Goal: Submit feedback/report problem: Submit feedback/report problem

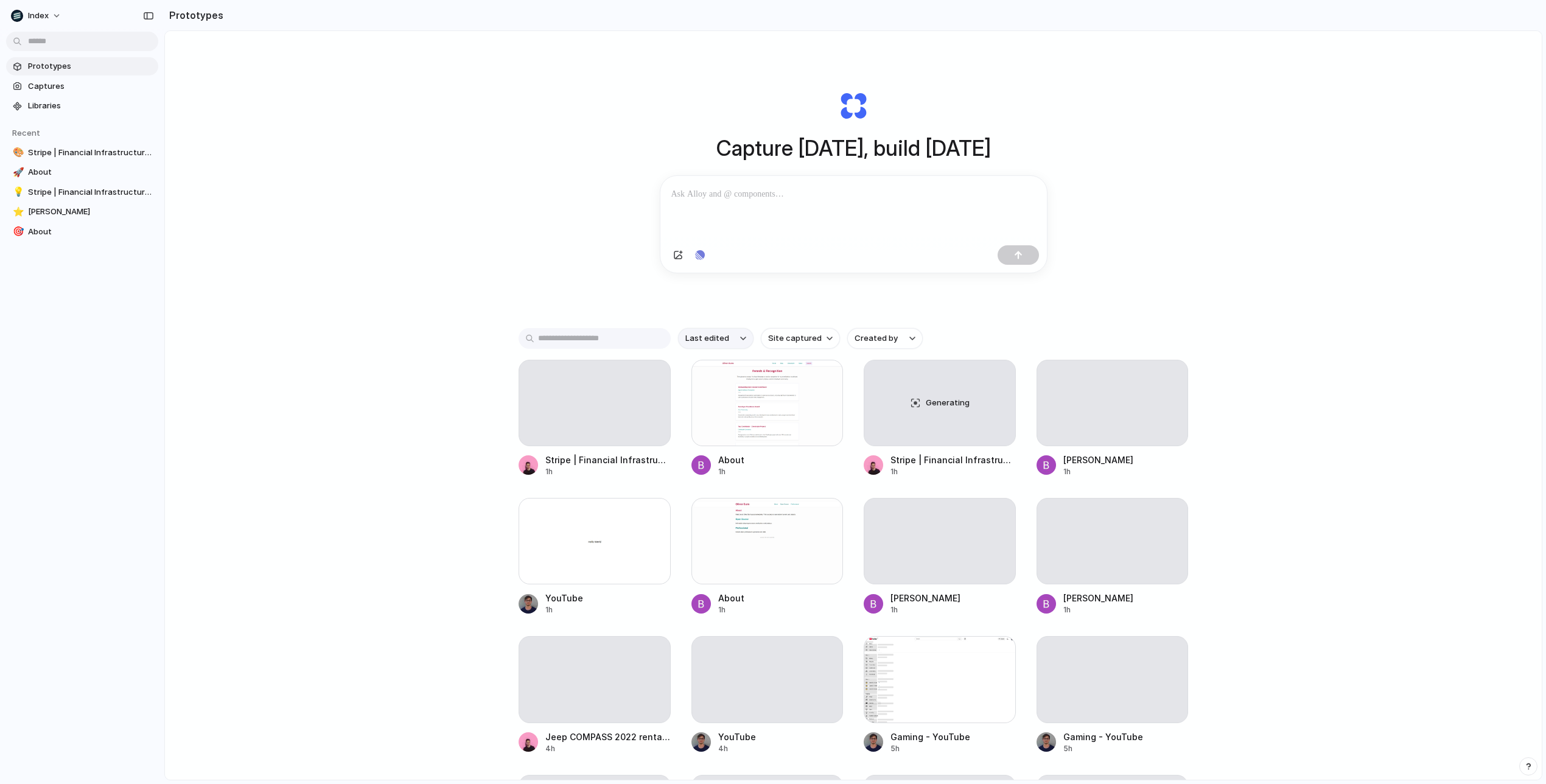
click at [693, 345] on button "Last edited" at bounding box center [716, 338] width 76 height 20
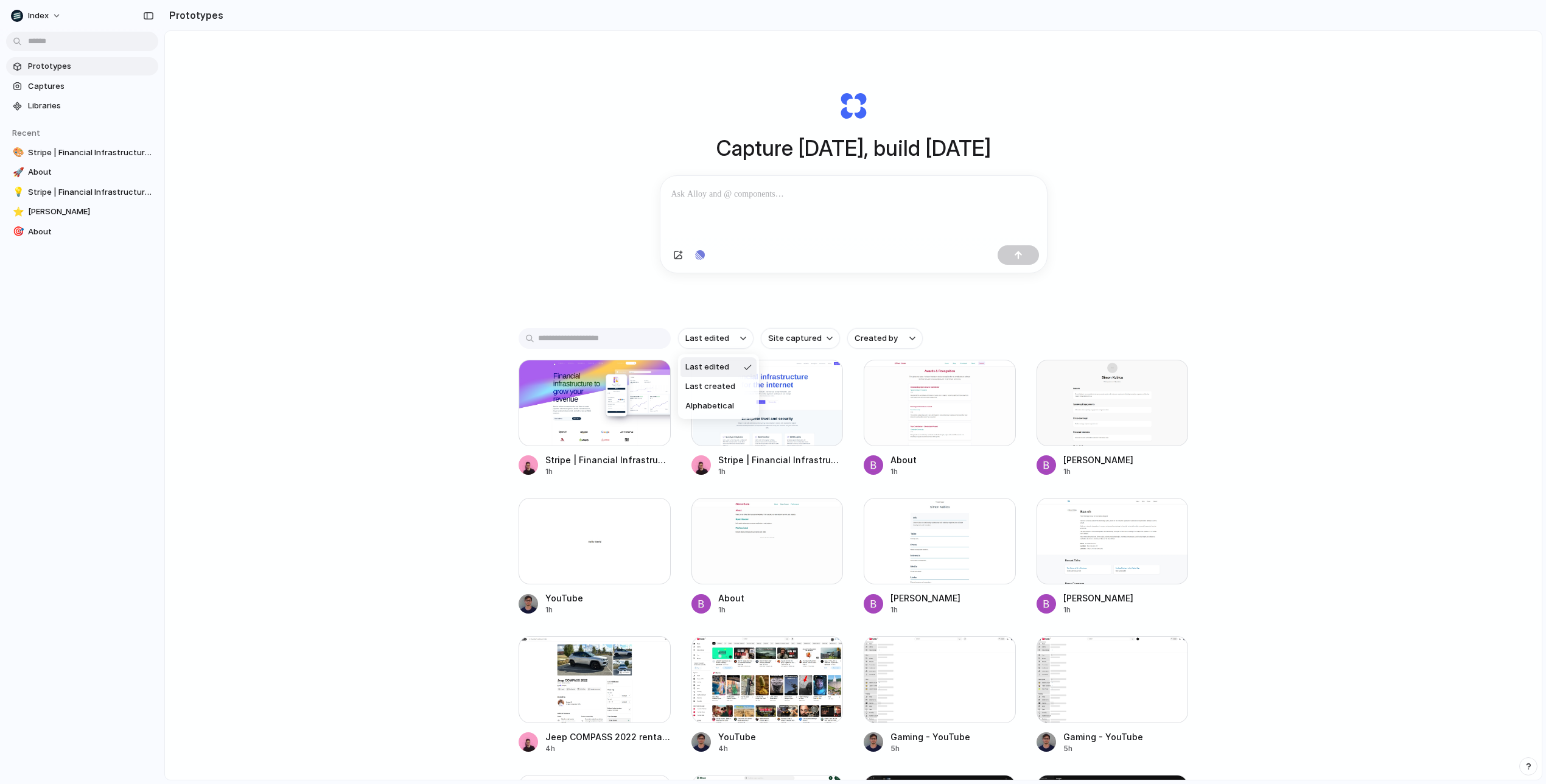
click at [814, 345] on div "Last edited Last created Alphabetical" at bounding box center [773, 392] width 1546 height 784
click at [807, 338] on span "Site captured" at bounding box center [795, 338] width 54 height 12
type input "***"
click at [792, 385] on li "[DOMAIN_NAME]" at bounding box center [813, 392] width 99 height 20
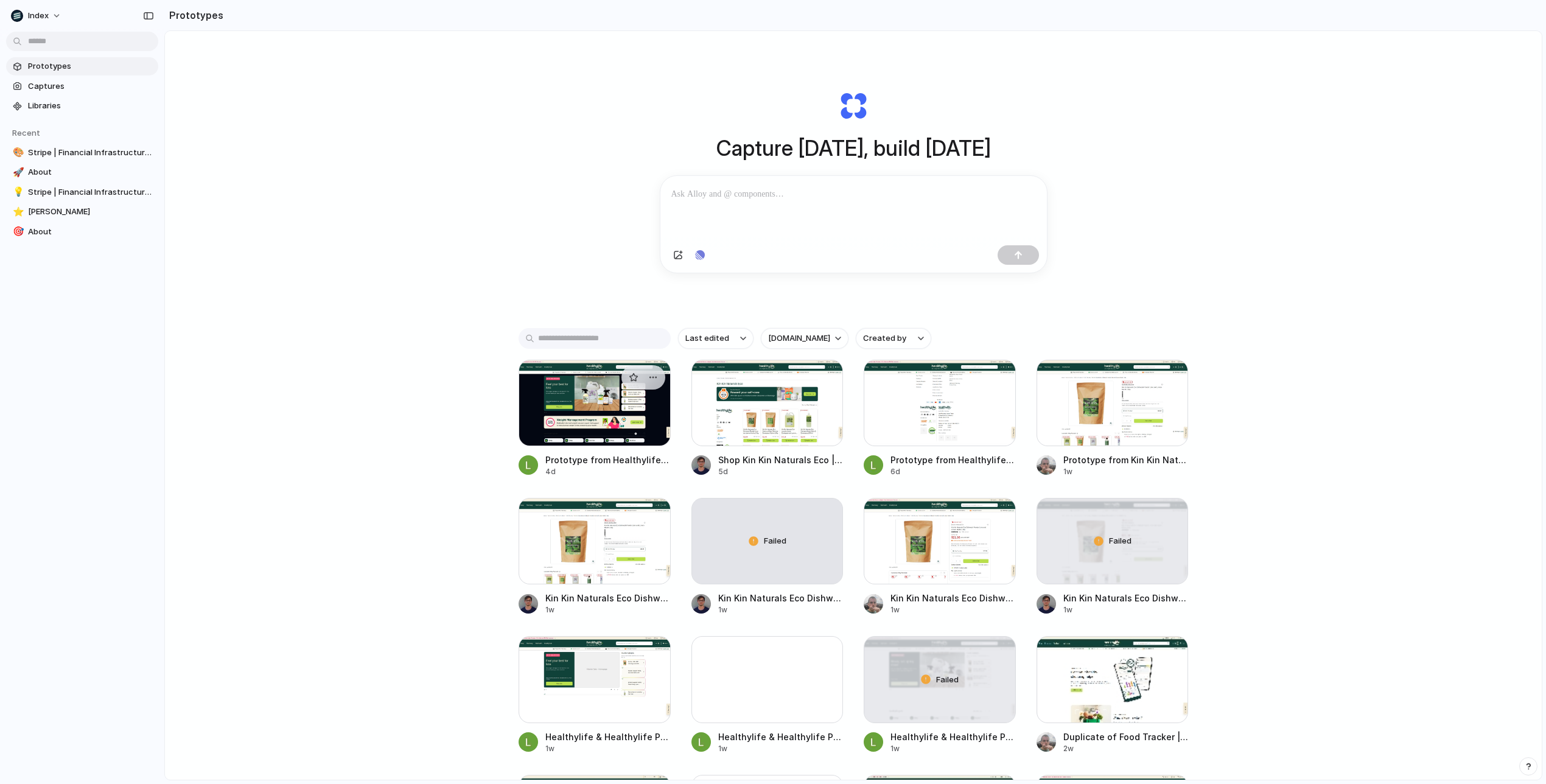
click at [615, 435] on div at bounding box center [594, 403] width 152 height 86
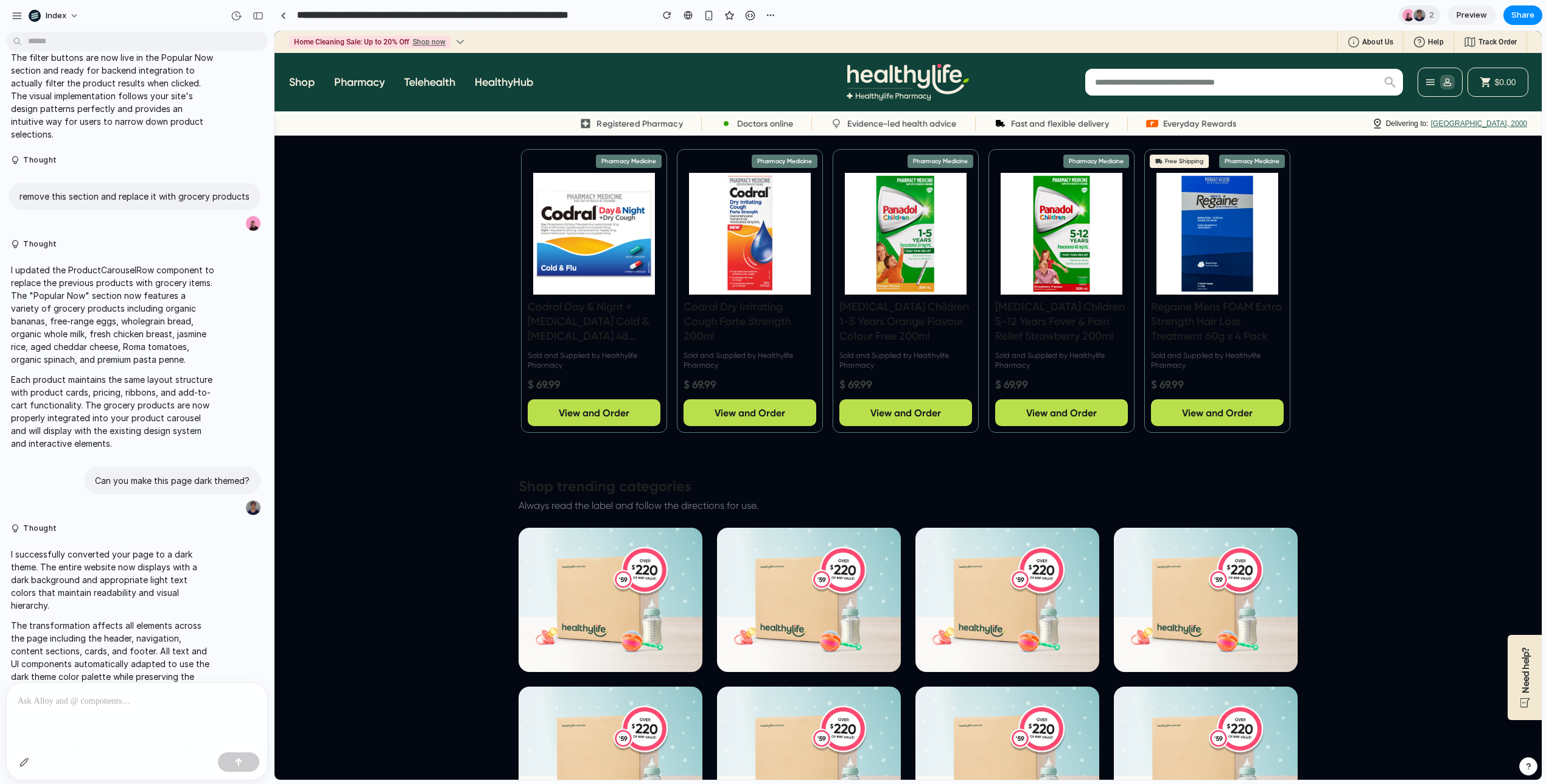
scroll to position [1490, 0]
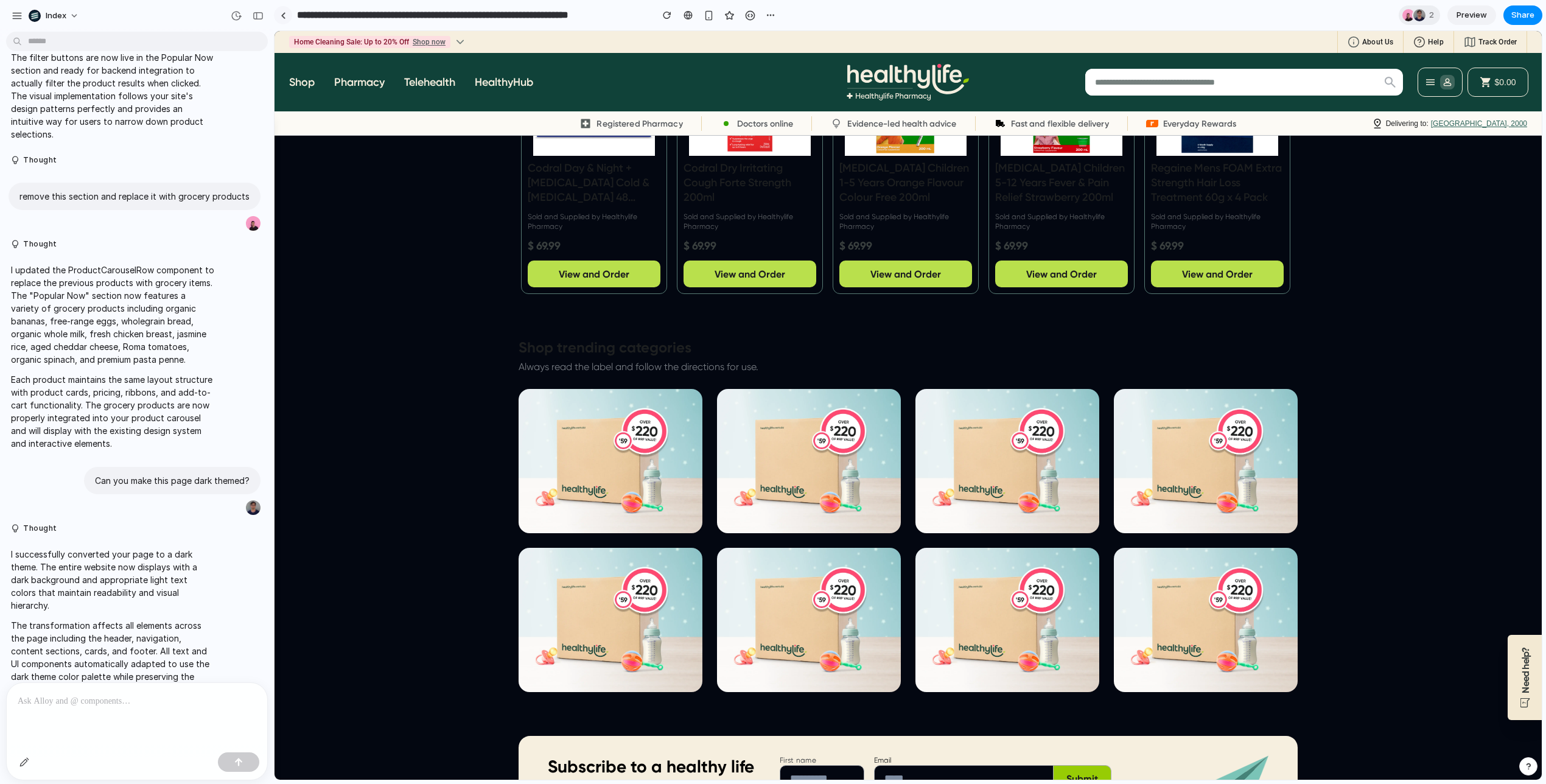
click at [285, 14] on div at bounding box center [283, 15] width 5 height 7
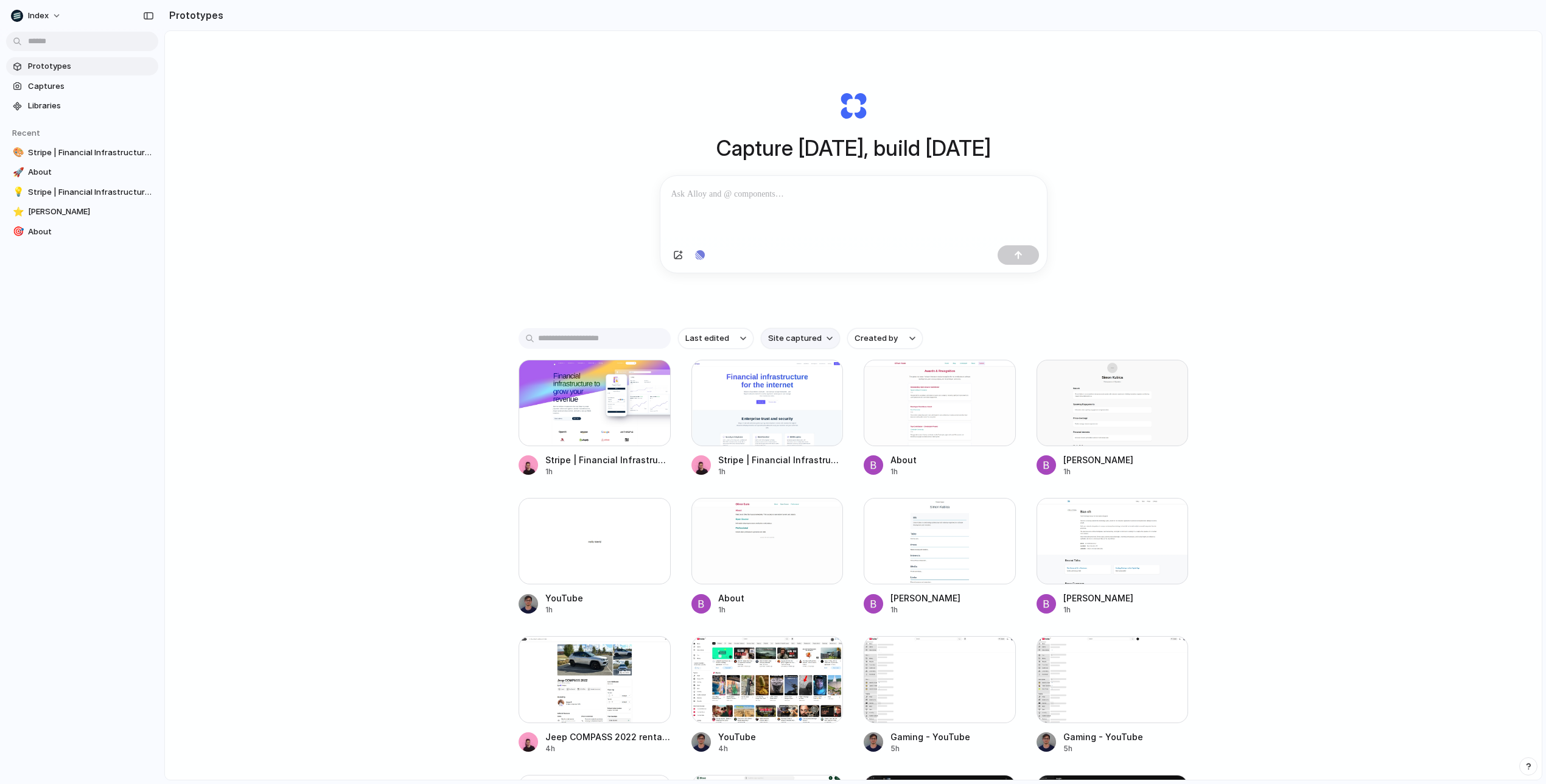
click at [798, 341] on span "Site captured" at bounding box center [795, 338] width 54 height 12
type input "****"
click at [799, 390] on span "healthylife.com.au" at bounding box center [799, 392] width 62 height 12
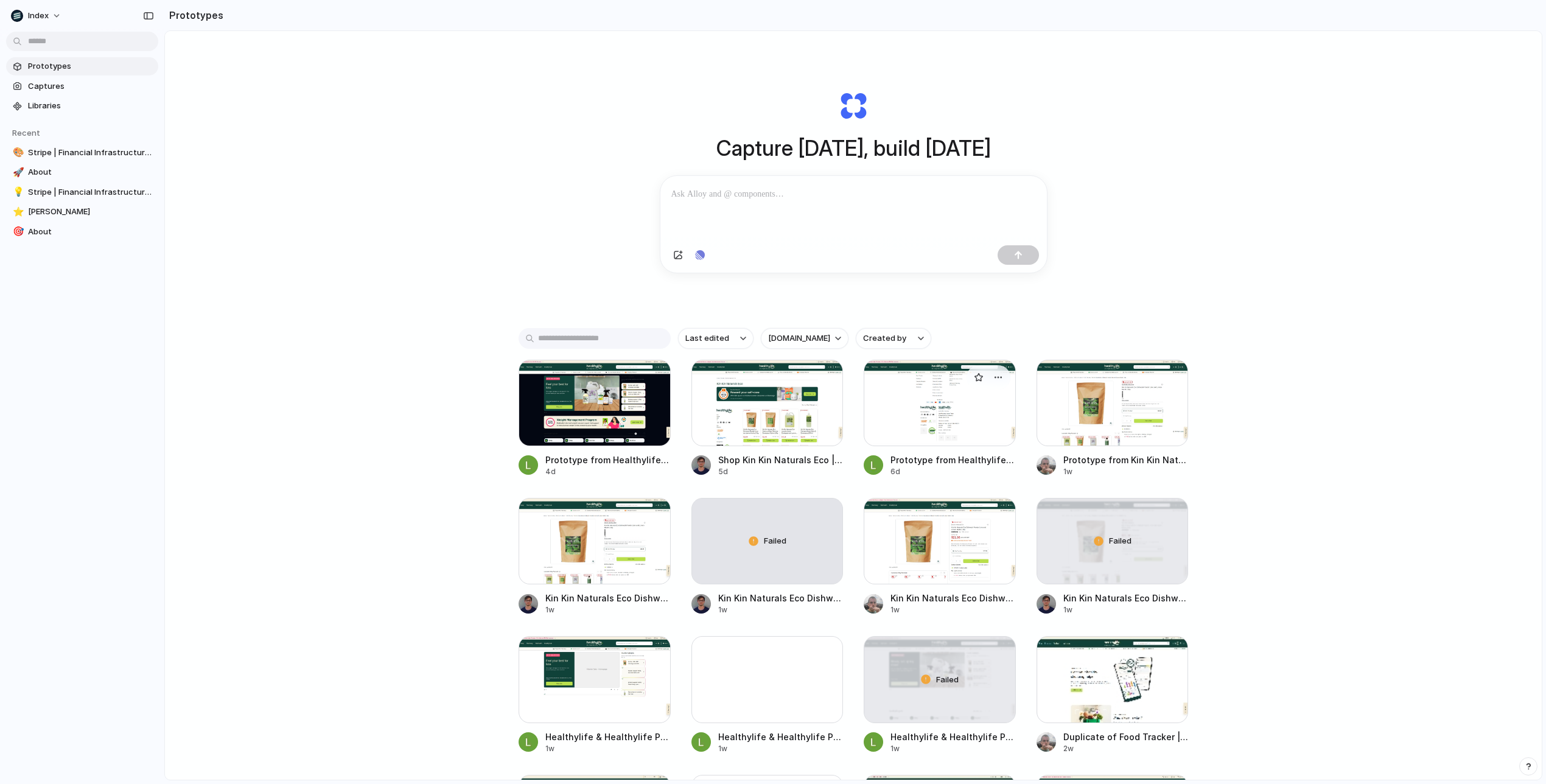
click at [921, 424] on div at bounding box center [939, 403] width 152 height 86
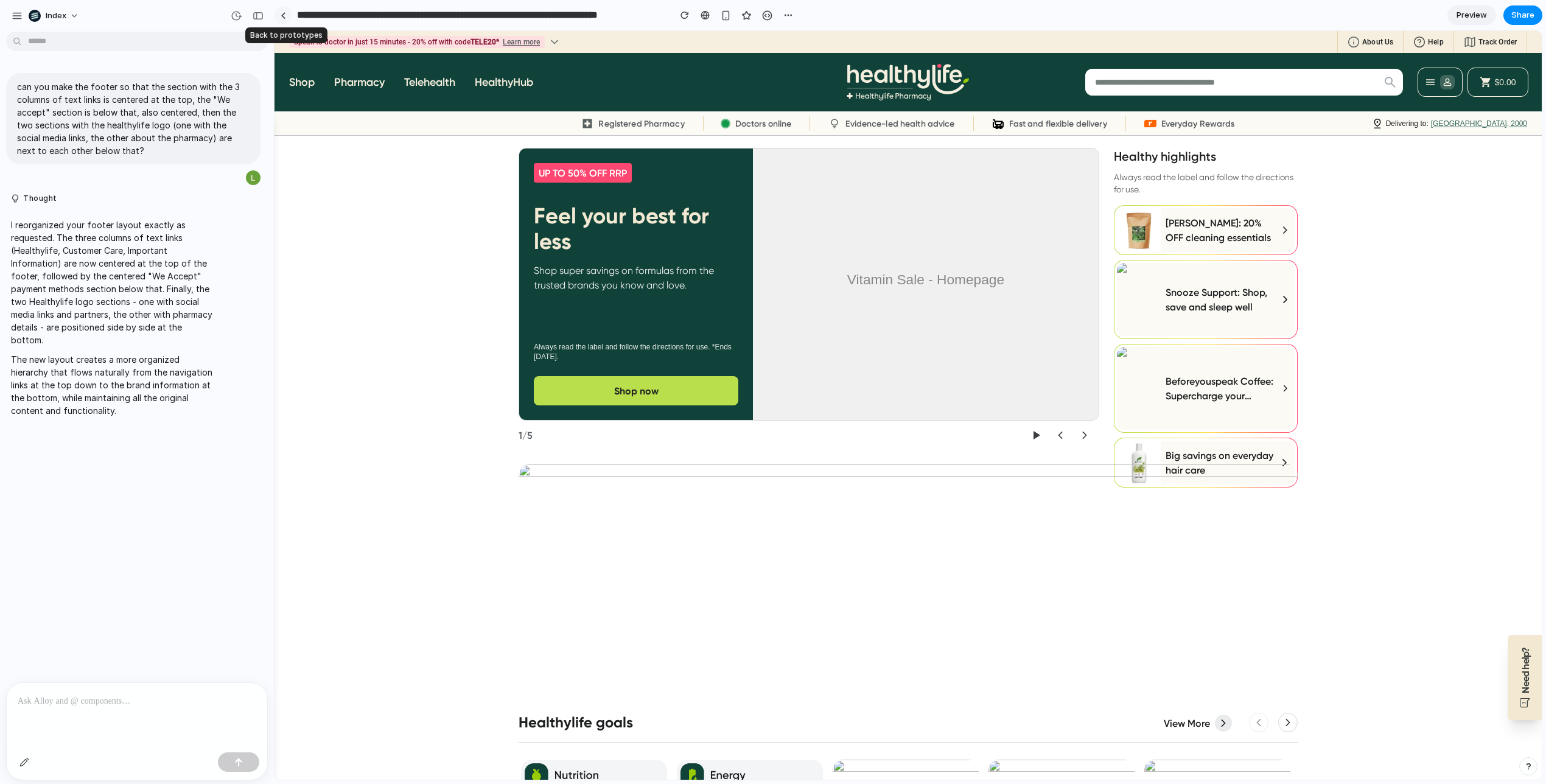
click at [280, 15] on link at bounding box center [283, 15] width 18 height 18
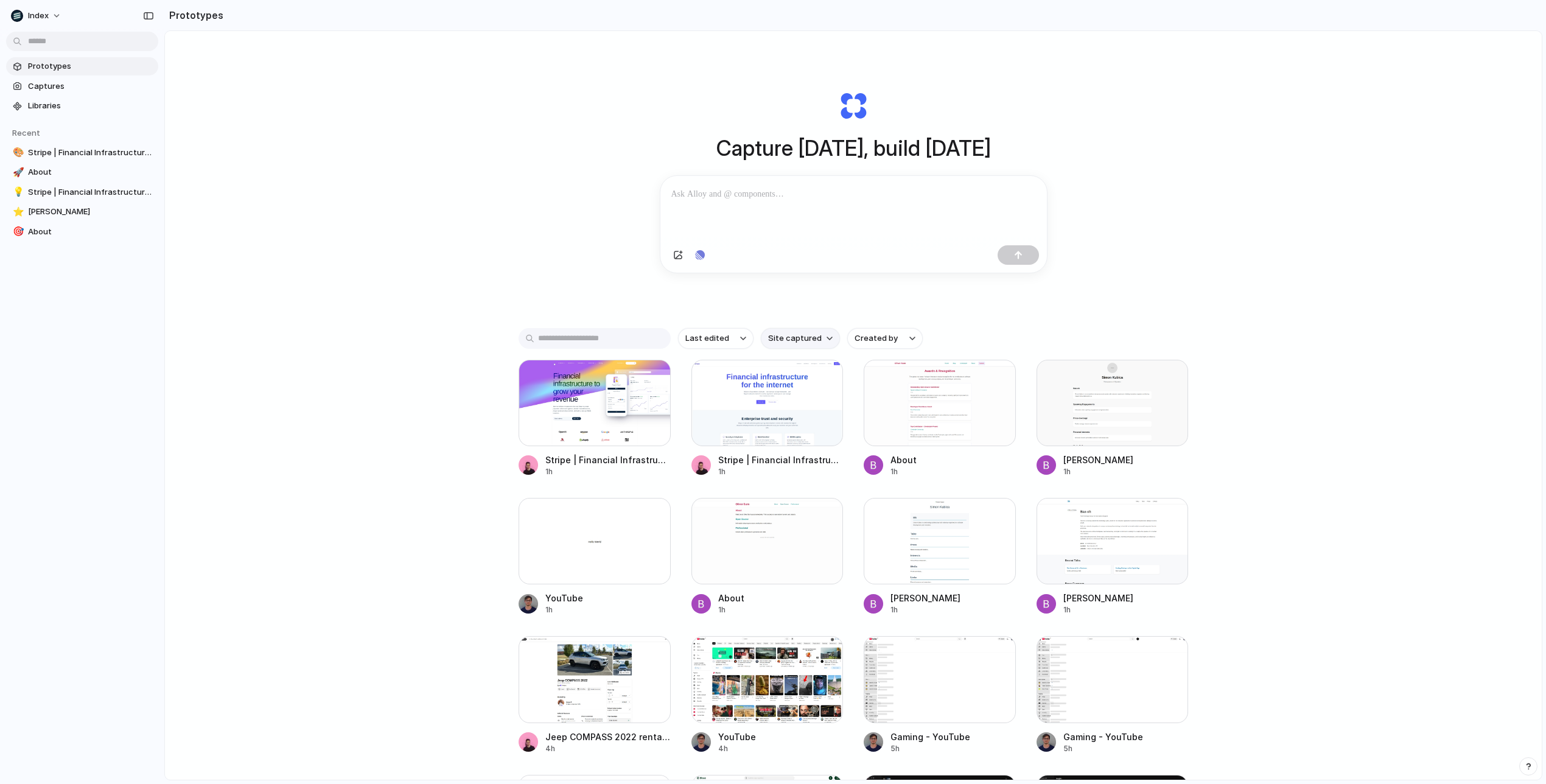
click at [778, 343] on span "Site captured" at bounding box center [795, 338] width 54 height 12
type input "****"
click at [791, 390] on span "healthylife.com.au" at bounding box center [799, 392] width 62 height 12
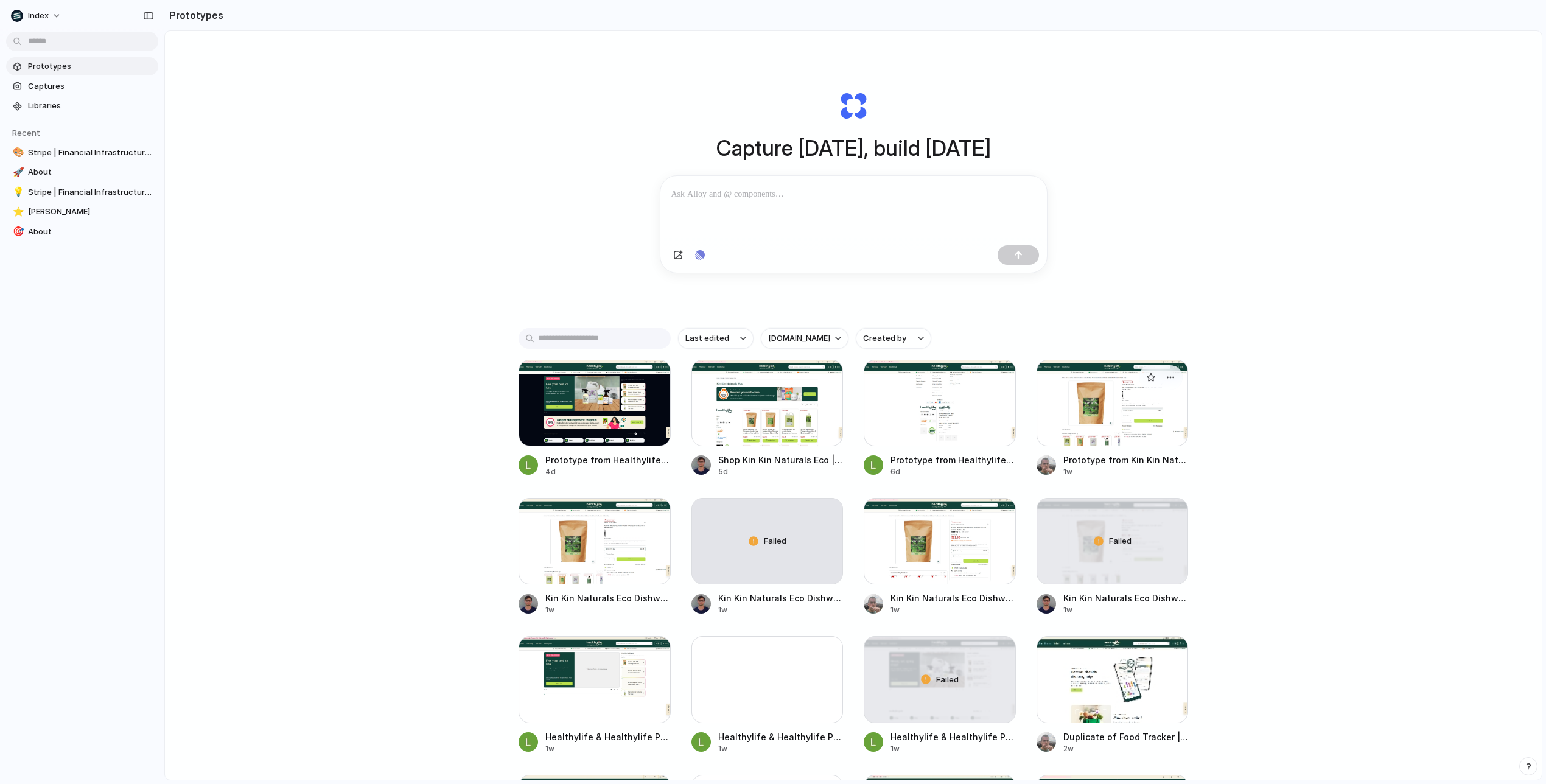
click at [1100, 430] on div at bounding box center [1112, 403] width 152 height 86
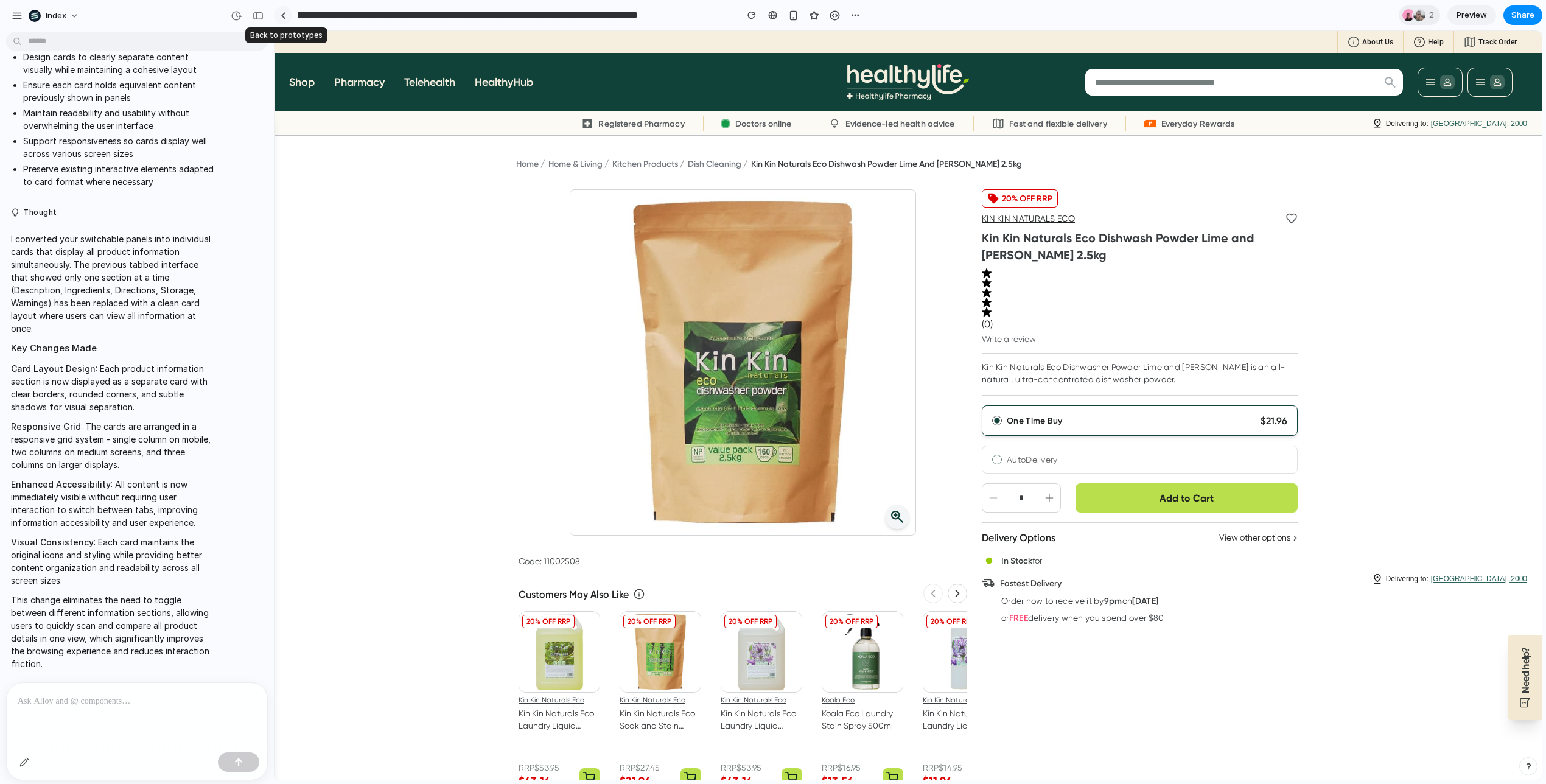
click at [289, 14] on link at bounding box center [283, 15] width 18 height 18
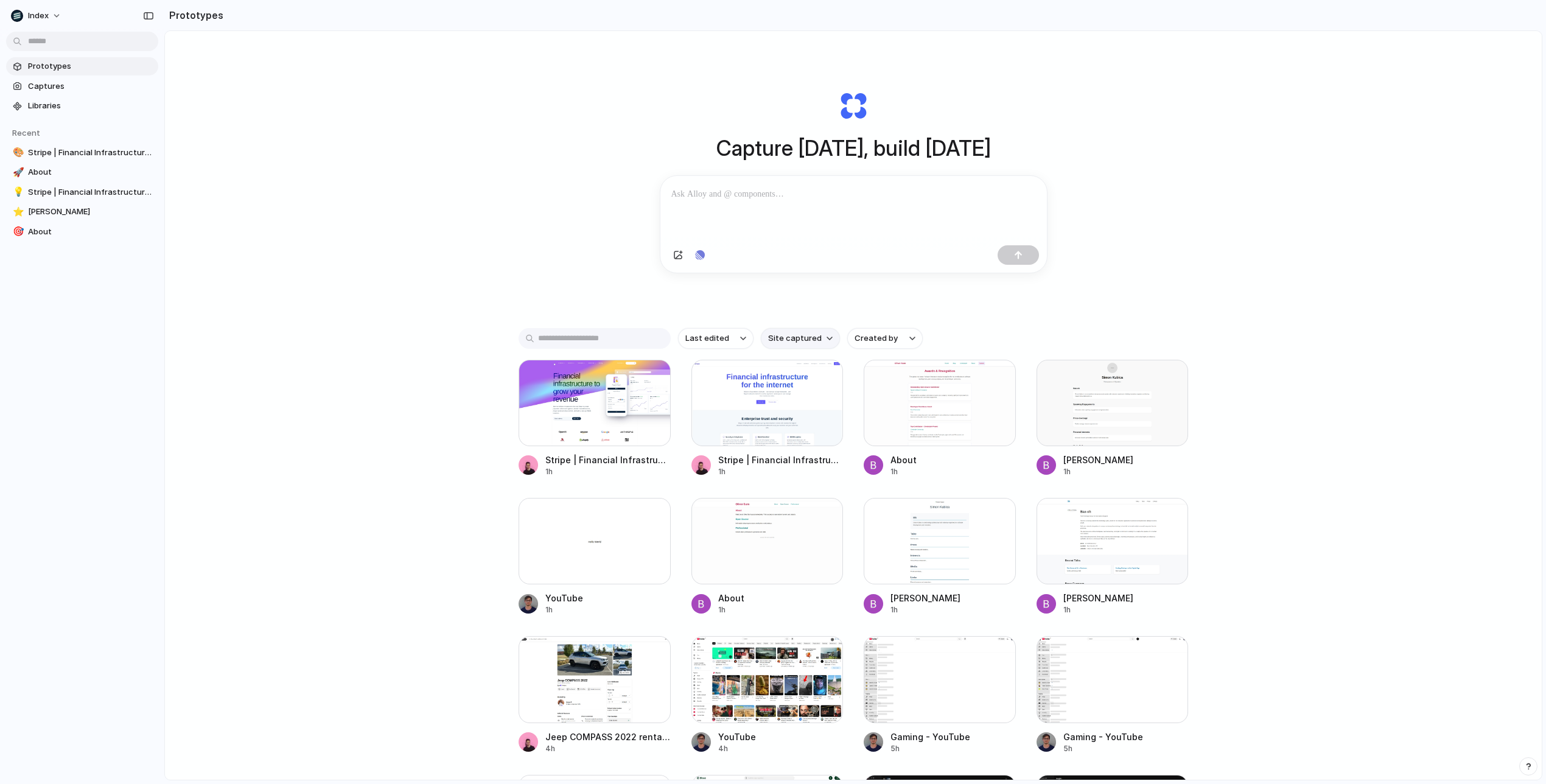
click at [782, 338] on span "Site captured" at bounding box center [795, 338] width 54 height 12
type input "****"
click at [779, 397] on span "healthylife.com.au" at bounding box center [799, 392] width 62 height 12
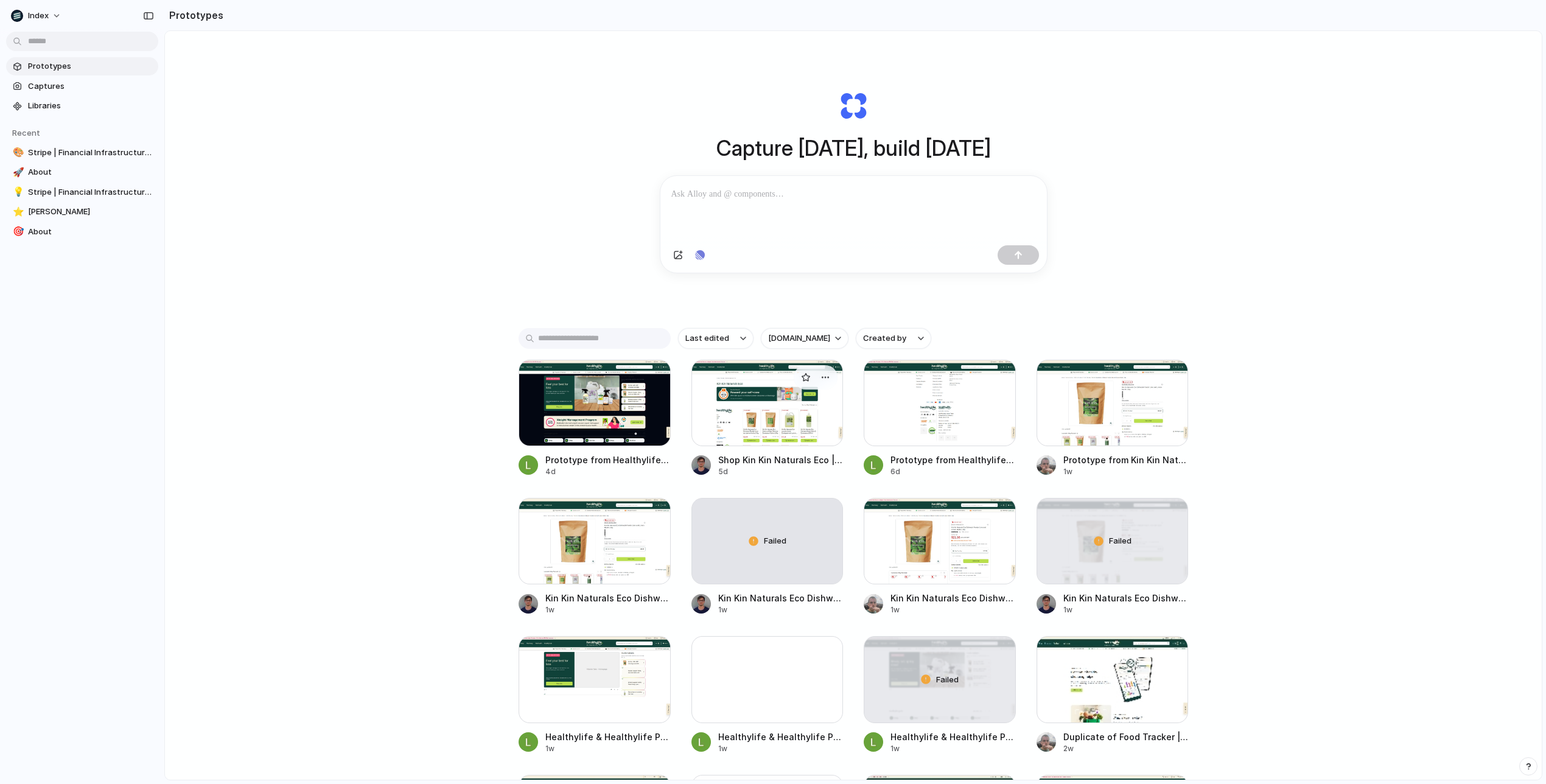
click at [767, 418] on div at bounding box center [767, 403] width 152 height 86
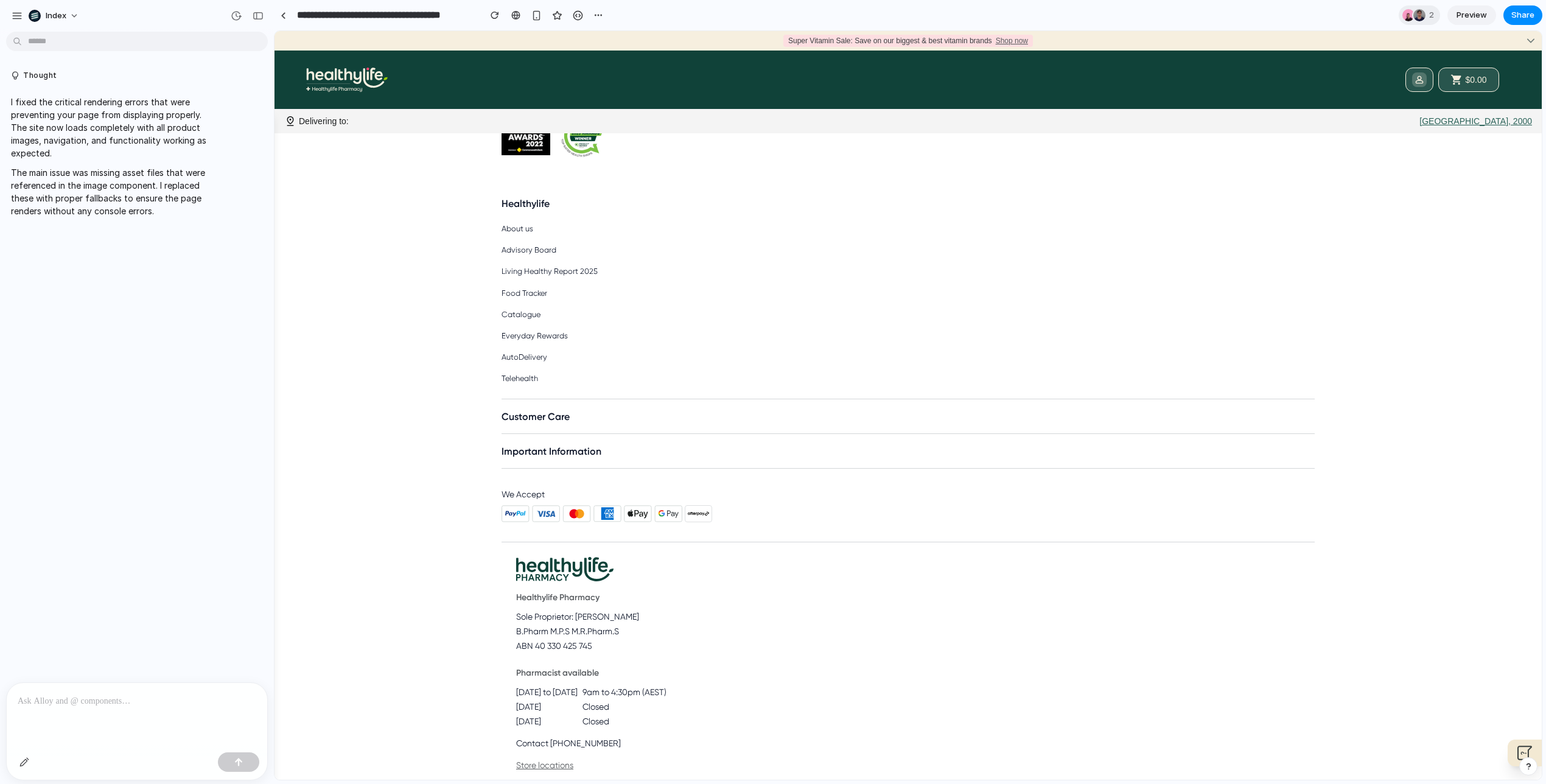
scroll to position [2438, 0]
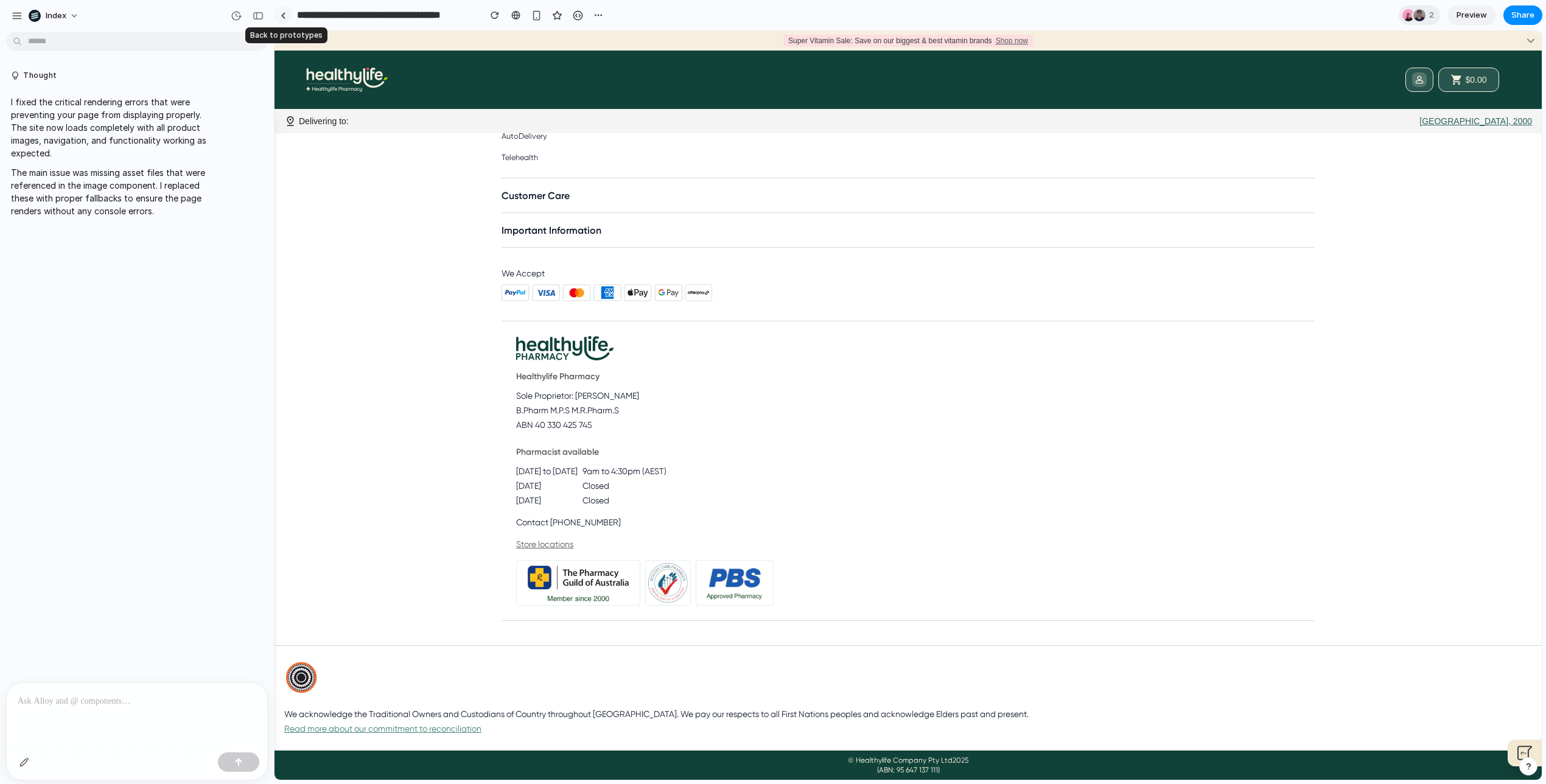
click at [285, 14] on div at bounding box center [283, 15] width 5 height 7
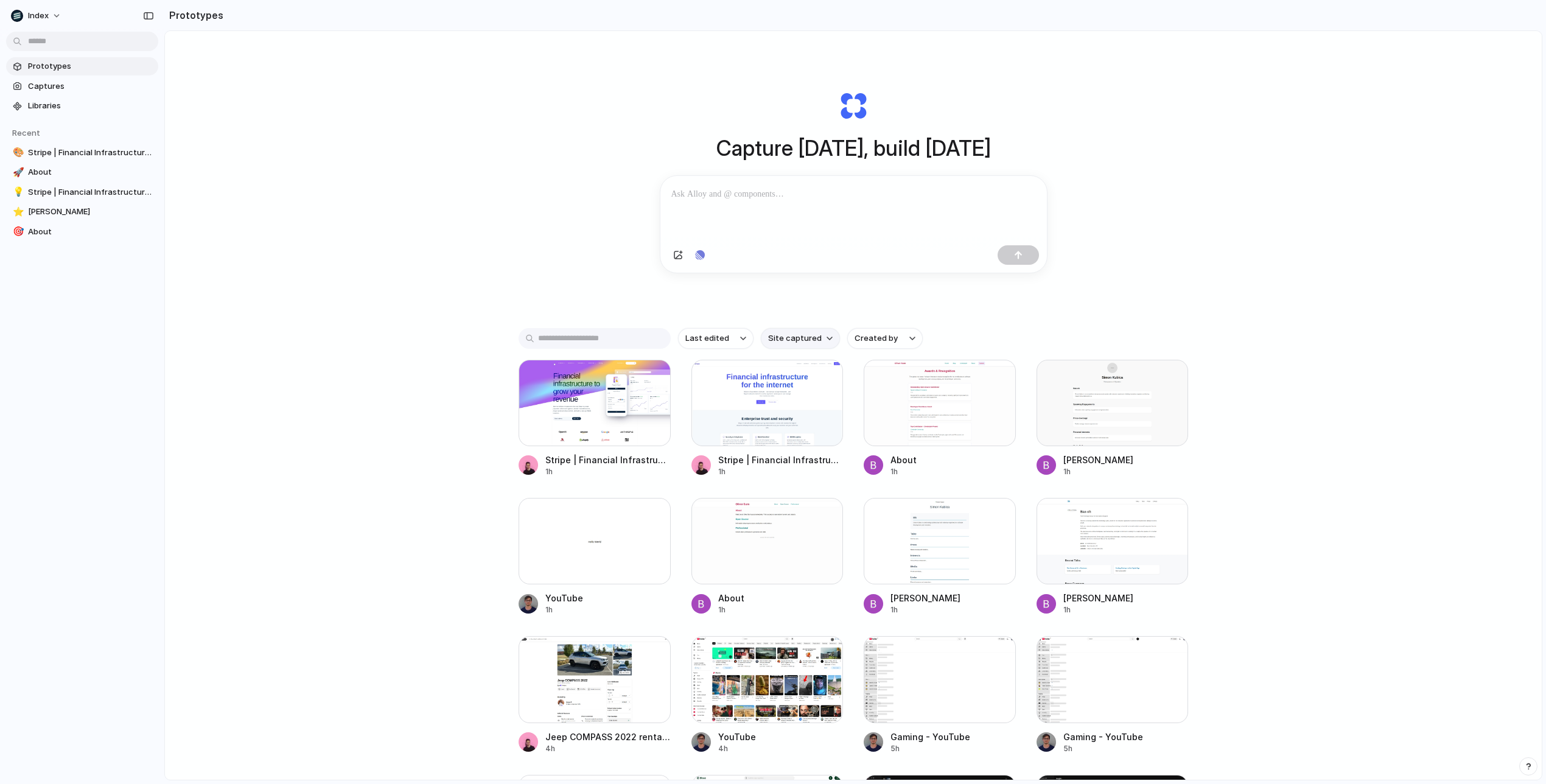
click at [776, 338] on span "Site captured" at bounding box center [795, 338] width 54 height 12
type input "****"
click at [412, 238] on div "**** healthylife.com.au heidihealth.com" at bounding box center [773, 392] width 1546 height 784
click at [70, 83] on span "Captures" at bounding box center [90, 86] width 125 height 12
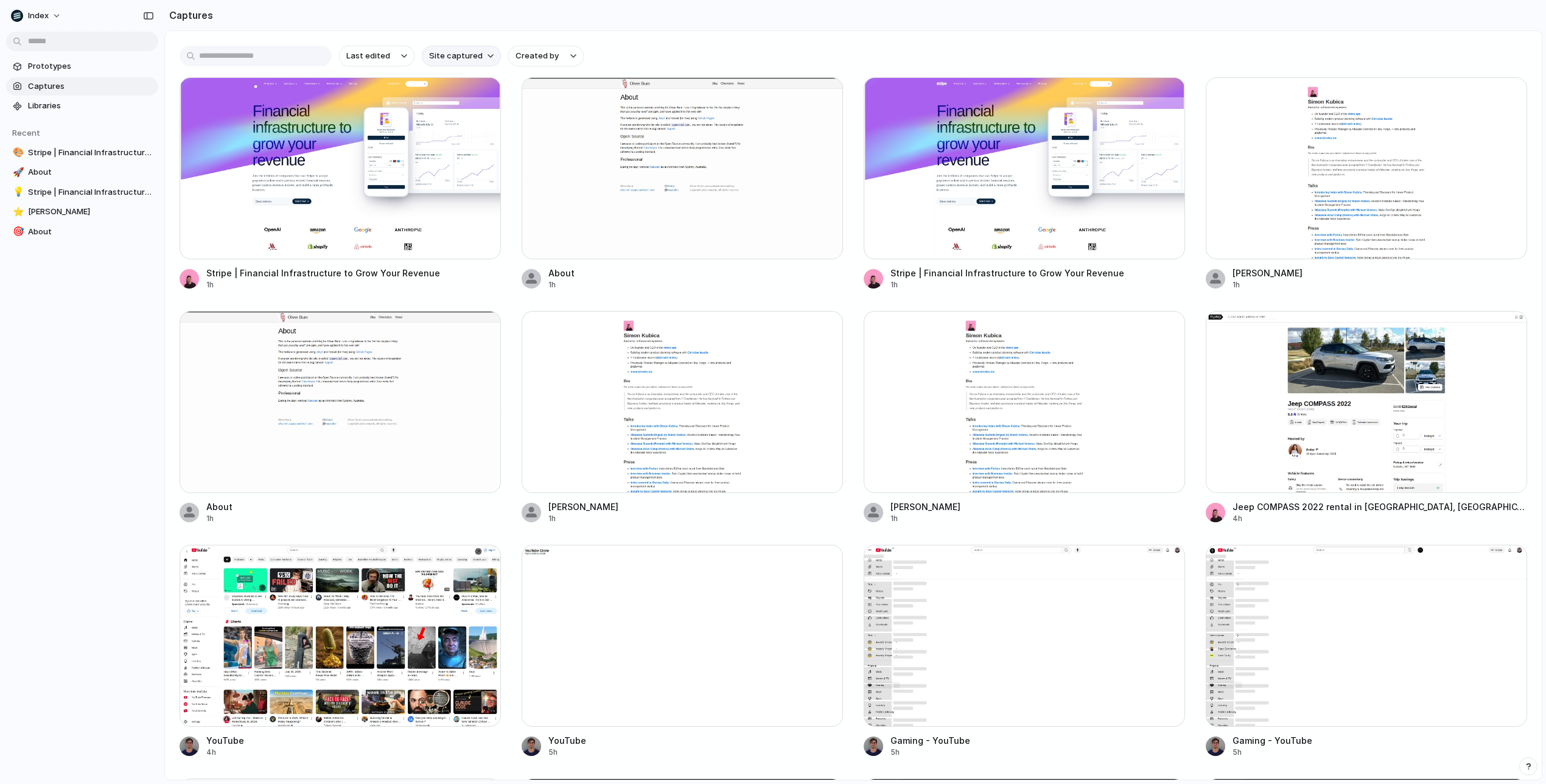
click at [454, 49] on button "Site captured" at bounding box center [461, 55] width 79 height 20
type input "****"
click at [449, 113] on span "healthylife.com.au" at bounding box center [461, 109] width 62 height 12
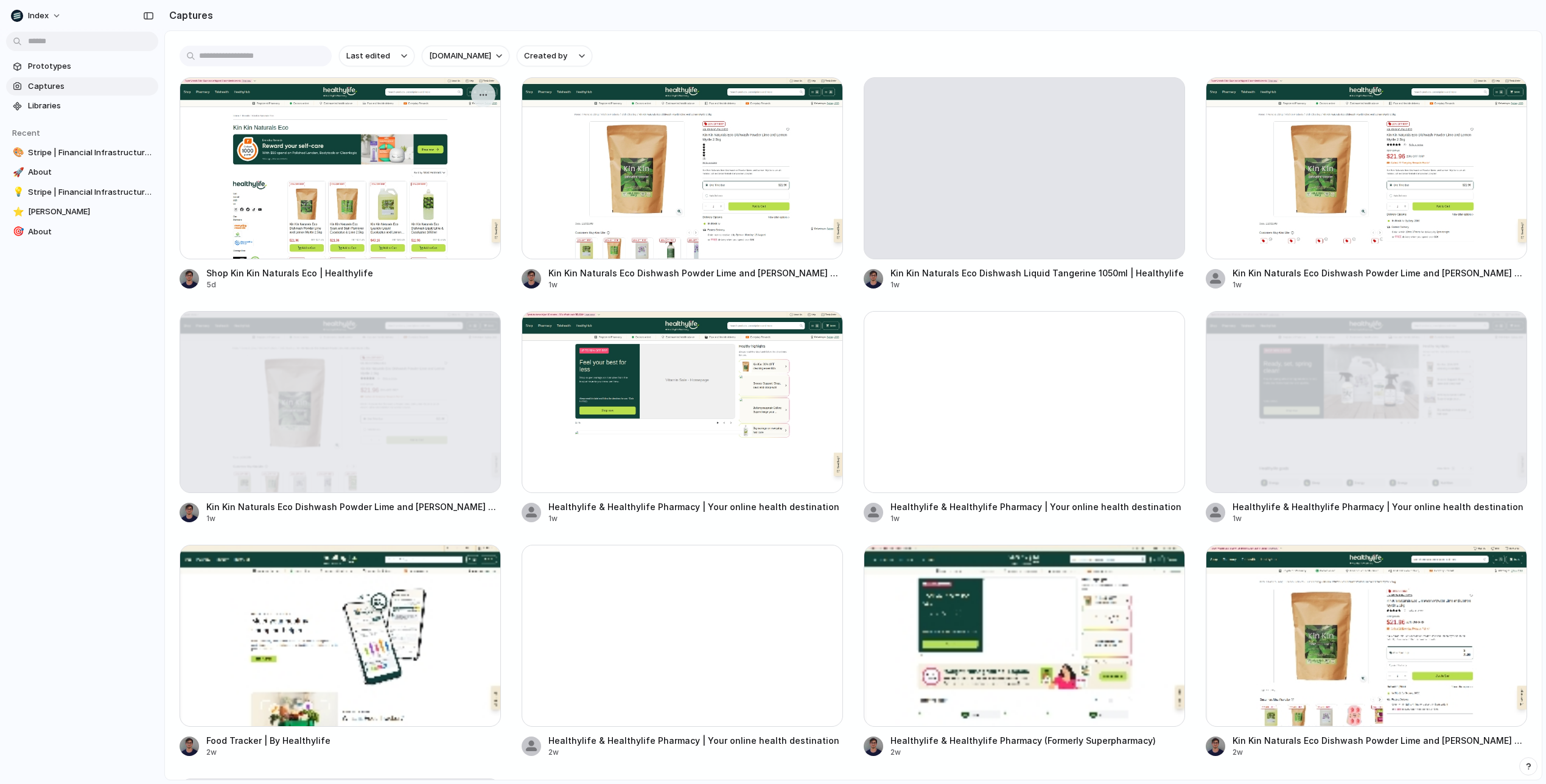
click at [362, 212] on div at bounding box center [340, 168] width 321 height 182
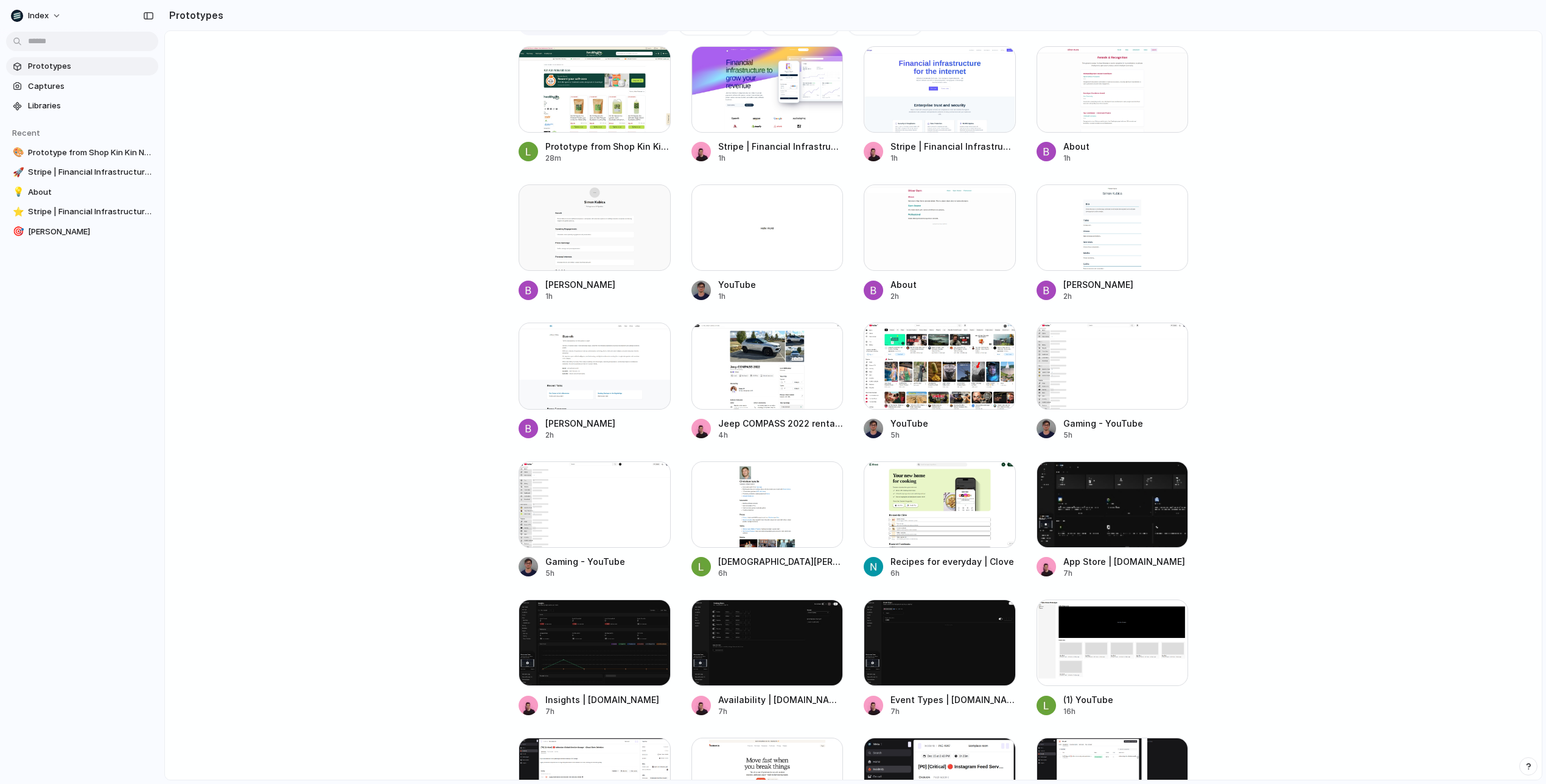
scroll to position [314, 0]
click at [953, 661] on div at bounding box center [952, 663] width 9 height 9
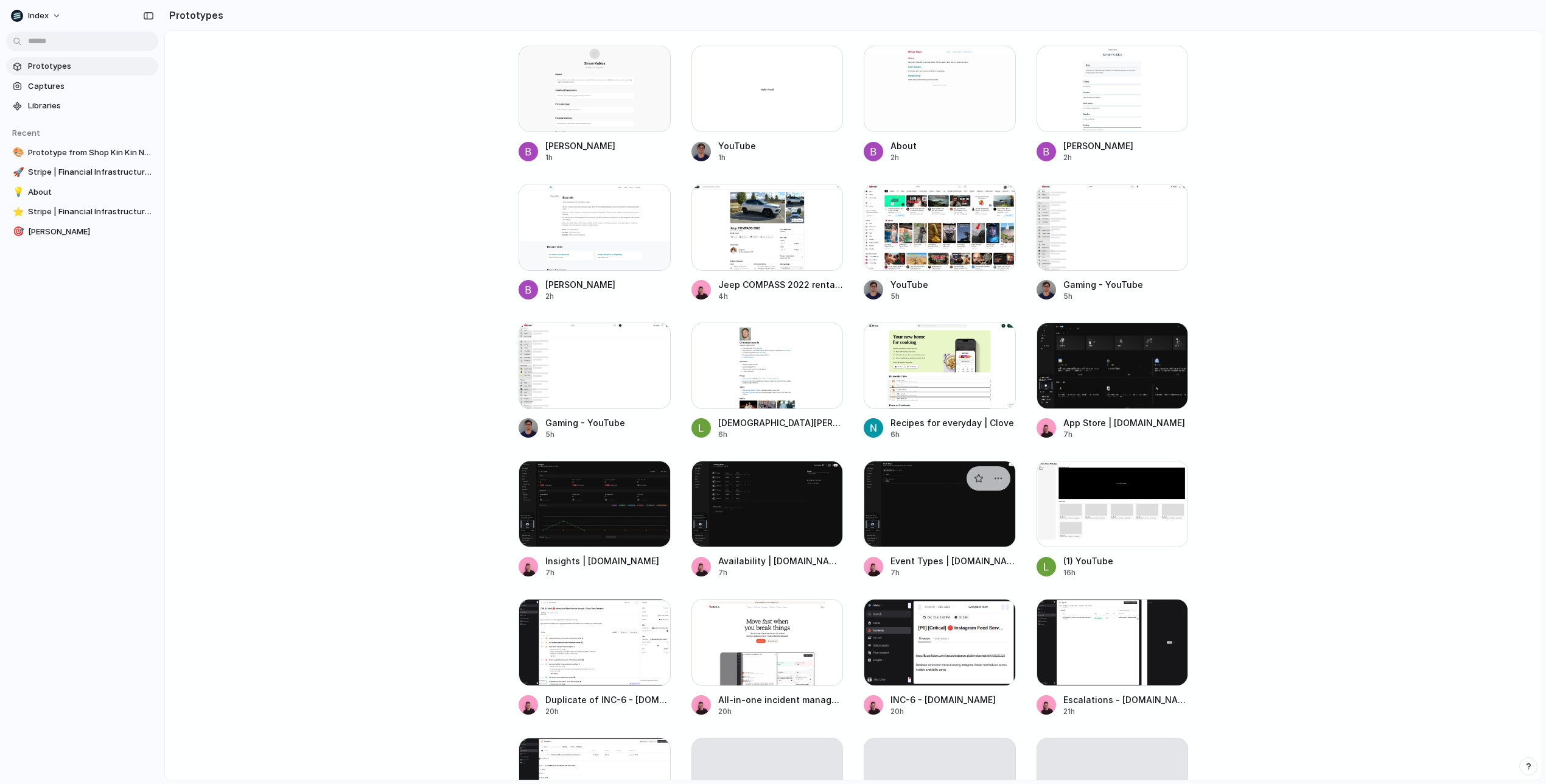
scroll to position [465, 0]
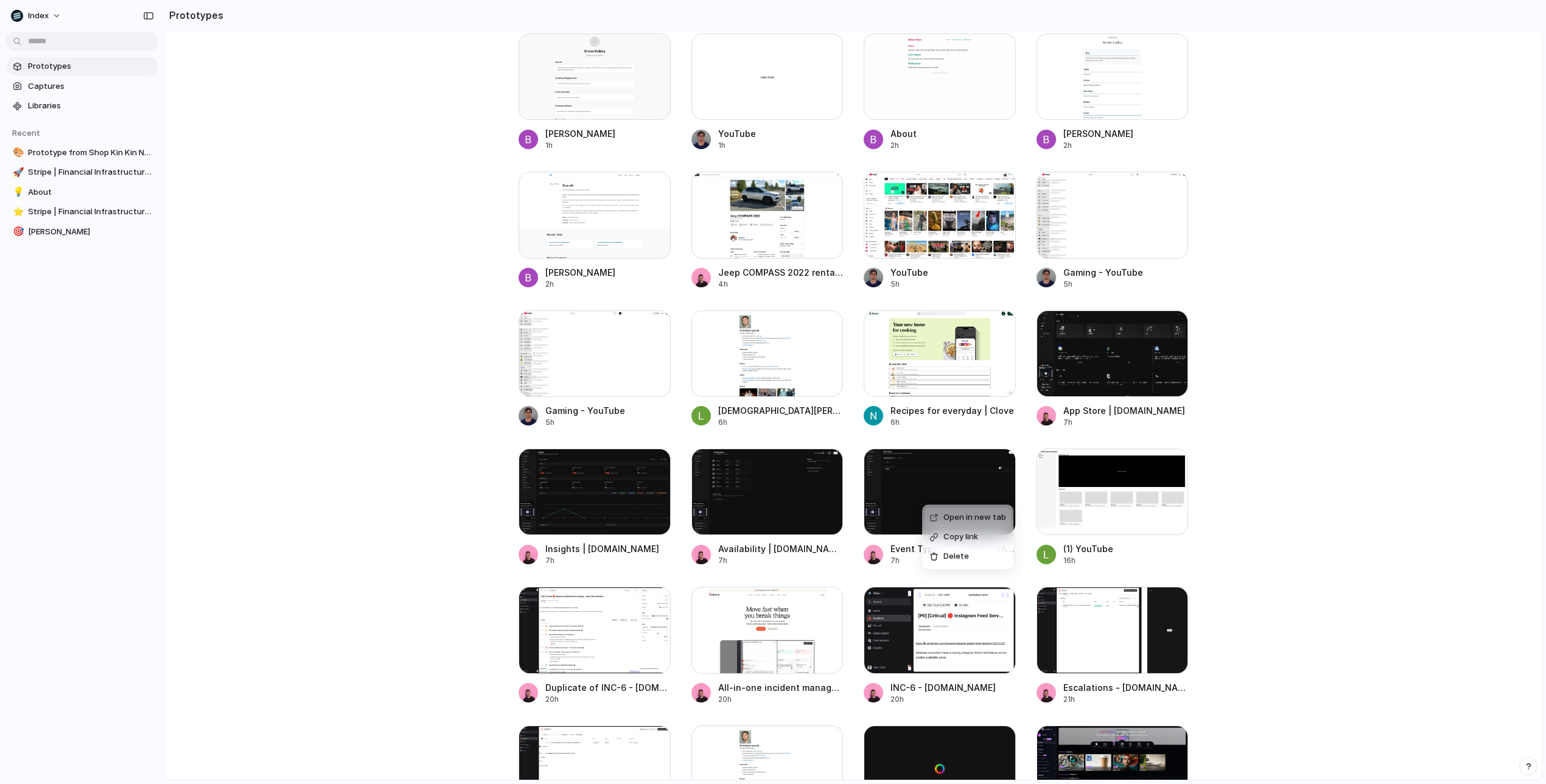
click at [936, 516] on div at bounding box center [934, 518] width 9 height 9
click at [920, 489] on div at bounding box center [939, 492] width 152 height 86
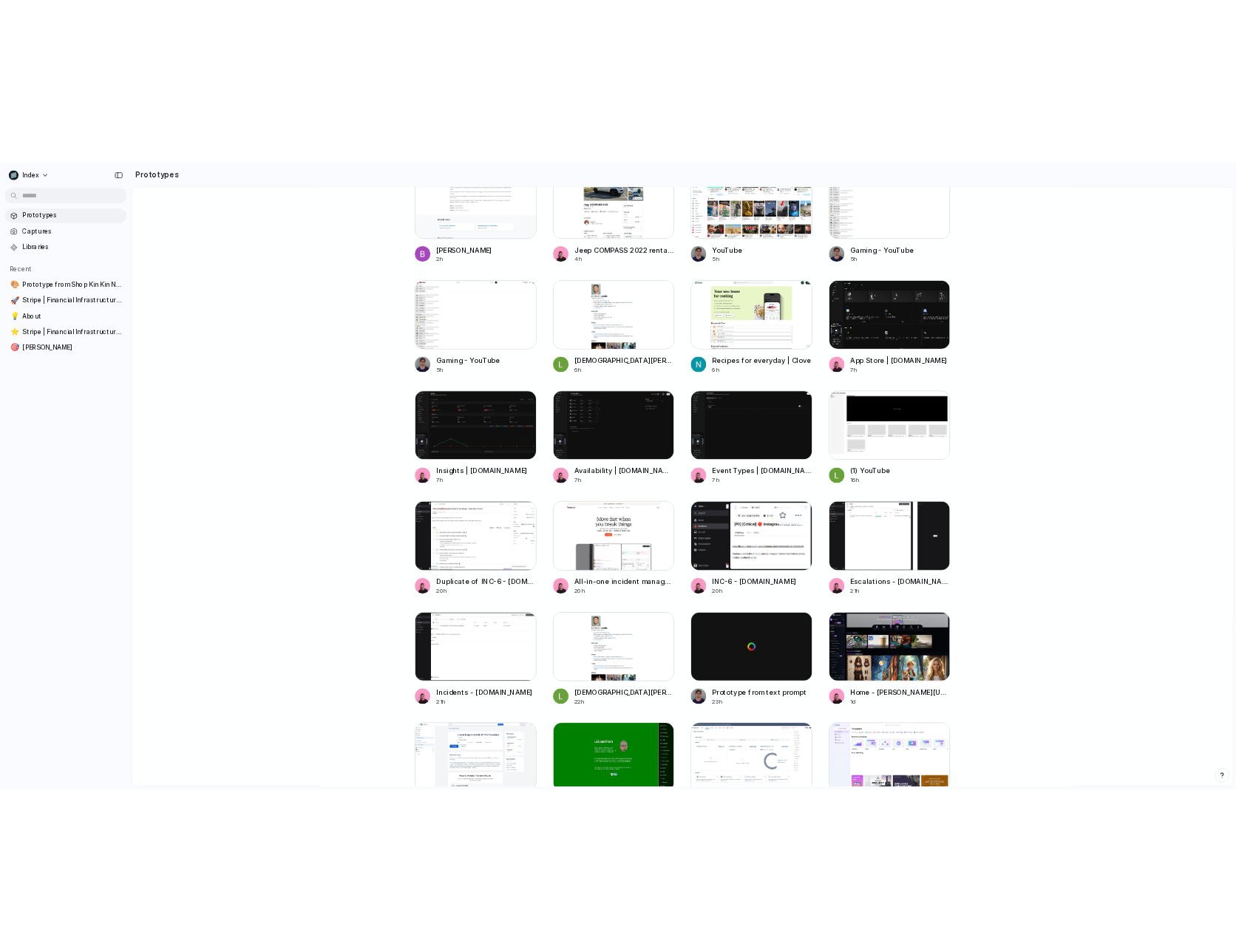
scroll to position [772, 0]
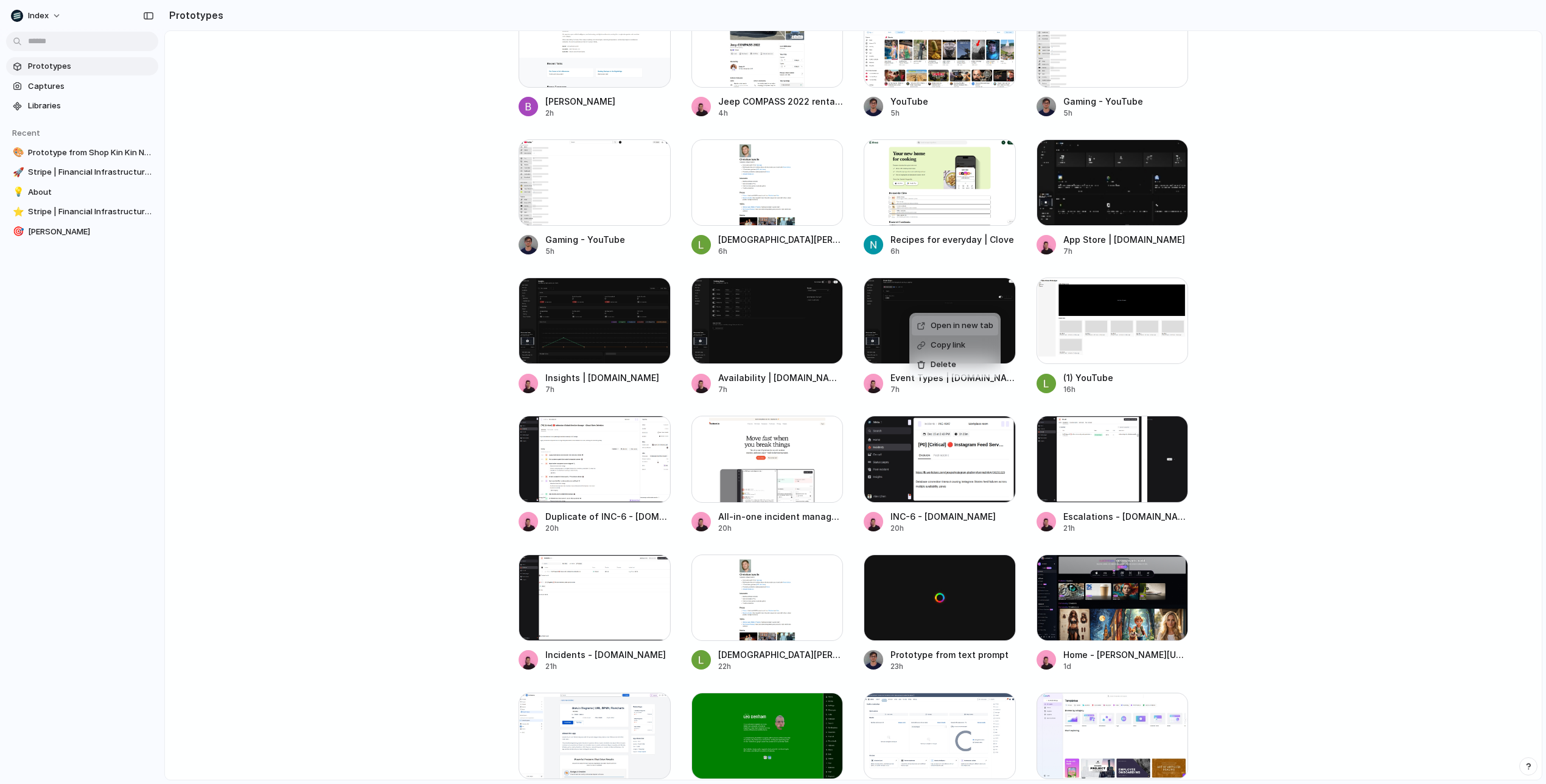
click at [930, 323] on div "Open in new tab" at bounding box center [955, 326] width 77 height 12
click at [971, 389] on span "Copy link" at bounding box center [973, 388] width 35 height 12
click at [928, 375] on div "Open in new tab" at bounding box center [957, 377] width 77 height 12
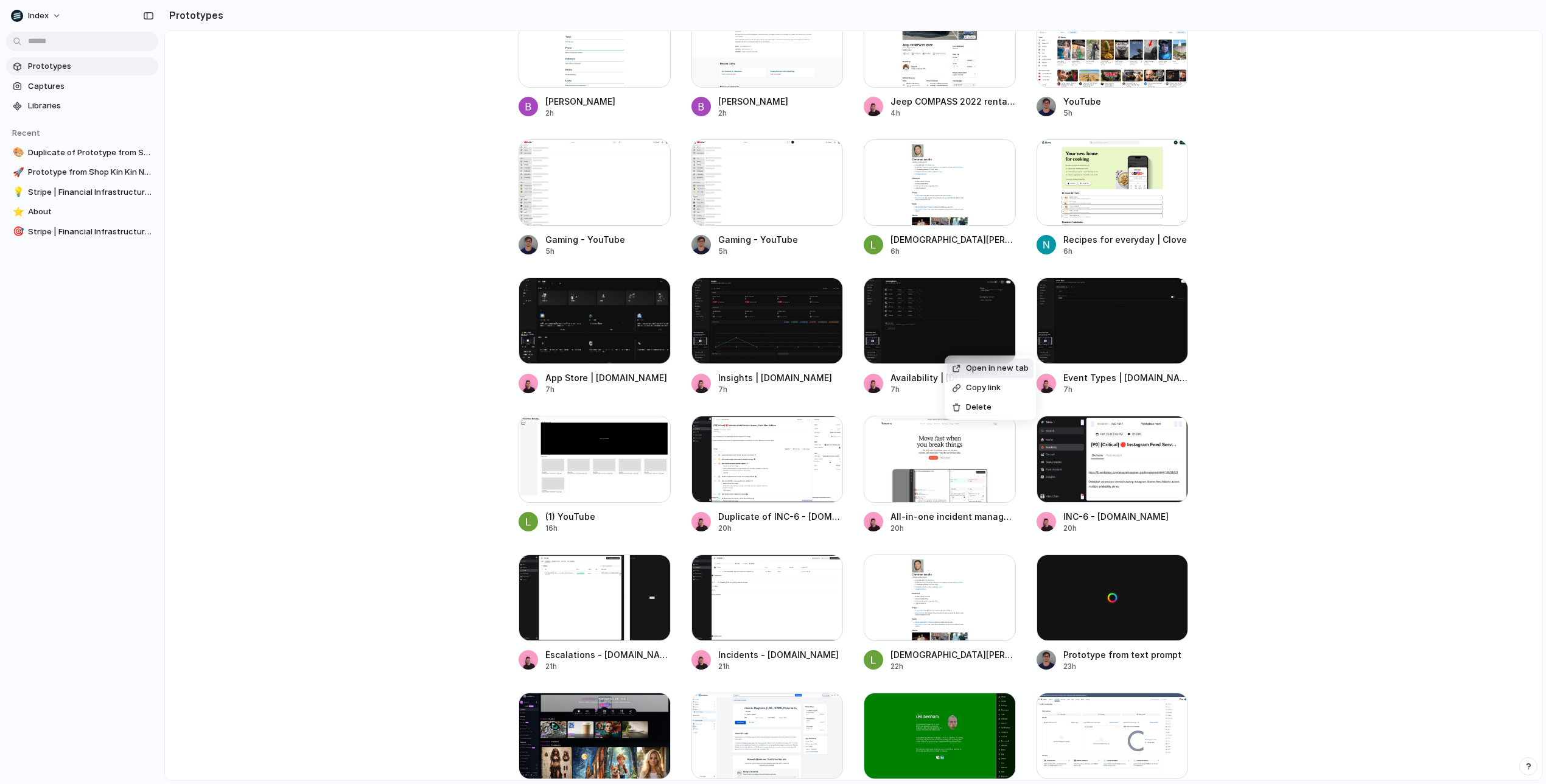
click at [589, 341] on div "Open in new tab Copy link Delete" at bounding box center [773, 392] width 1546 height 784
click at [594, 321] on div at bounding box center [594, 321] width 152 height 86
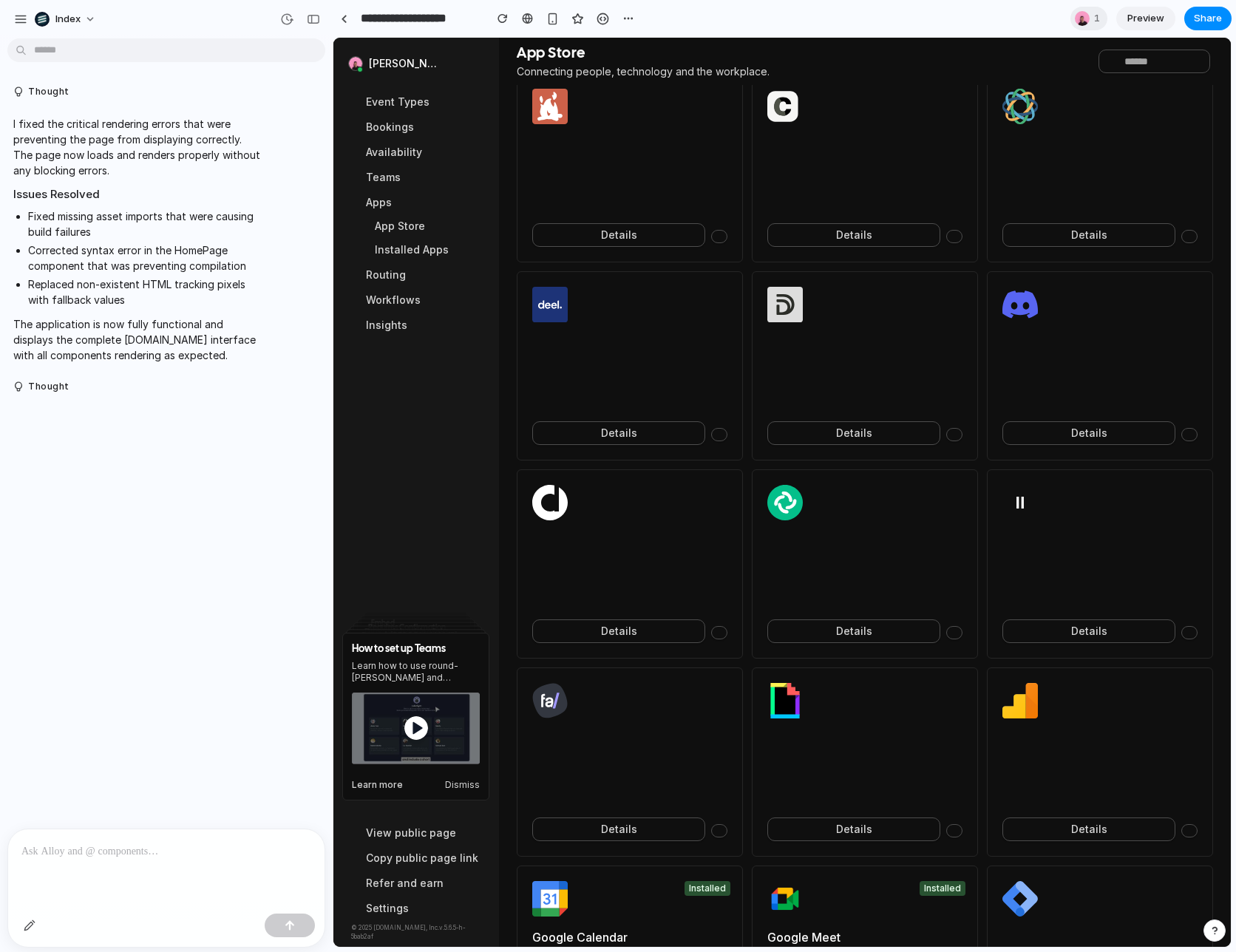
scroll to position [1678, 0]
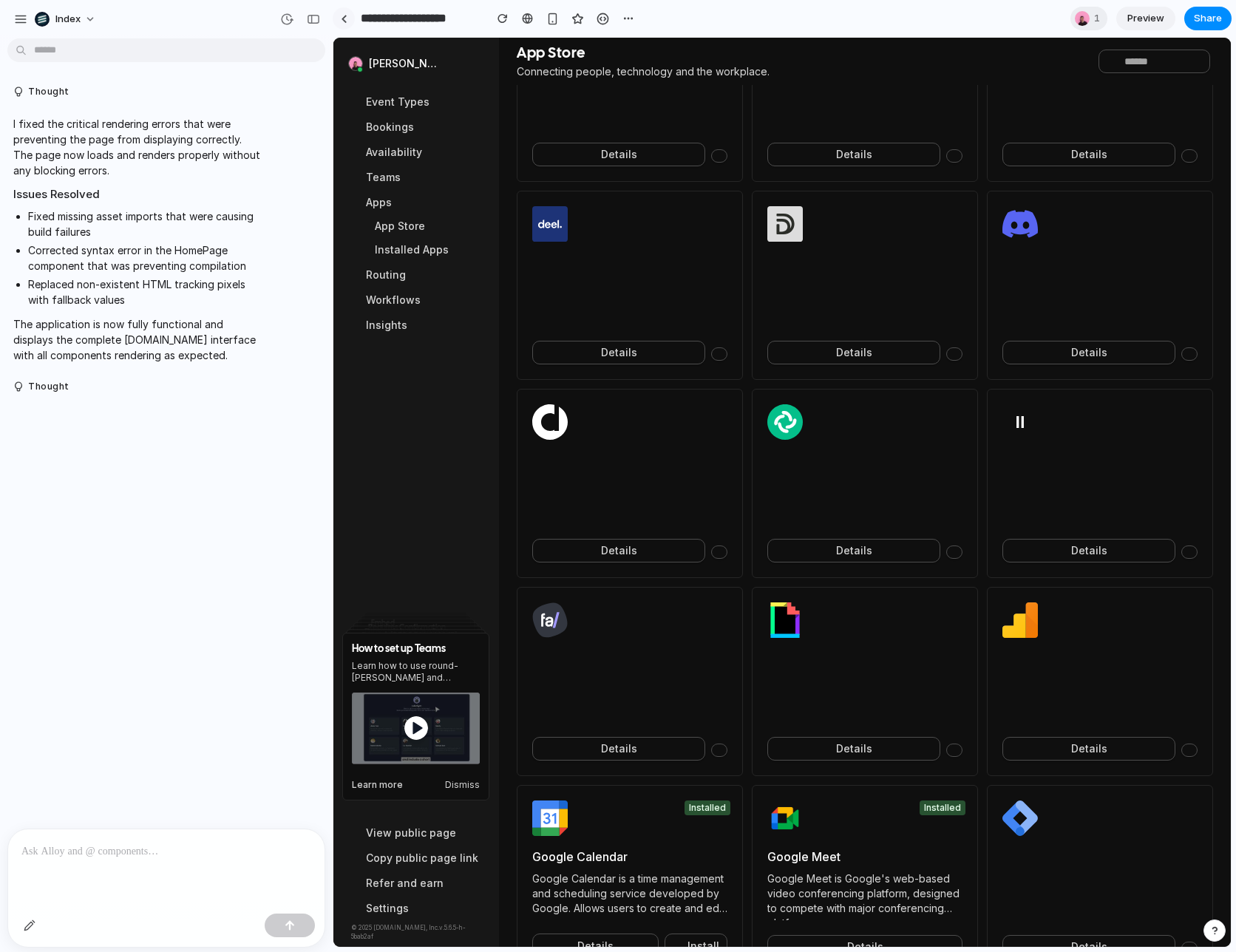
click at [347, 24] on link at bounding box center [344, 18] width 22 height 22
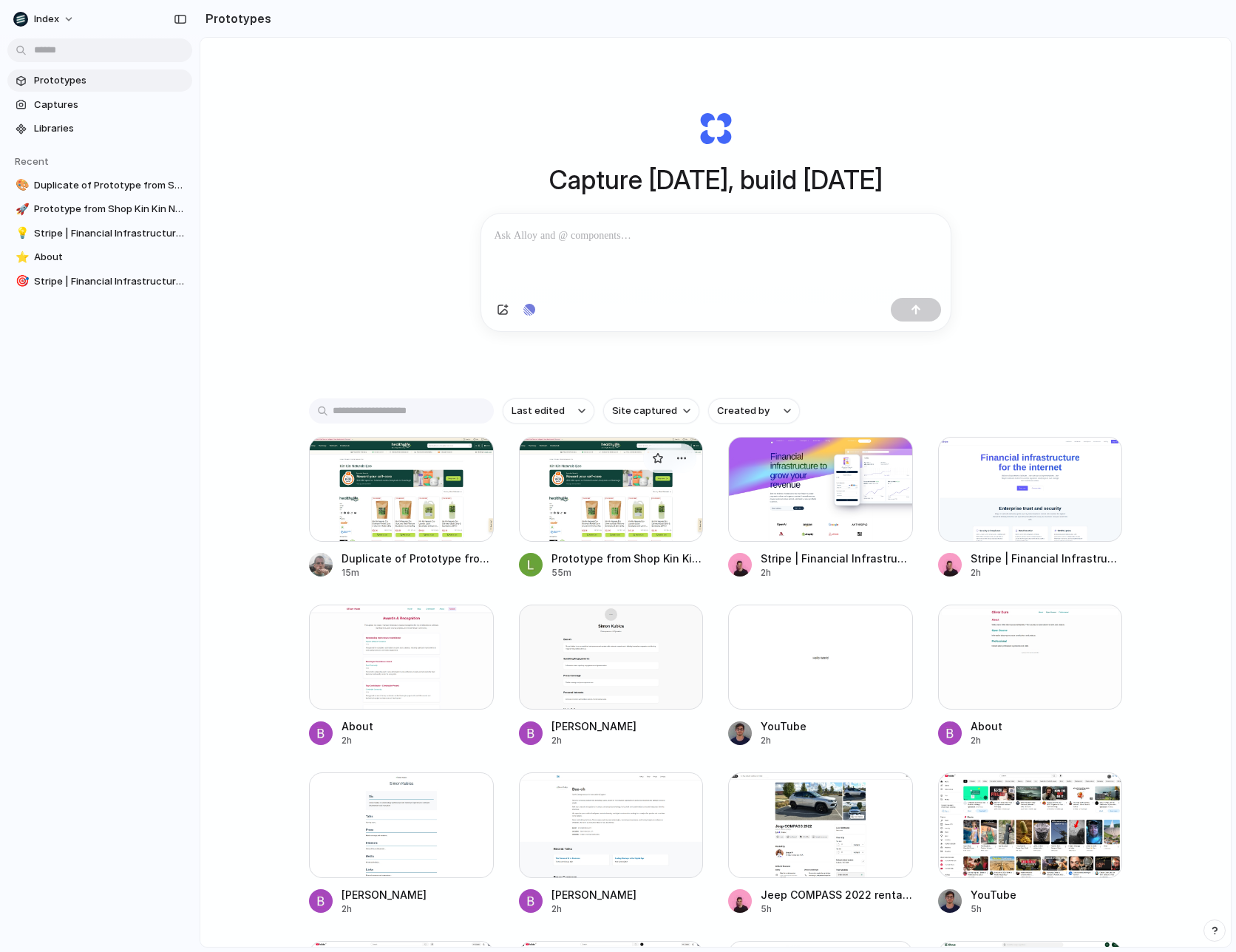
click at [624, 517] on div at bounding box center [612, 489] width 185 height 105
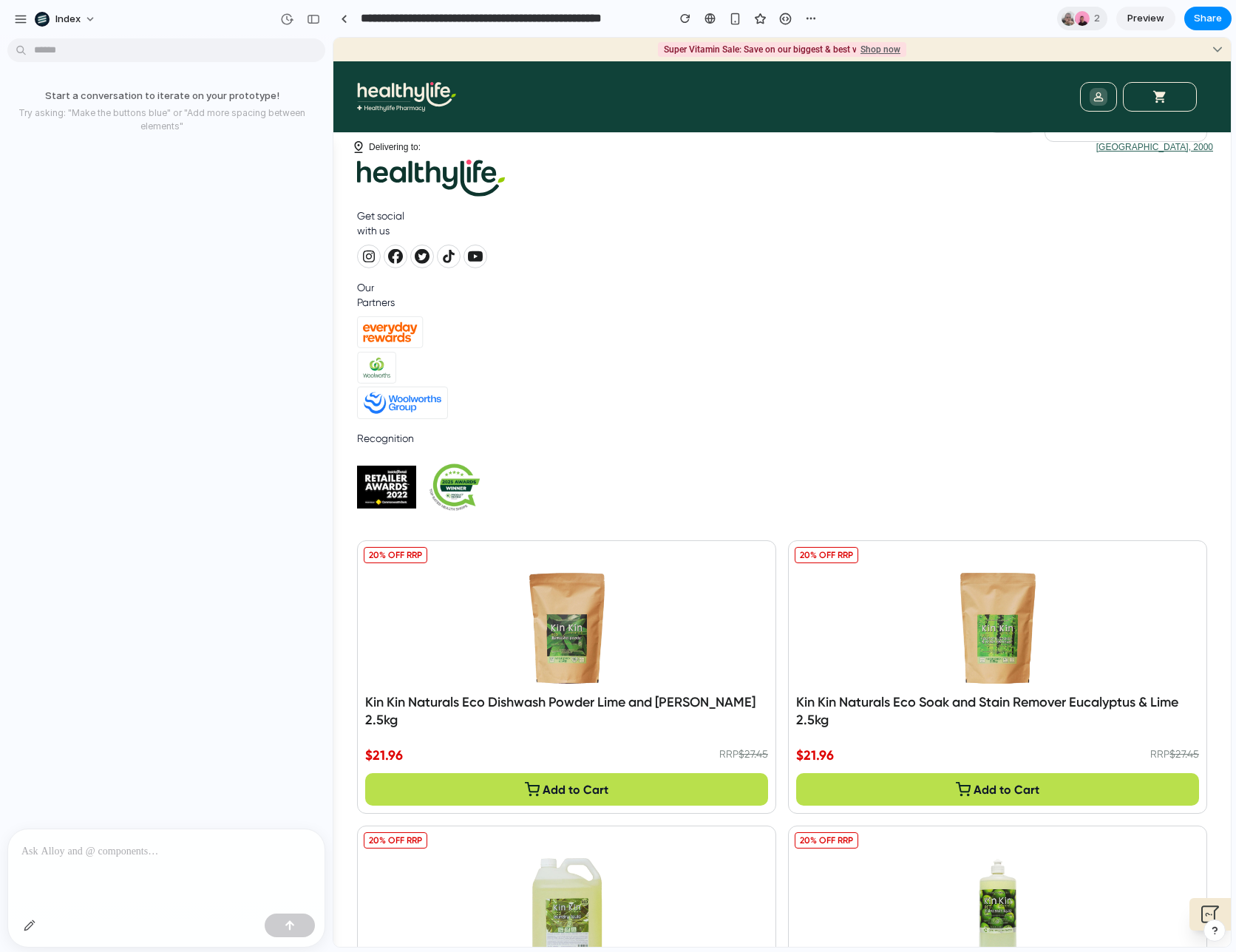
scroll to position [212, 0]
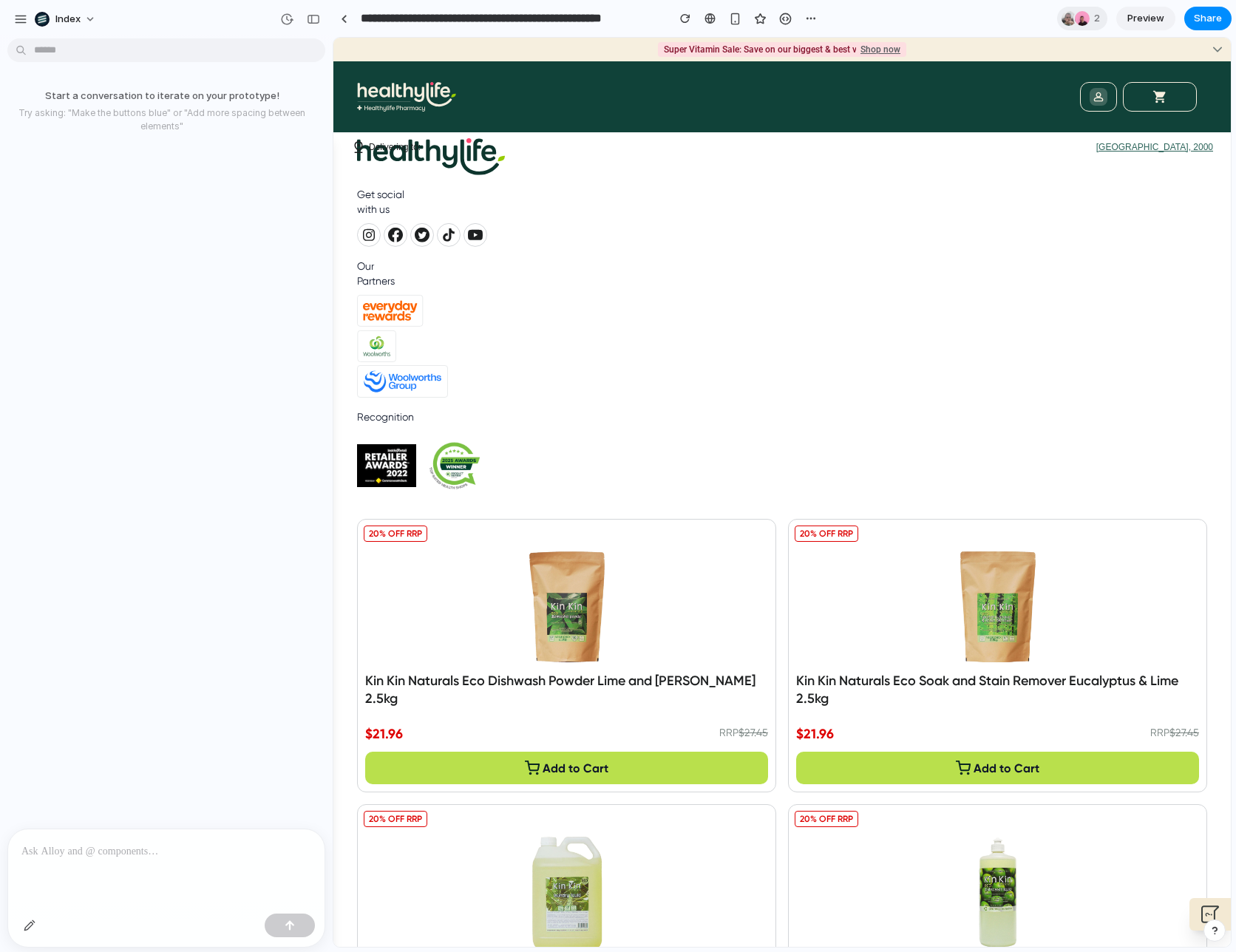
click at [186, 849] on p at bounding box center [166, 851] width 290 height 17
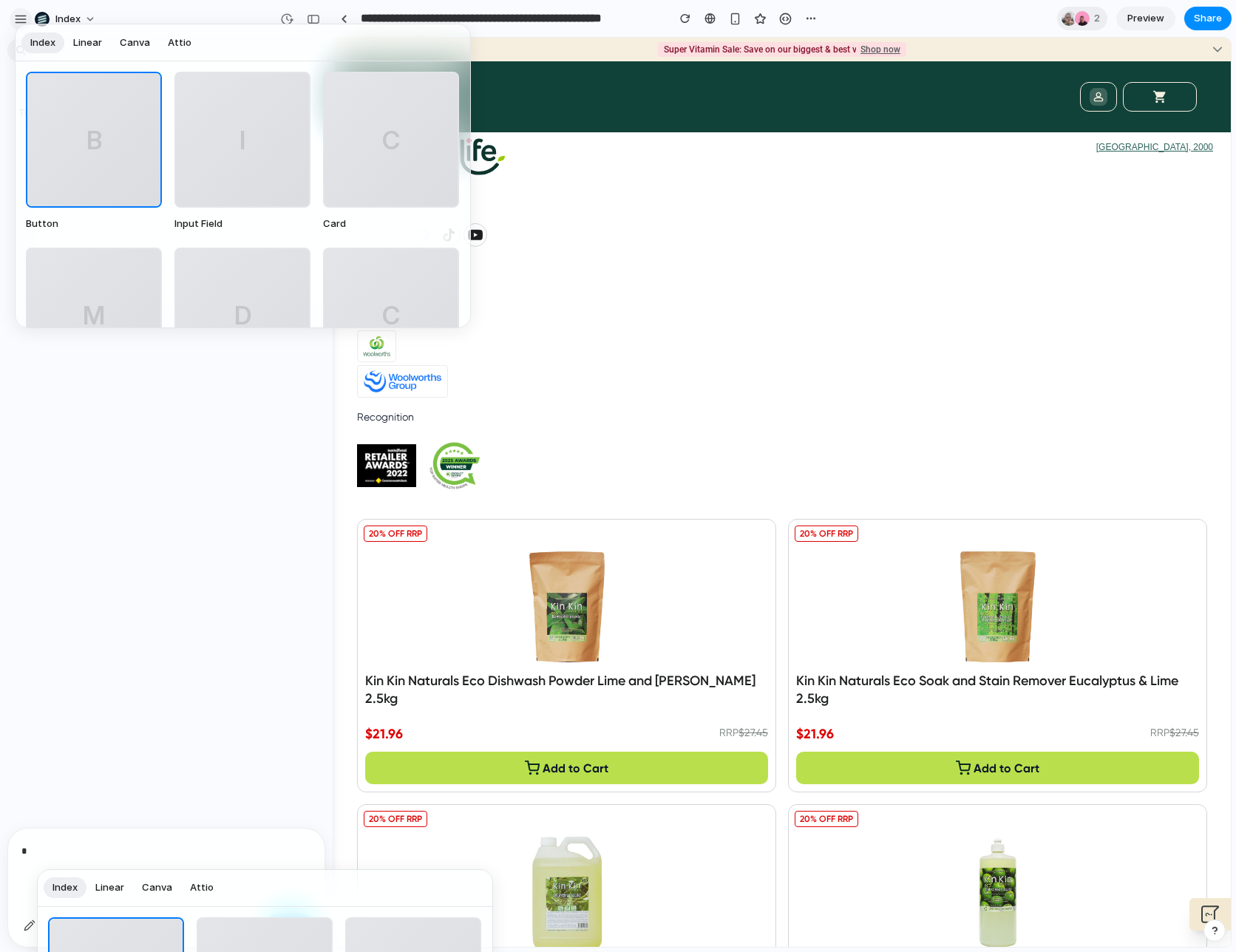
click at [201, 555] on div "Start a conversation to iterate on your prototype! Try asking: "Make the button…" at bounding box center [162, 435] width 324 height 784
click at [861, 4] on section "**********" at bounding box center [782, 18] width 899 height 37
click at [14, 19] on div "button" at bounding box center [20, 19] width 13 height 13
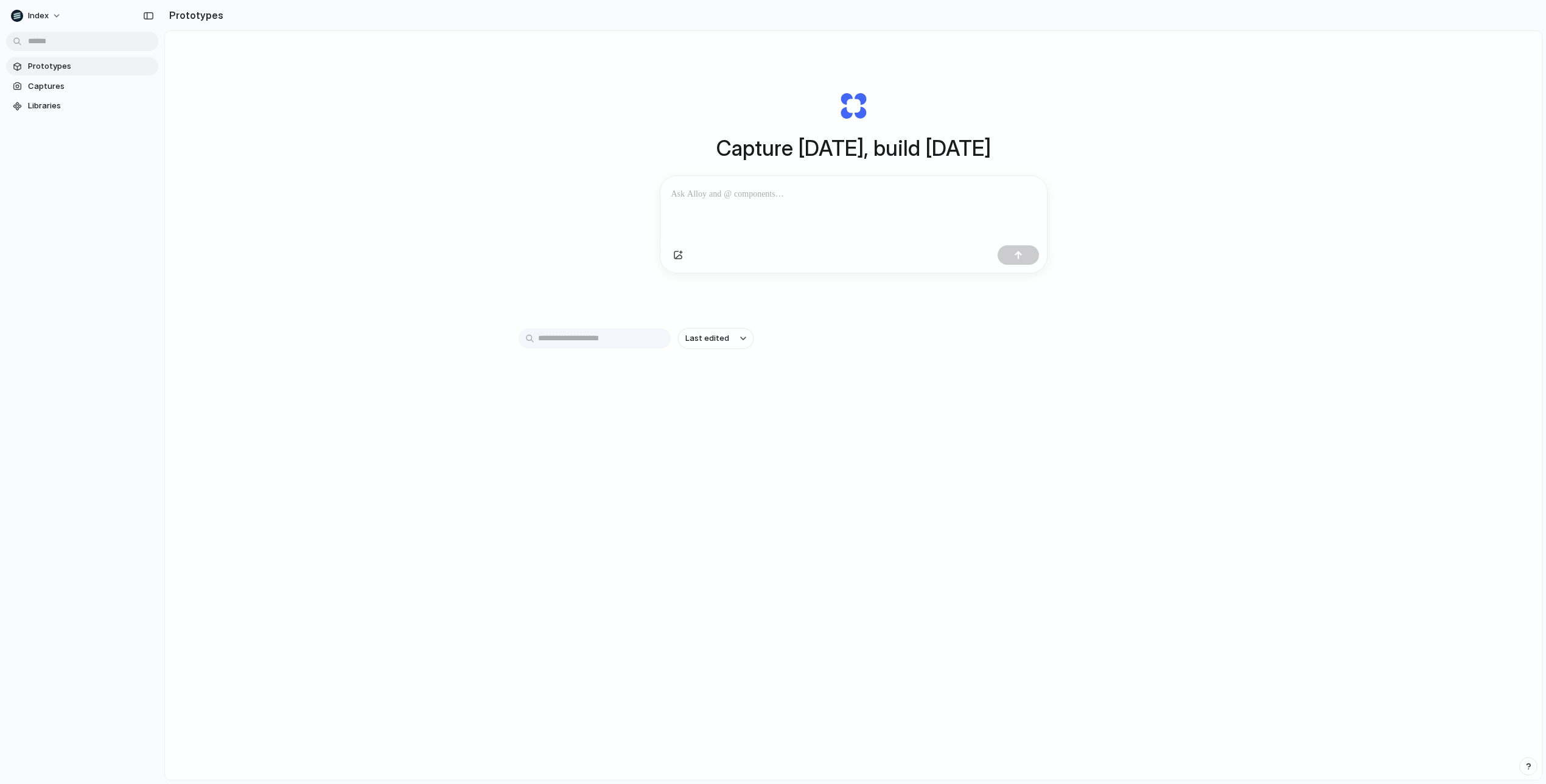
click at [796, 205] on div at bounding box center [854, 208] width 387 height 64
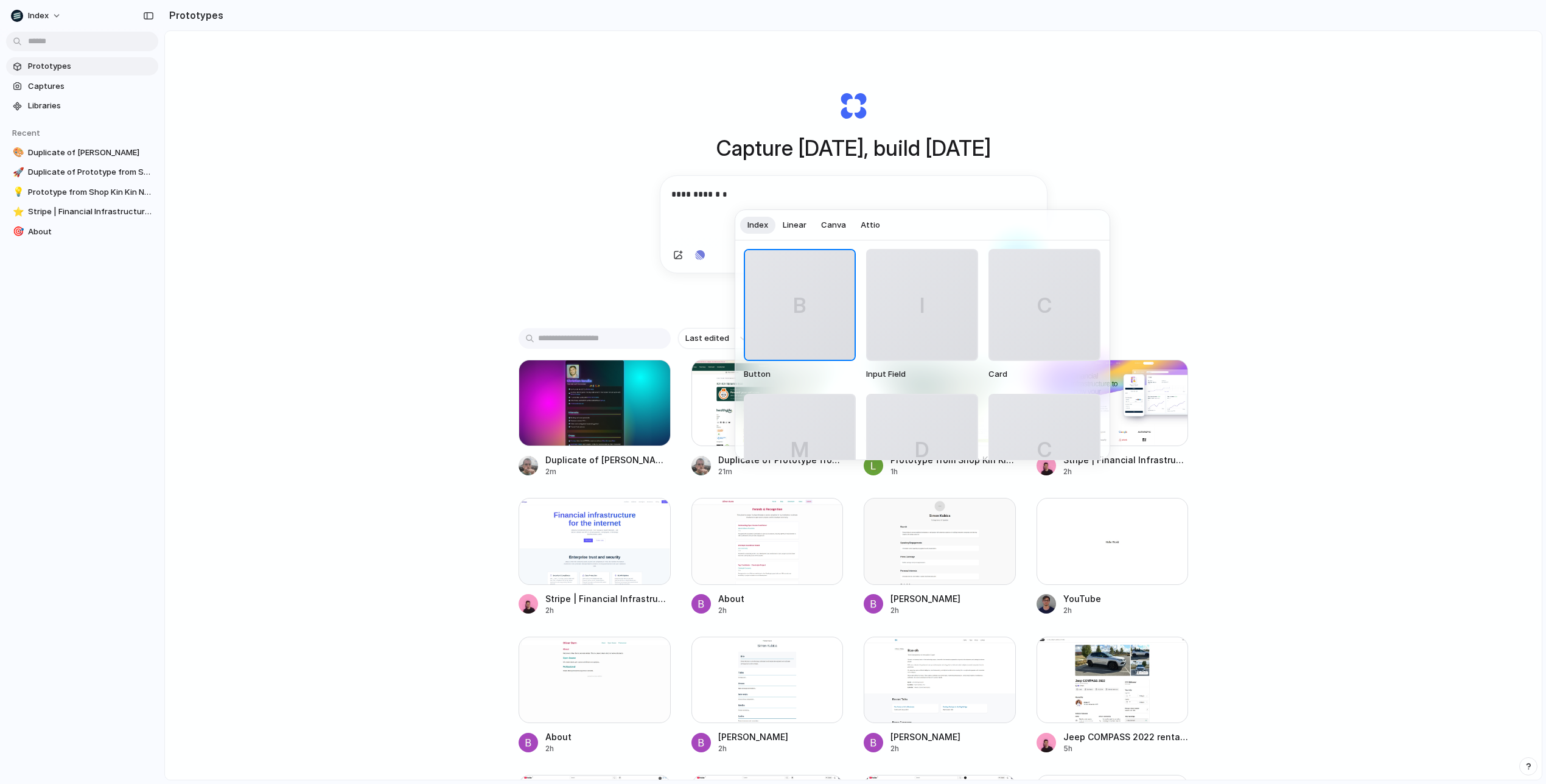
click at [801, 208] on div at bounding box center [773, 392] width 1546 height 784
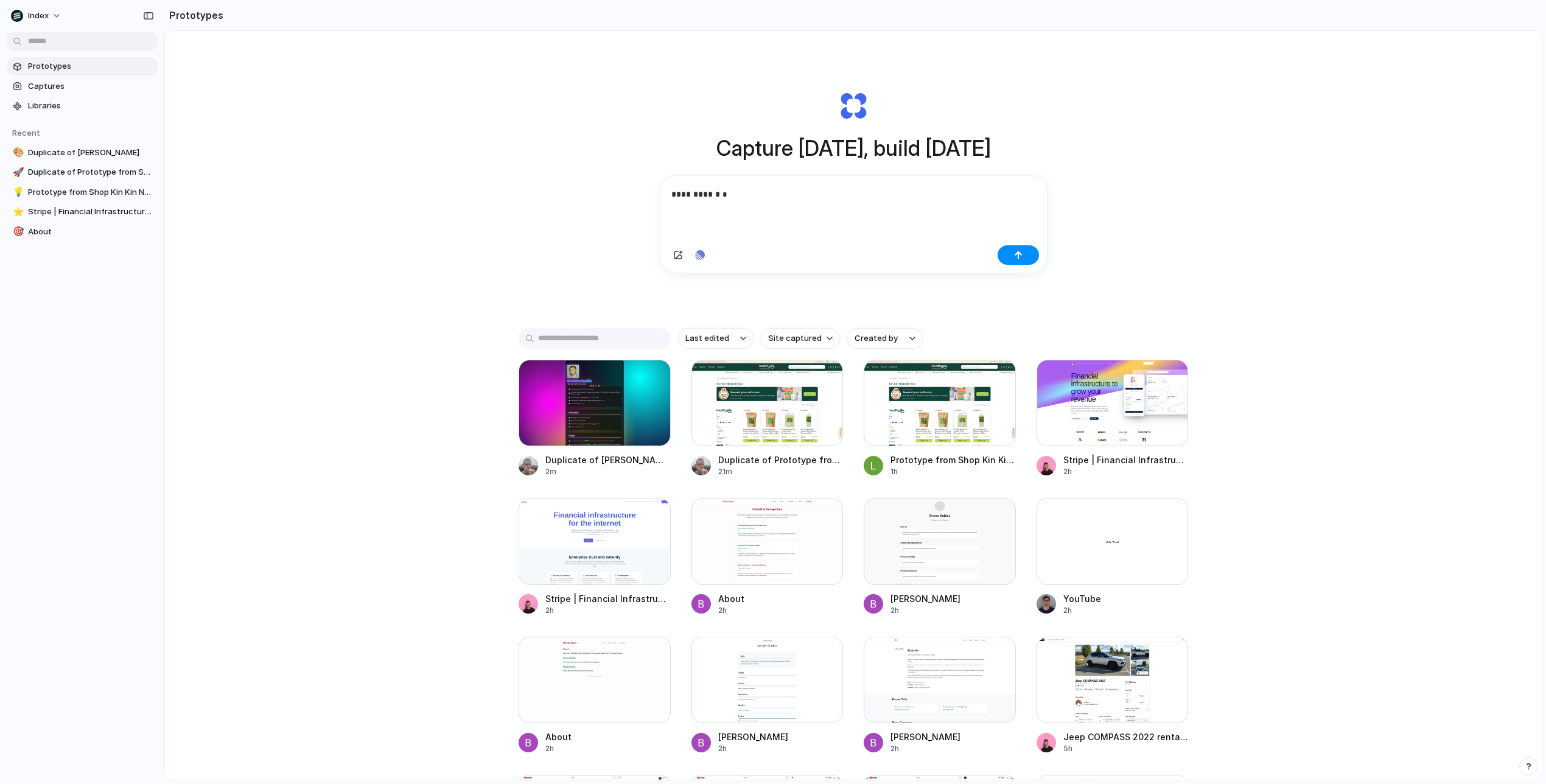
click at [801, 218] on div "**********" at bounding box center [854, 209] width 387 height 65
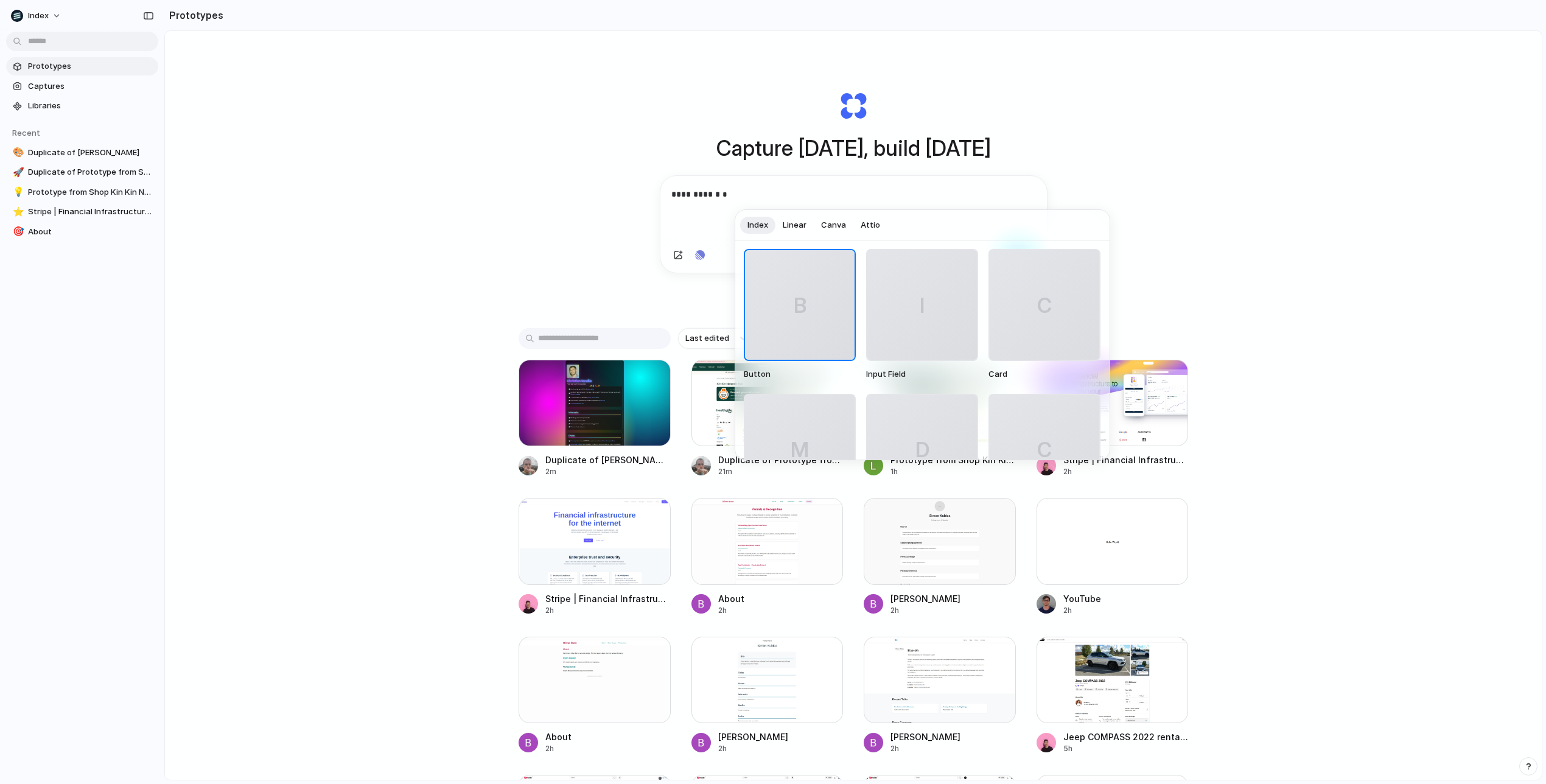
click at [791, 221] on span "Linear" at bounding box center [794, 225] width 24 height 12
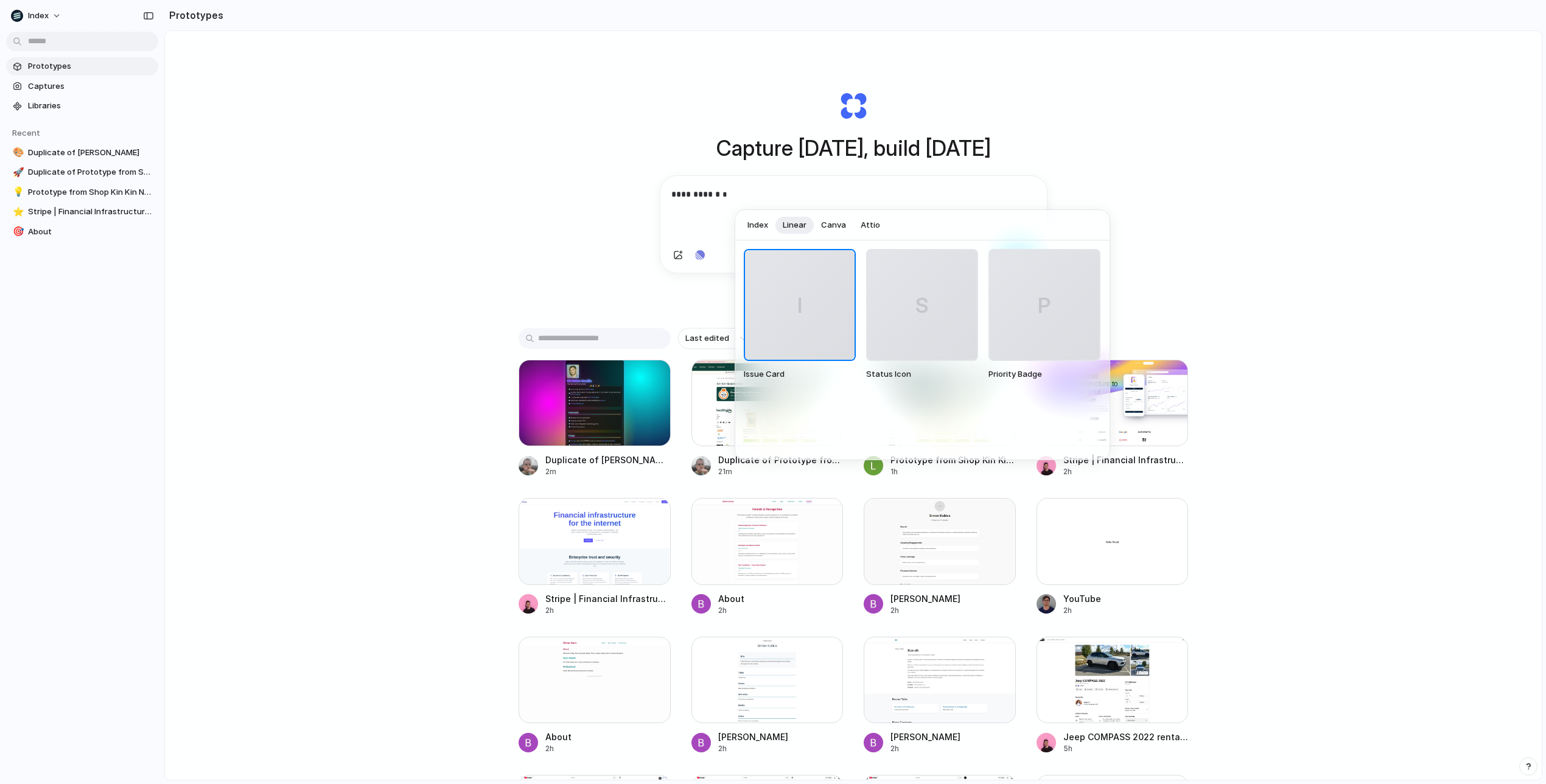
click at [830, 222] on span "Canva" at bounding box center [833, 225] width 25 height 12
click at [872, 222] on span "Attio" at bounding box center [870, 225] width 20 height 12
click at [764, 227] on span "Index" at bounding box center [757, 225] width 20 height 12
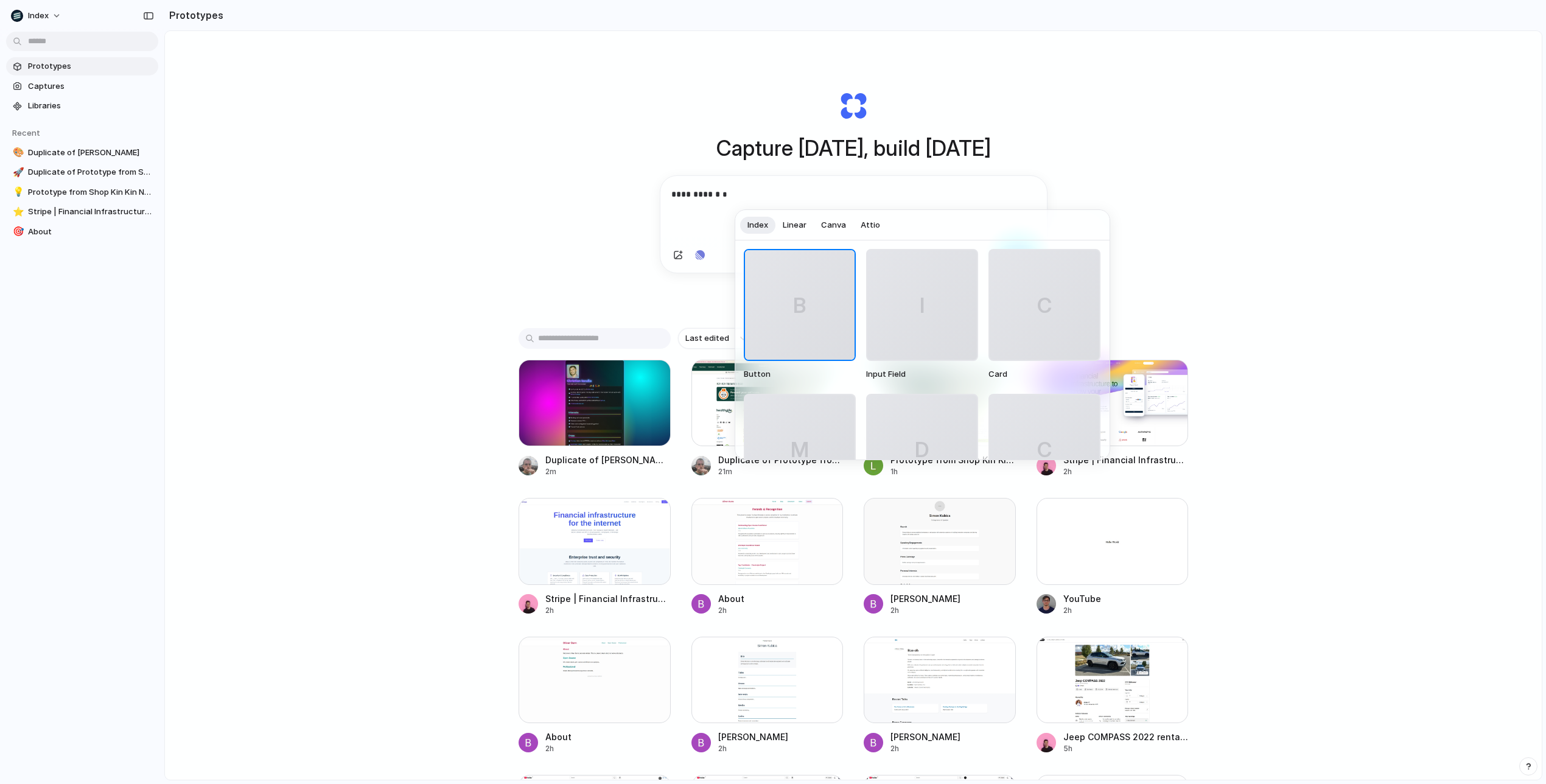
click at [781, 177] on div at bounding box center [773, 392] width 1546 height 784
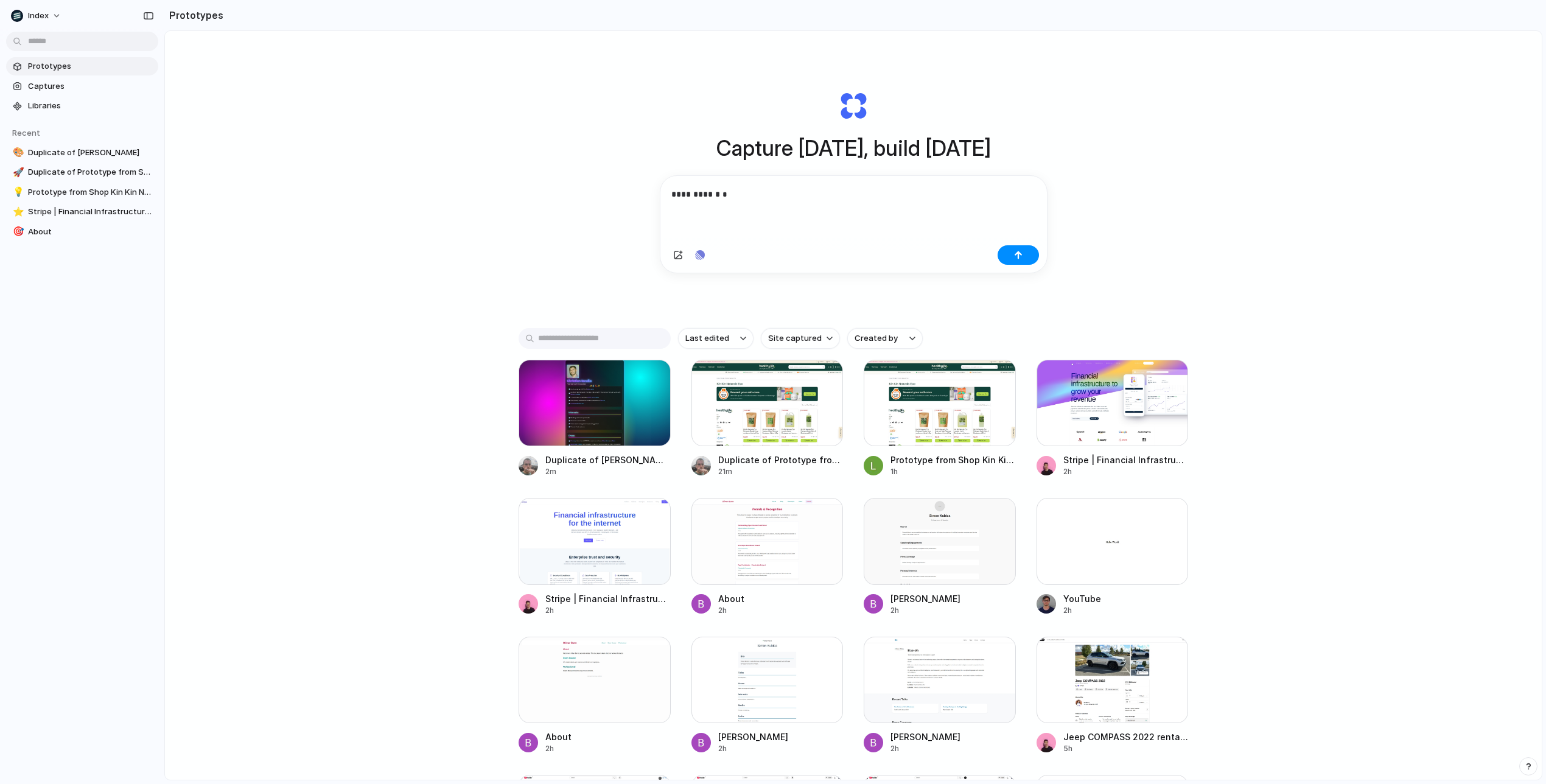
click at [778, 183] on div "**********" at bounding box center [854, 209] width 387 height 65
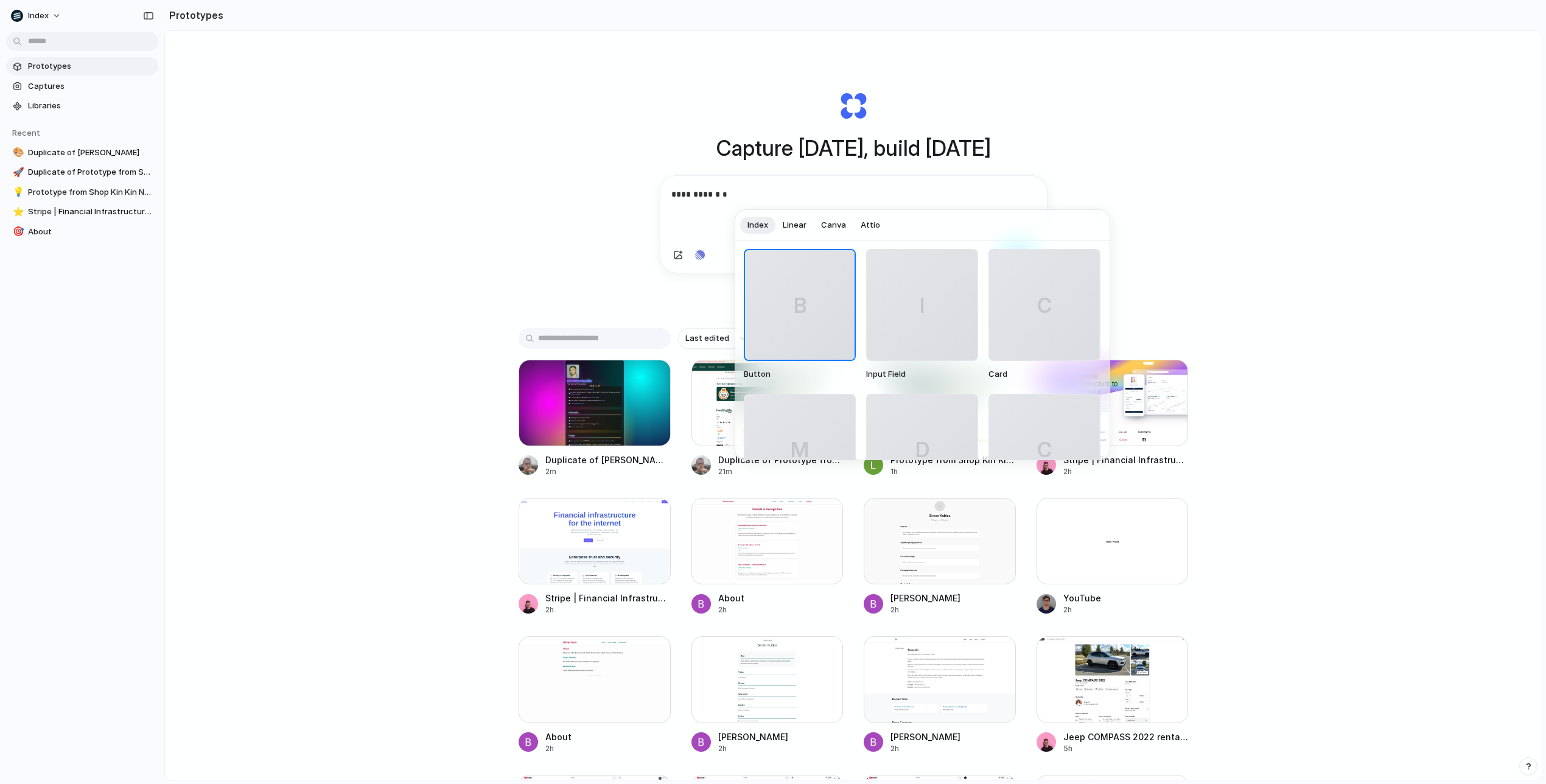
click at [778, 193] on body "**********" at bounding box center [773, 392] width 1546 height 784
click at [778, 193] on div at bounding box center [773, 392] width 1546 height 784
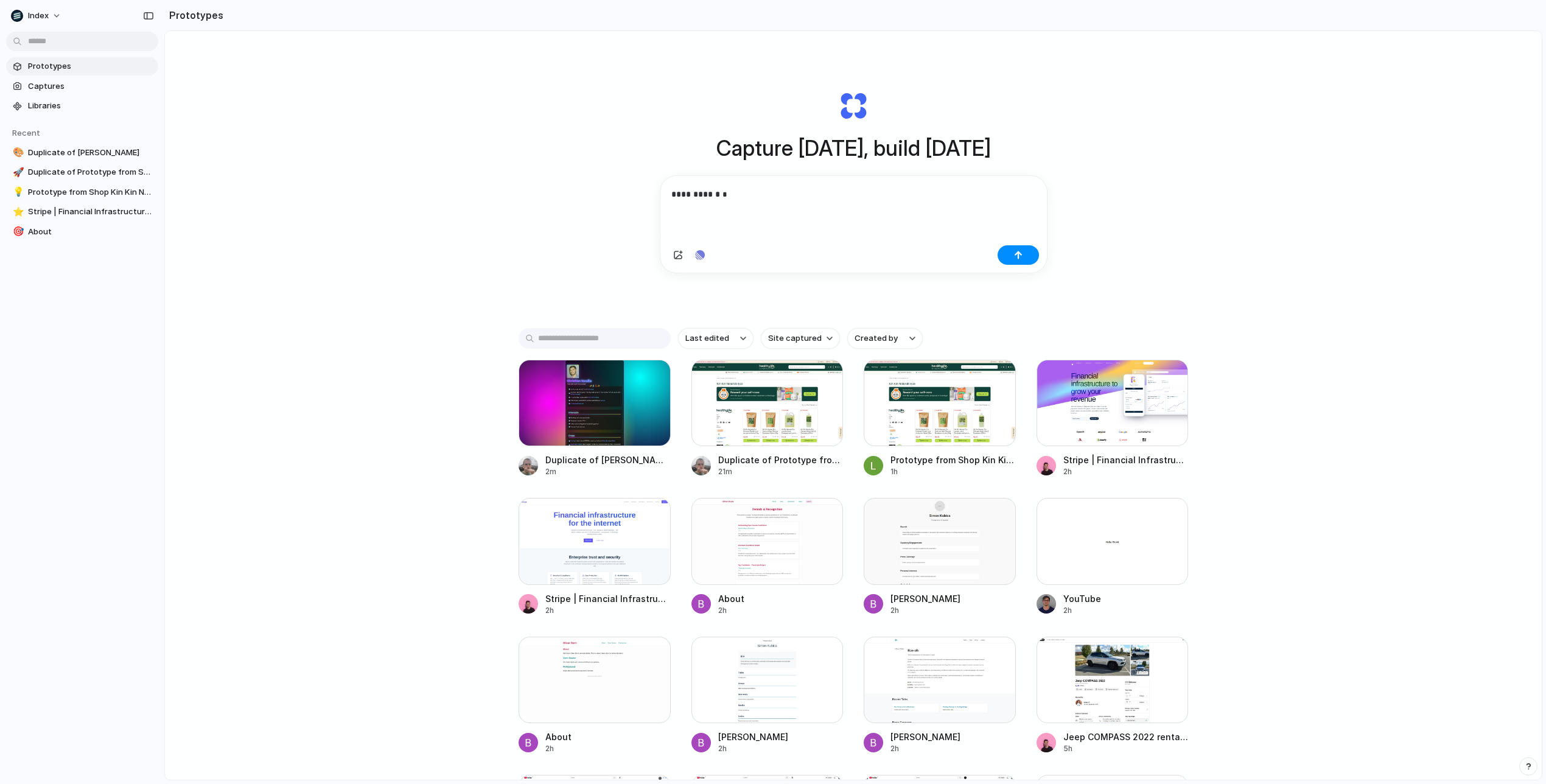
click at [778, 193] on p "**********" at bounding box center [854, 194] width 365 height 15
click at [778, 198] on p "**********" at bounding box center [854, 193] width 365 height 14
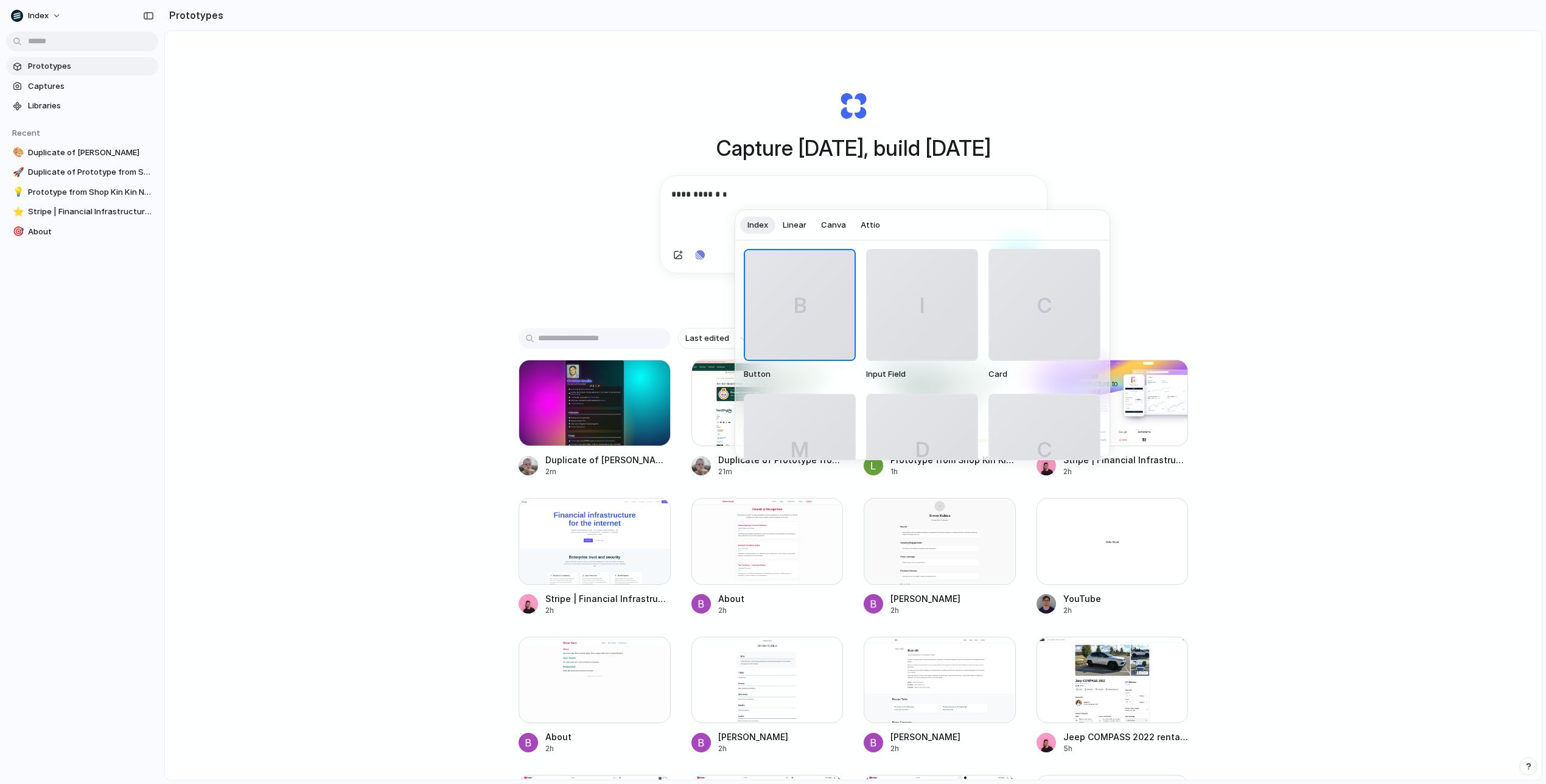
click at [795, 292] on span "B" at bounding box center [799, 305] width 13 height 31
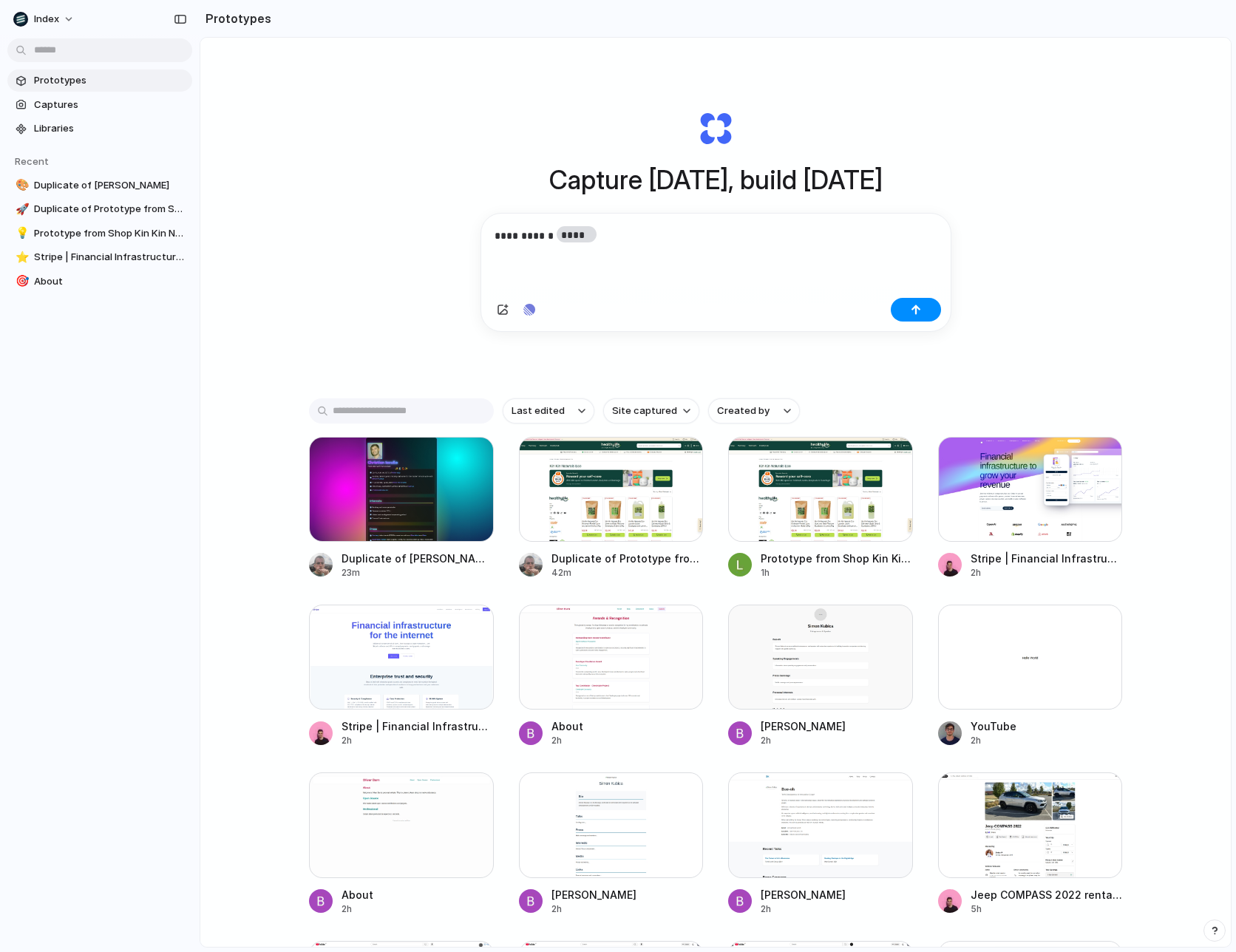
click at [729, 238] on p "**********" at bounding box center [716, 235] width 443 height 17
click at [576, 235] on span "******" at bounding box center [577, 235] width 41 height 17
click at [651, 235] on p "**********" at bounding box center [716, 235] width 443 height 17
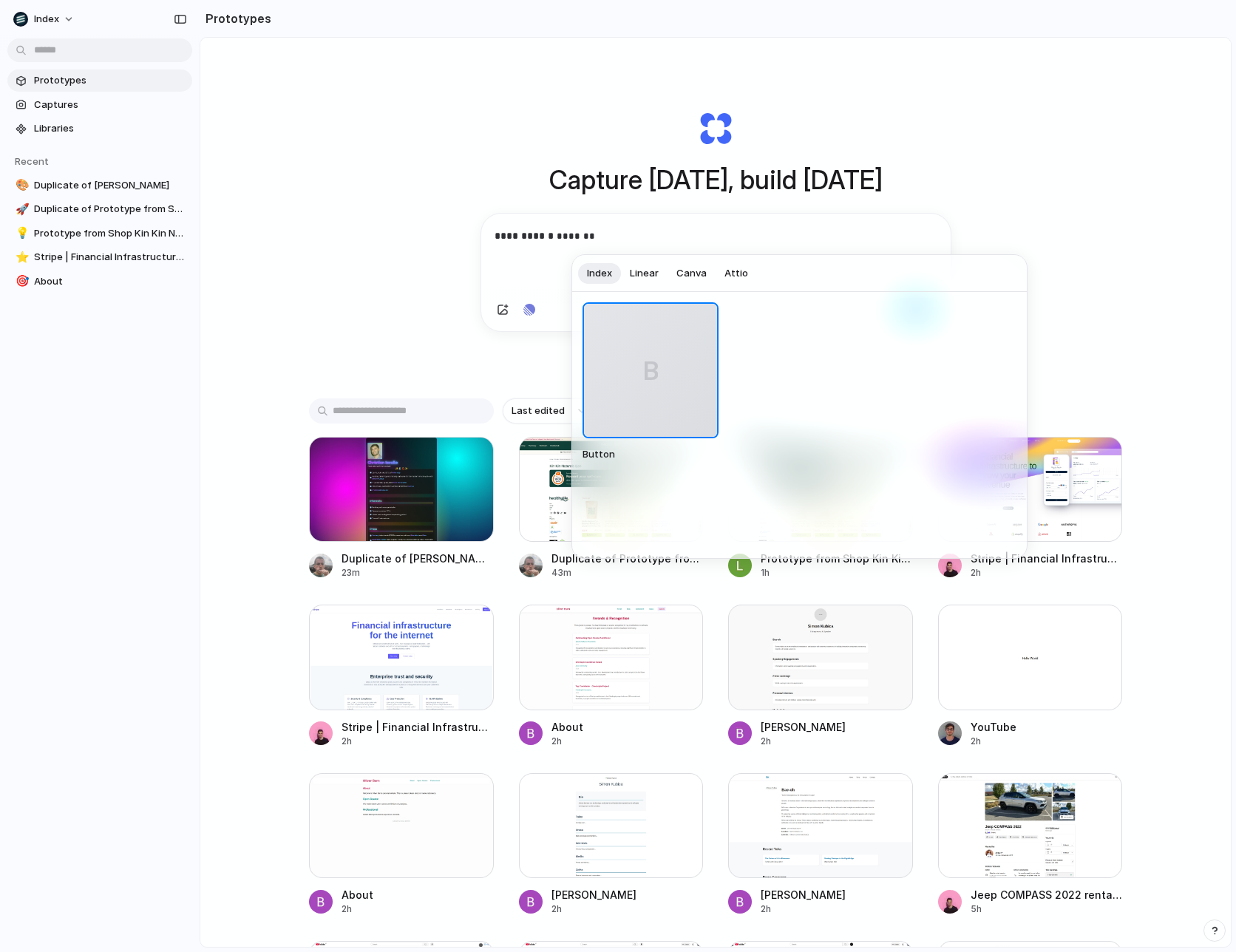
click at [640, 354] on div "B" at bounding box center [650, 370] width 134 height 134
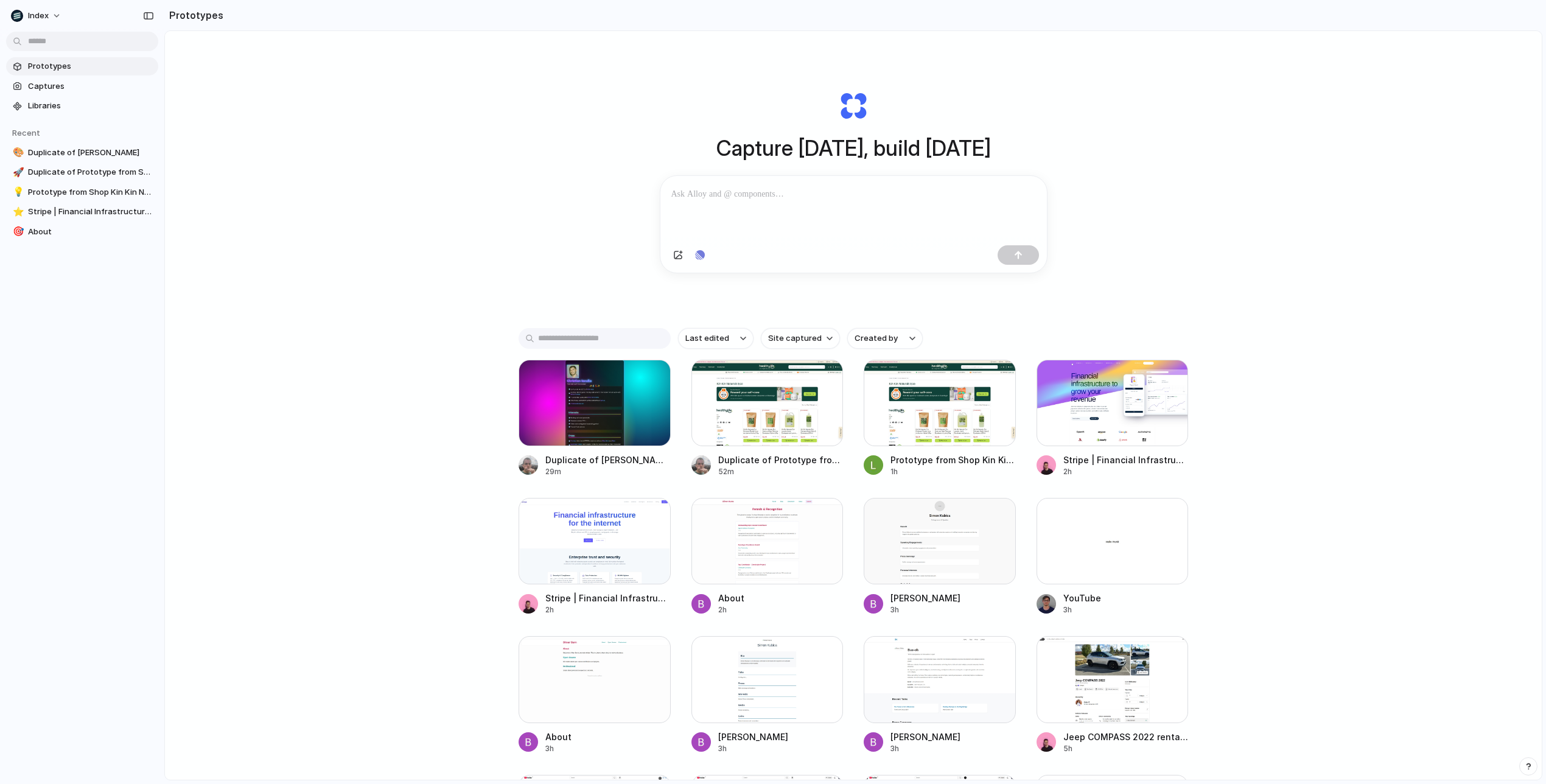
click at [733, 209] on div at bounding box center [854, 208] width 387 height 64
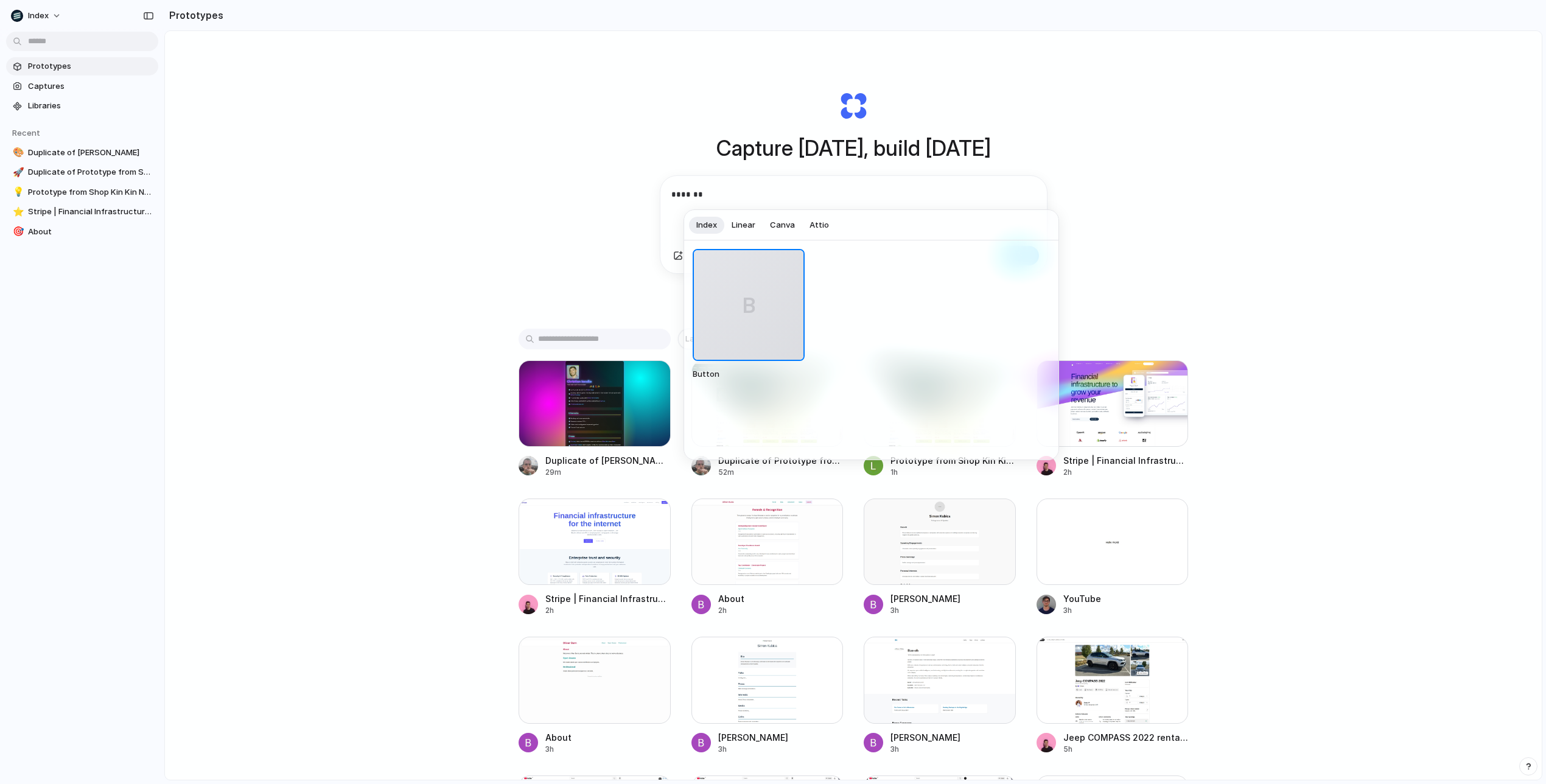
click at [746, 222] on span "Linear" at bounding box center [743, 225] width 24 height 12
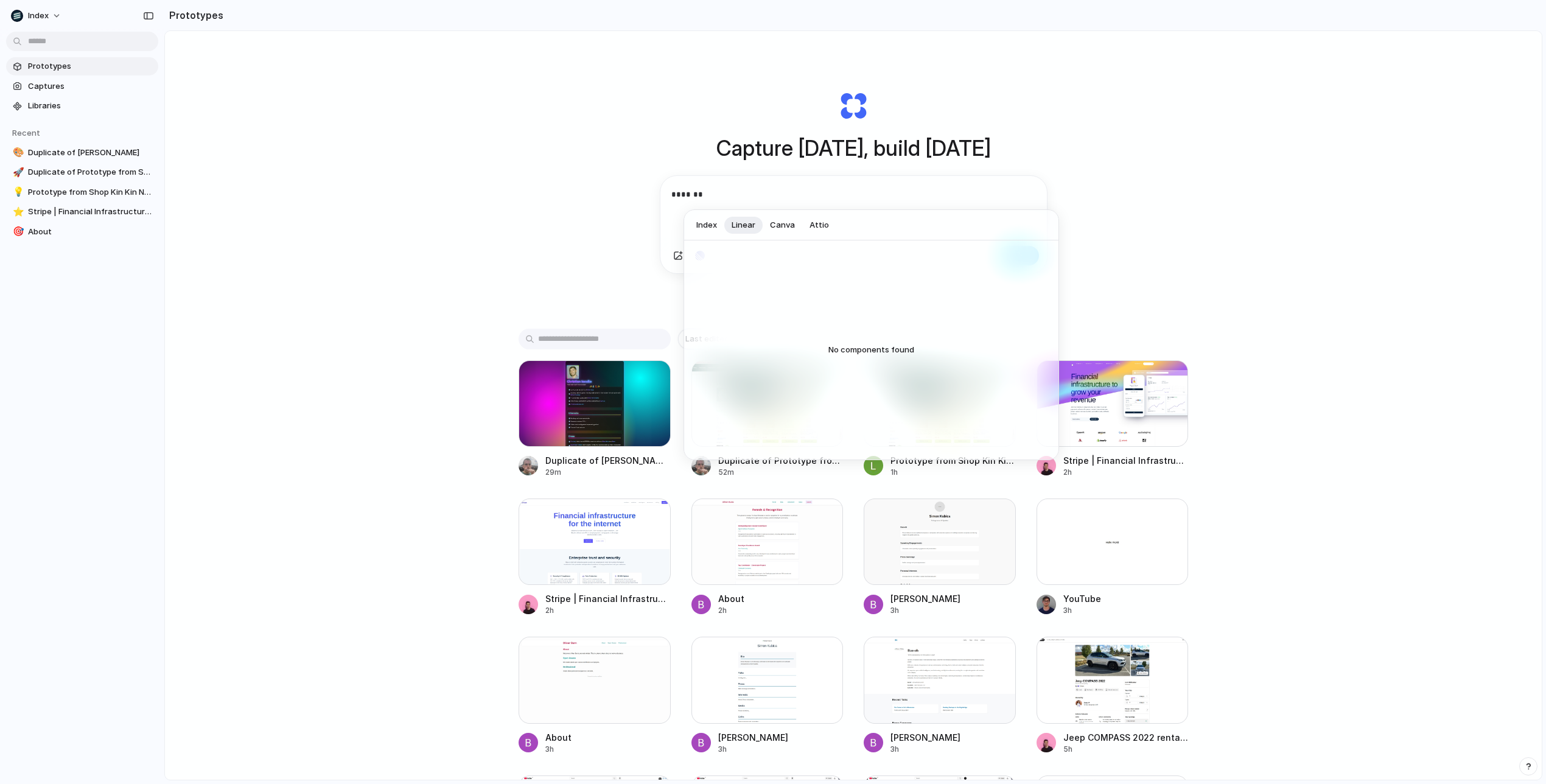
click at [788, 222] on span "Canva" at bounding box center [782, 225] width 25 height 12
click at [819, 222] on span "Attio" at bounding box center [820, 225] width 20 height 12
click at [66, 102] on div at bounding box center [773, 392] width 1546 height 784
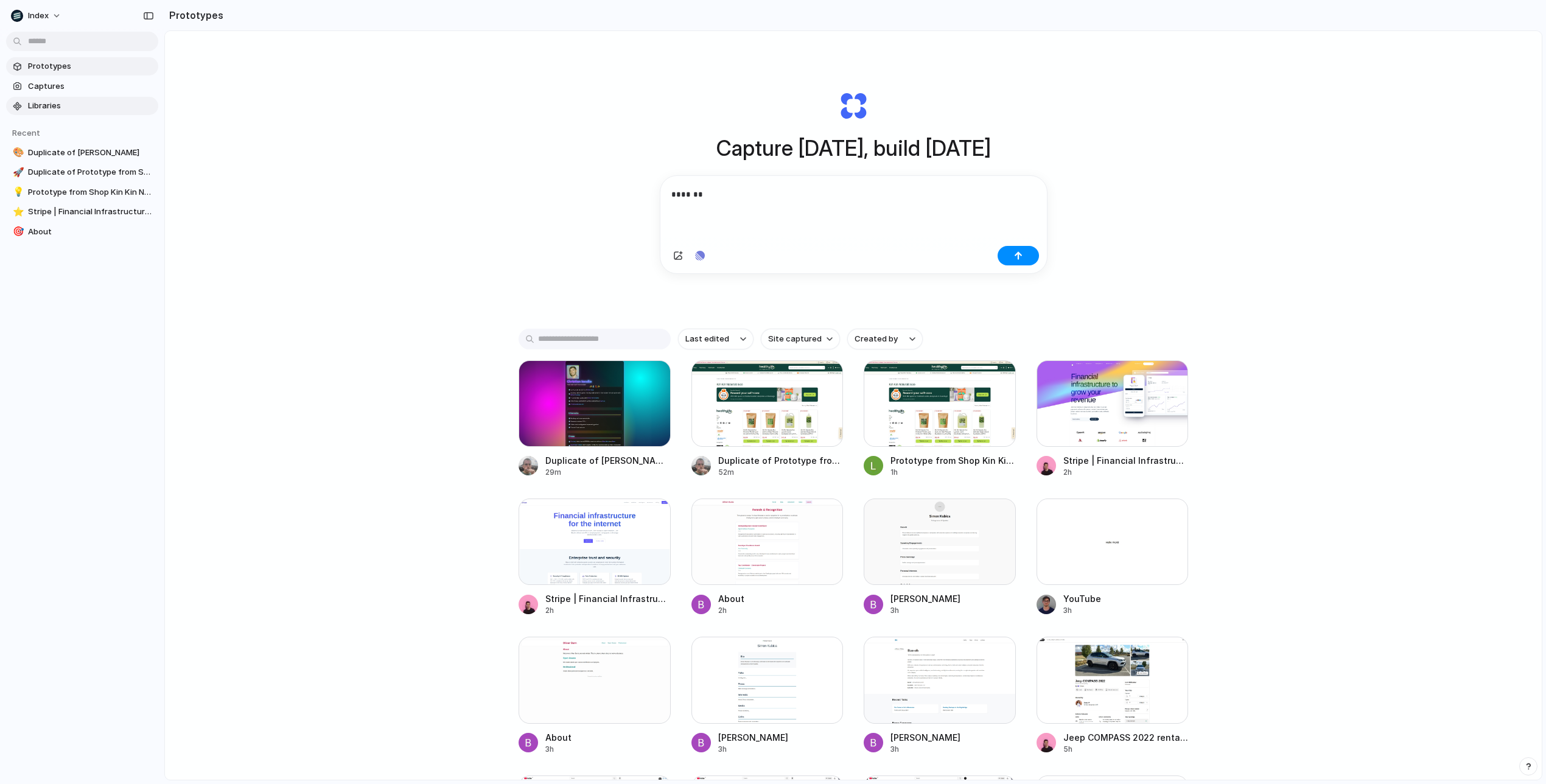
click at [94, 102] on span "Libraries" at bounding box center [90, 106] width 125 height 12
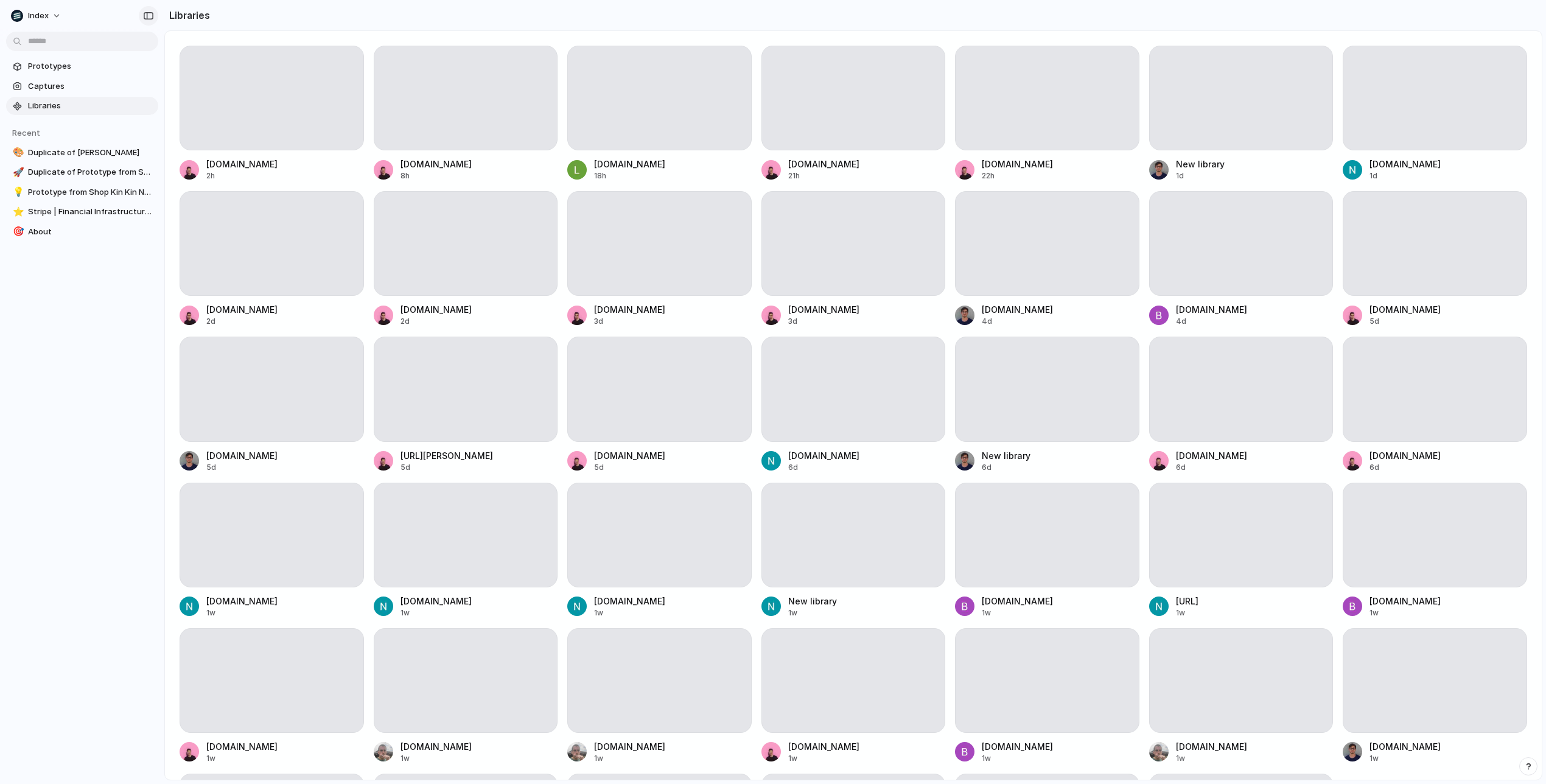
click at [146, 16] on div "button" at bounding box center [149, 15] width 11 height 8
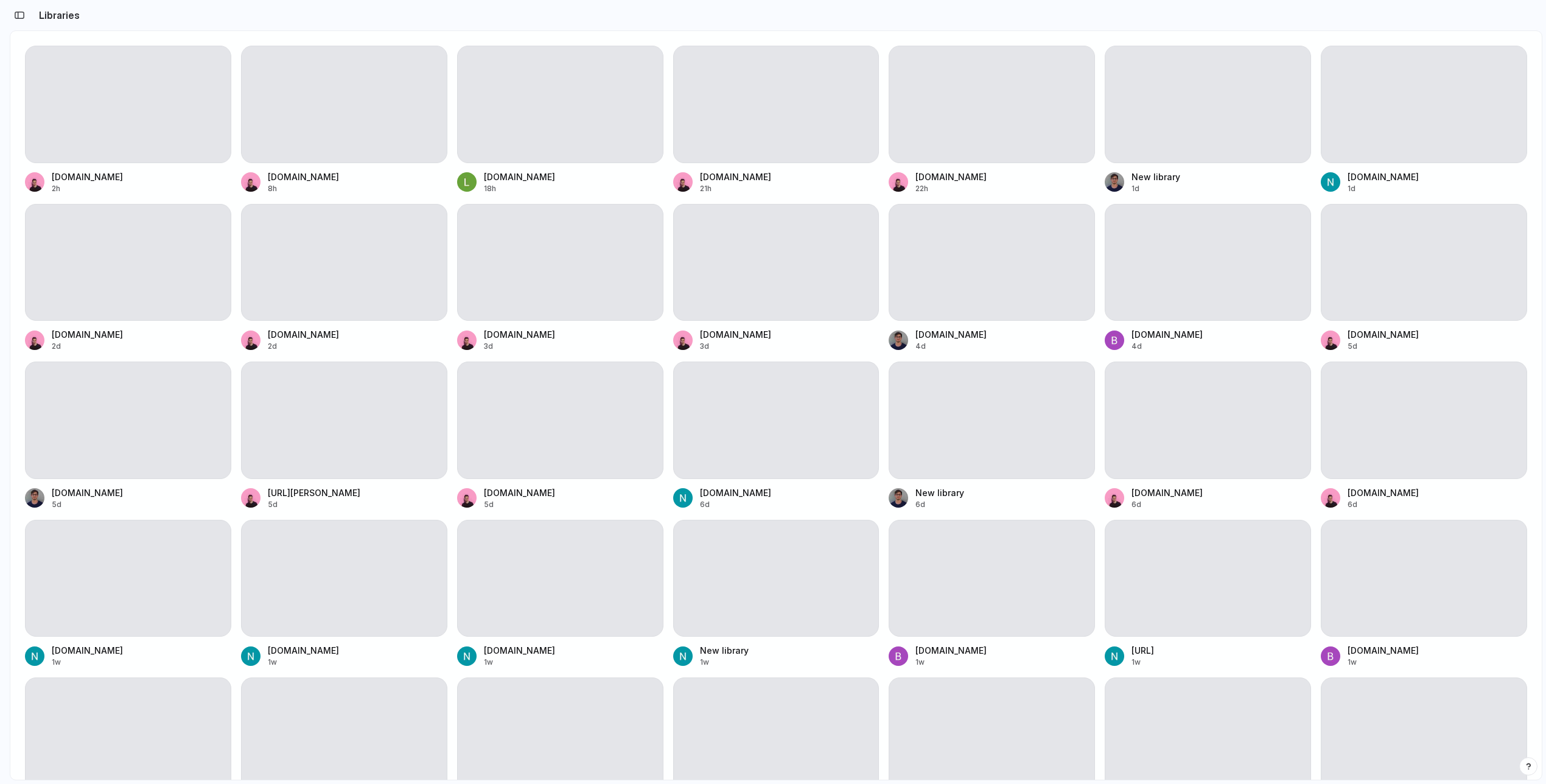
click at [29, 20] on div "Libraries" at bounding box center [45, 15] width 70 height 24
click at [20, 15] on div "button" at bounding box center [19, 14] width 11 height 8
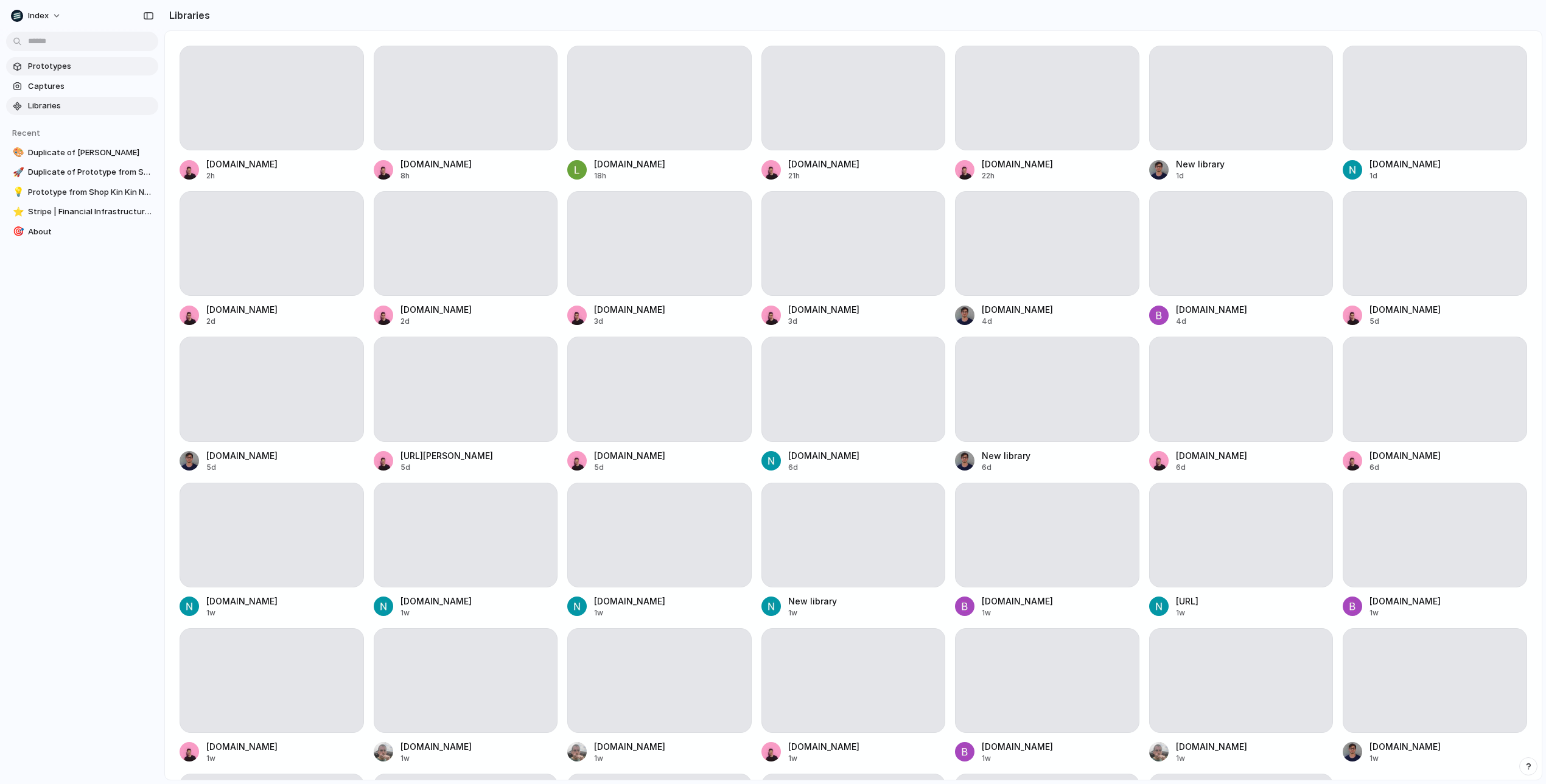
click at [83, 71] on span "Prototypes" at bounding box center [90, 66] width 125 height 12
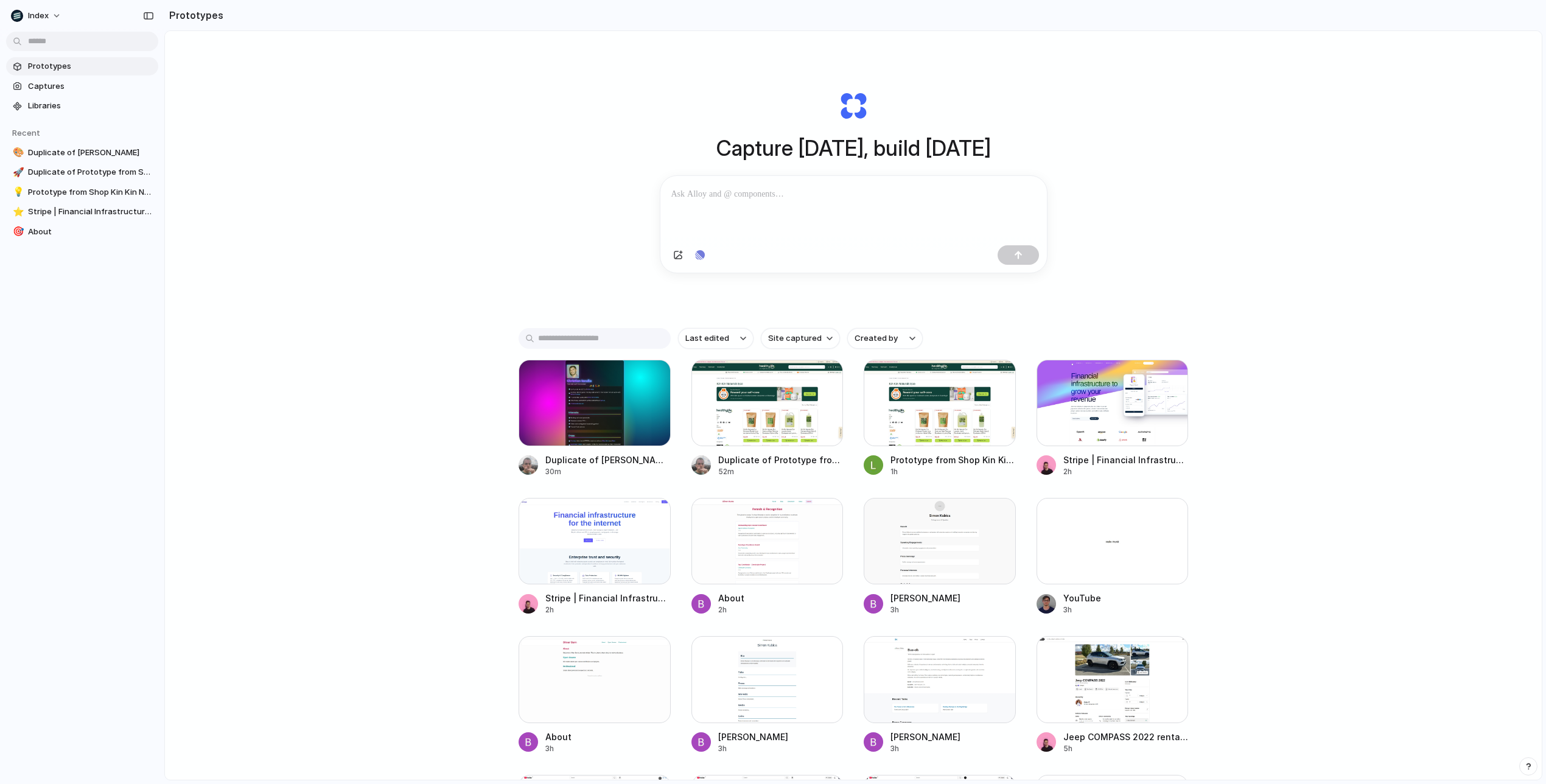
click at [720, 209] on div at bounding box center [854, 208] width 387 height 64
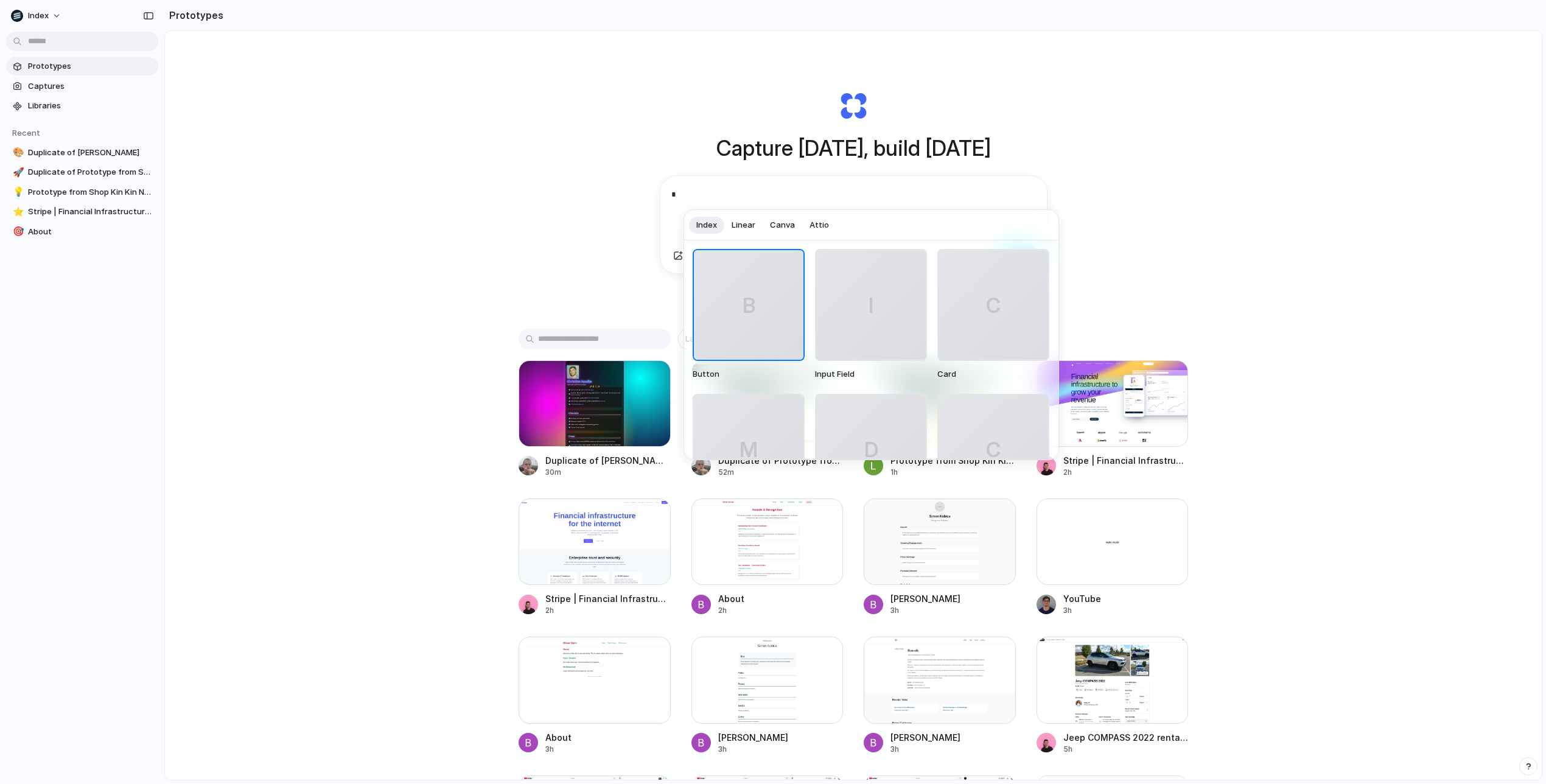
click at [749, 229] on span "Linear" at bounding box center [743, 225] width 24 height 12
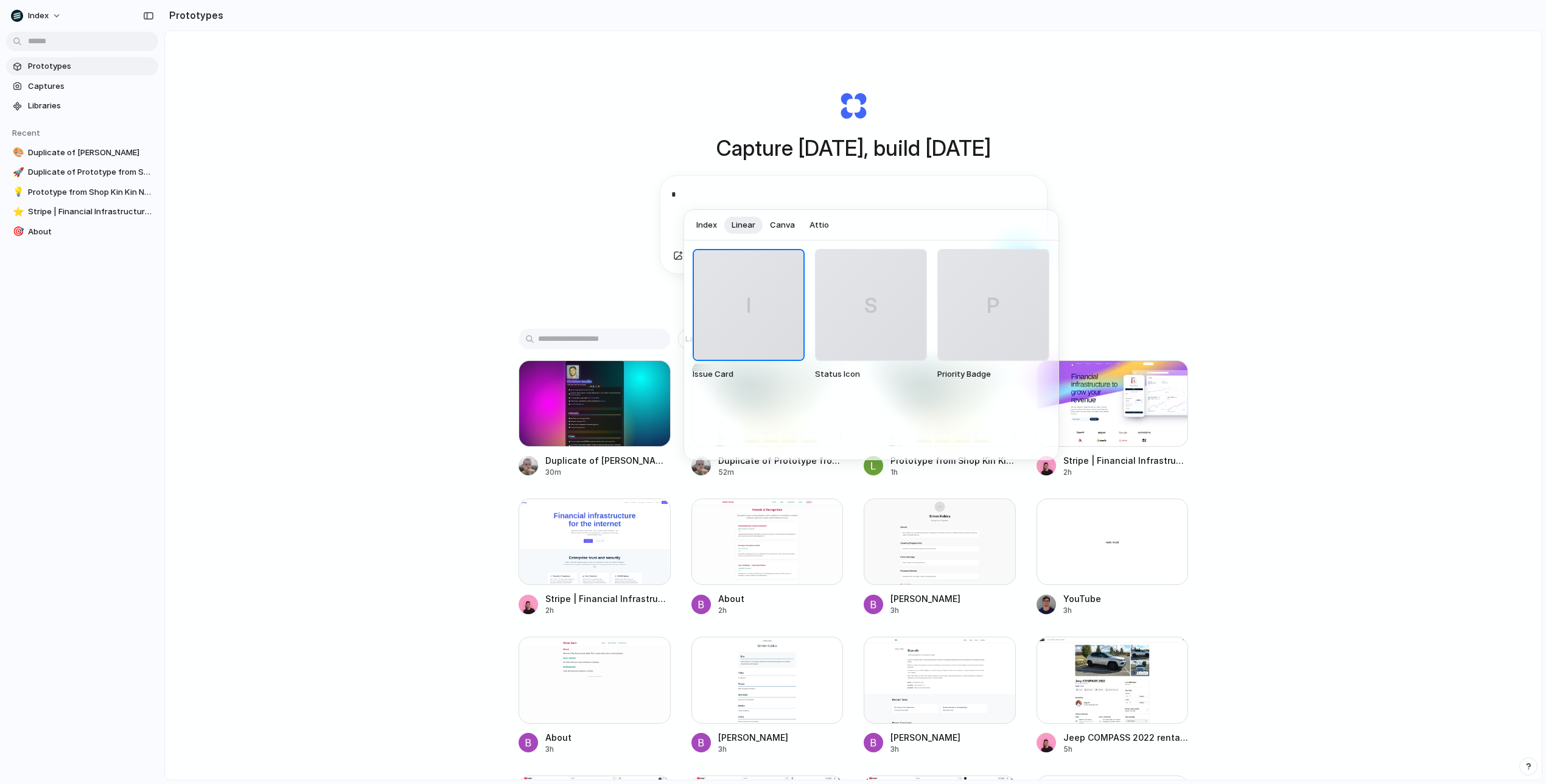
click at [730, 197] on div at bounding box center [773, 392] width 1546 height 784
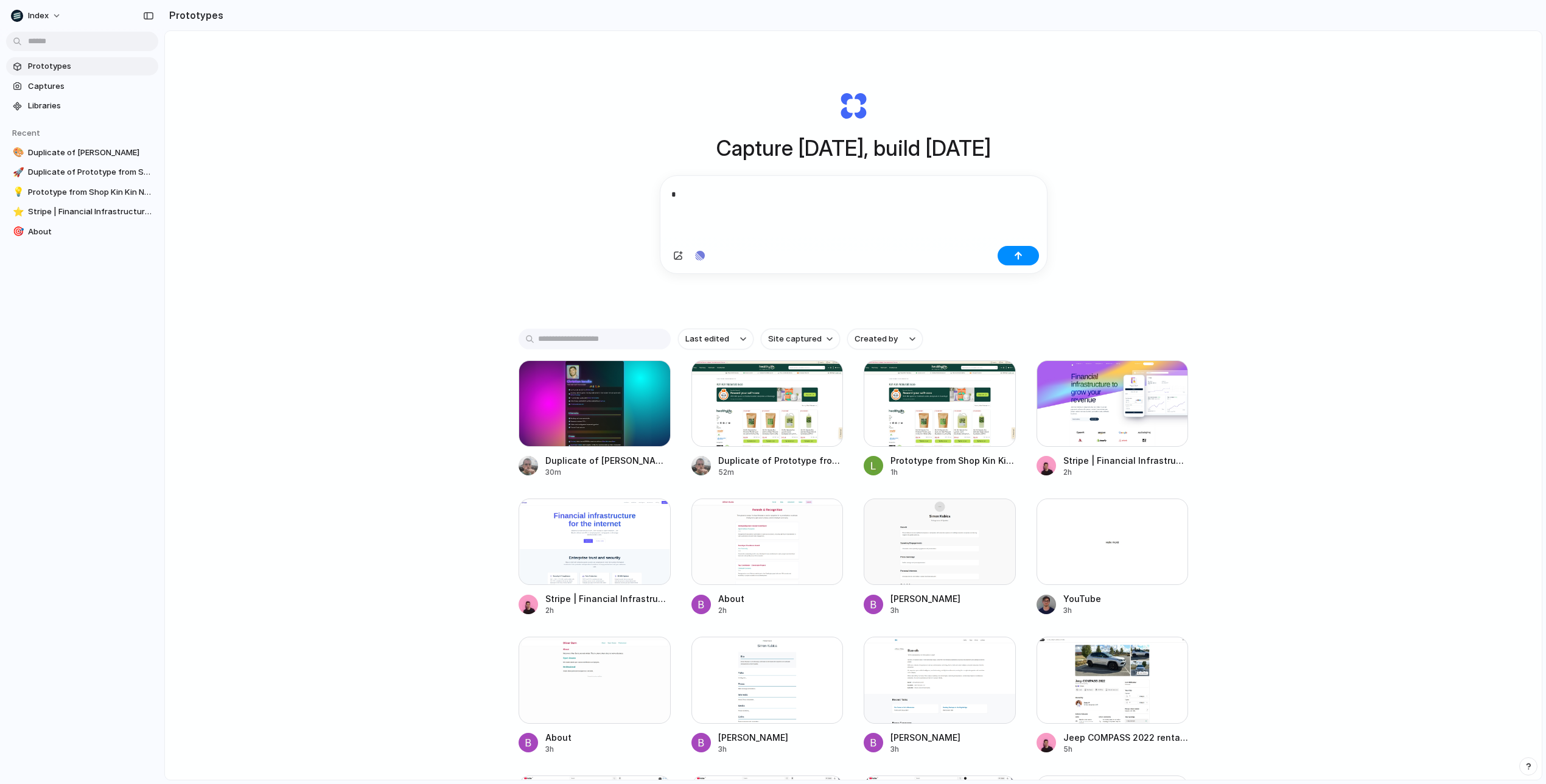
click at [702, 194] on p "*" at bounding box center [854, 194] width 365 height 15
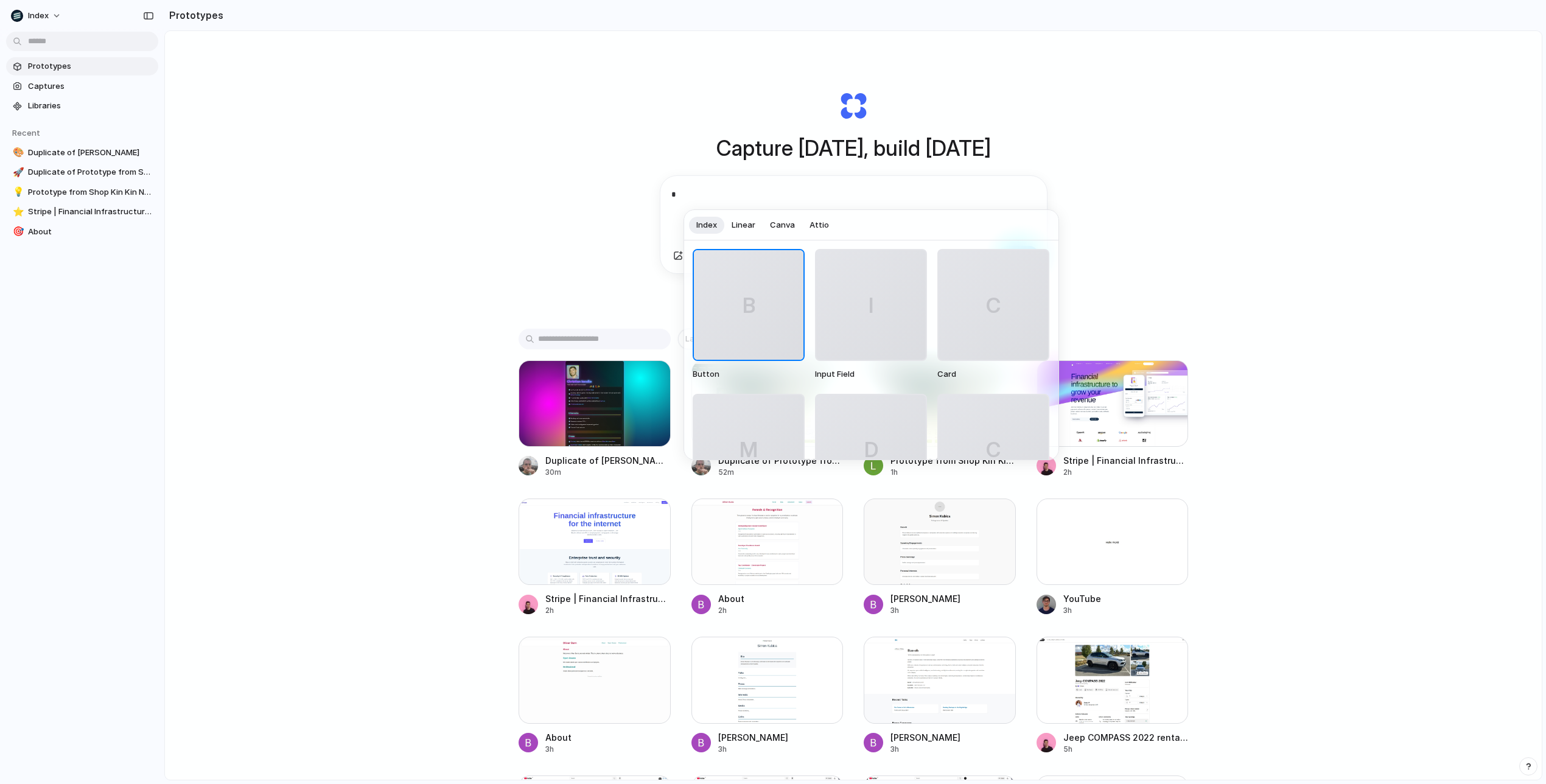
click at [754, 226] on span "Linear" at bounding box center [743, 225] width 24 height 12
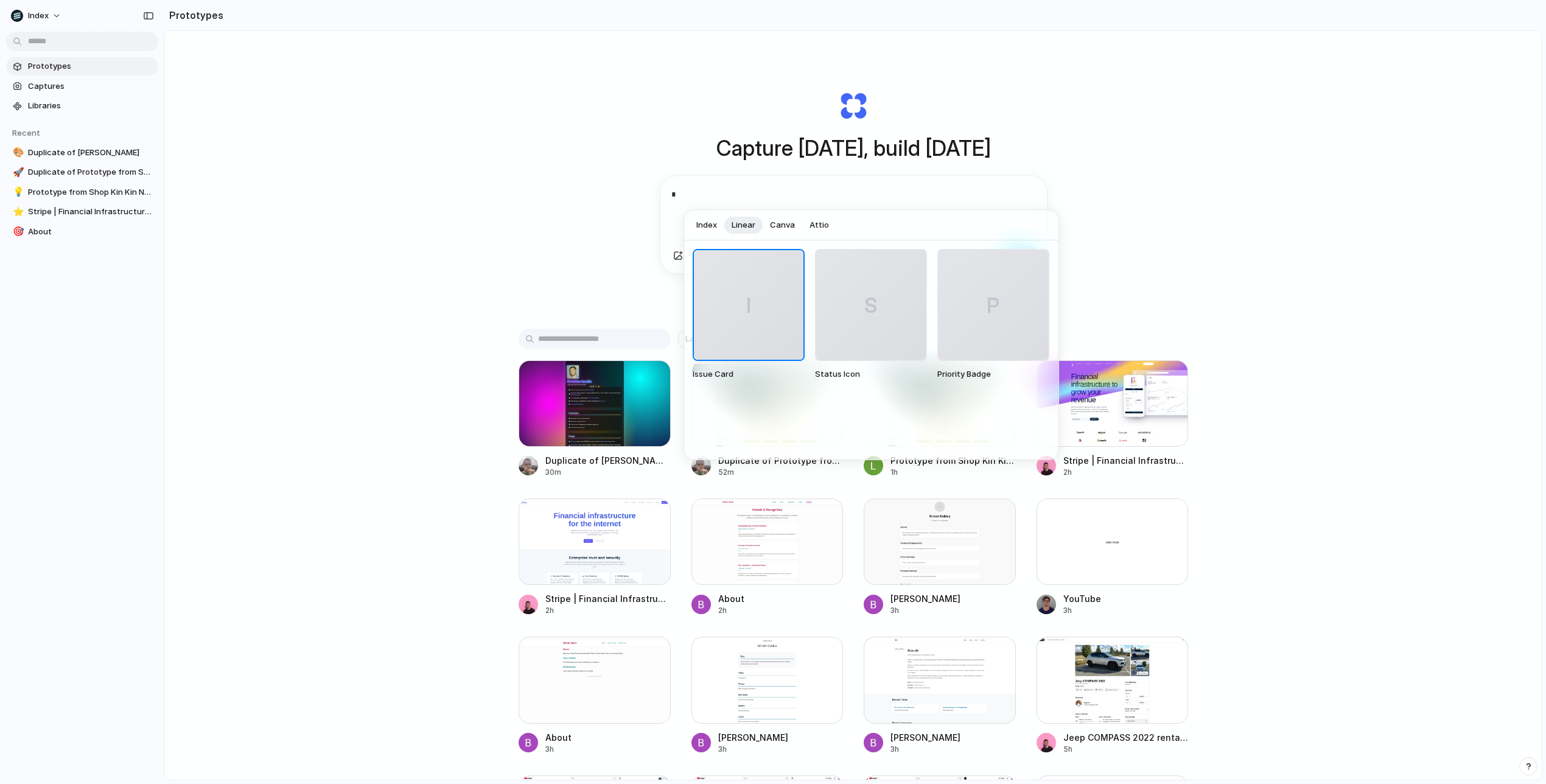
click at [779, 226] on span "Canva" at bounding box center [782, 225] width 25 height 12
click at [813, 226] on span "Attio" at bounding box center [820, 225] width 20 height 12
click at [712, 221] on span "Index" at bounding box center [706, 225] width 20 height 12
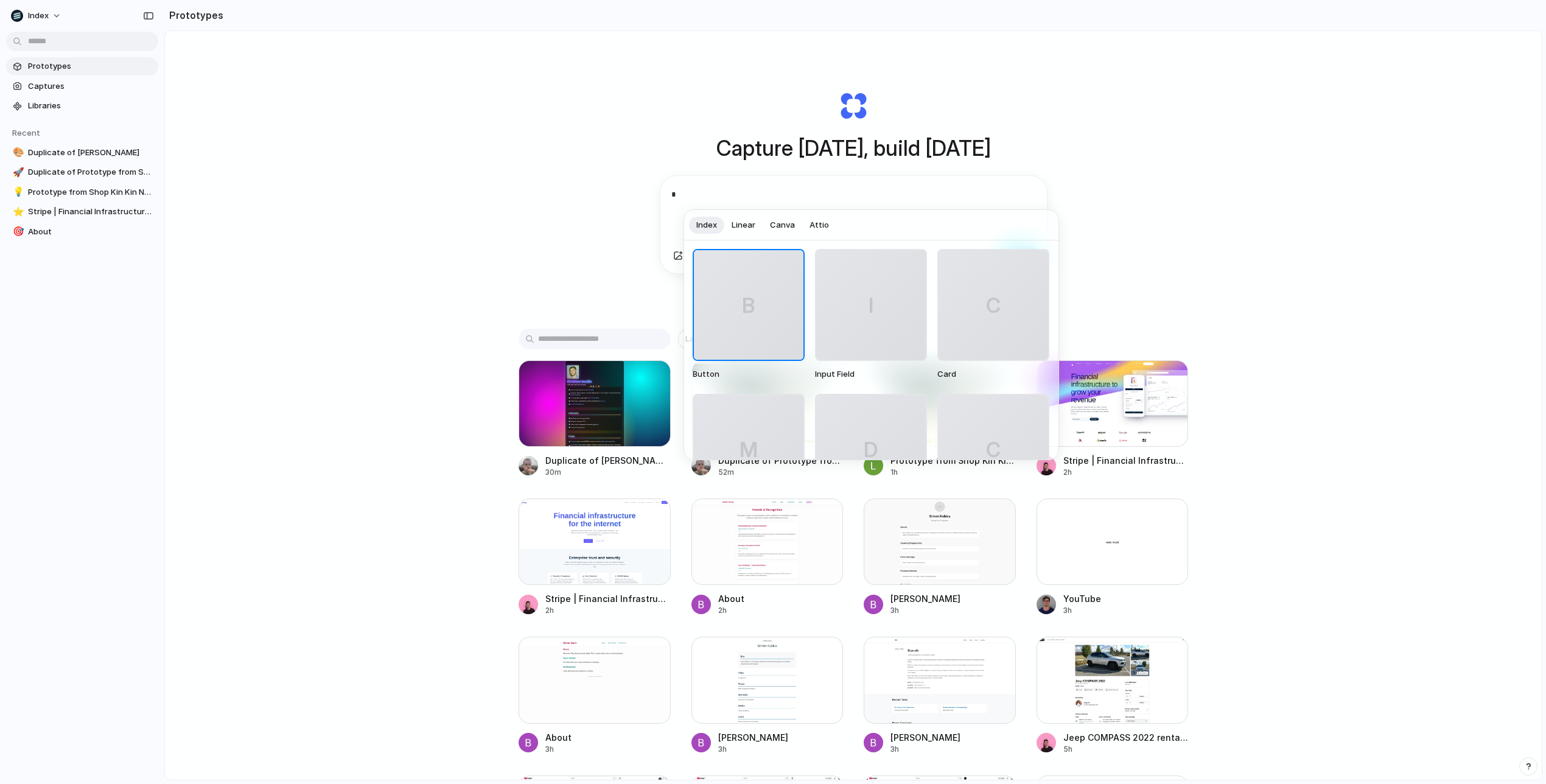
click at [749, 230] on span "Linear" at bounding box center [743, 225] width 24 height 12
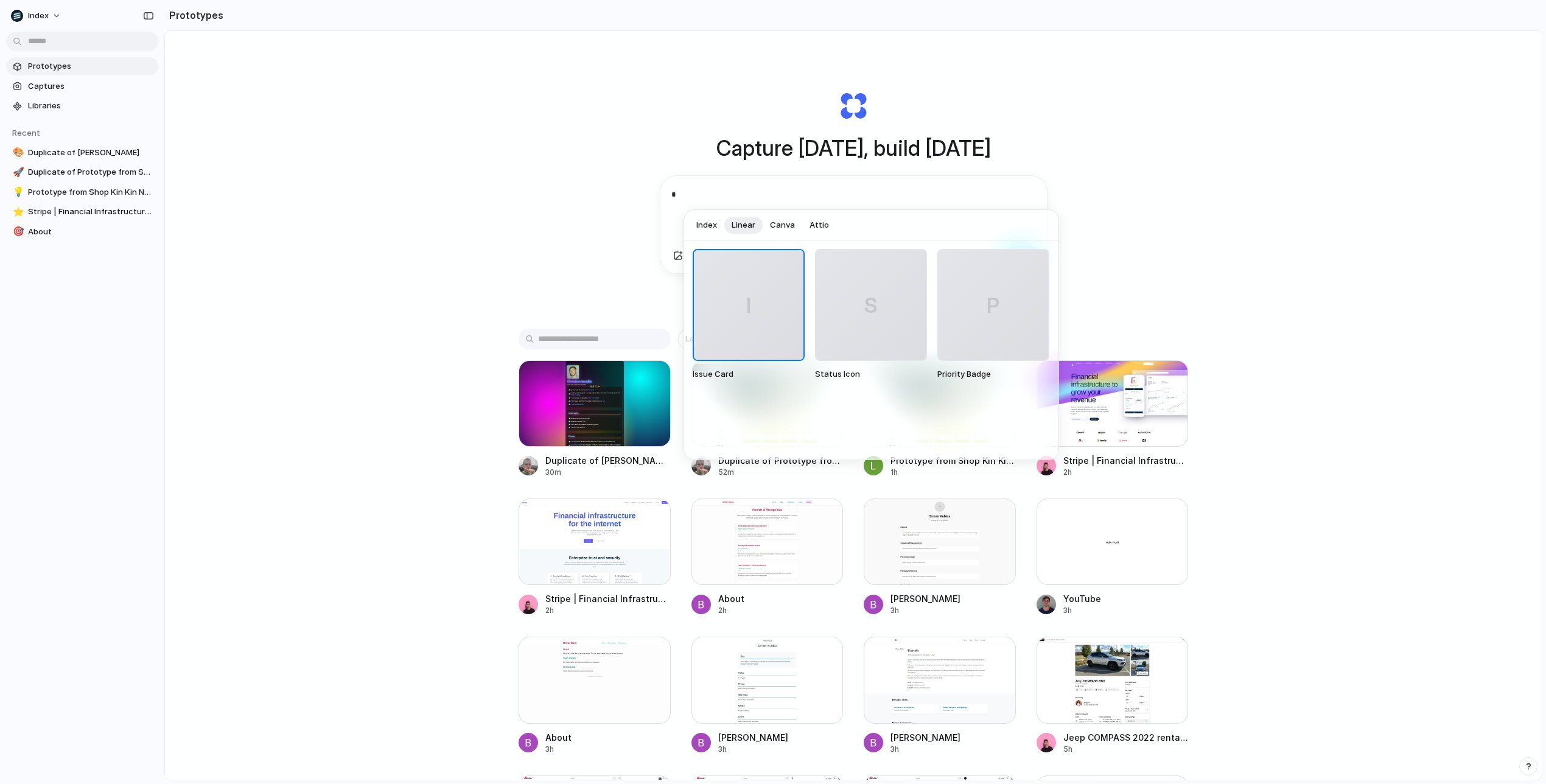
click at [787, 230] on span "Canva" at bounding box center [782, 225] width 25 height 12
click at [824, 230] on span "Attio" at bounding box center [820, 225] width 20 height 12
click at [704, 227] on span "Index" at bounding box center [706, 225] width 20 height 12
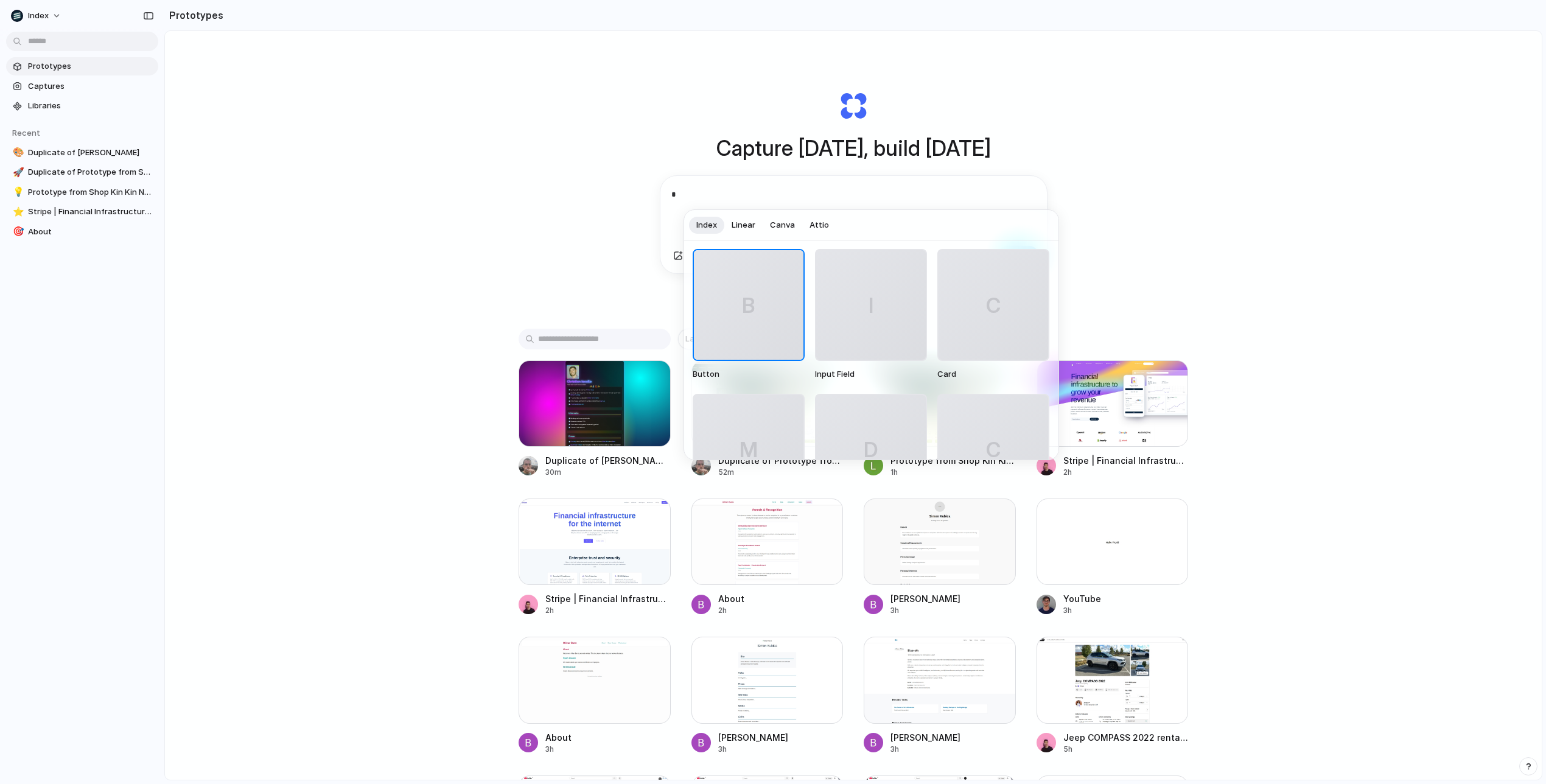
click at [746, 224] on span "Linear" at bounding box center [743, 225] width 24 height 12
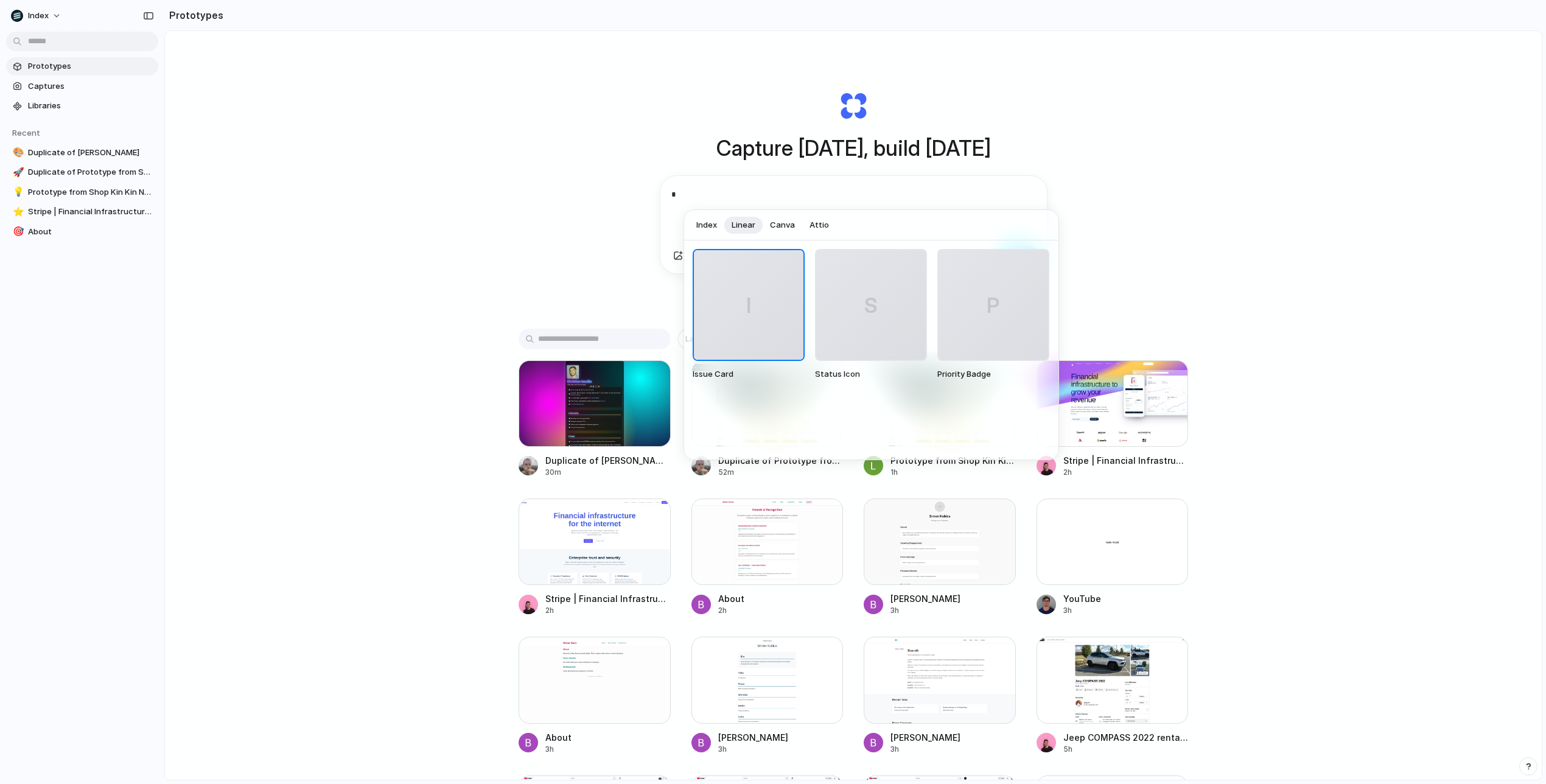
click at [770, 224] on span "Canva" at bounding box center [782, 225] width 25 height 12
click at [799, 224] on button "Canva" at bounding box center [782, 225] width 39 height 20
click at [712, 224] on span "Index" at bounding box center [706, 225] width 20 height 12
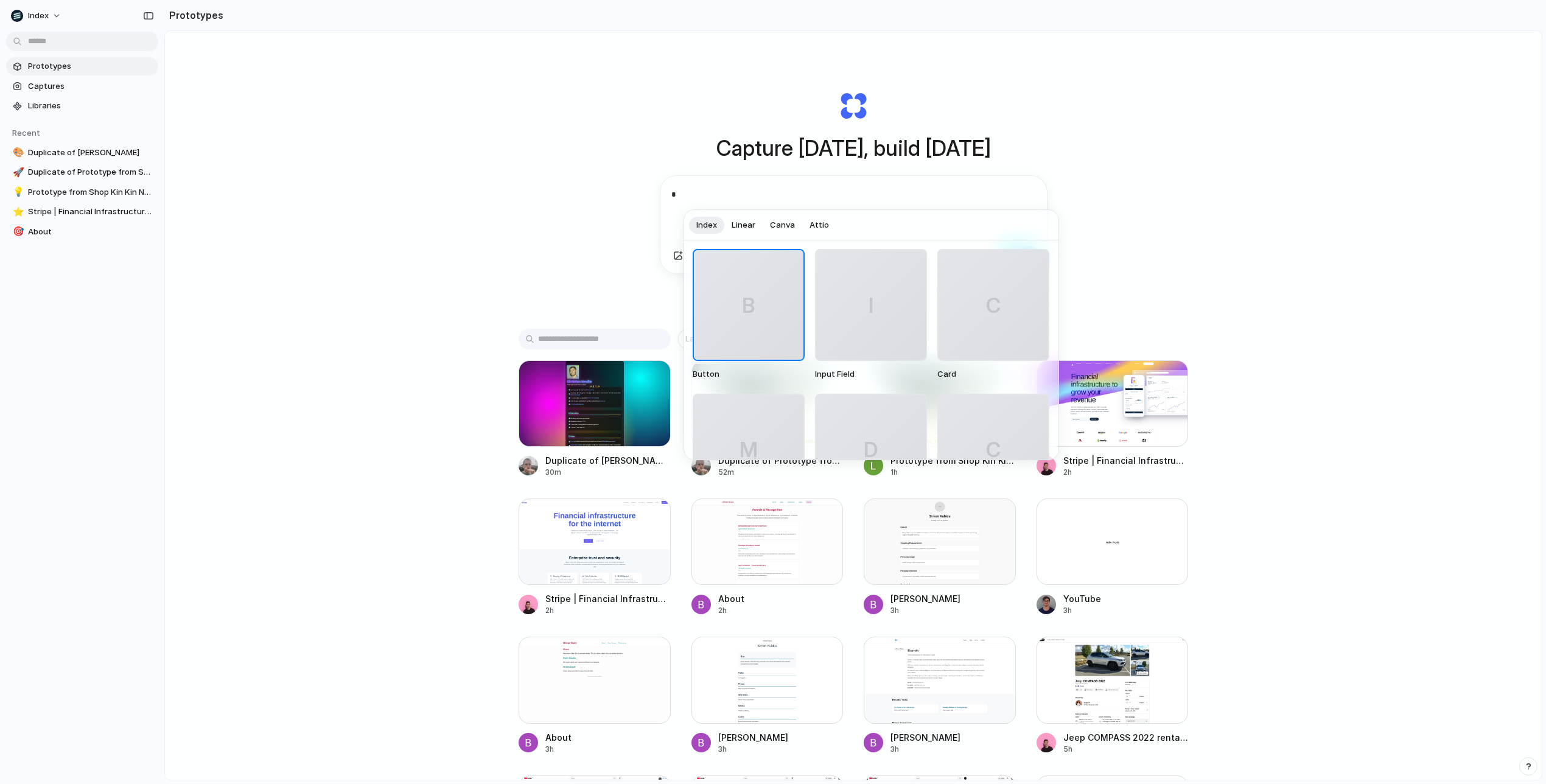
click at [823, 224] on span "Attio" at bounding box center [820, 225] width 20 height 12
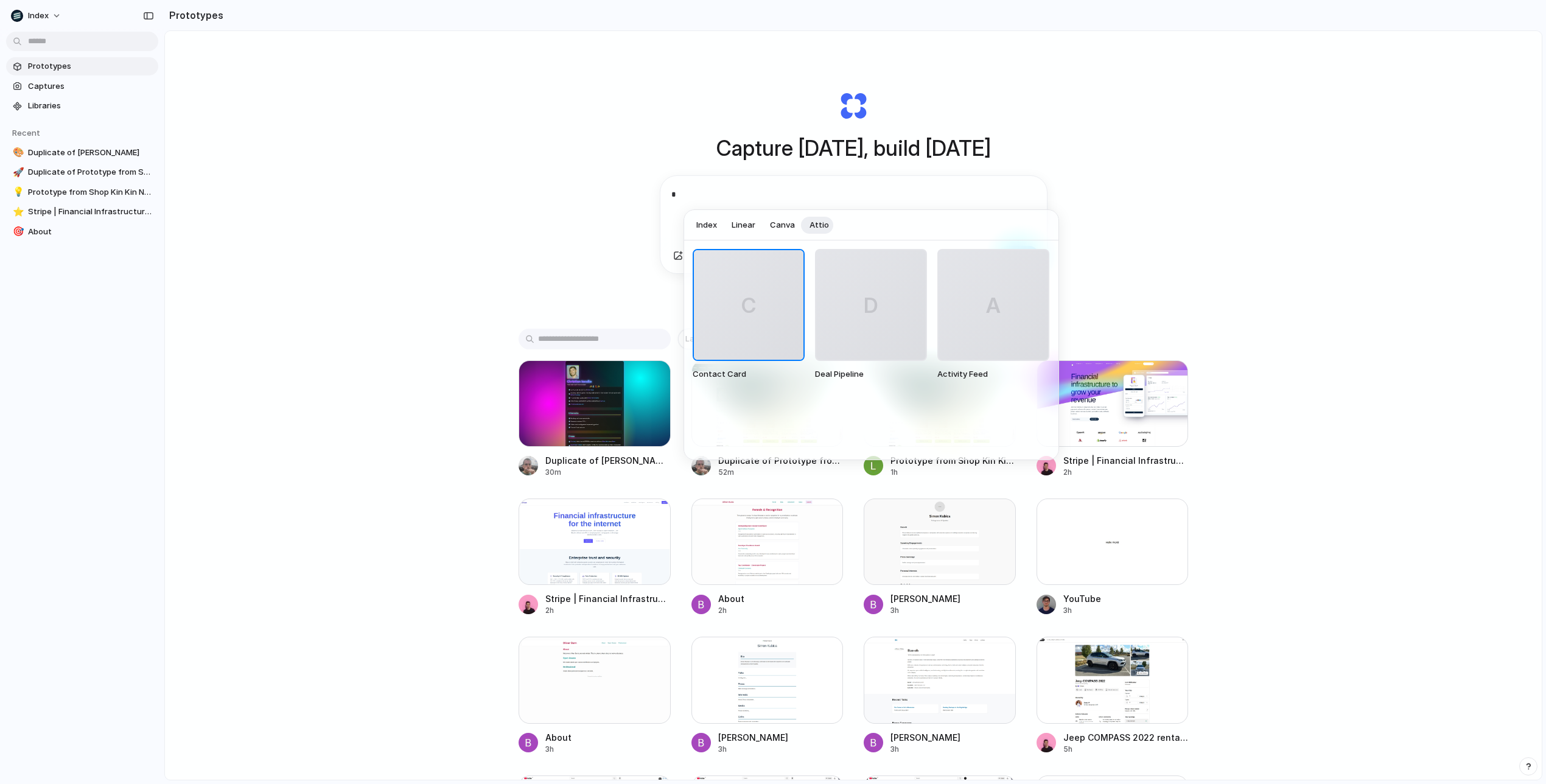
click at [698, 224] on span "Index" at bounding box center [706, 225] width 20 height 12
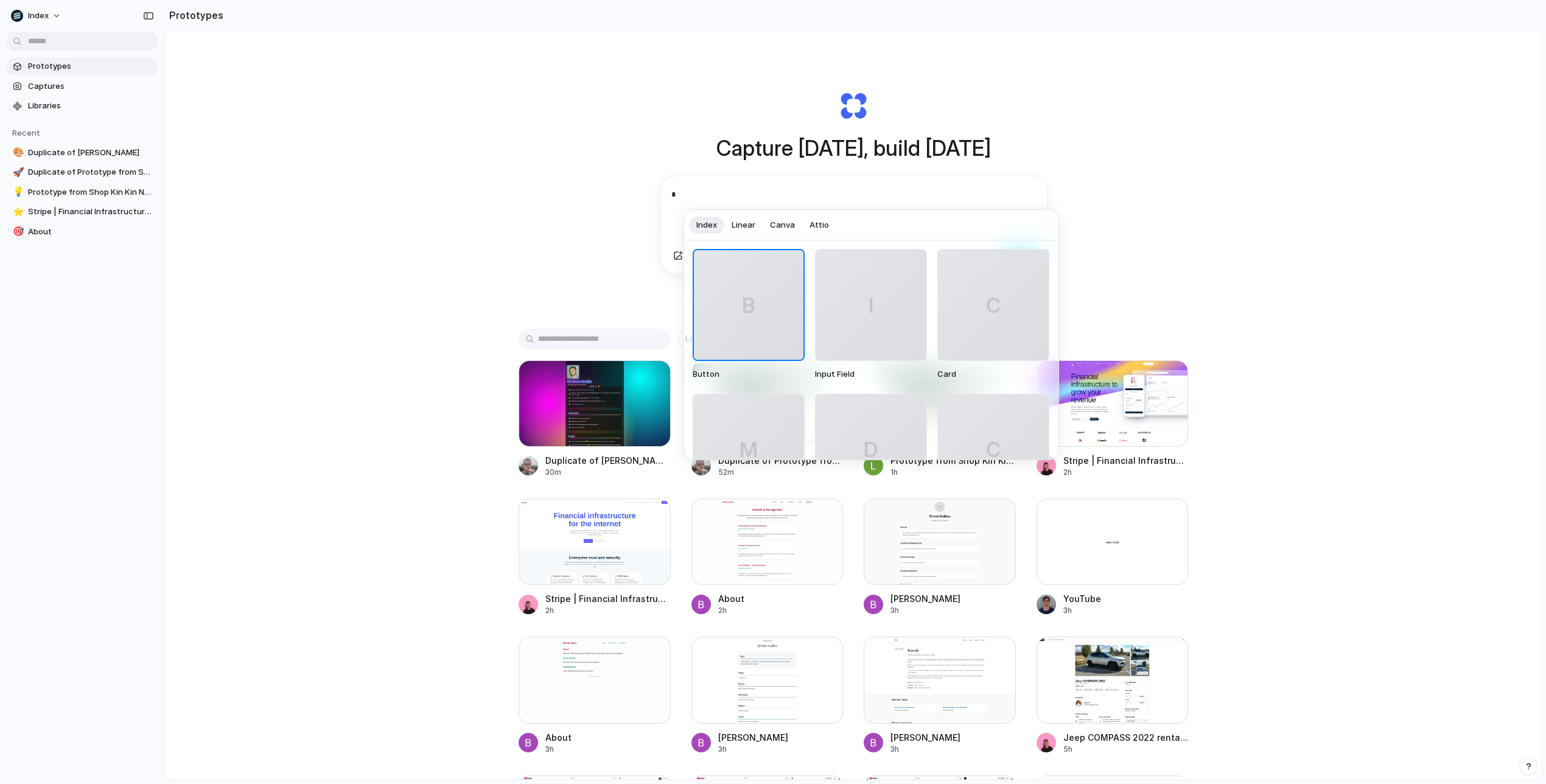
click at [746, 224] on span "Linear" at bounding box center [743, 225] width 24 height 12
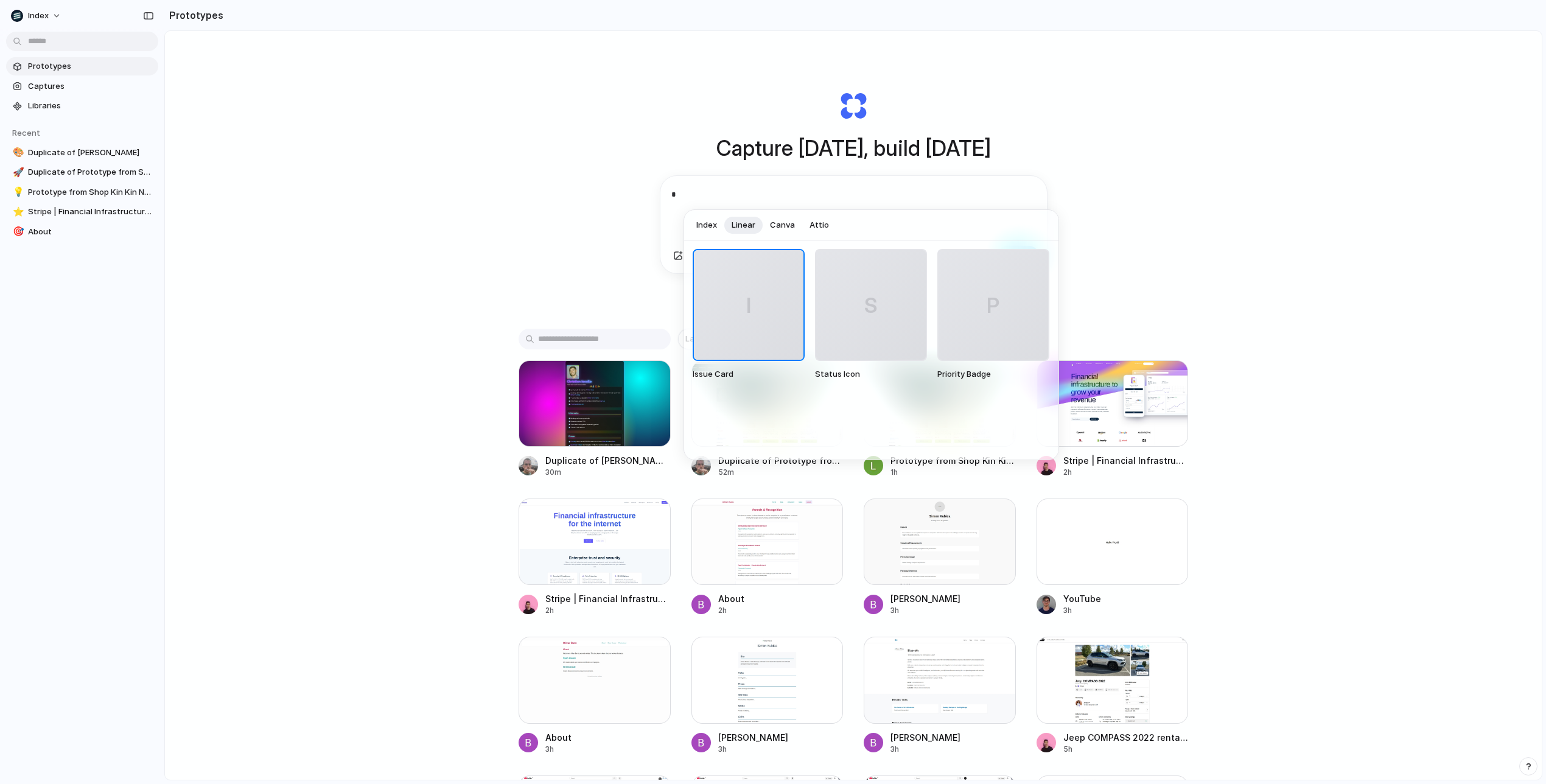
click at [790, 224] on span "Canva" at bounding box center [782, 225] width 25 height 12
click at [722, 224] on button "Index" at bounding box center [707, 225] width 36 height 20
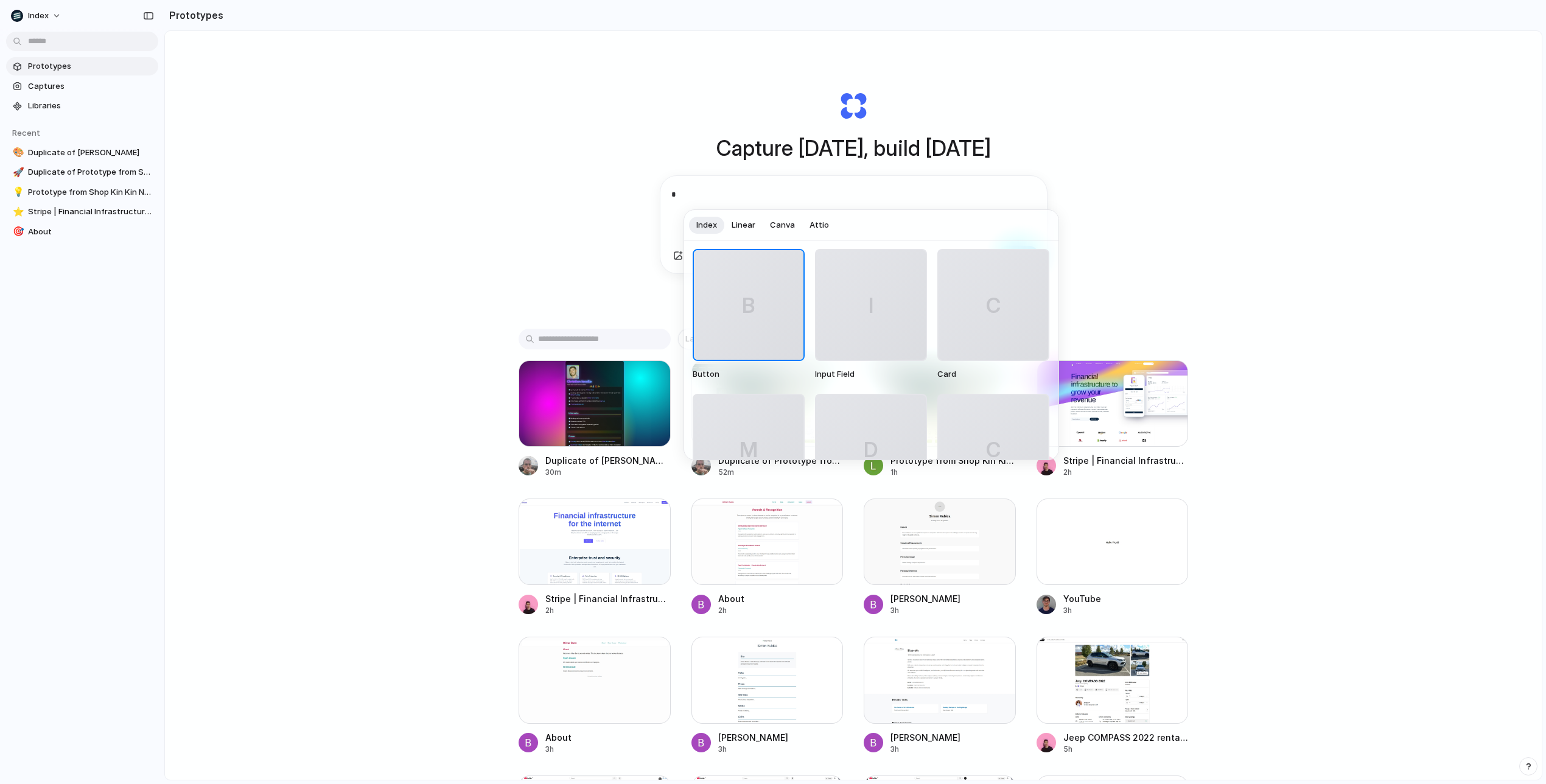
click at [715, 182] on div at bounding box center [773, 392] width 1546 height 784
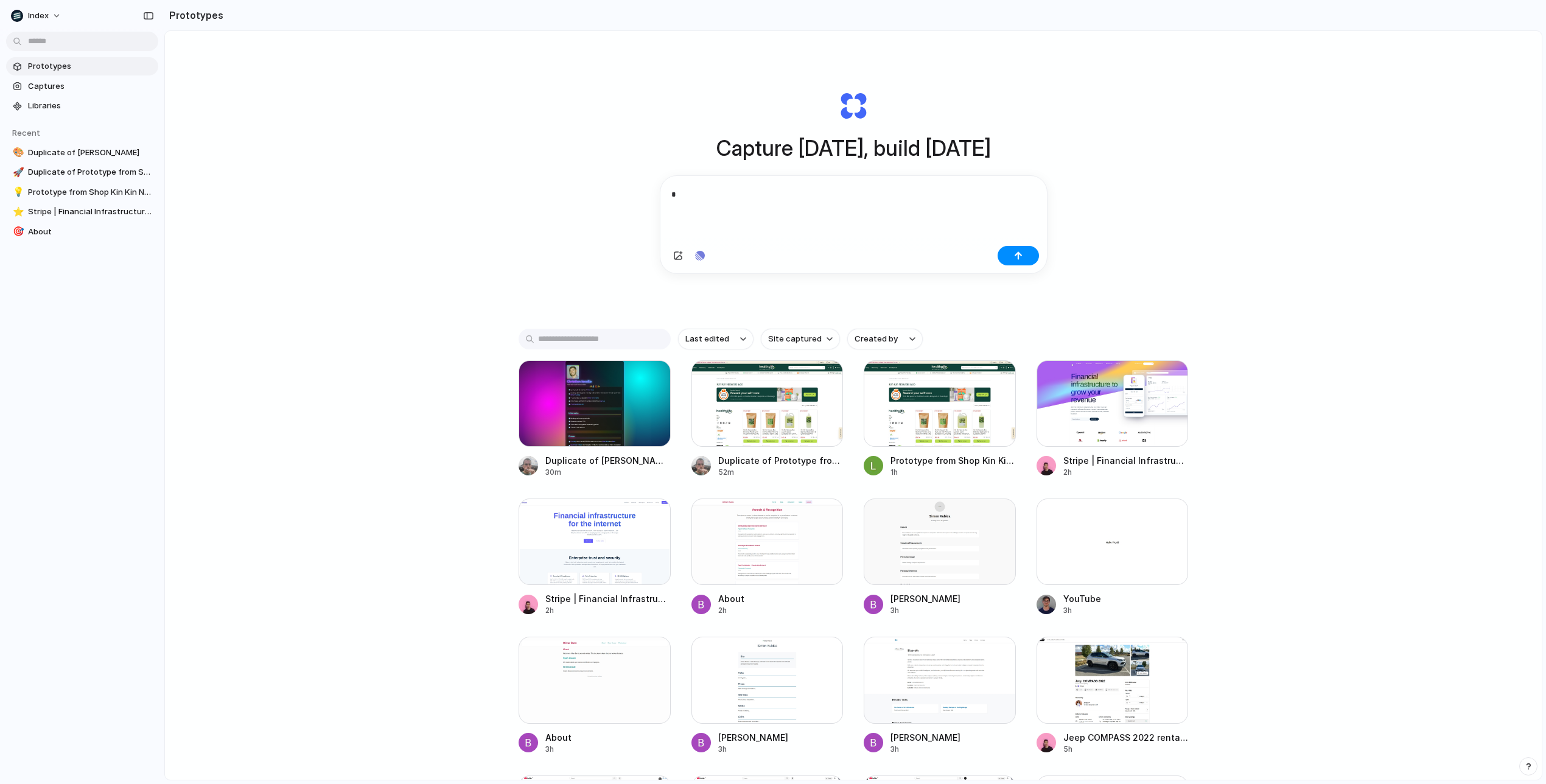
click at [696, 194] on p "*" at bounding box center [854, 194] width 365 height 15
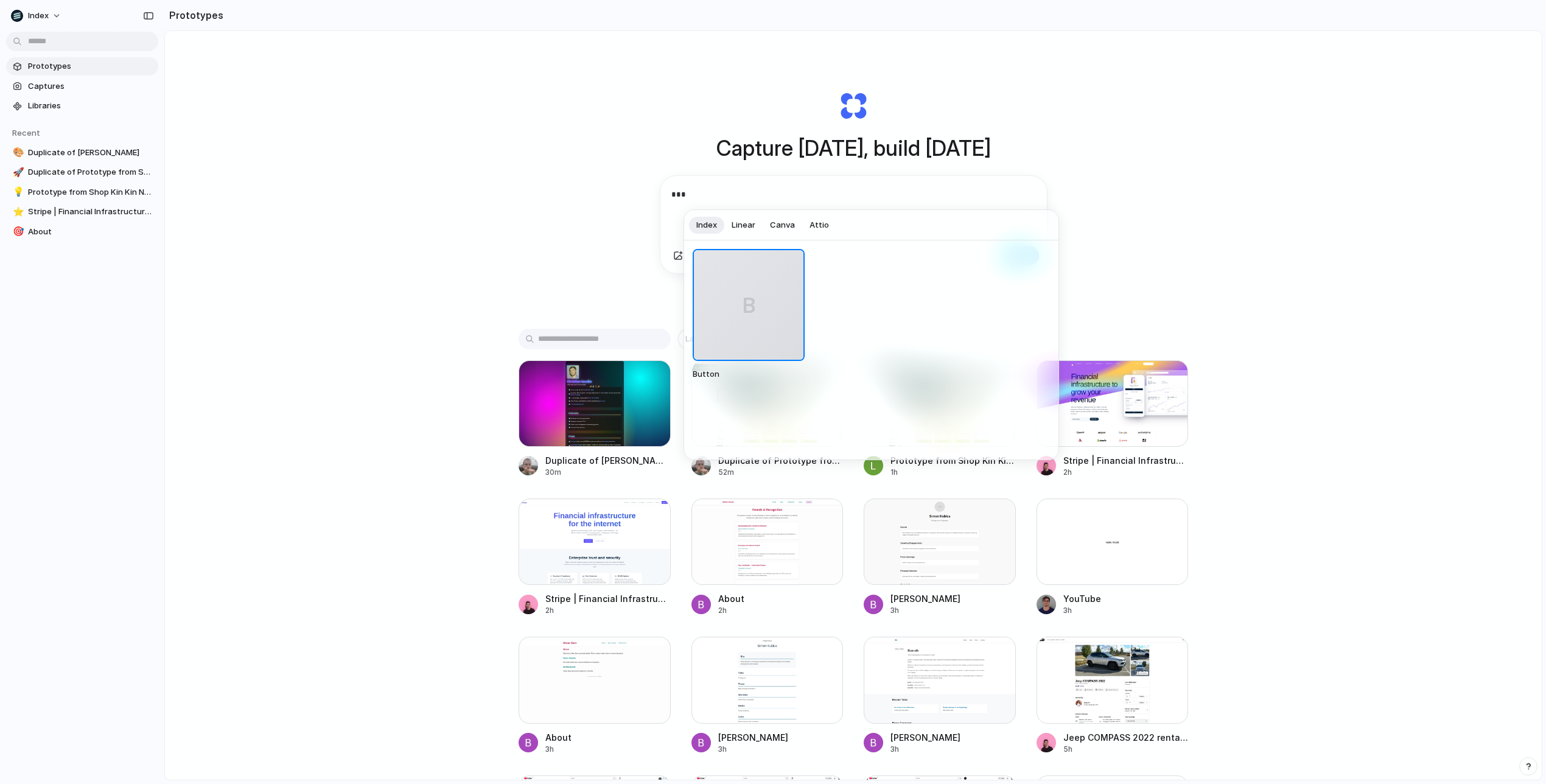
click at [741, 228] on span "Linear" at bounding box center [743, 225] width 24 height 12
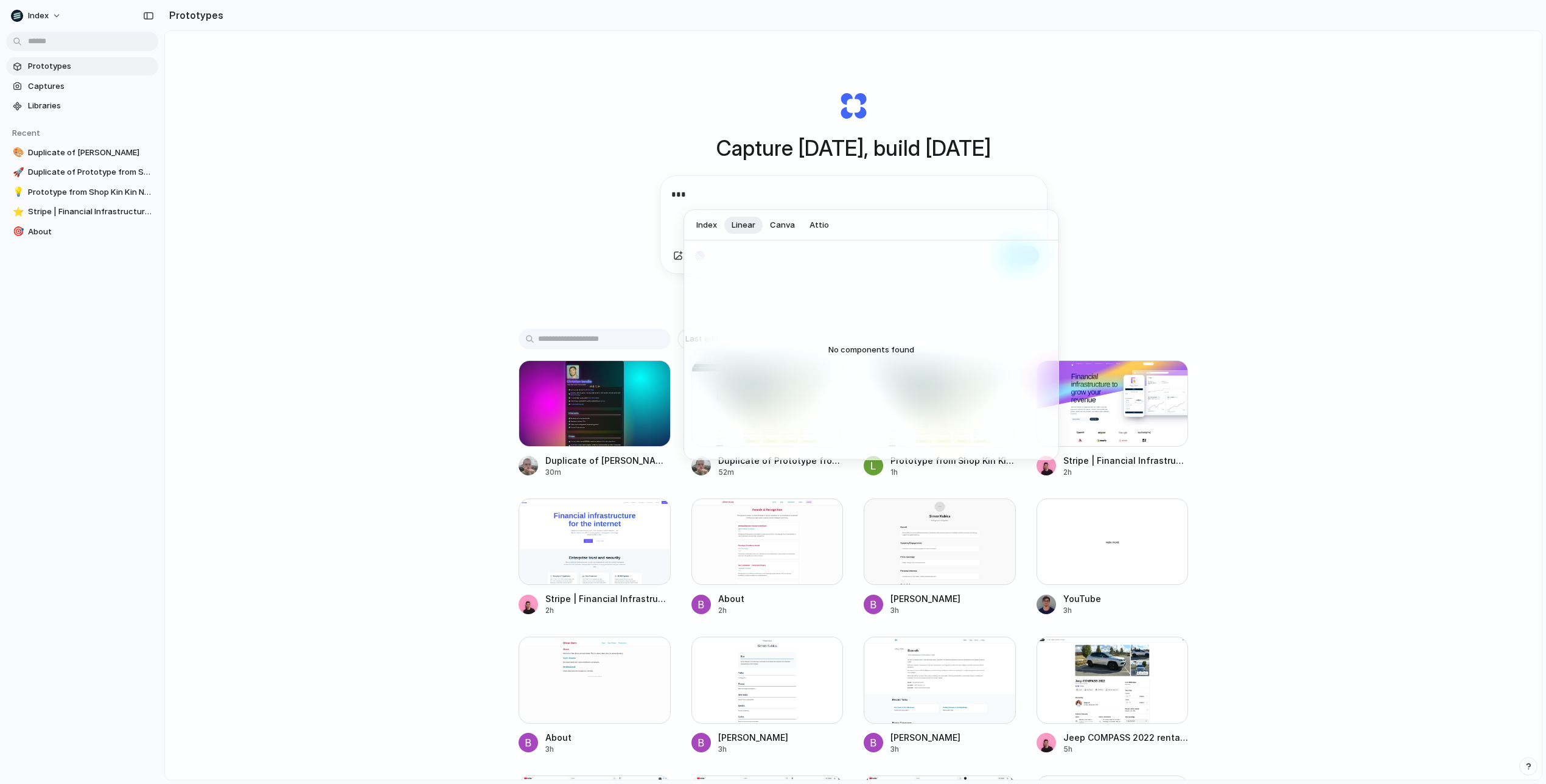
click at [773, 225] on span "Canva" at bounding box center [782, 225] width 25 height 12
click at [819, 224] on span "Attio" at bounding box center [820, 225] width 20 height 12
click at [710, 226] on span "Index" at bounding box center [706, 225] width 20 height 12
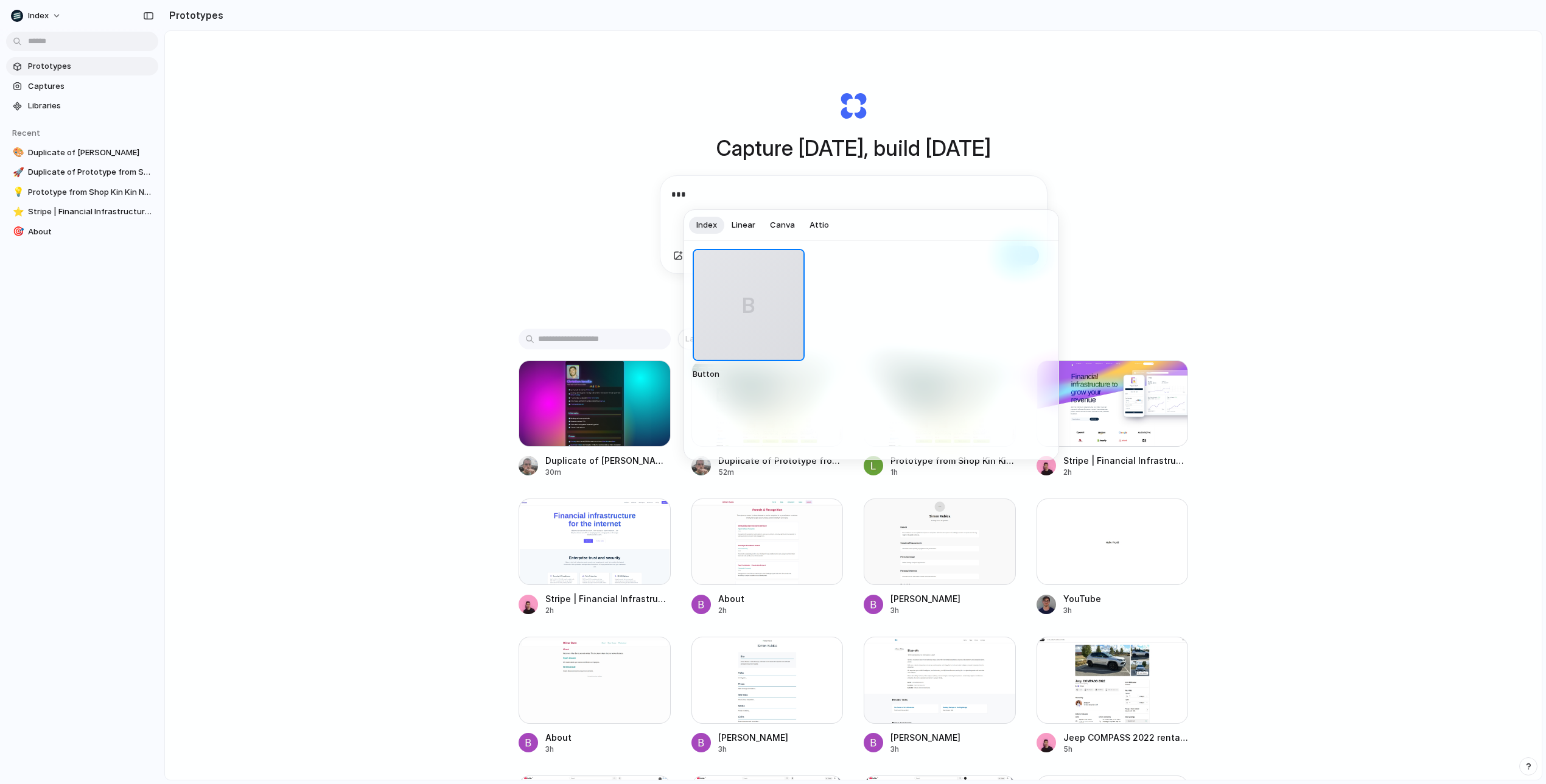
click at [687, 193] on div at bounding box center [773, 392] width 1546 height 784
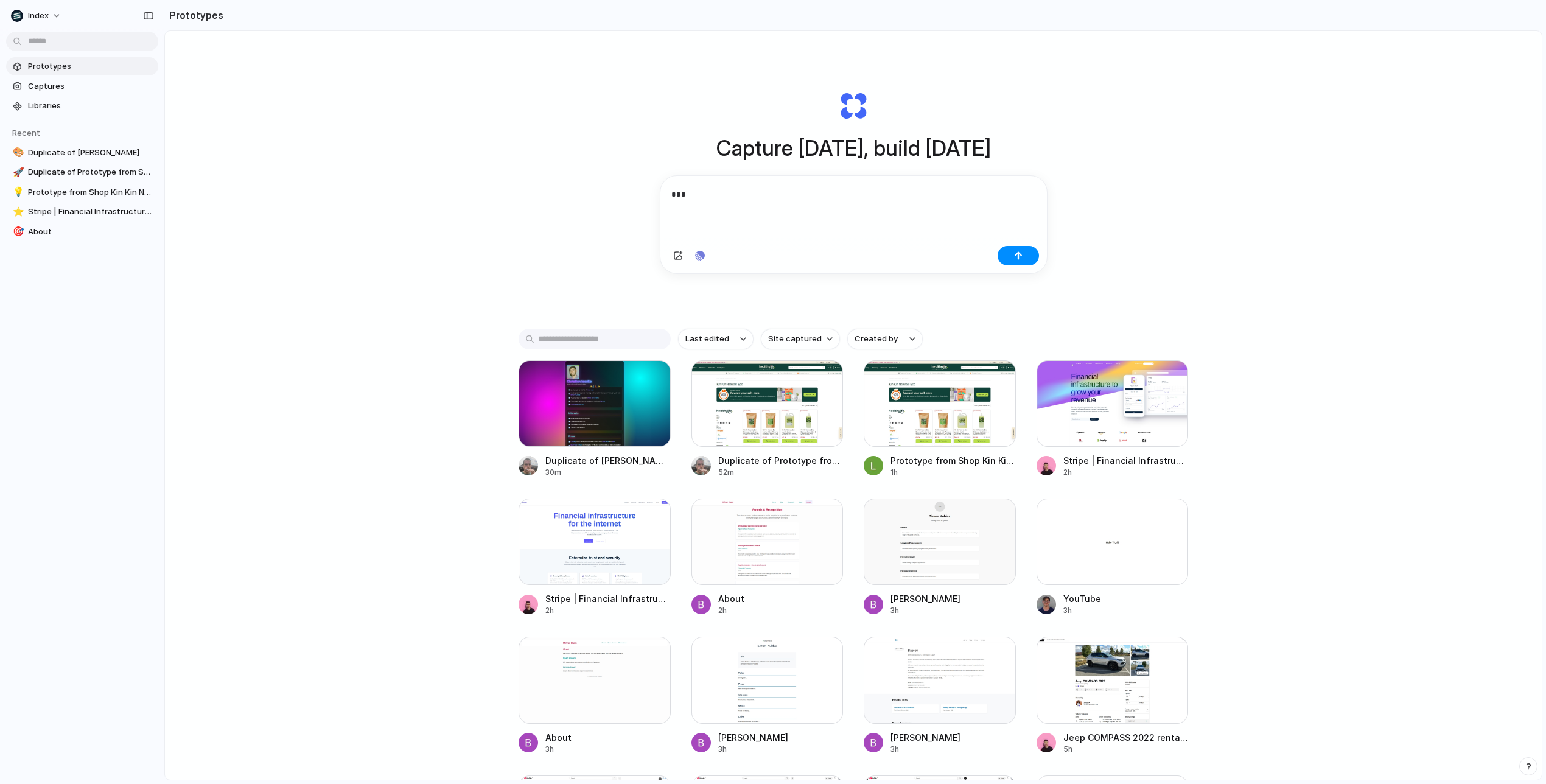
click at [689, 194] on p "***" at bounding box center [854, 194] width 365 height 15
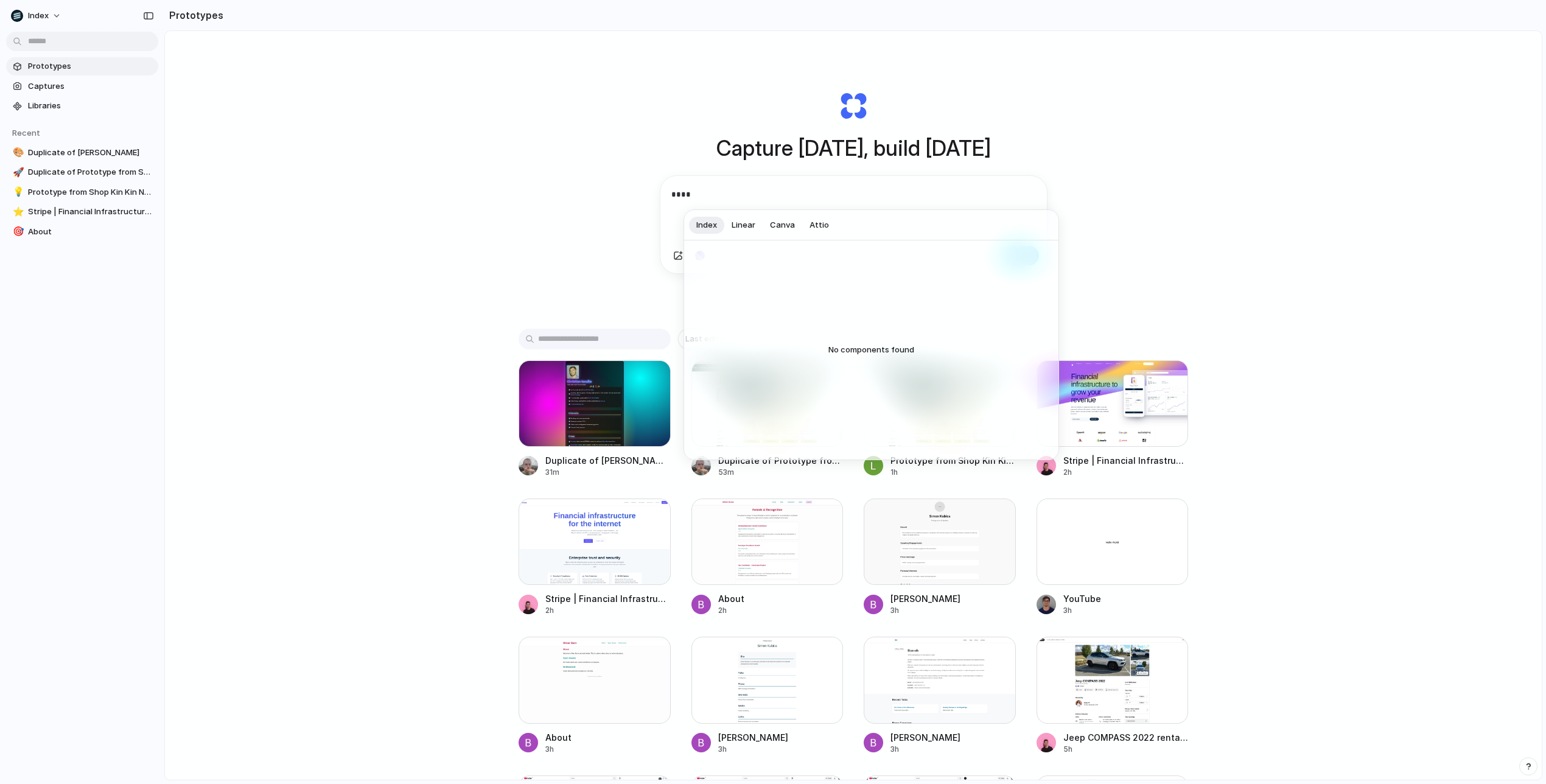
click at [757, 221] on button "Linear" at bounding box center [743, 225] width 39 height 20
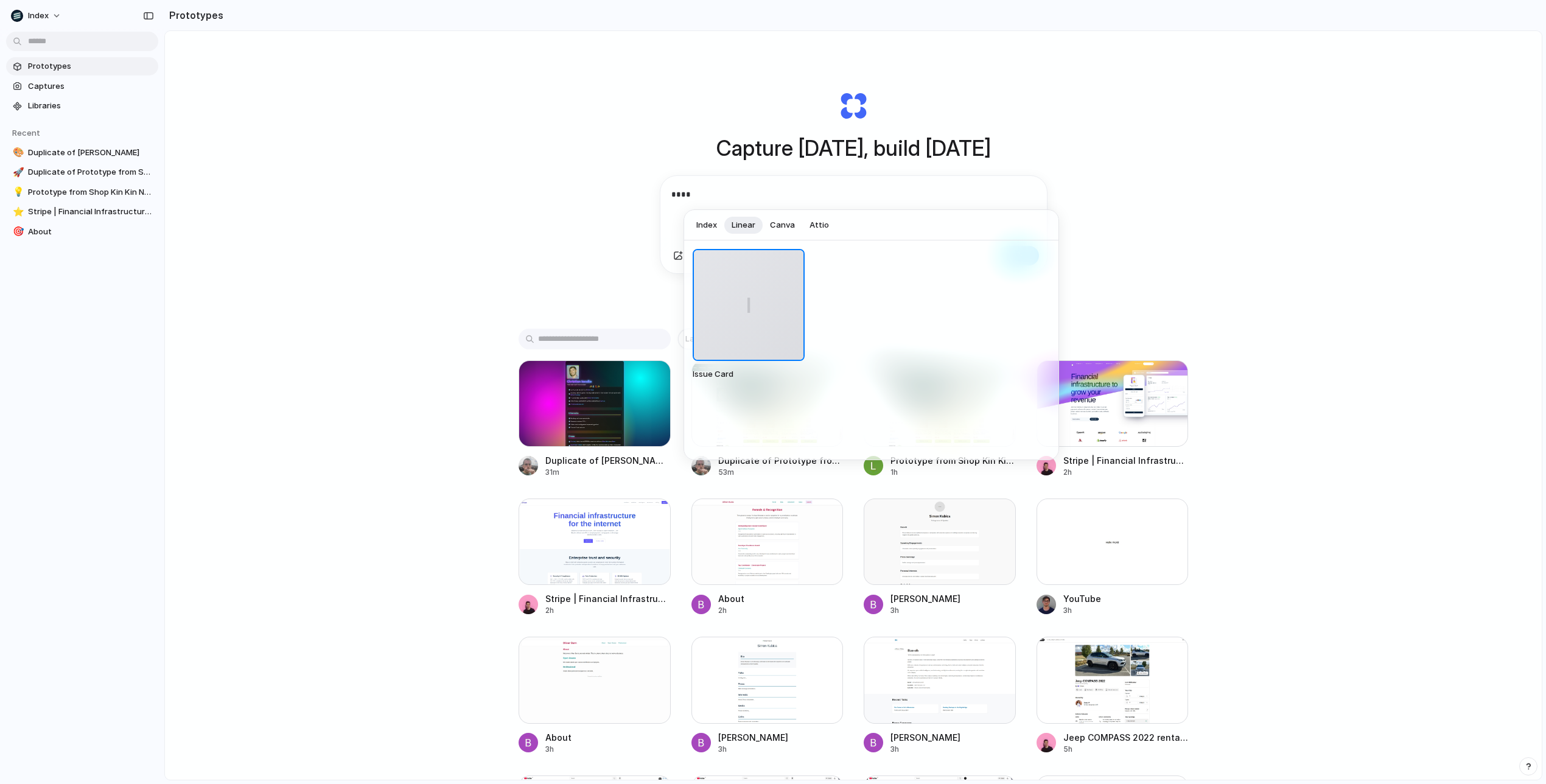
click at [1108, 82] on div at bounding box center [773, 392] width 1546 height 784
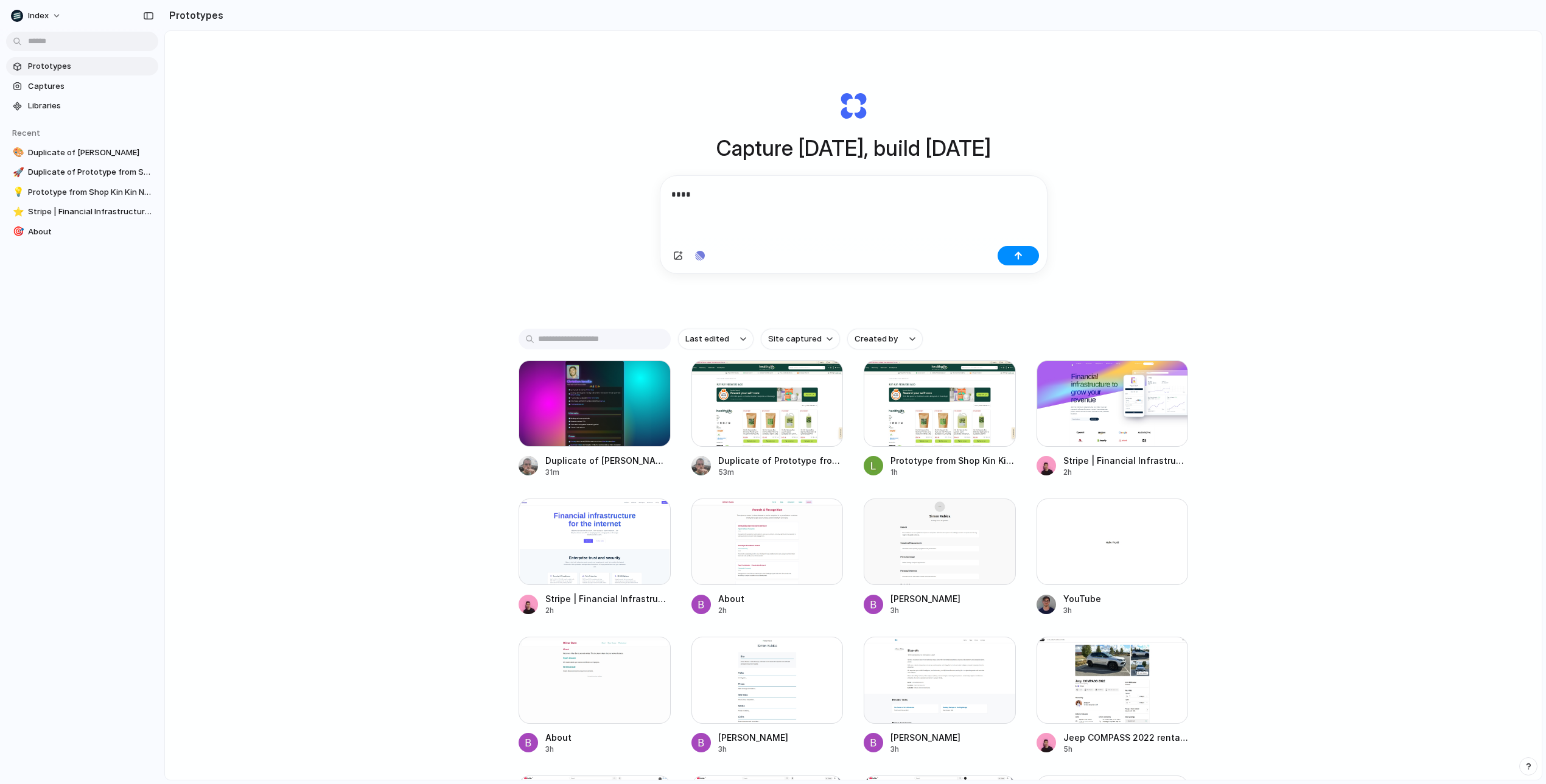
click at [744, 189] on p "****" at bounding box center [854, 194] width 365 height 15
click at [730, 171] on div "Capture today, build tomorrow Clone web app Clone screenshot Start from existin…" at bounding box center [853, 182] width 487 height 273
click at [760, 144] on h1 "Capture [DATE], build [DATE]" at bounding box center [854, 148] width 274 height 33
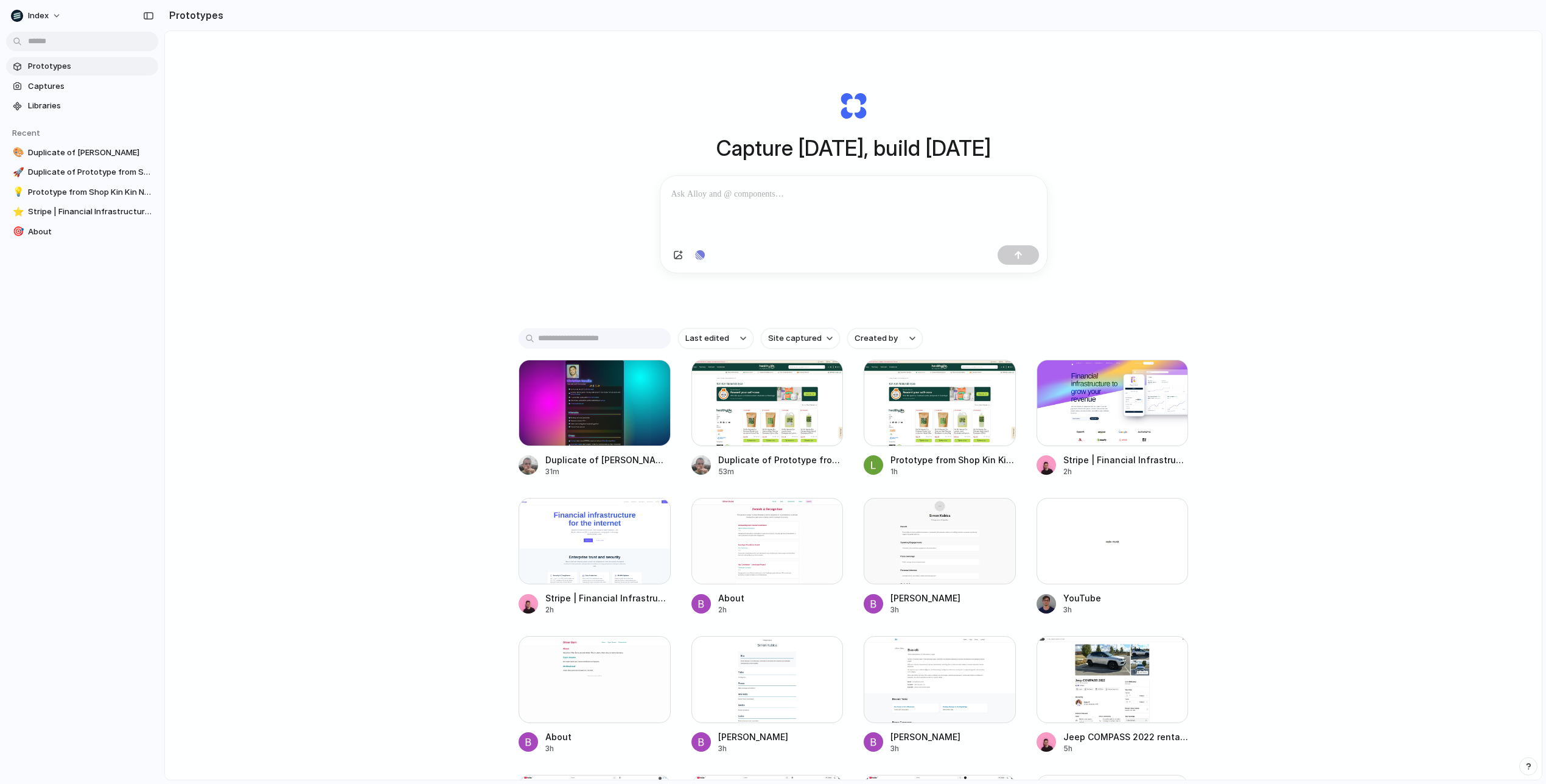
click at [791, 149] on h1 "Capture [DATE], build [DATE]" at bounding box center [854, 148] width 274 height 33
click at [756, 198] on p at bounding box center [854, 193] width 365 height 14
click at [264, 350] on div "Capture today, build tomorrow Clone web app Clone screenshot Start from existin…" at bounding box center [854, 437] width 1377 height 814
click at [886, 309] on div "Capture today, build tomorrow Clone web app Clone screenshot Start from existin…" at bounding box center [853, 182] width 487 height 273
click at [885, 309] on div "Capture today, build tomorrow Clone web app Clone screenshot Start from existin…" at bounding box center [853, 182] width 487 height 273
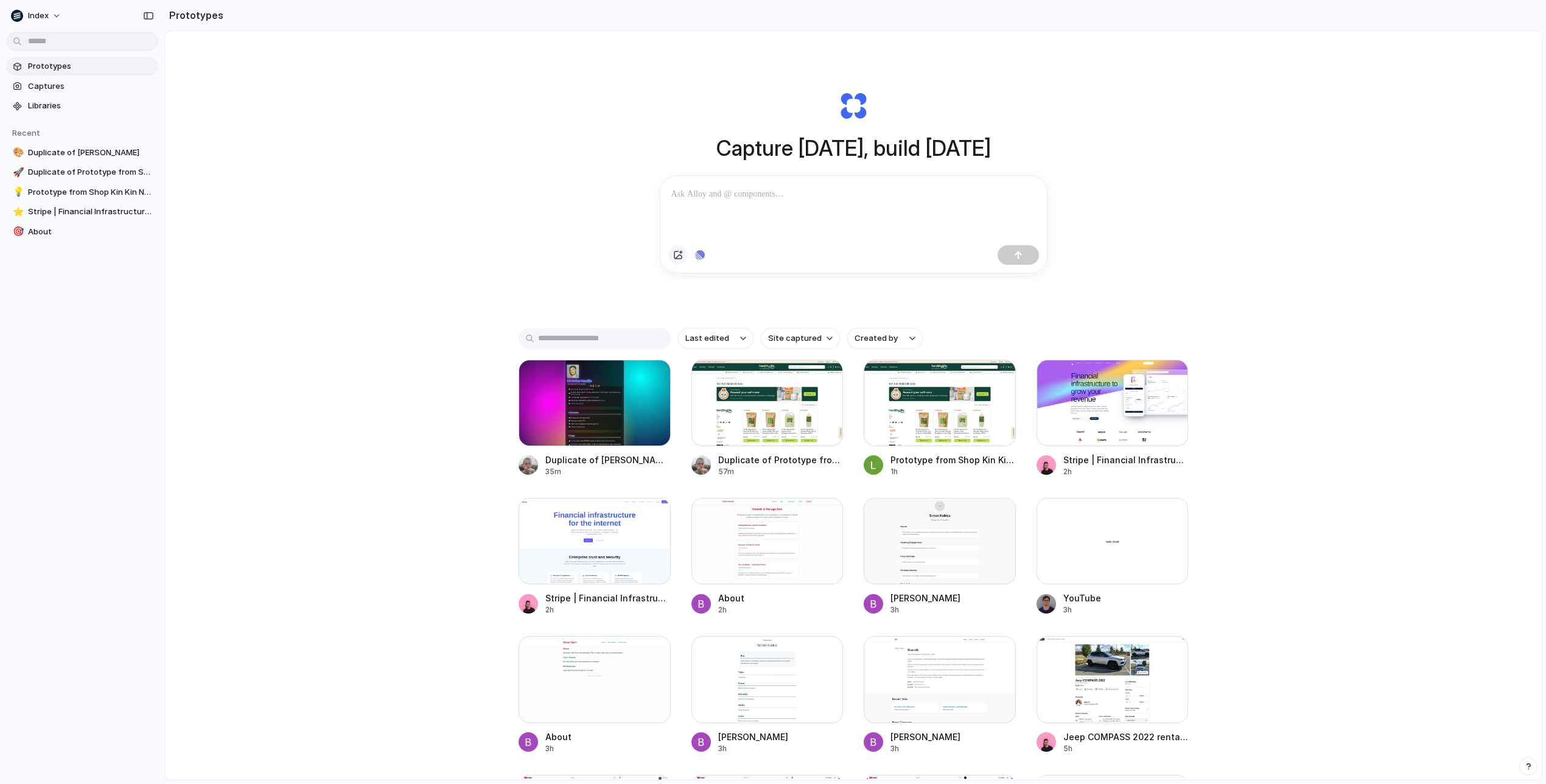
click at [678, 256] on div "button" at bounding box center [678, 255] width 10 height 10
click at [699, 254] on div "button" at bounding box center [700, 255] width 10 height 10
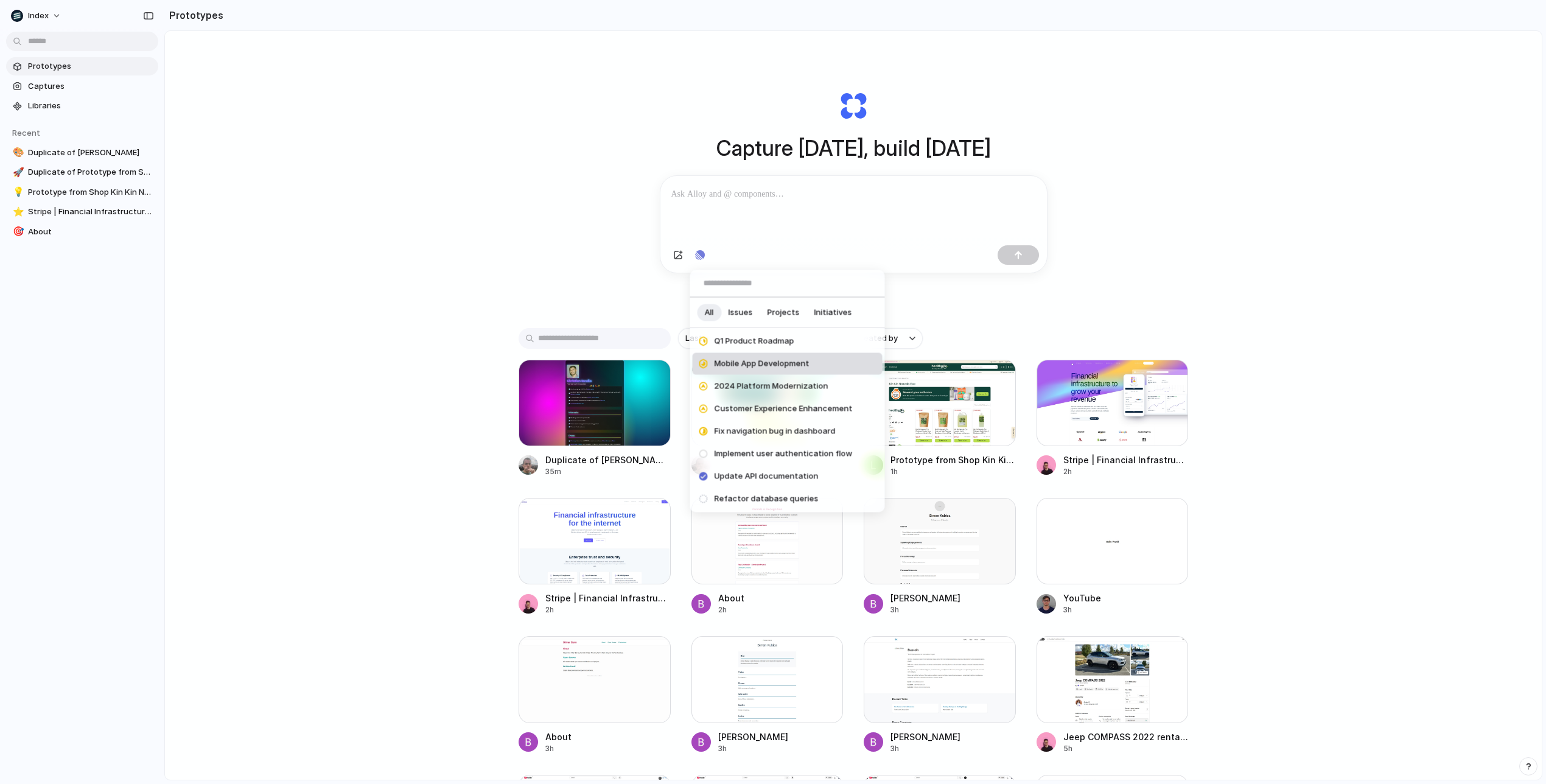
click at [754, 371] on li "Mobile App Development" at bounding box center [788, 364] width 190 height 22
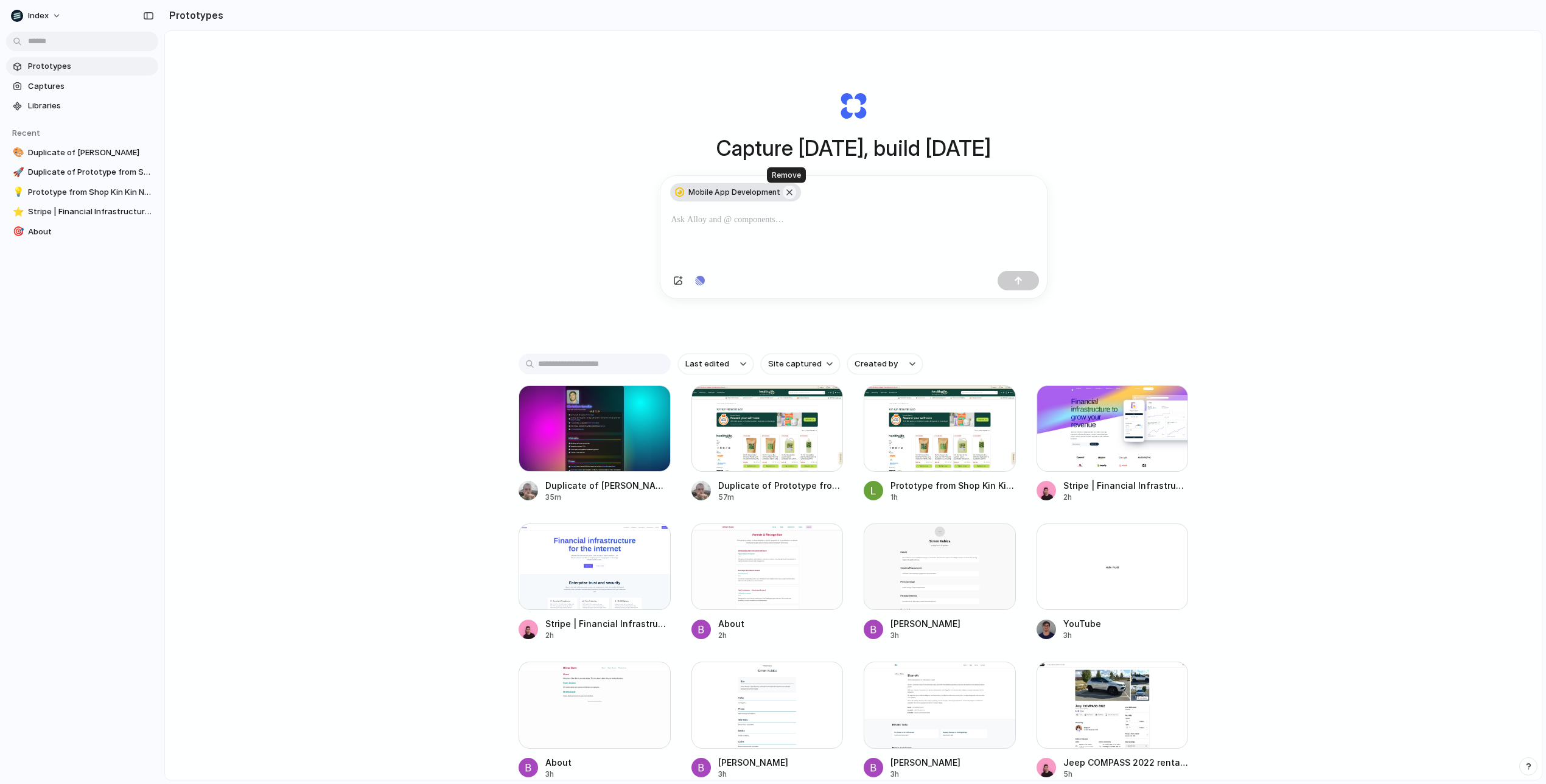
click at [784, 193] on button "button" at bounding box center [789, 193] width 14 height 14
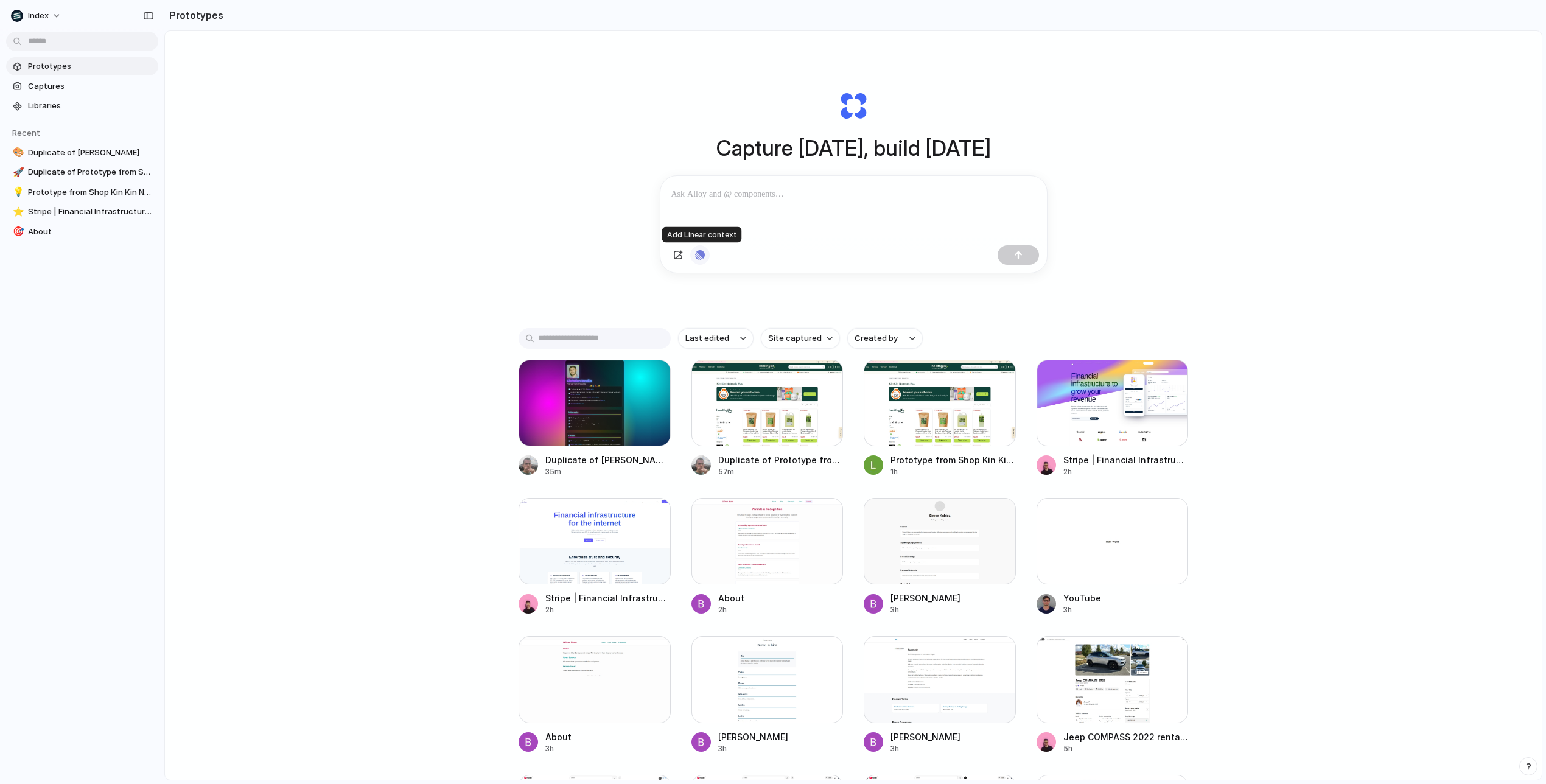
click at [699, 252] on div "button" at bounding box center [700, 255] width 10 height 10
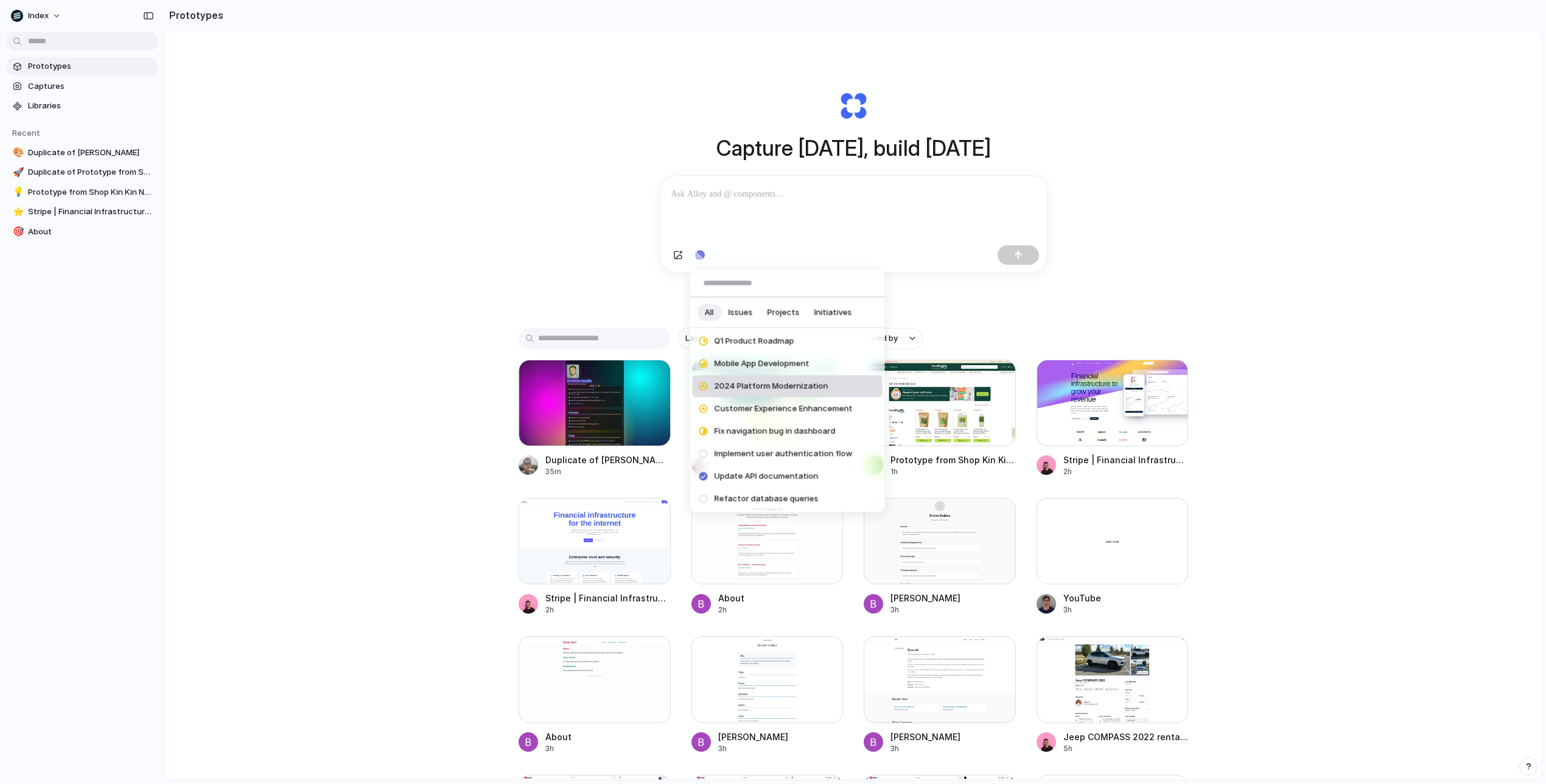
click at [764, 394] on li "2024 Platform Modernization" at bounding box center [788, 386] width 190 height 22
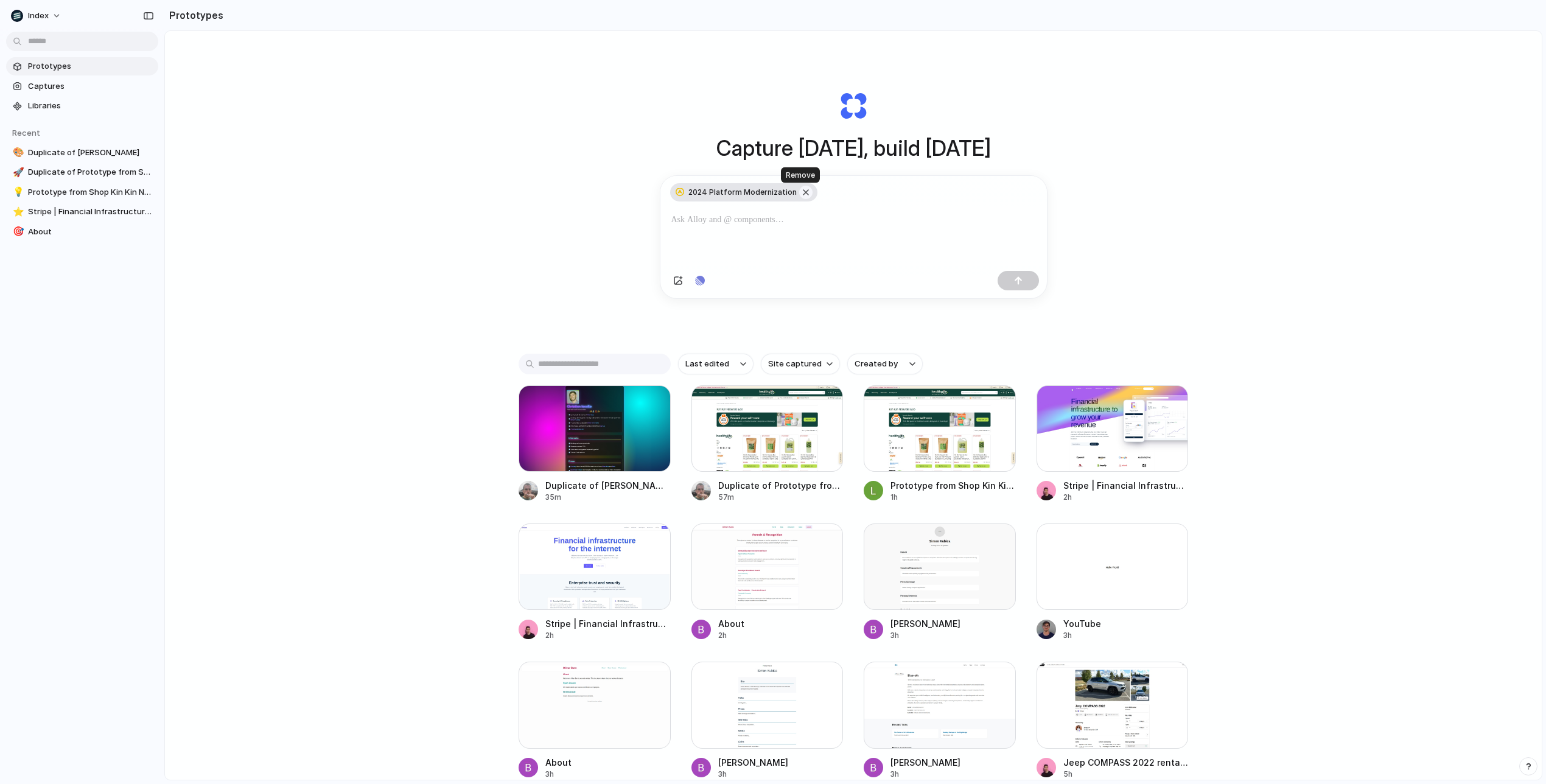
click at [803, 193] on button "button" at bounding box center [806, 193] width 14 height 14
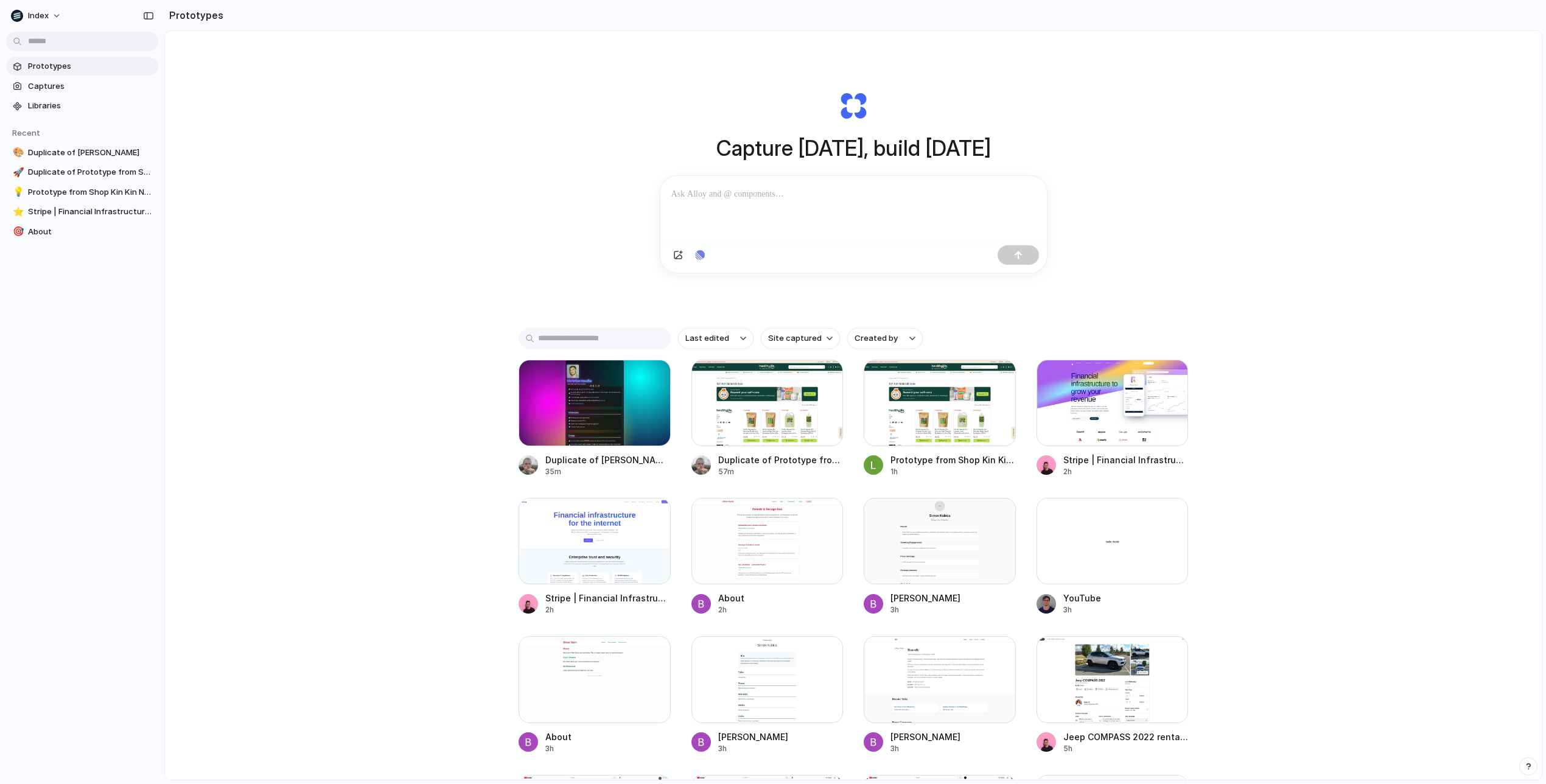
click at [783, 196] on p at bounding box center [854, 193] width 365 height 14
click at [607, 214] on div "Capture today, build tomorrow Clone web app Clone screenshot Start from existin…" at bounding box center [854, 437] width 1377 height 814
click at [703, 193] on p at bounding box center [854, 193] width 365 height 14
click at [554, 233] on div "Capture today, build tomorrow Clone web app Clone screenshot Start from existin…" at bounding box center [854, 437] width 1377 height 814
click at [79, 99] on link "Libraries" at bounding box center [82, 106] width 152 height 18
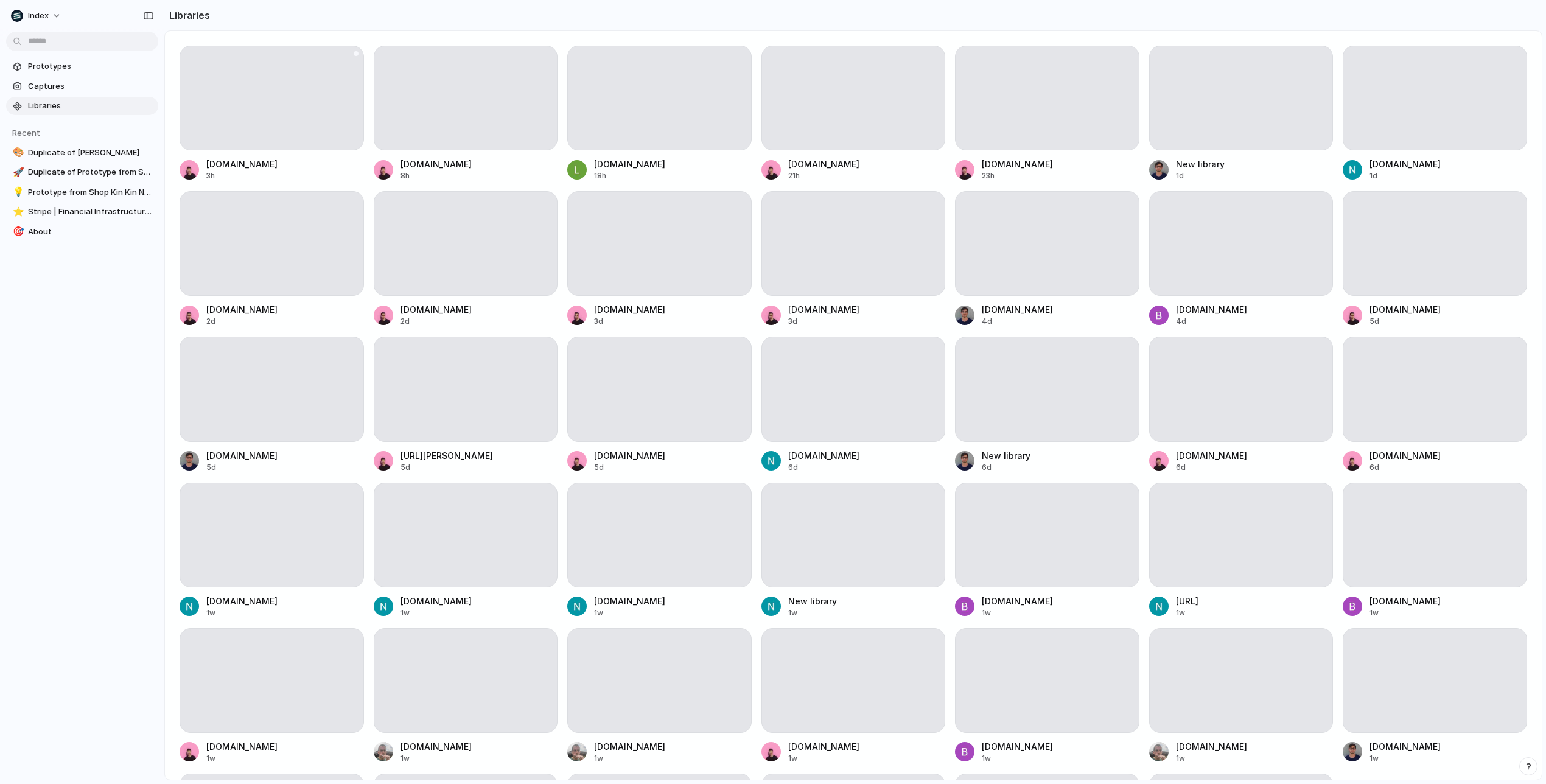
click at [315, 108] on div at bounding box center [271, 98] width 184 height 105
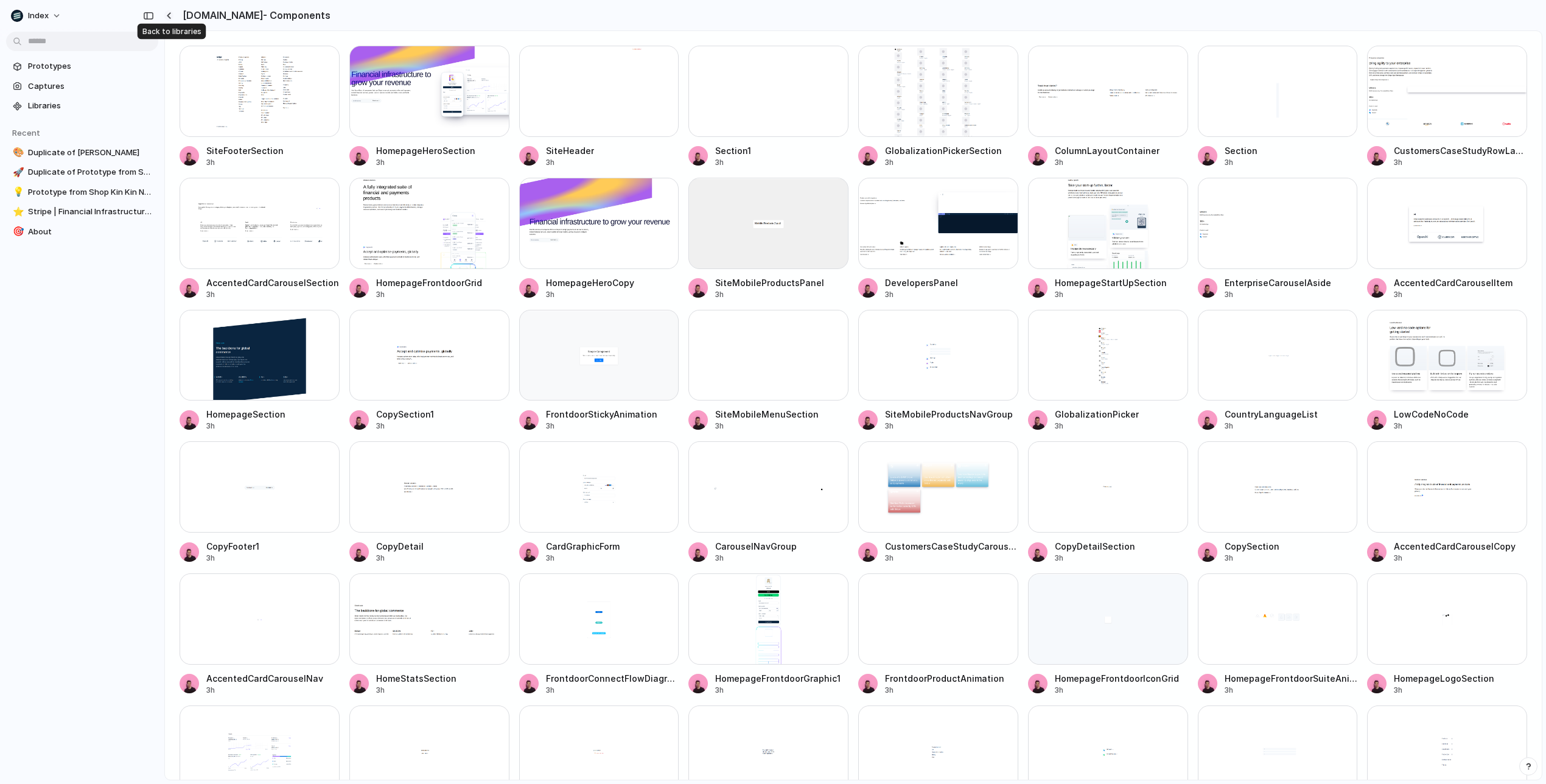
click at [171, 16] on button "button" at bounding box center [169, 16] width 9 height 11
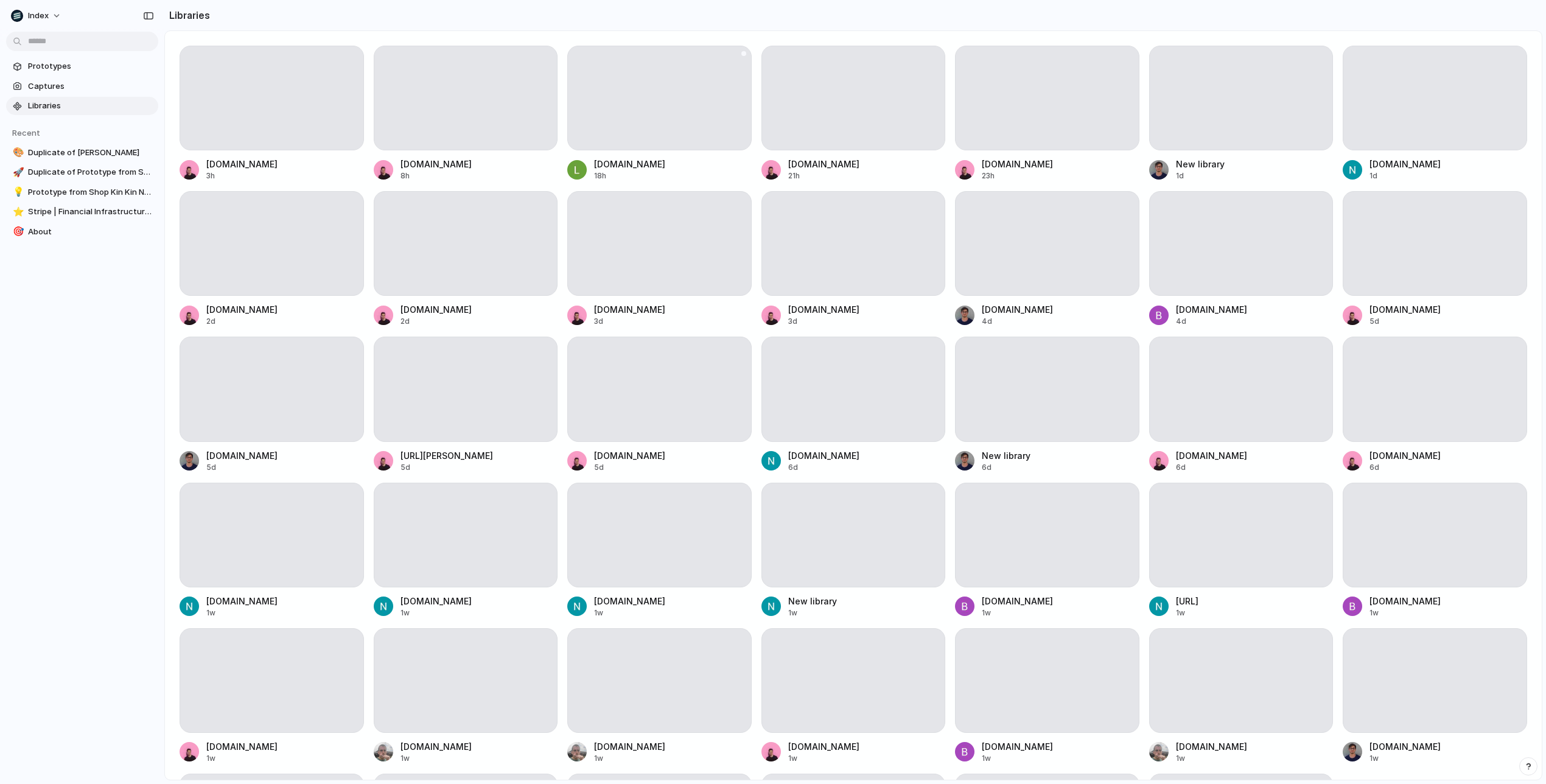
click at [666, 129] on div at bounding box center [659, 98] width 184 height 105
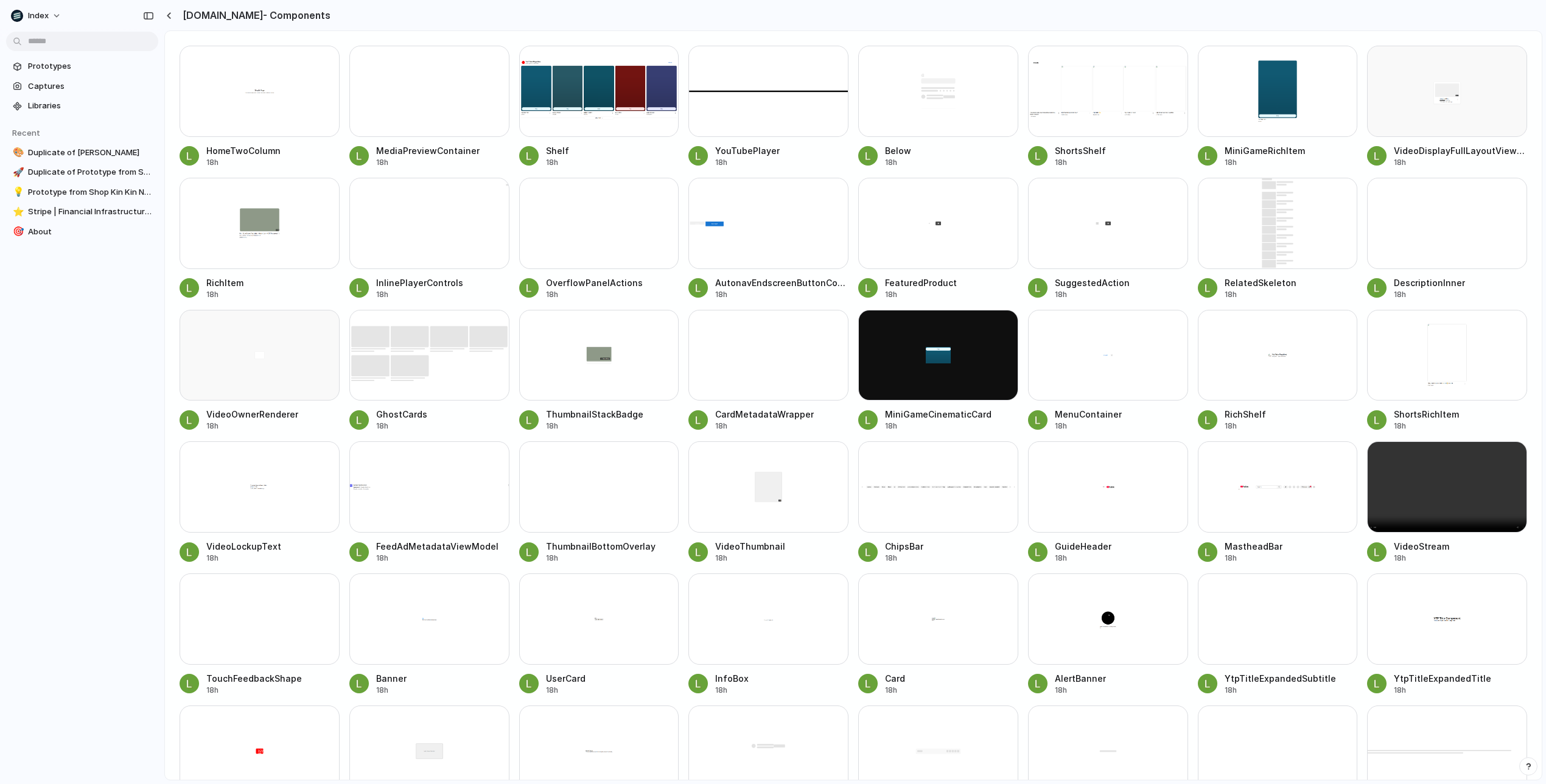
click at [1085, 107] on div at bounding box center [1108, 91] width 160 height 91
click at [169, 14] on div "button" at bounding box center [168, 15] width 5 height 7
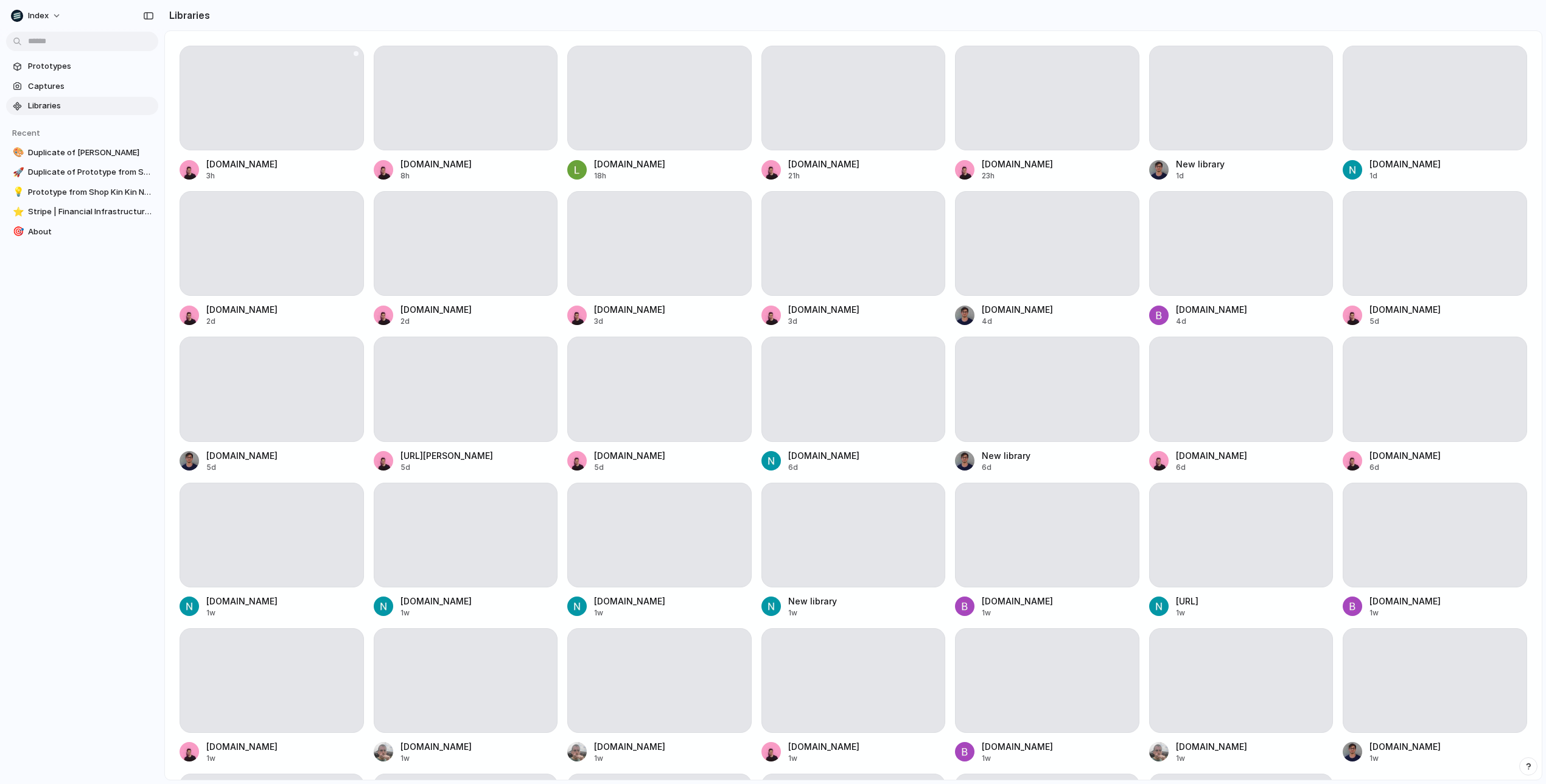
click at [323, 123] on div at bounding box center [271, 98] width 184 height 105
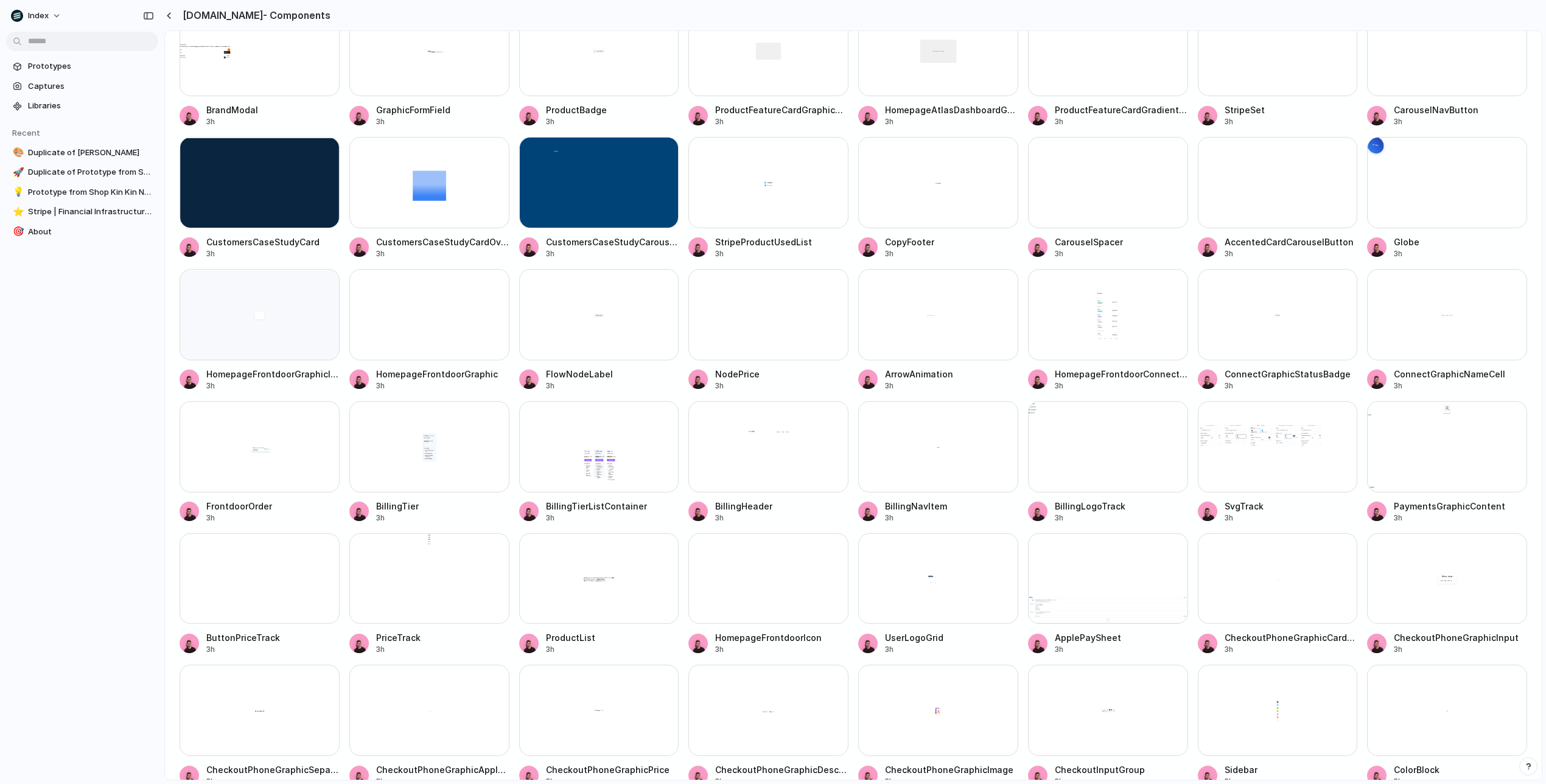
scroll to position [1242, 0]
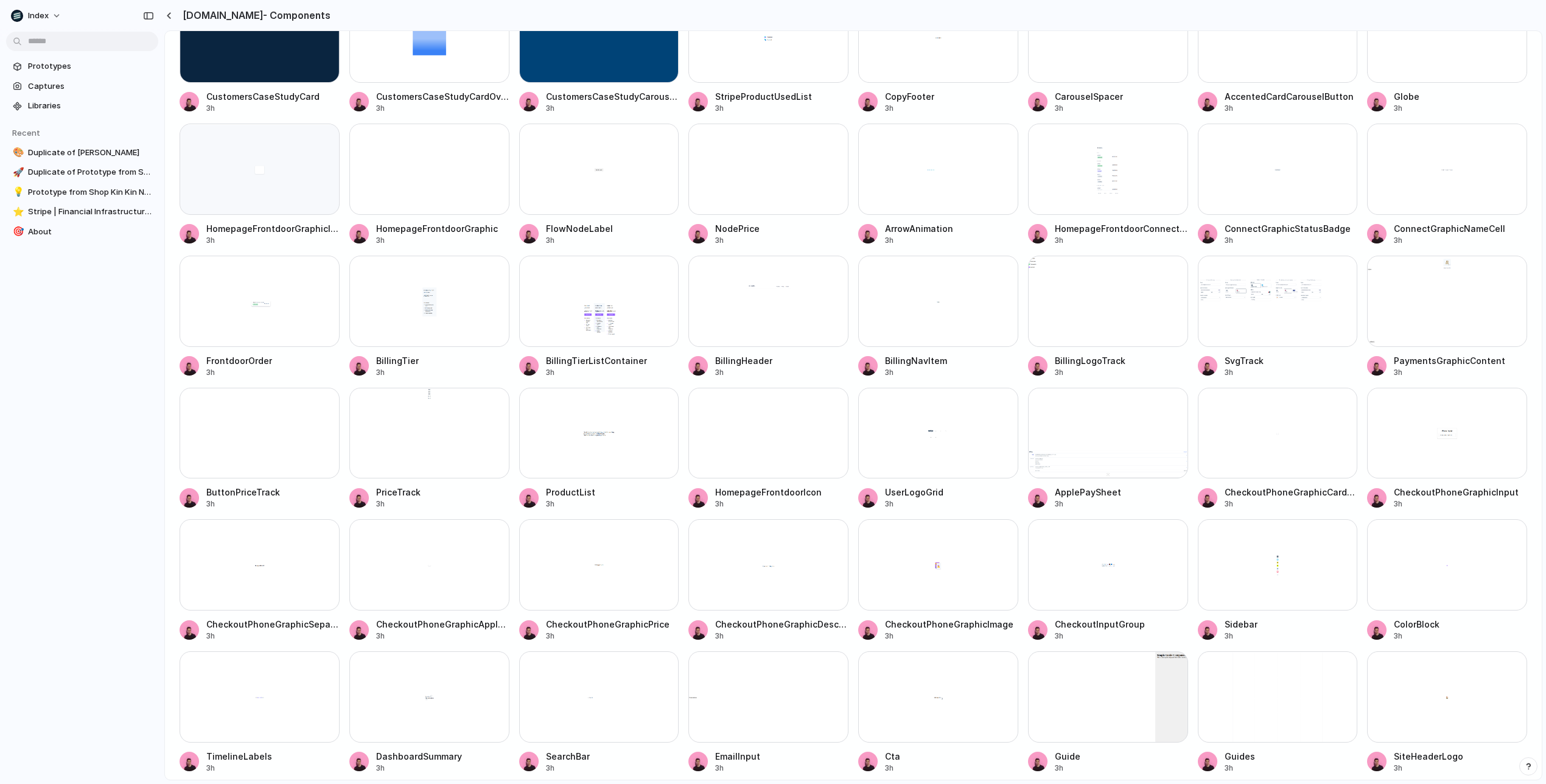
click at [607, 324] on div at bounding box center [599, 301] width 160 height 91
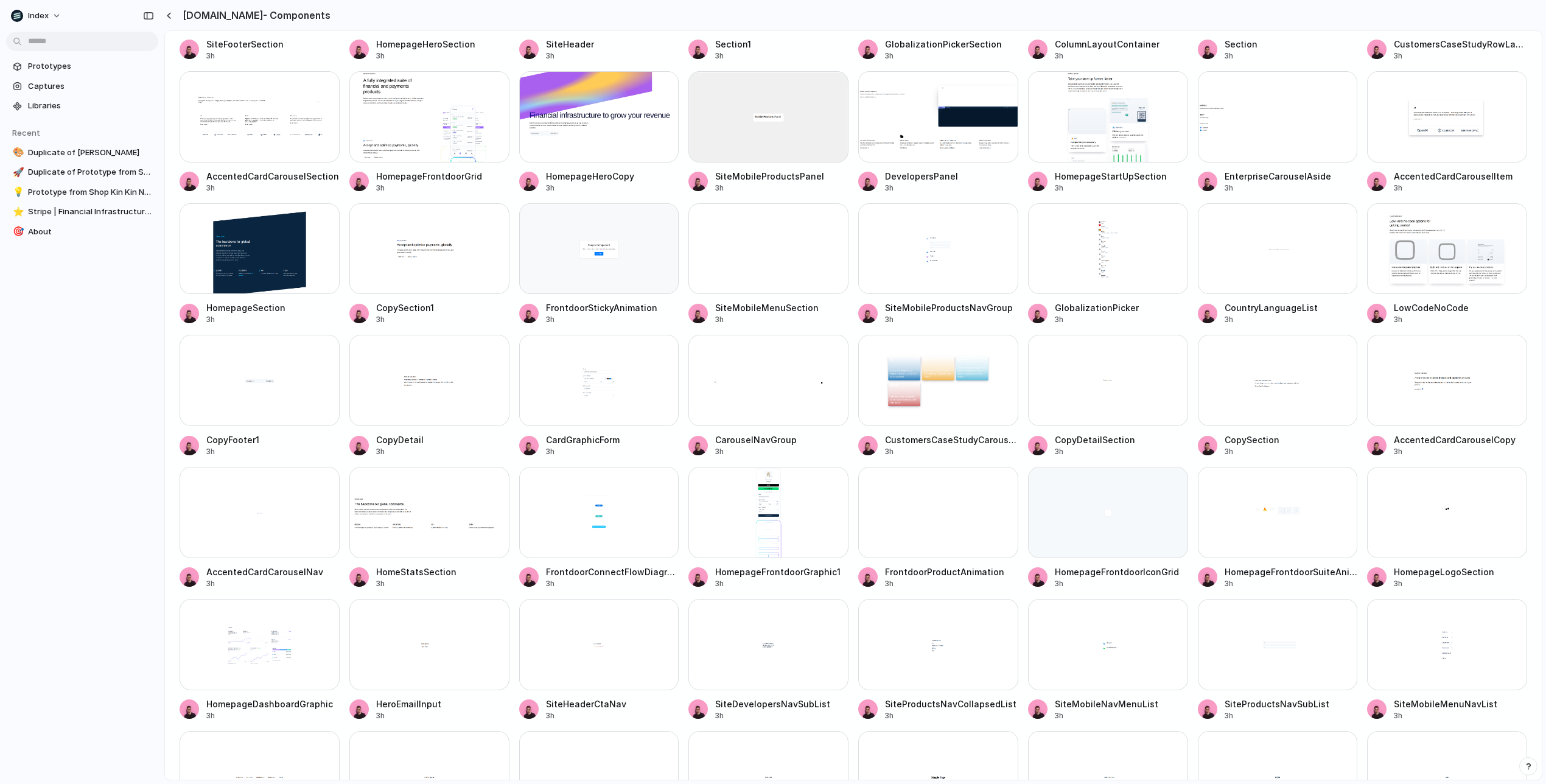
scroll to position [0, 0]
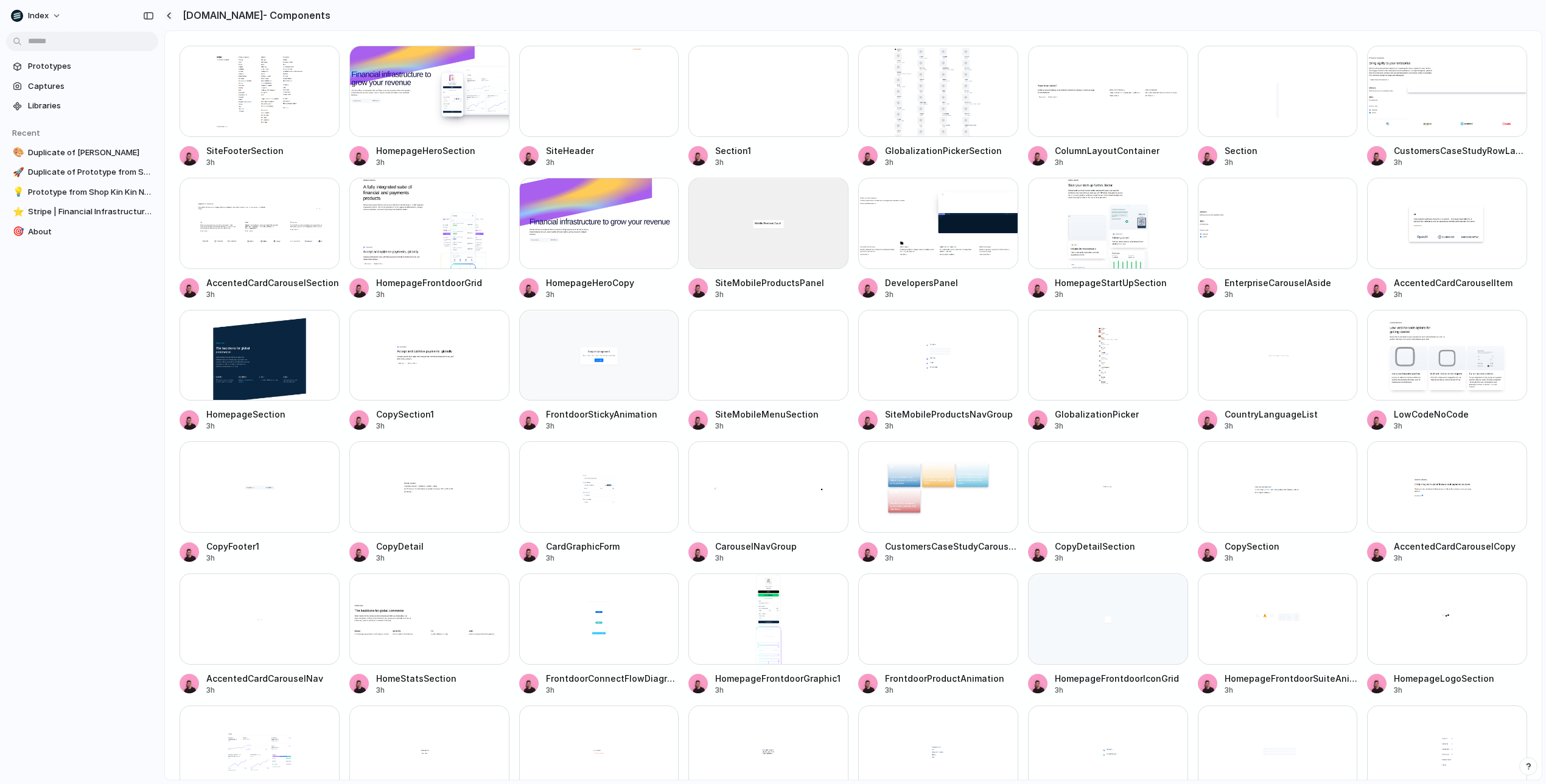
click at [171, 12] on div "button" at bounding box center [168, 15] width 5 height 7
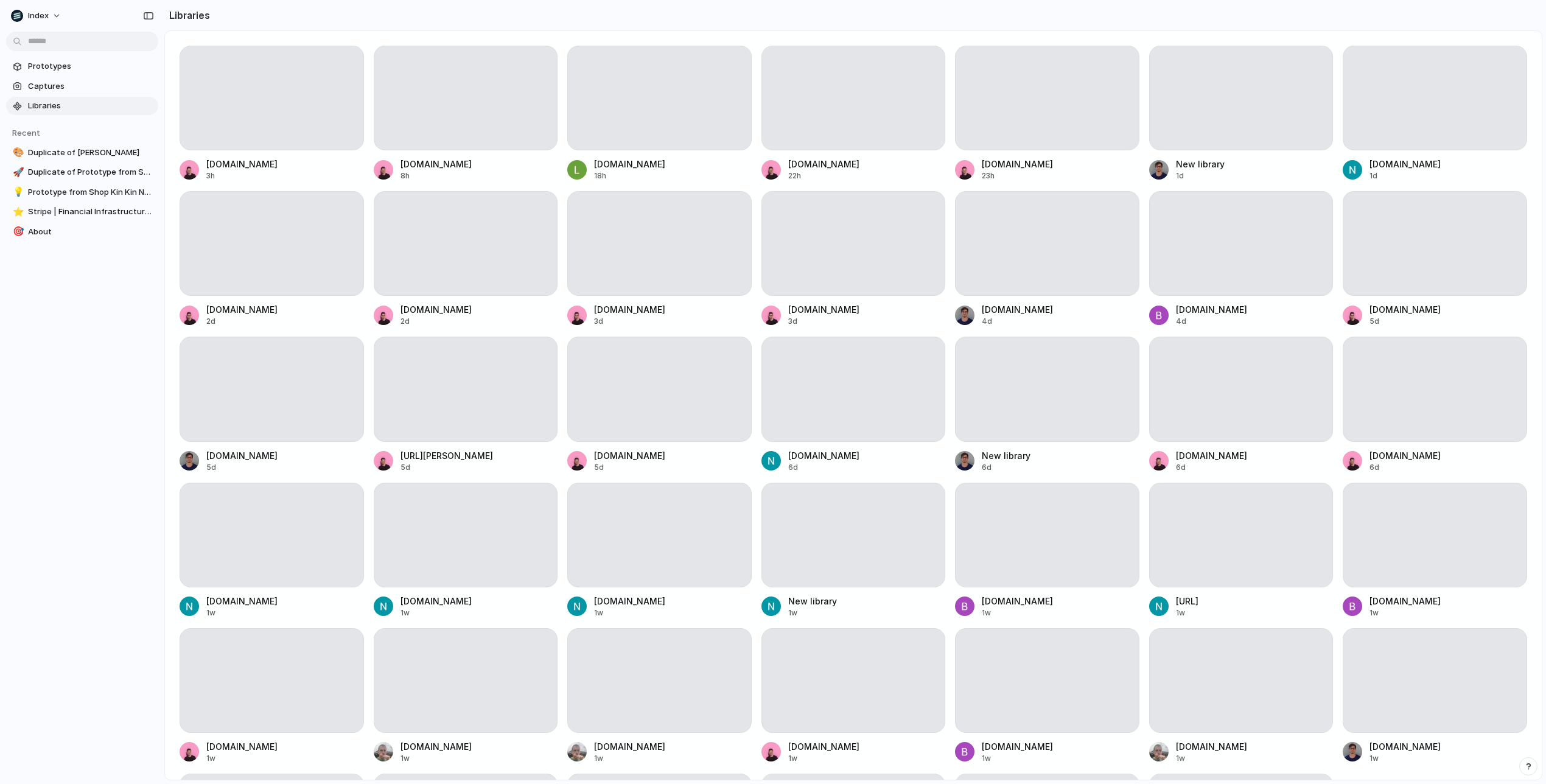
scroll to position [159, 0]
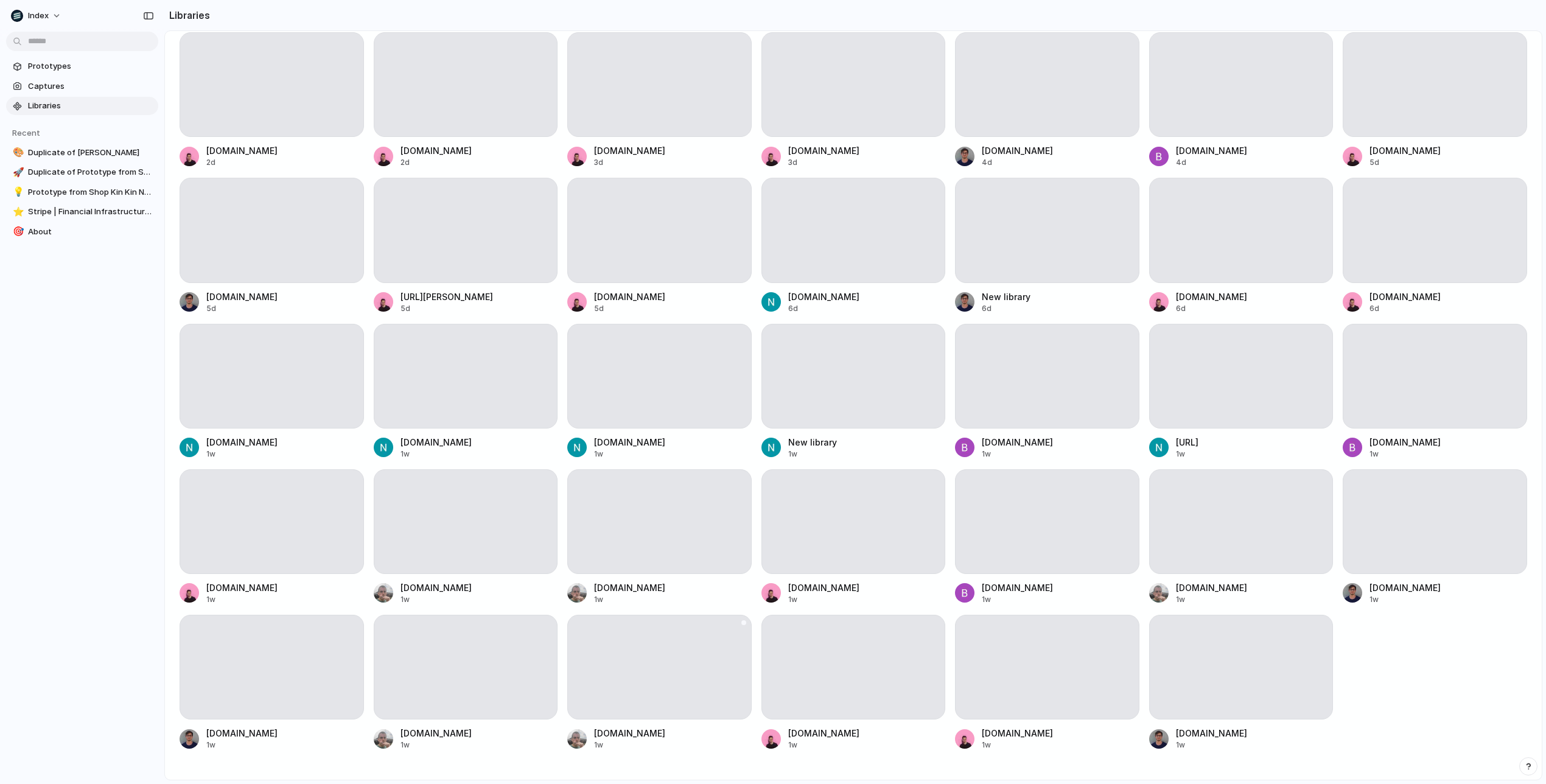
click at [681, 669] on div at bounding box center [659, 667] width 184 height 105
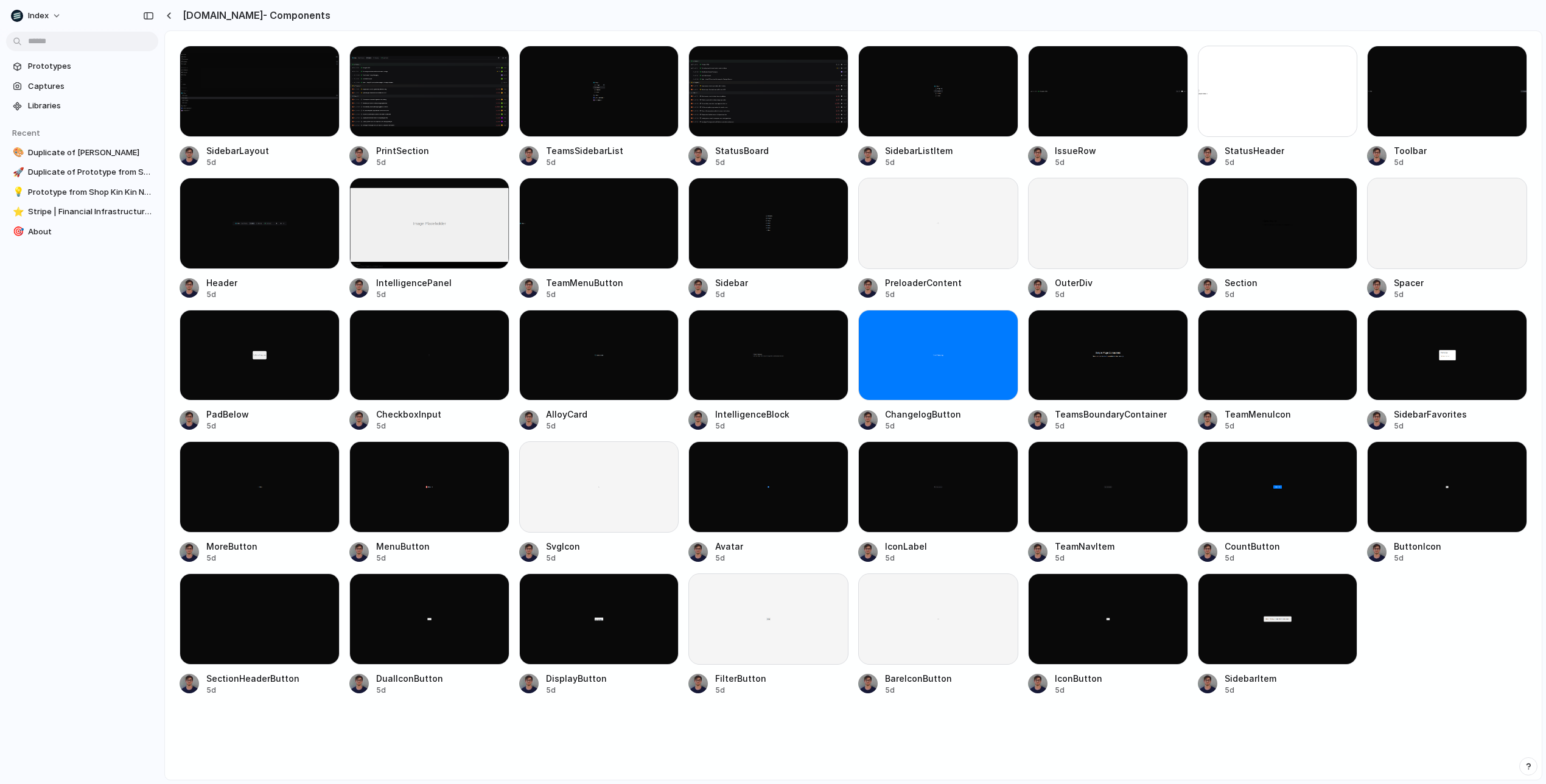
click at [119, 344] on div "Prototypes Captures Libraries Recent 🎨 Duplicate of Christian Iacullo 🚀 Duplica…" at bounding box center [82, 200] width 165 height 400
click at [412, 108] on div at bounding box center [429, 91] width 160 height 91
click at [168, 16] on div "button" at bounding box center [168, 15] width 5 height 7
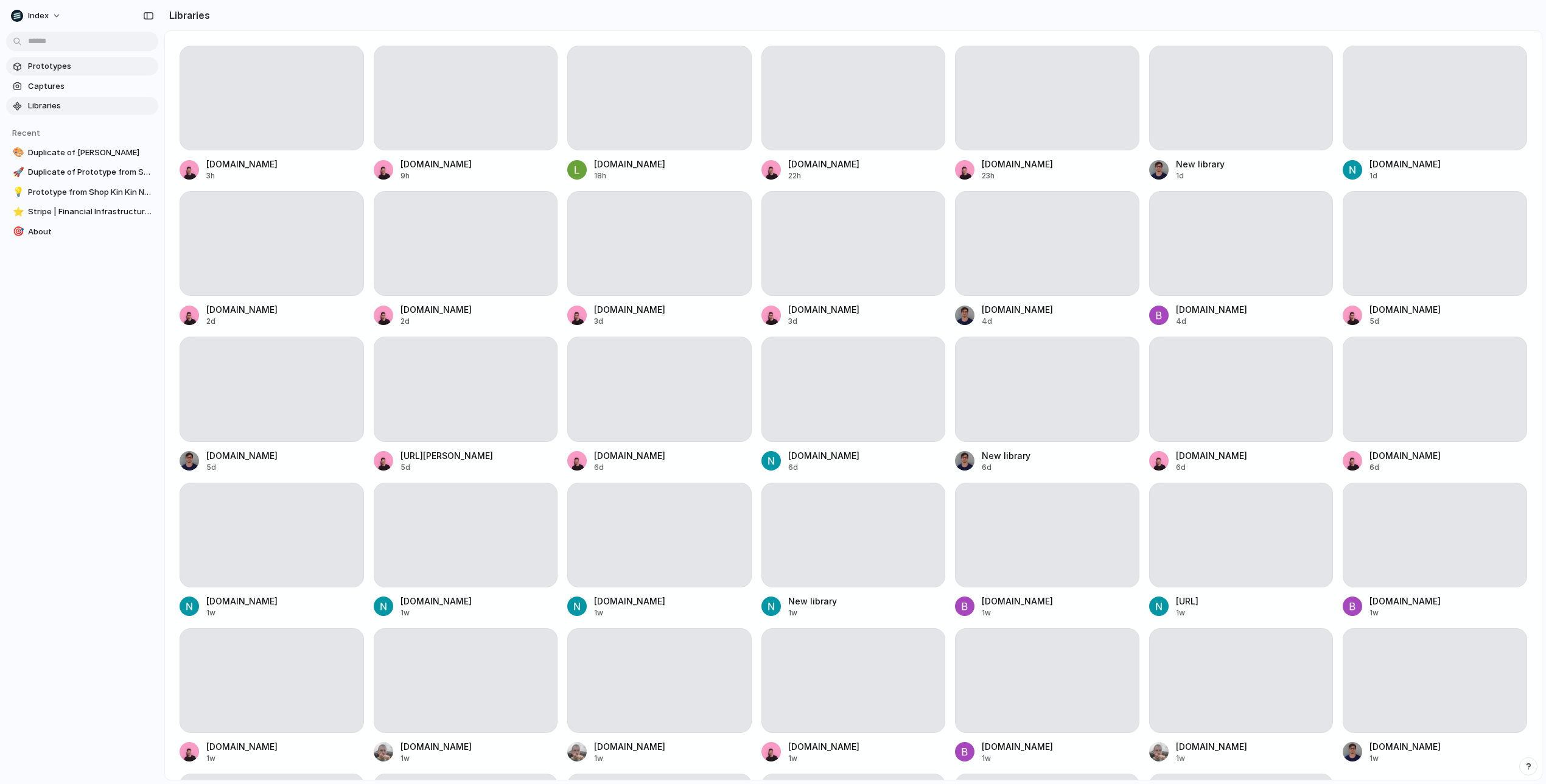
click at [100, 73] on link "Prototypes" at bounding box center [82, 66] width 152 height 18
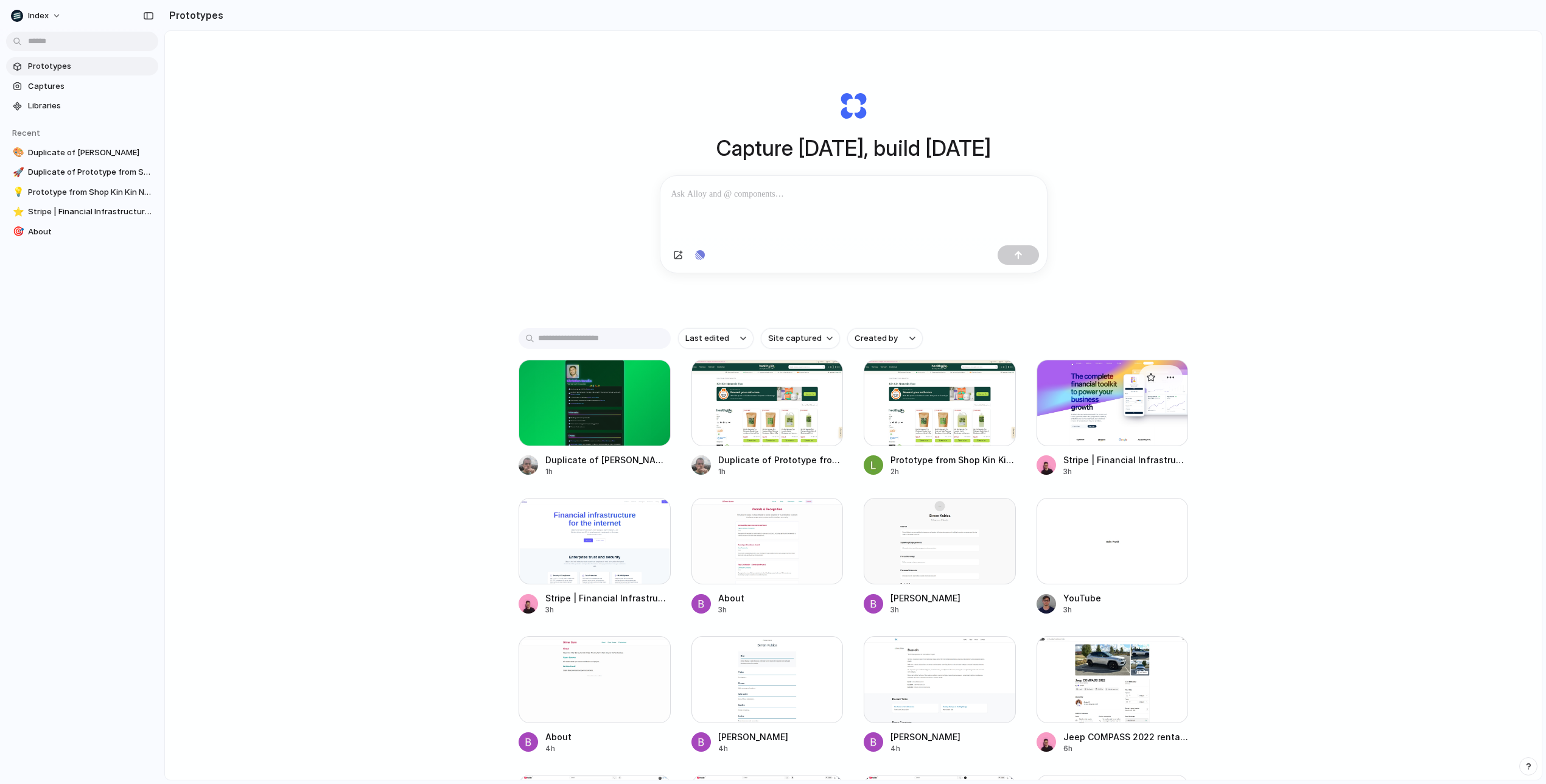
click at [1115, 426] on div at bounding box center [1112, 403] width 152 height 86
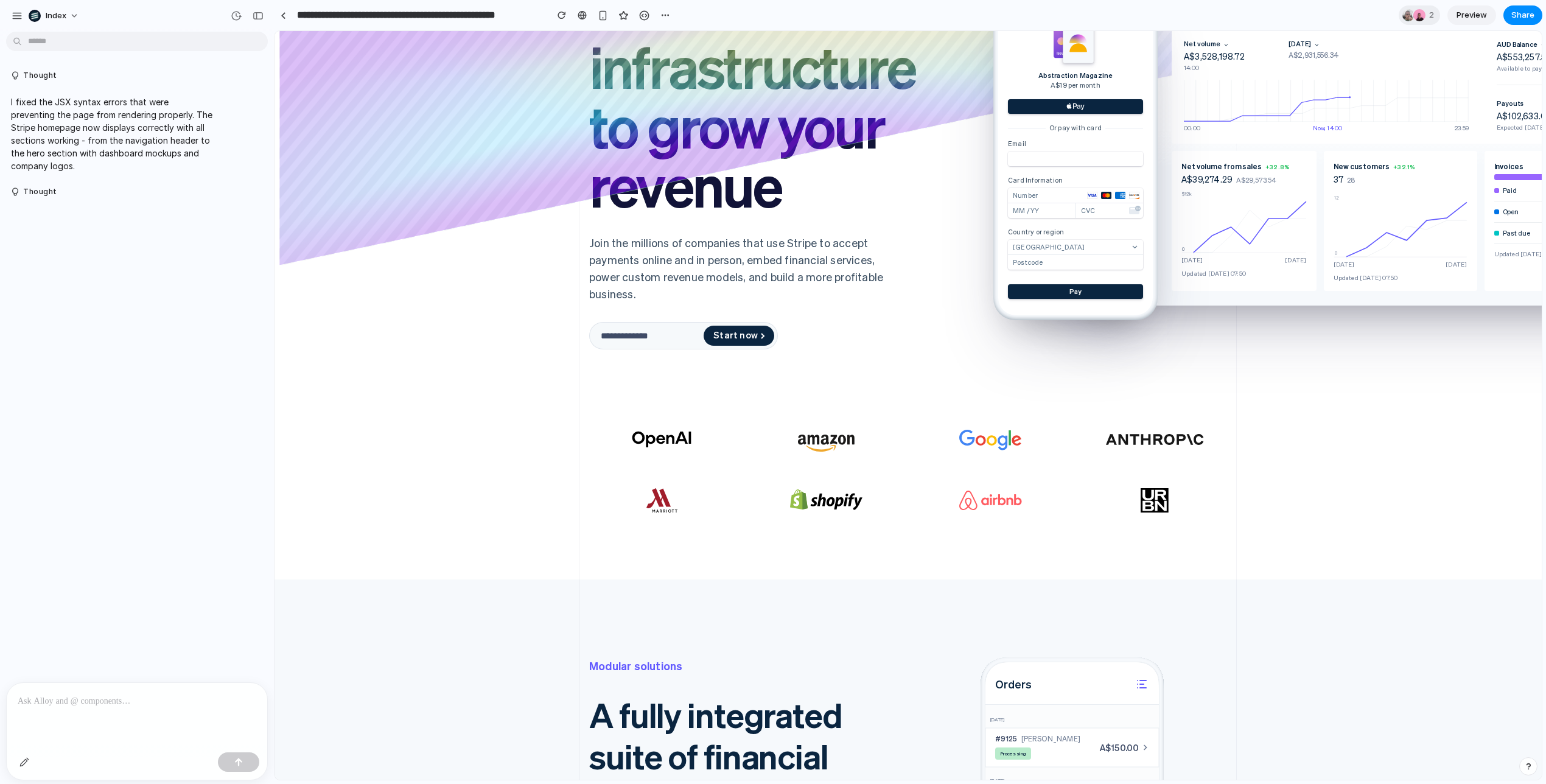
scroll to position [157, 0]
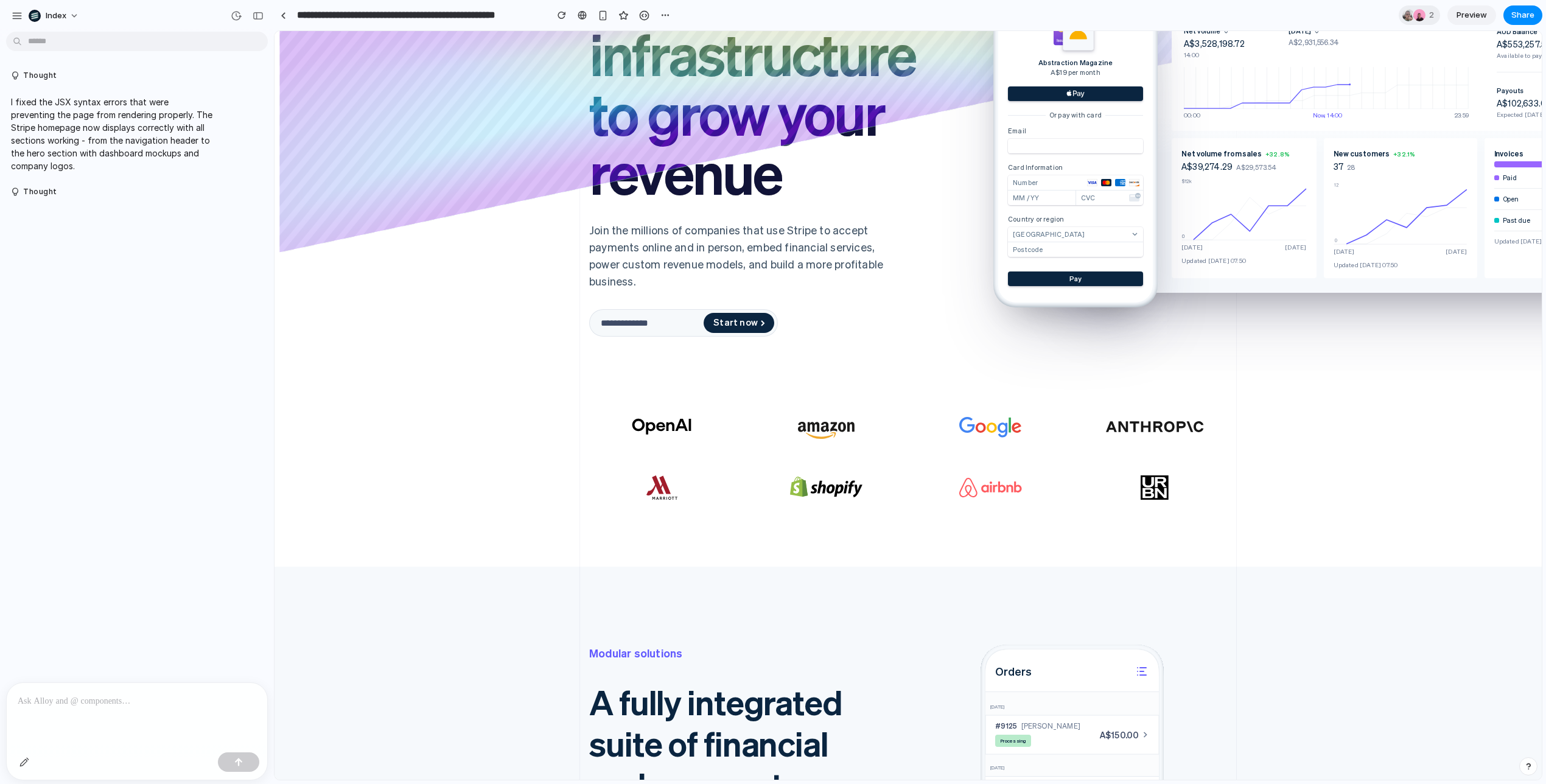
click at [802, 485] on icon at bounding box center [804, 488] width 5 height 17
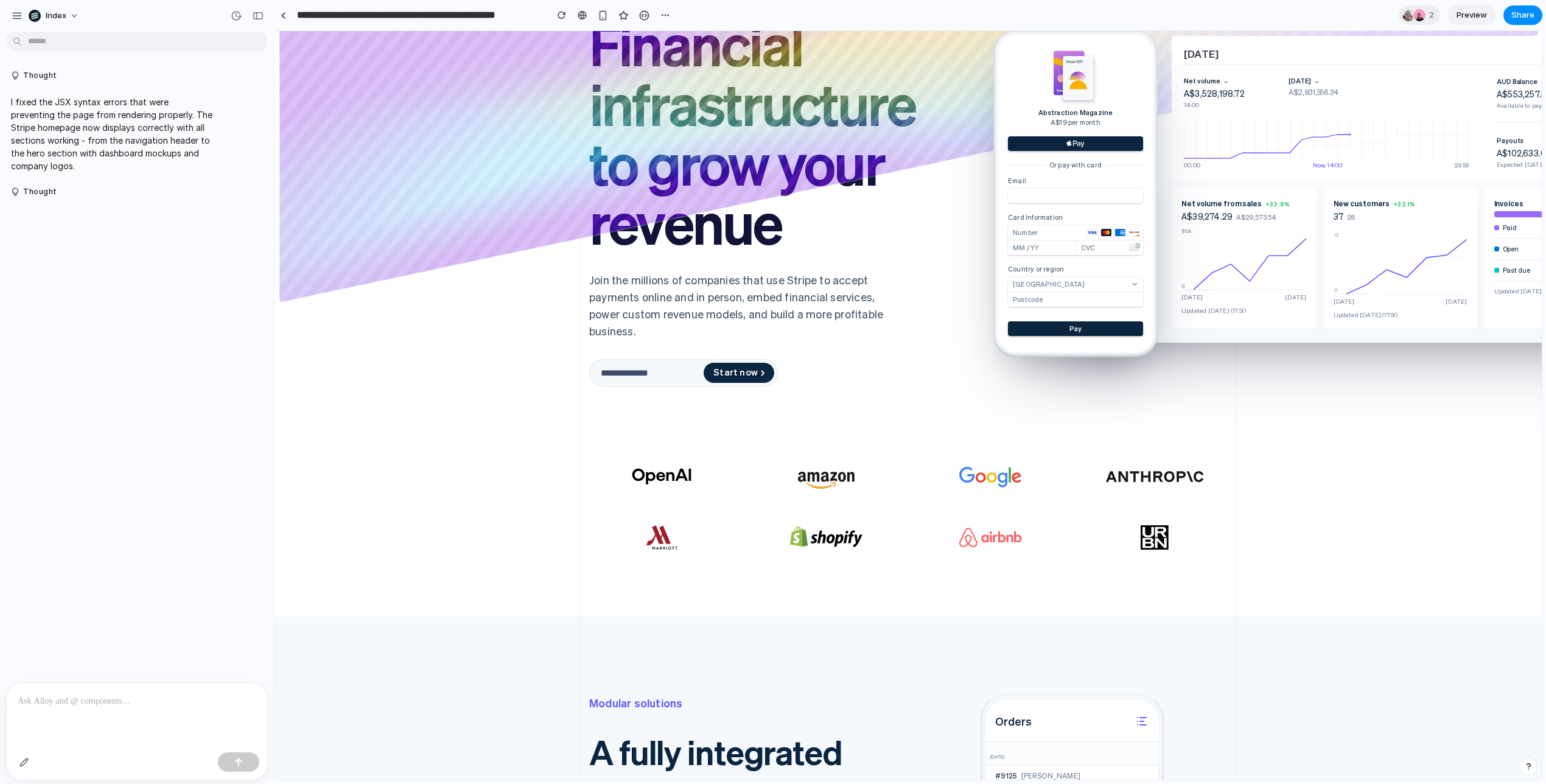
scroll to position [0, 0]
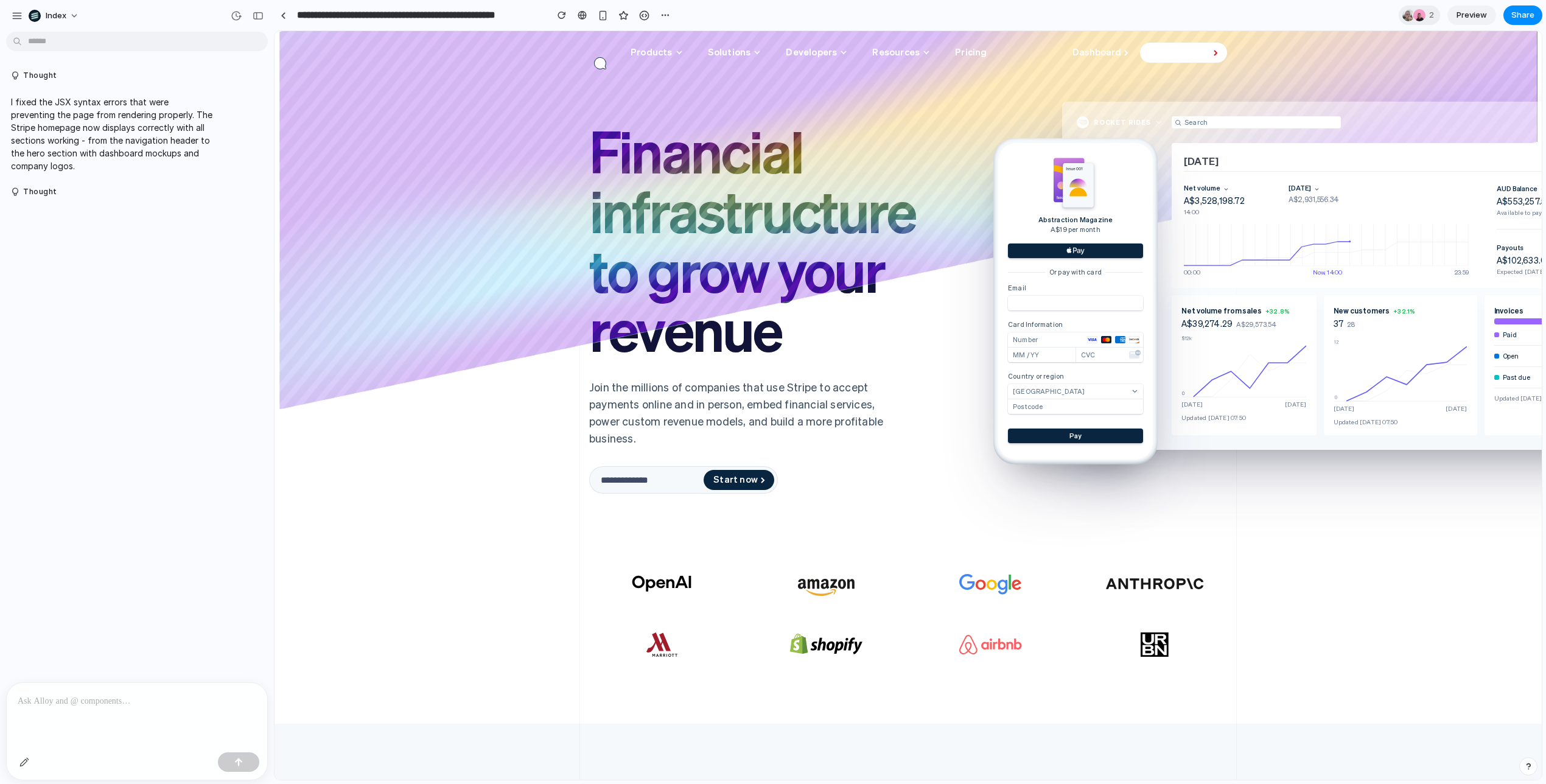
click at [165, 702] on p at bounding box center [136, 701] width 239 height 14
click at [14, 764] on div at bounding box center [24, 762] width 20 height 20
click at [20, 767] on button "button" at bounding box center [24, 762] width 20 height 20
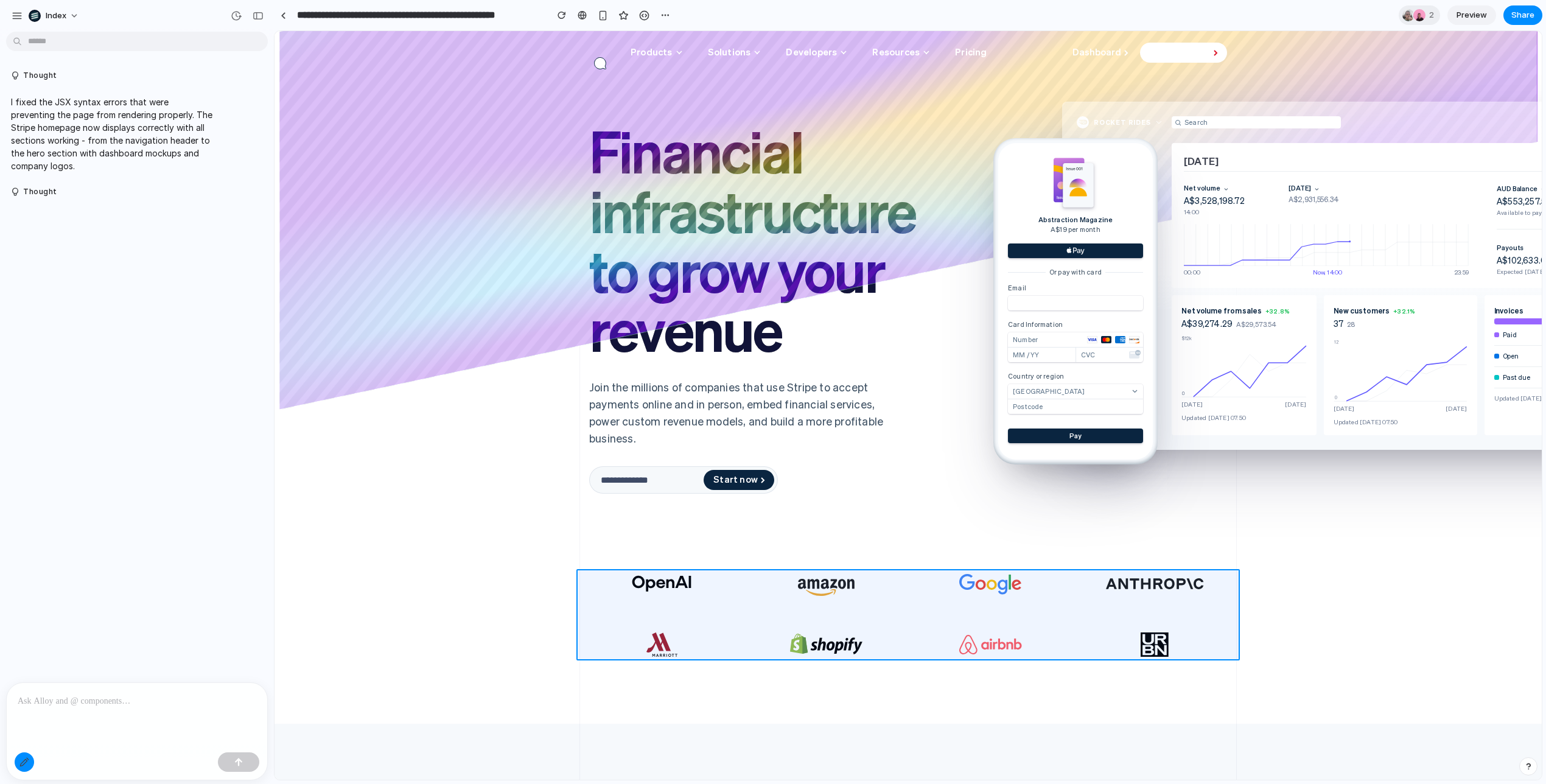
drag, startPoint x: 698, startPoint y: 591, endPoint x: 714, endPoint y: 618, distance: 31.4
click at [714, 618] on div at bounding box center [908, 406] width 1267 height 748
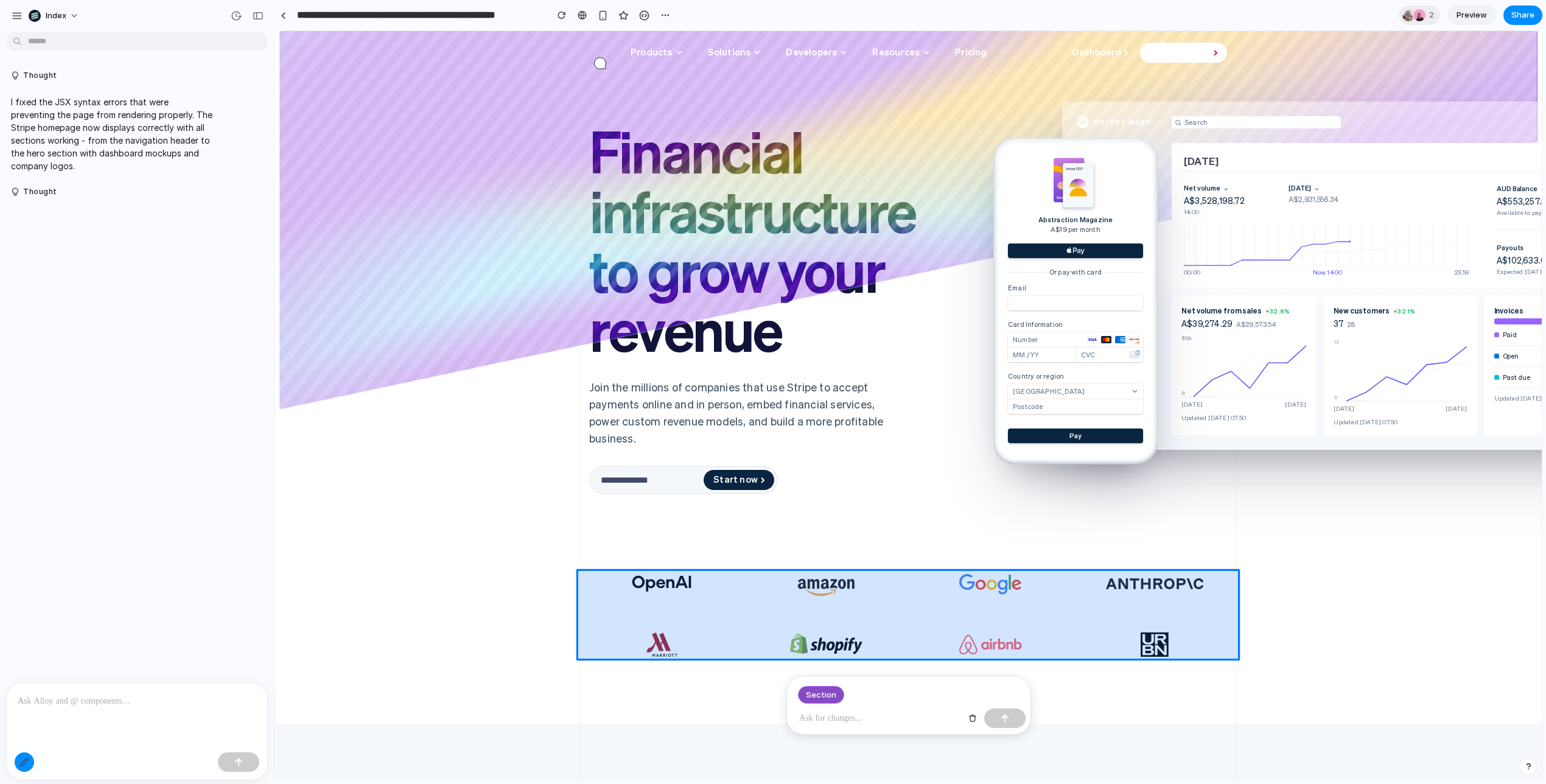
click at [714, 618] on div at bounding box center [908, 406] width 1267 height 748
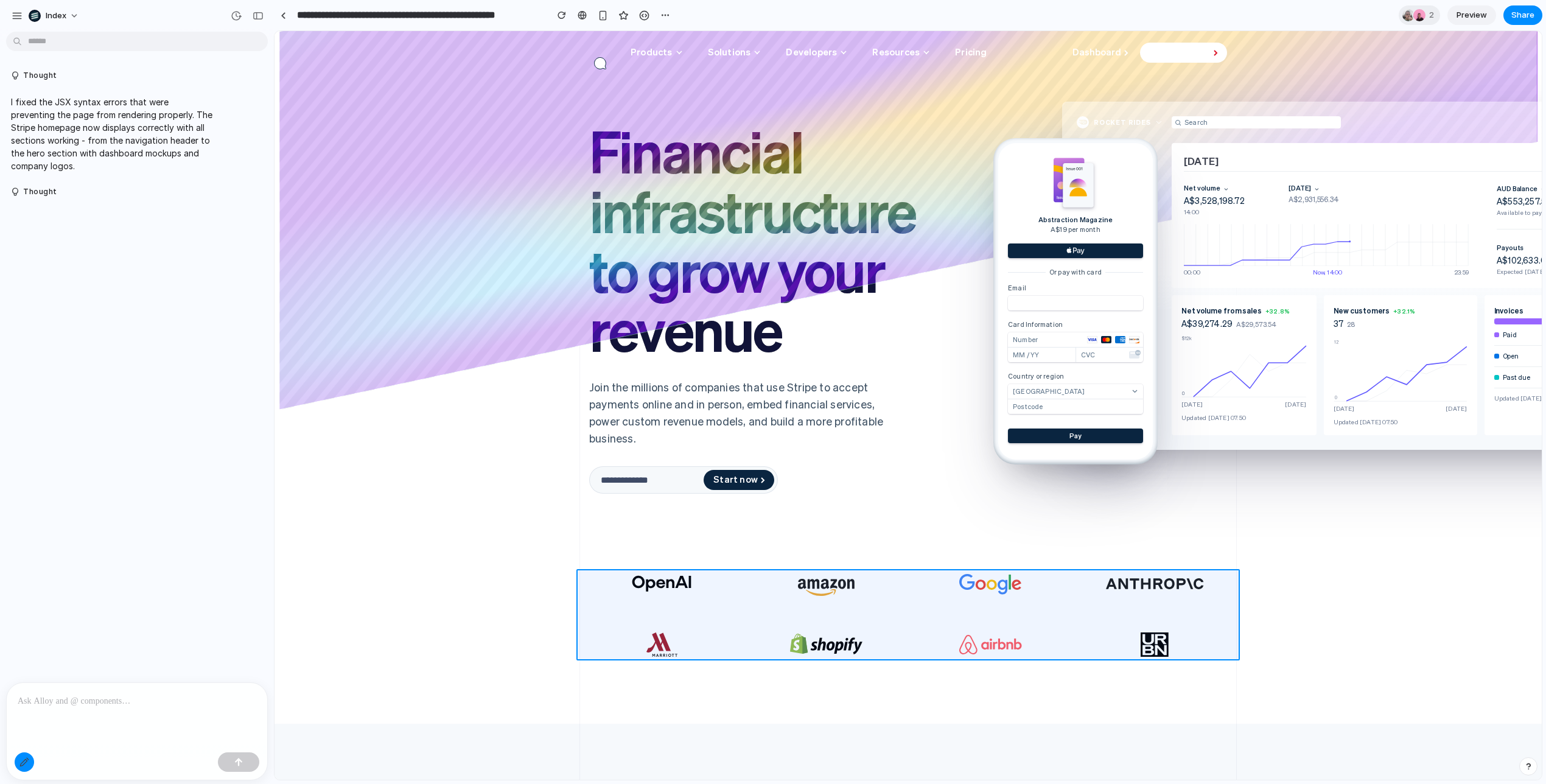
click at [714, 618] on div at bounding box center [908, 406] width 1267 height 748
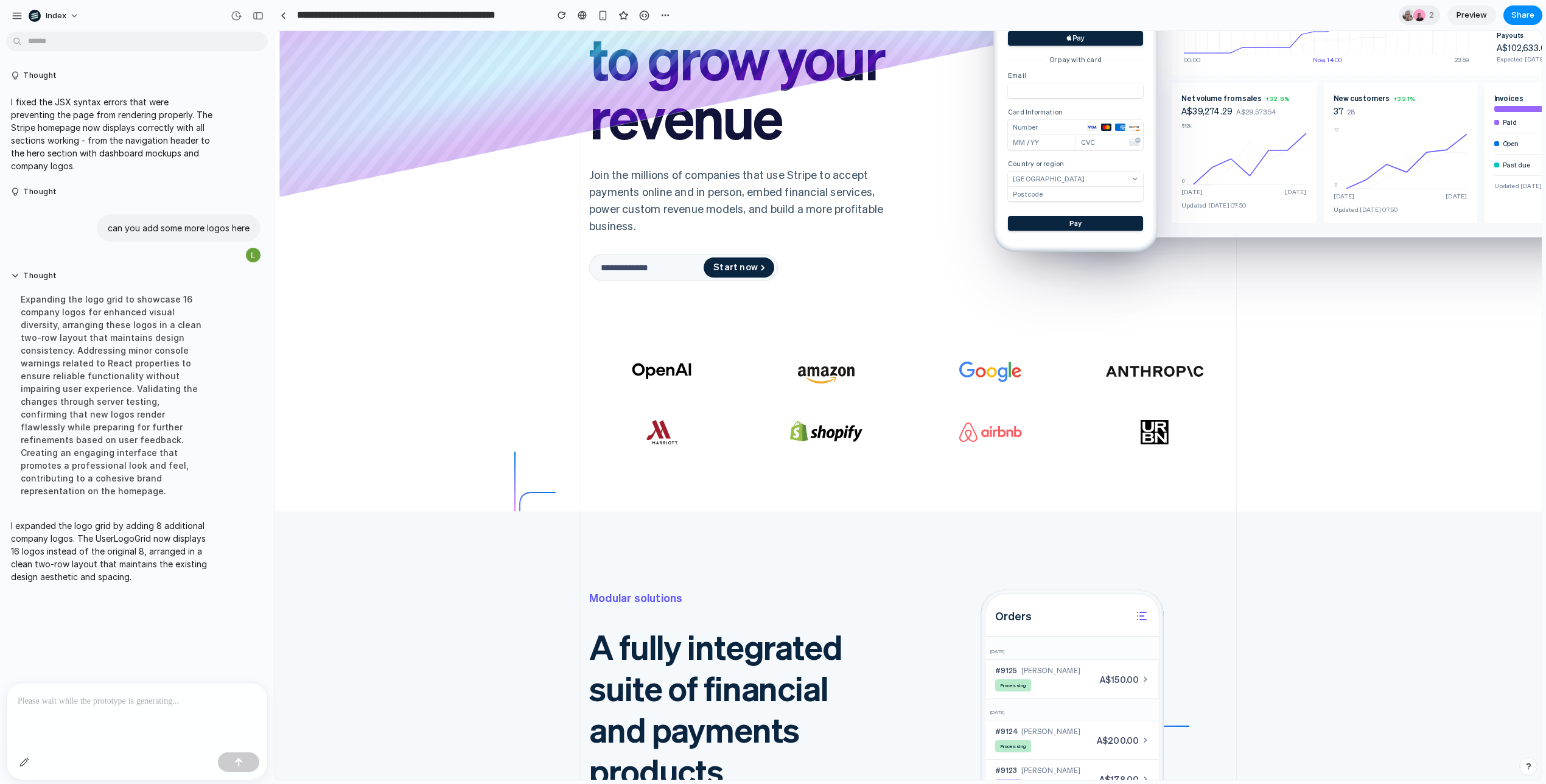
scroll to position [227, 0]
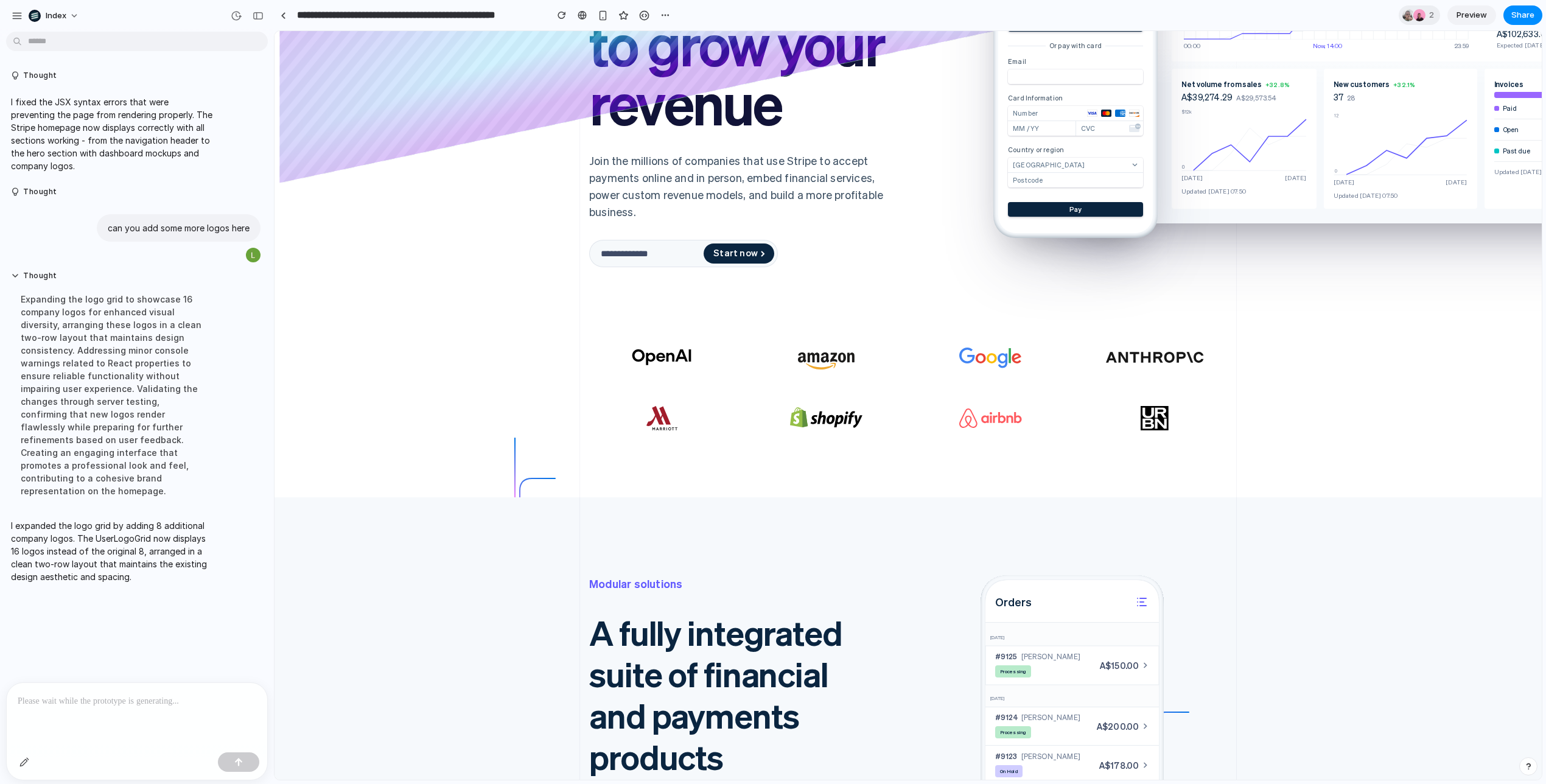
click at [533, 495] on icon at bounding box center [538, 526] width 37 height 97
click at [163, 528] on p "I expanded the logo grid by adding 8 additional company logos. The UserLogoGrid…" at bounding box center [112, 551] width 203 height 64
drag, startPoint x: 163, startPoint y: 528, endPoint x: 159, endPoint y: 554, distance: 26.3
click at [159, 554] on p "I expanded the logo grid by adding 8 additional company logos. The UserLogoGrid…" at bounding box center [112, 551] width 203 height 64
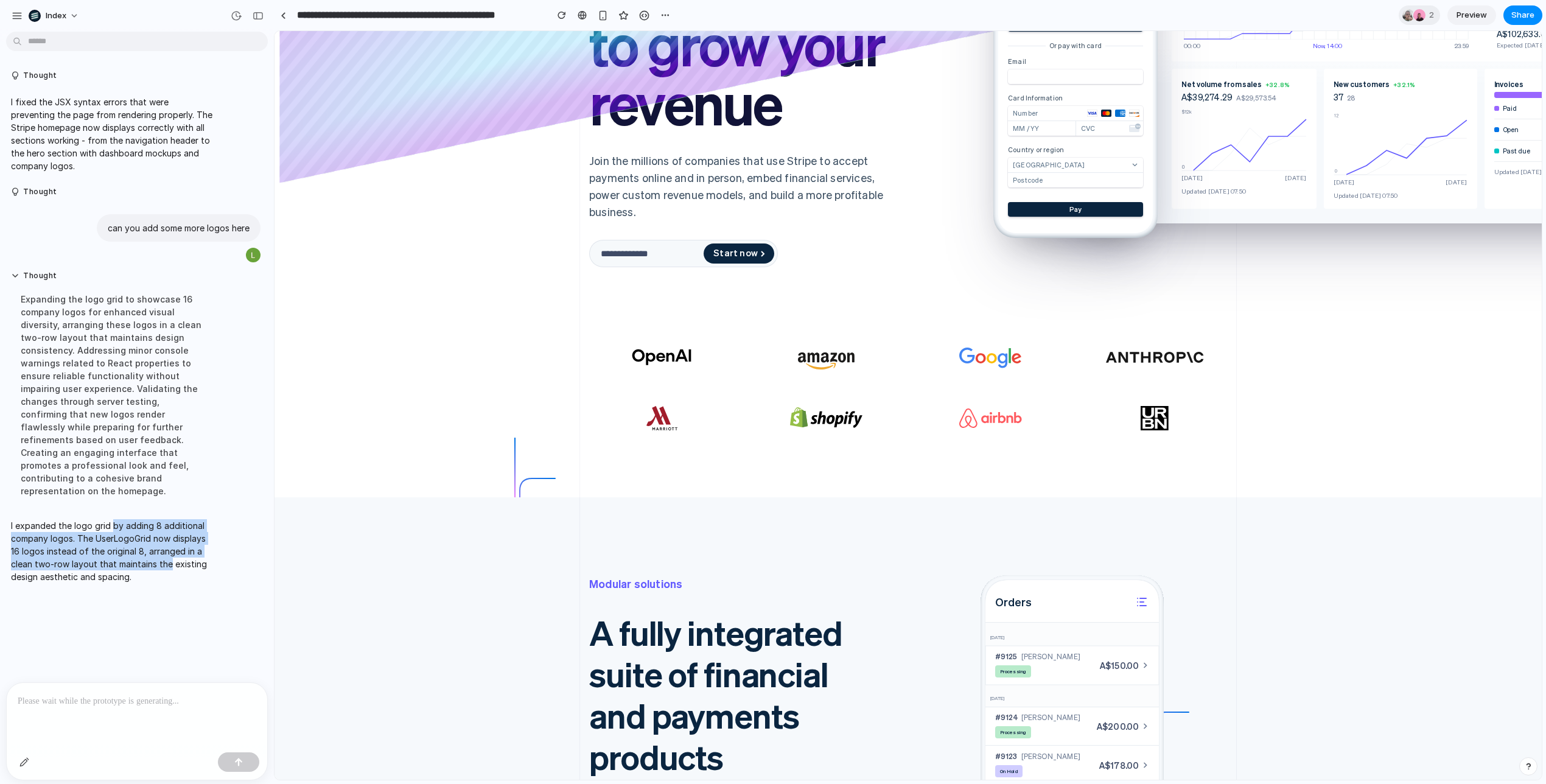
drag, startPoint x: 159, startPoint y: 554, endPoint x: 106, endPoint y: 506, distance: 71.5
click at [106, 519] on p "I expanded the logo grid by adding 8 additional company logos. The UserLogoGrid…" at bounding box center [112, 551] width 203 height 64
drag, startPoint x: 106, startPoint y: 506, endPoint x: 143, endPoint y: 537, distance: 48.3
click at [143, 537] on p "I expanded the logo grid by adding 8 additional company logos. The UserLogoGrid…" at bounding box center [112, 551] width 203 height 64
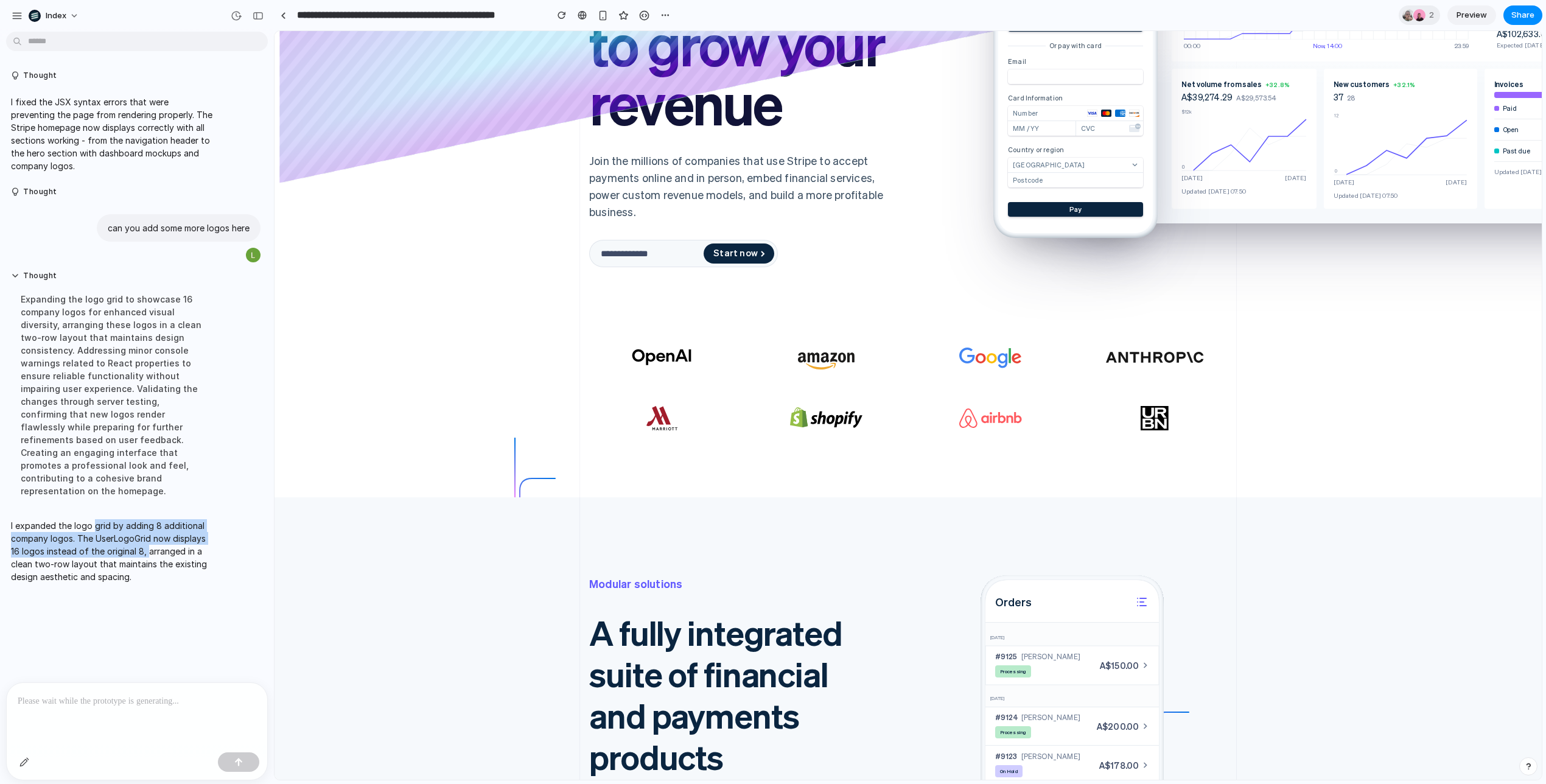
click at [143, 537] on p "I expanded the logo grid by adding 8 additional company logos. The UserLogoGrid…" at bounding box center [112, 551] width 203 height 64
click at [807, 477] on div "OpenAI logo Amazon logo Google logo Anthropic logo Marriott logo Shopify logo A…" at bounding box center [908, 421] width 657 height 152
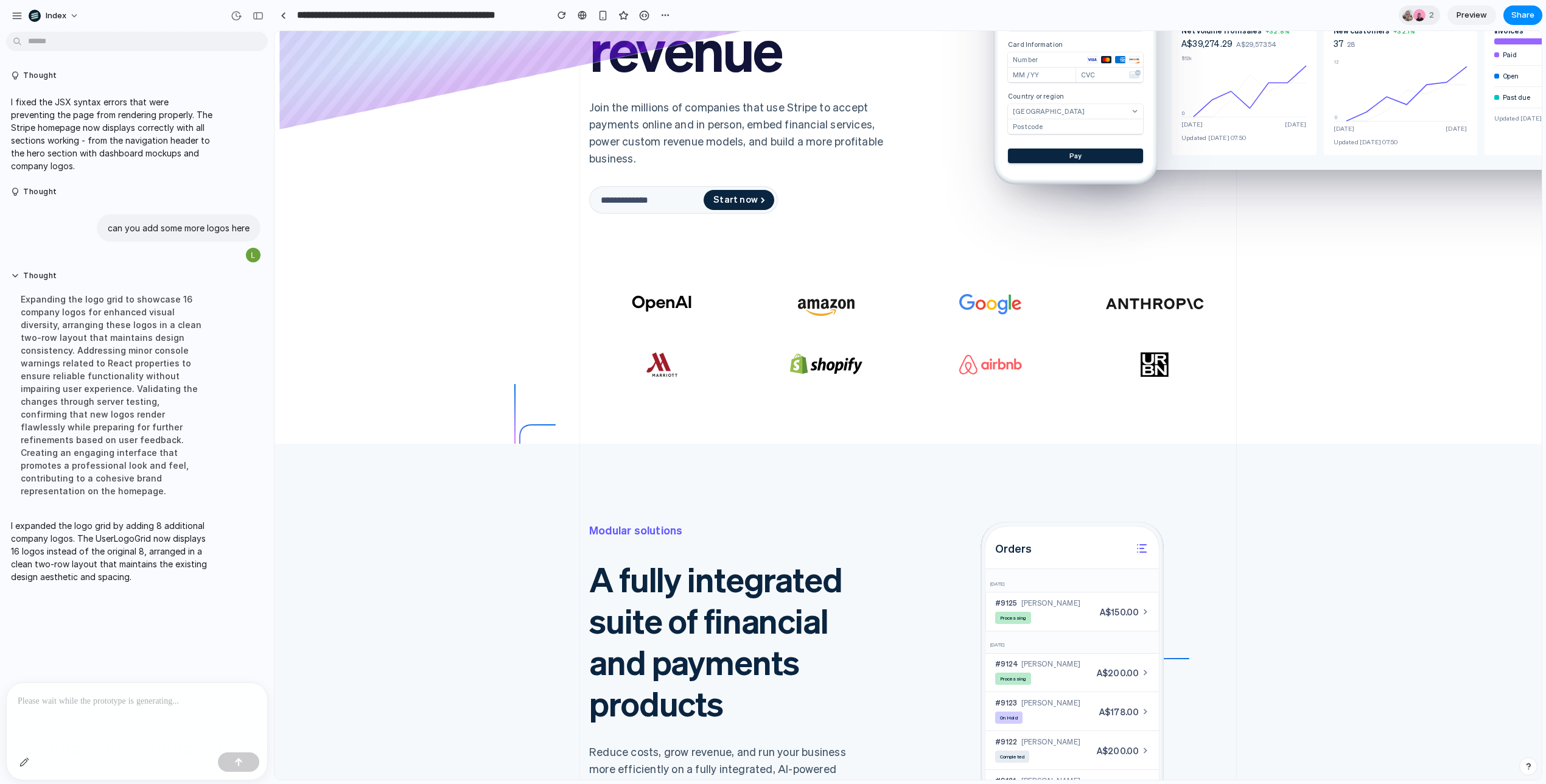
scroll to position [215, 0]
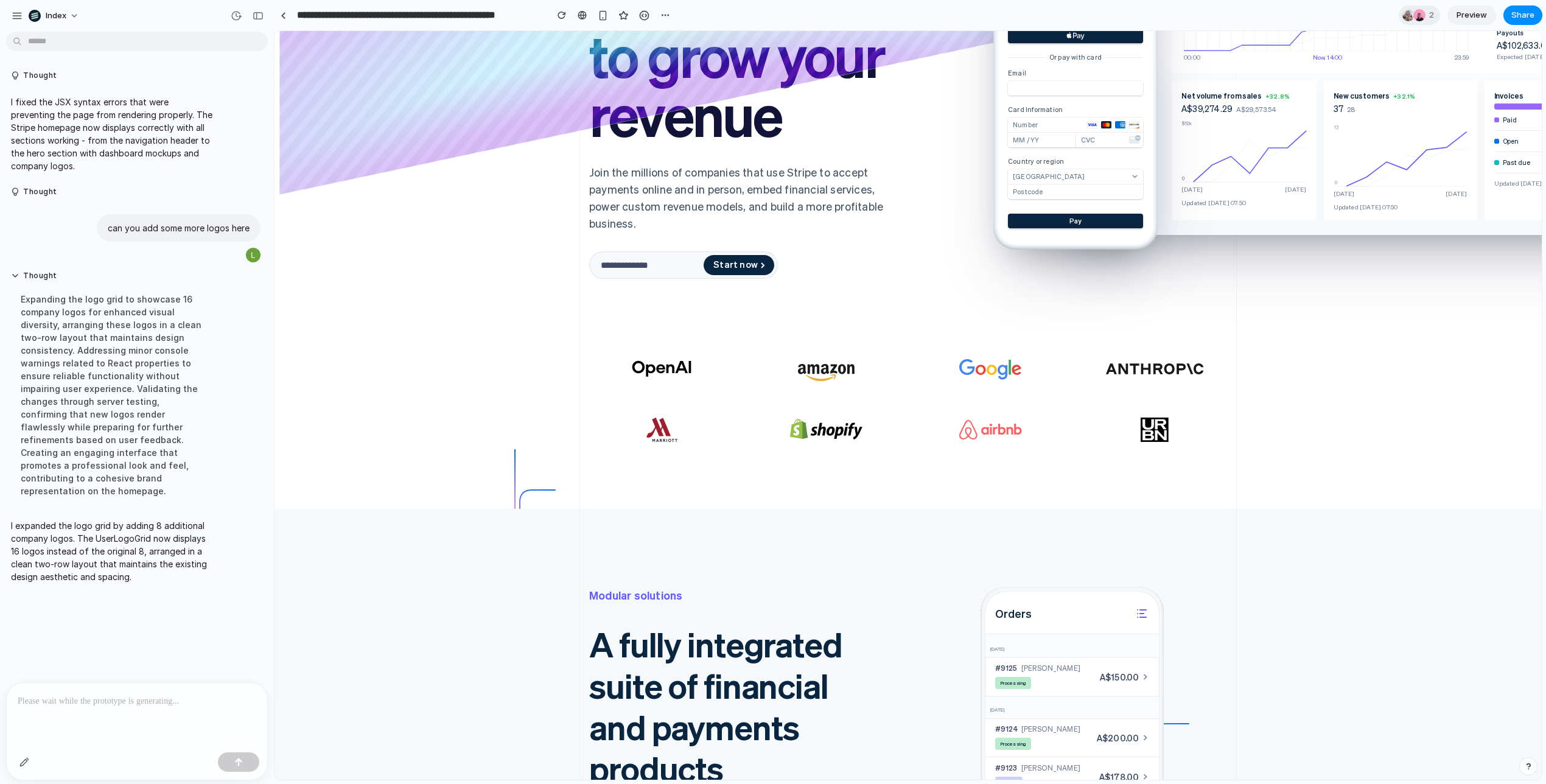
click at [873, 418] on icon "Shopify logo" at bounding box center [826, 430] width 122 height 24
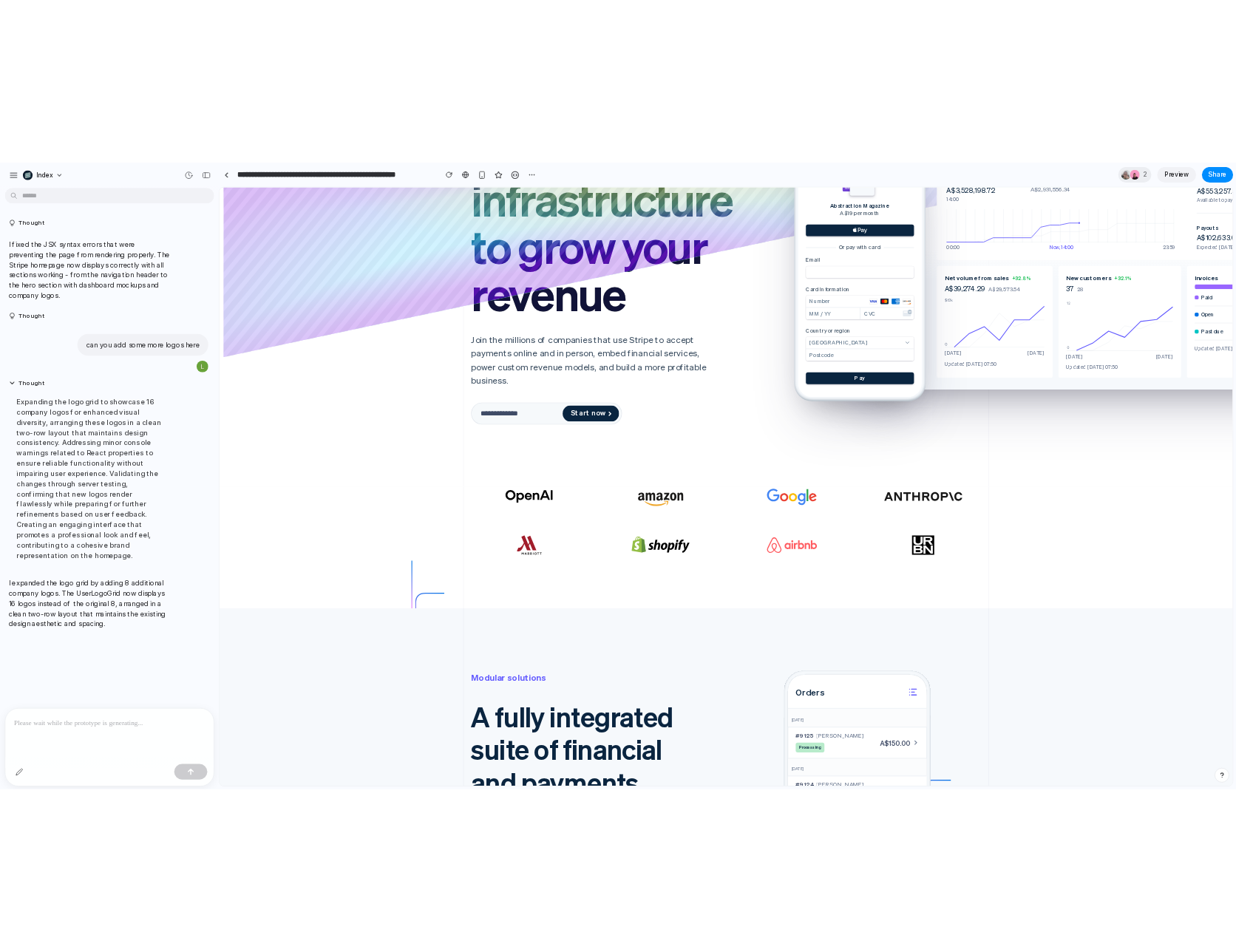
scroll to position [181, 0]
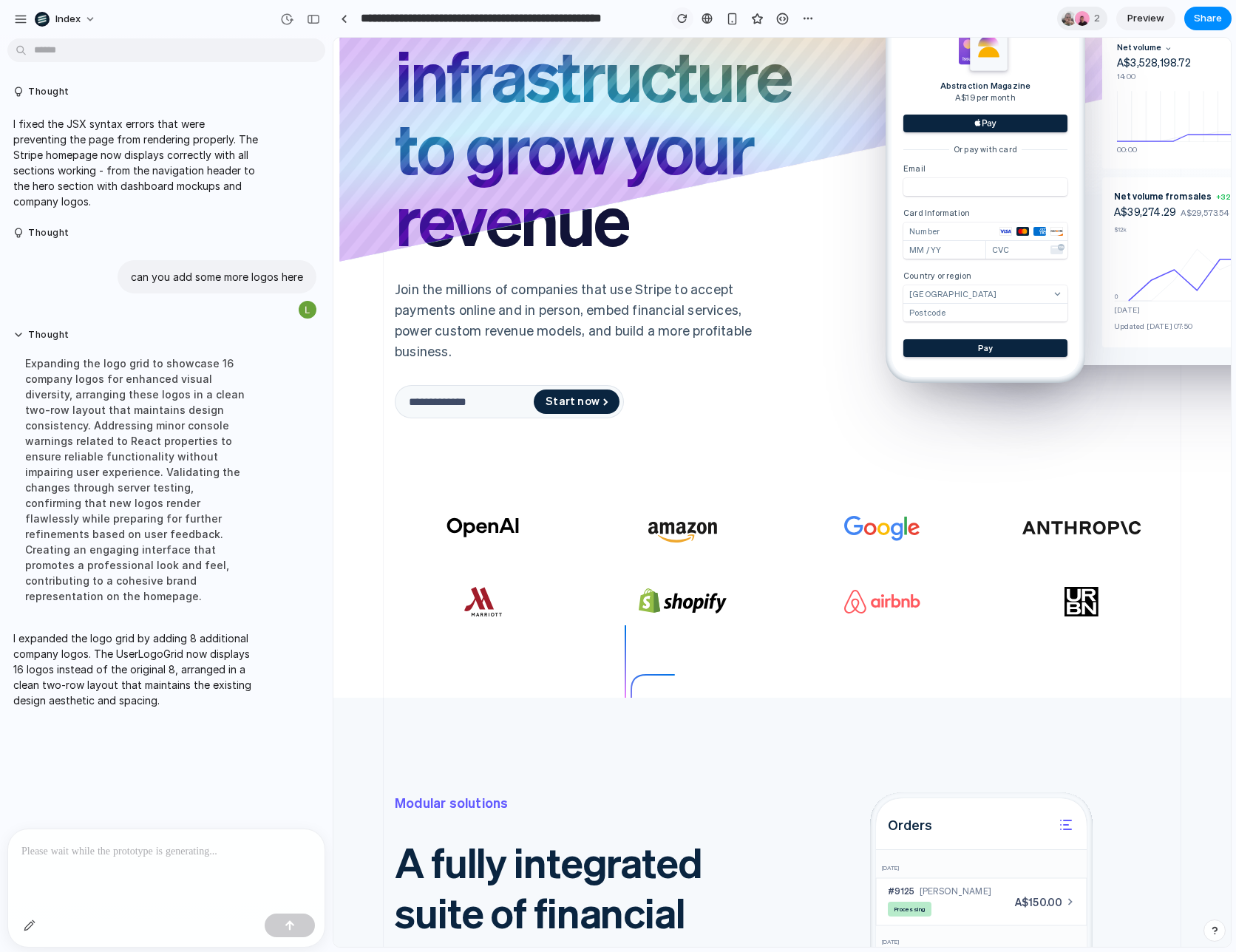
click at [681, 20] on div "button" at bounding box center [682, 17] width 10 height 10
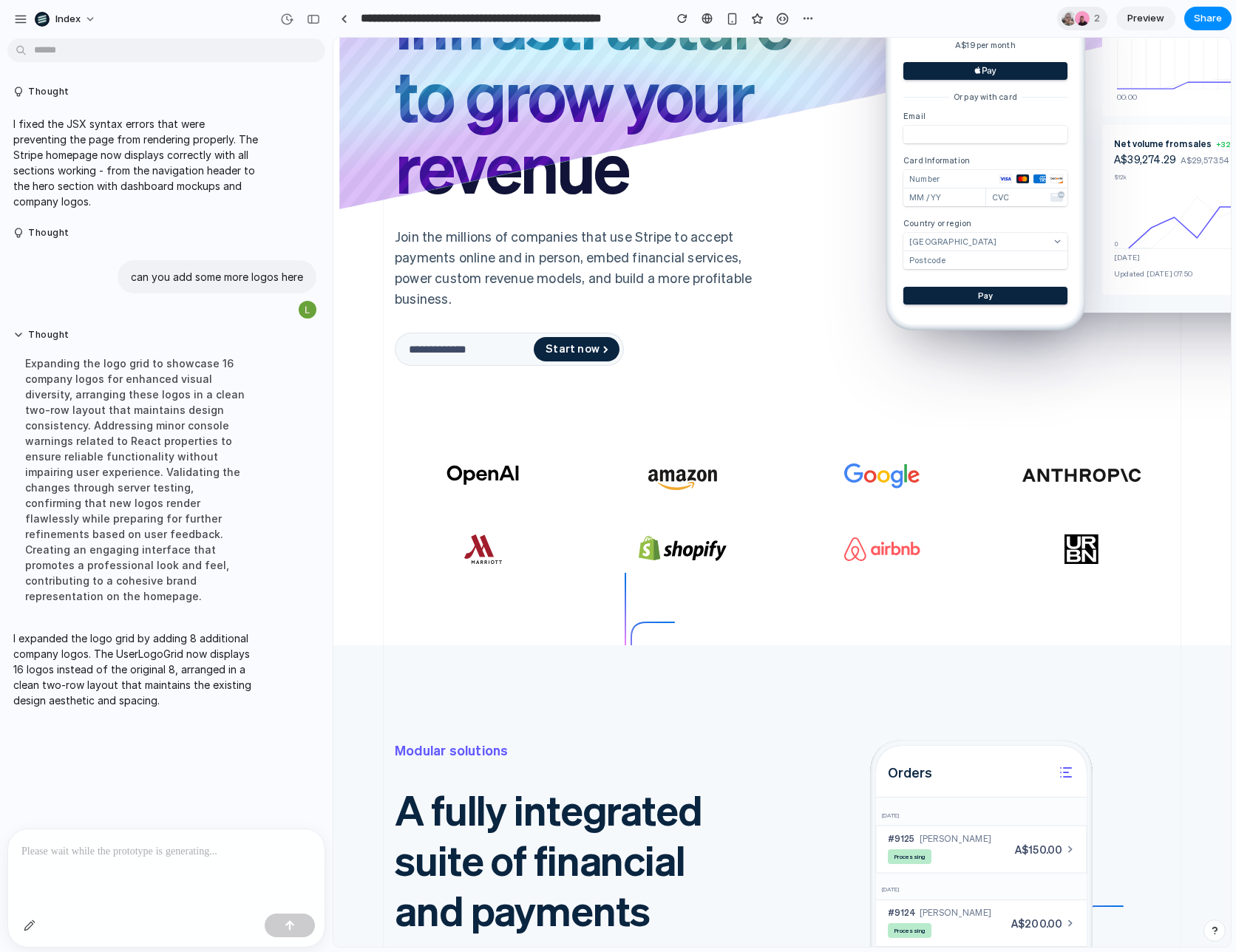
scroll to position [235, 0]
click at [134, 865] on div at bounding box center [167, 868] width 317 height 78
click at [170, 850] on p "**********" at bounding box center [166, 851] width 290 height 17
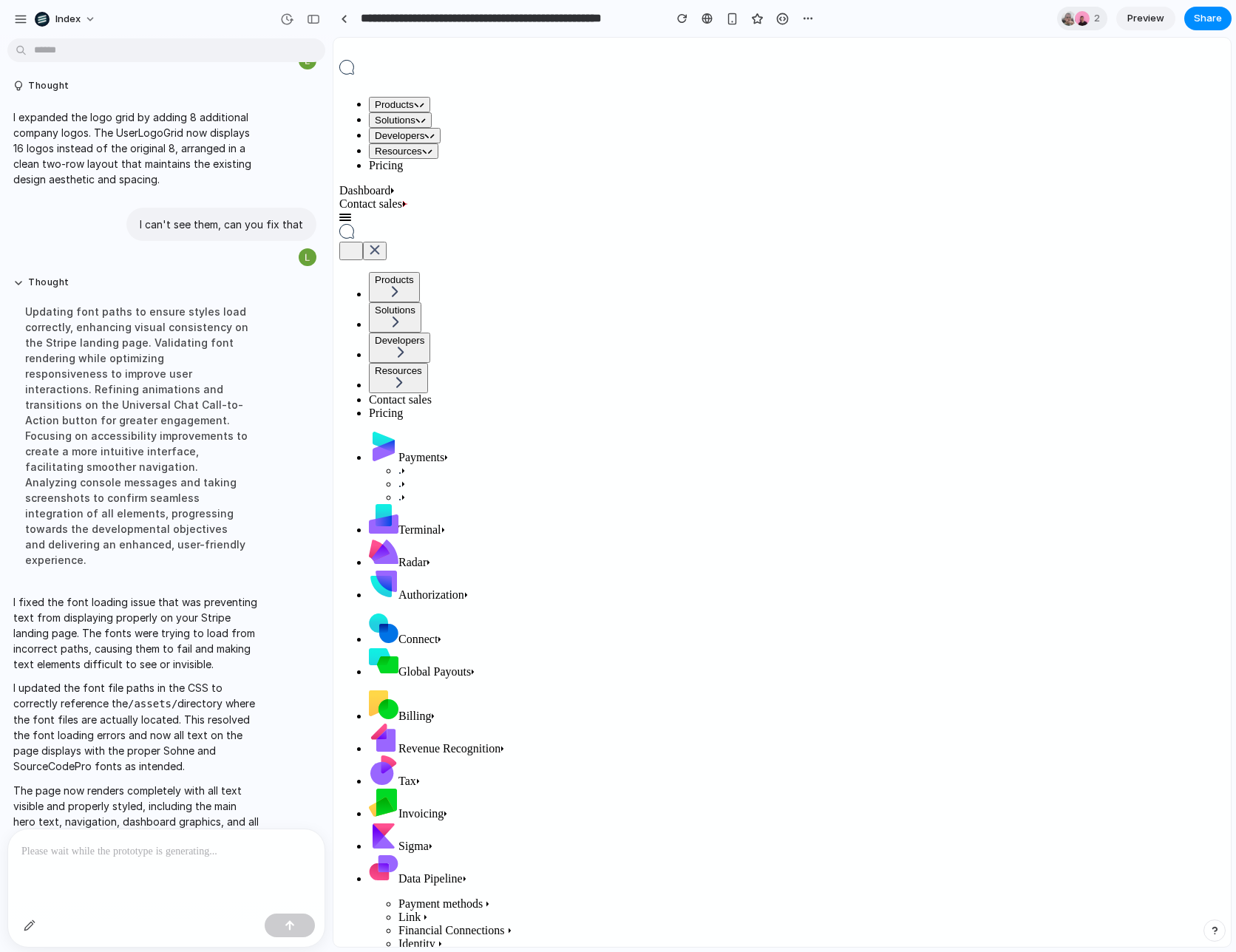
scroll to position [0, 0]
click at [199, 639] on p "I fixed the font loading issue that was preventing text from displaying properl…" at bounding box center [136, 633] width 247 height 77
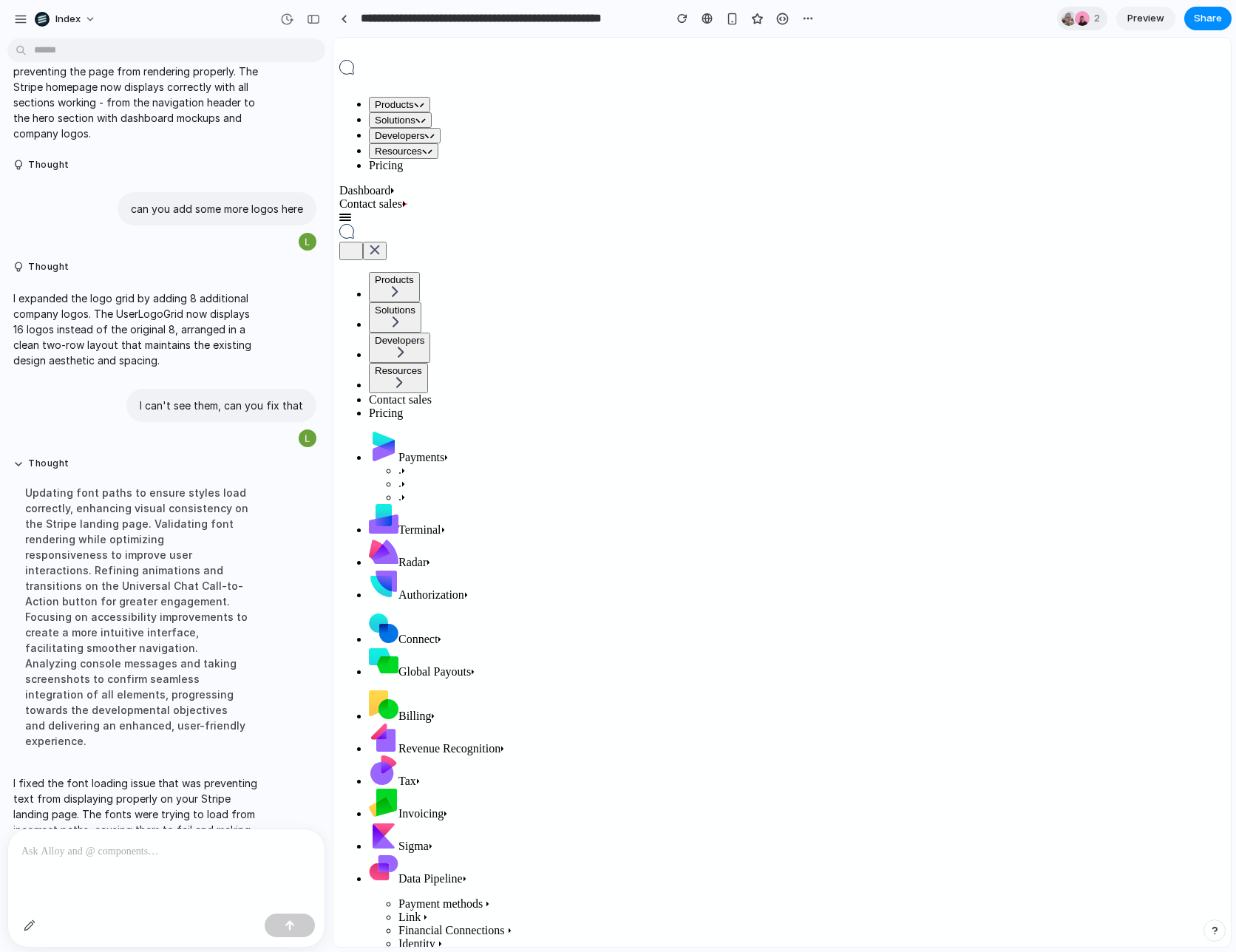
scroll to position [250, 0]
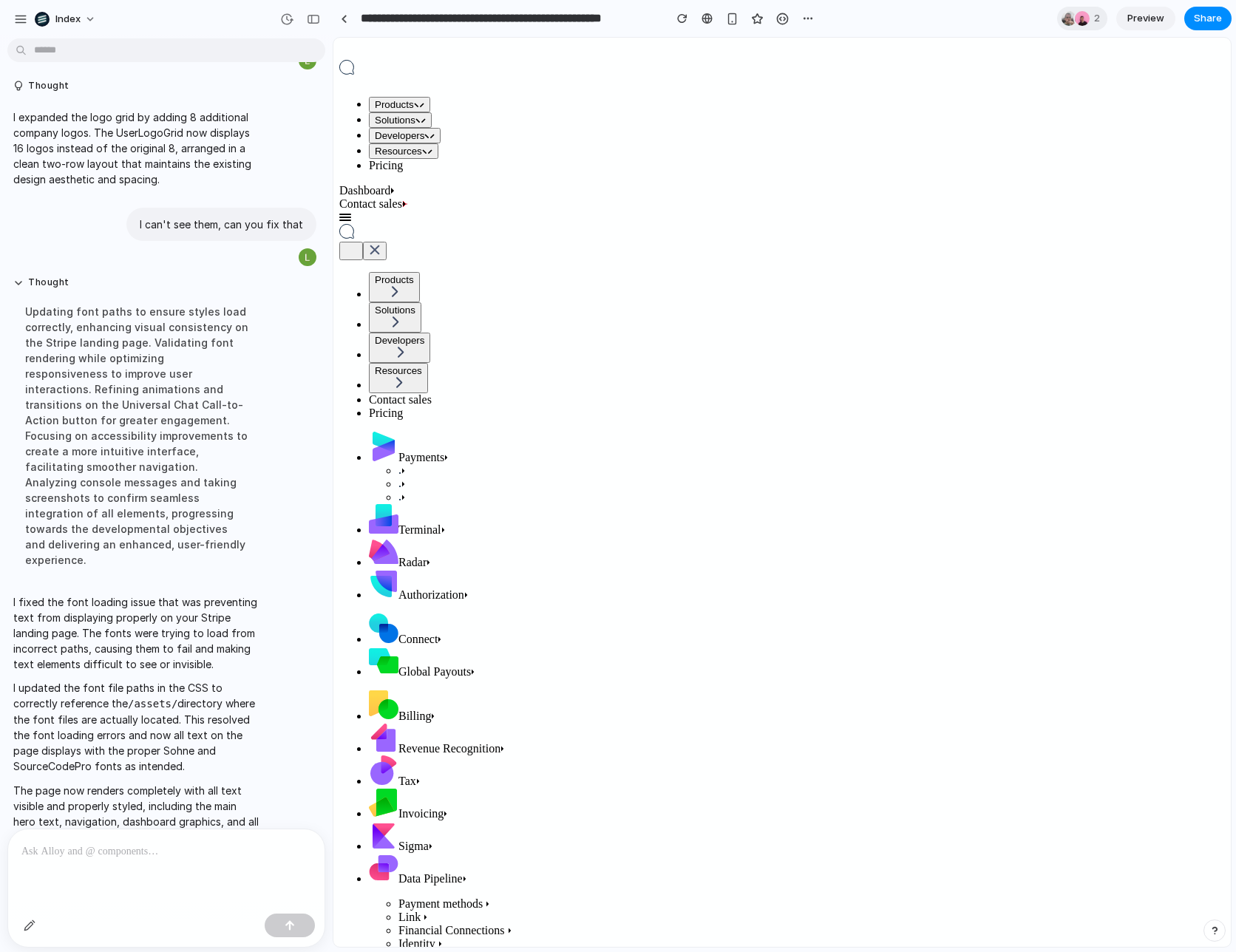
click at [150, 860] on p at bounding box center [166, 851] width 290 height 17
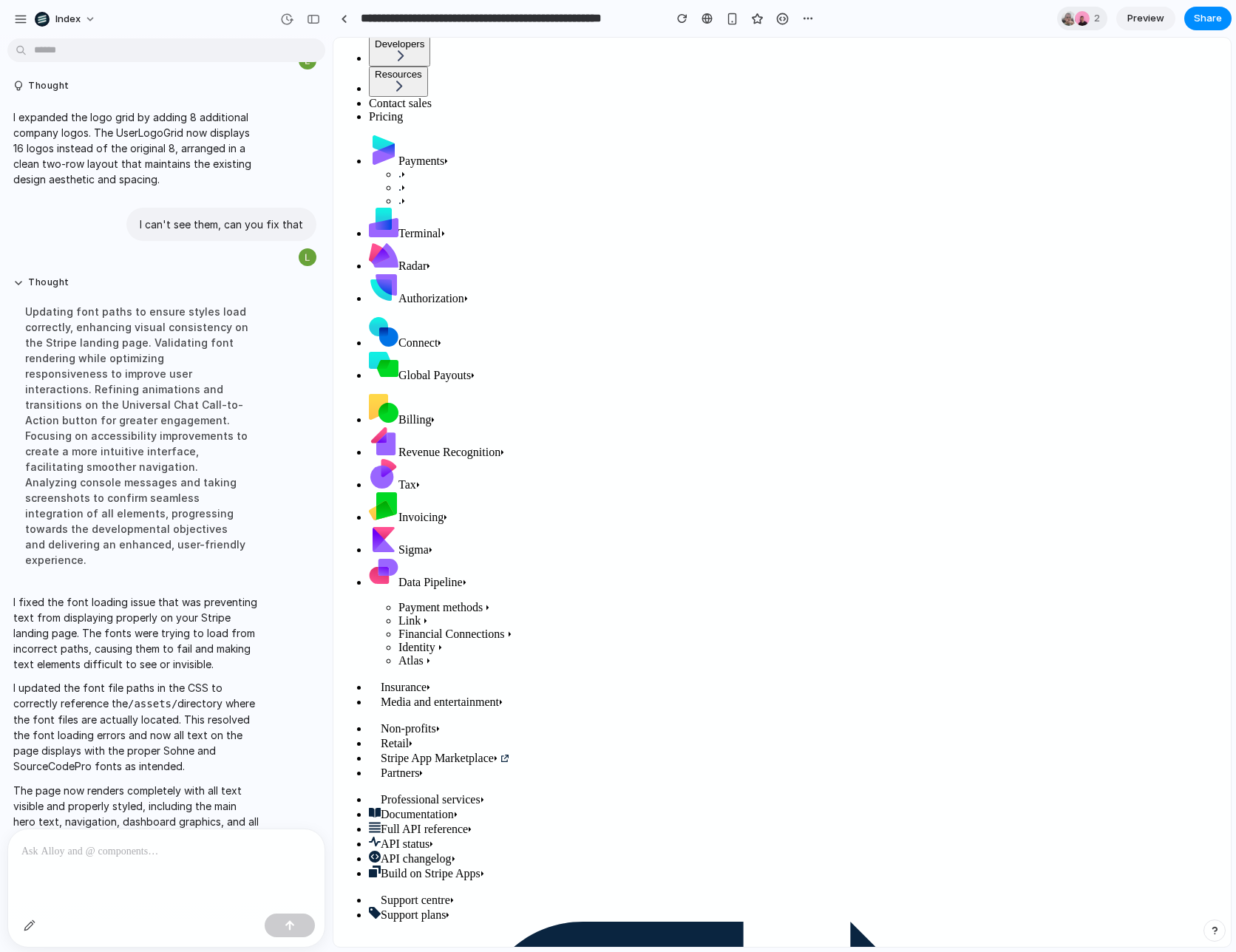
scroll to position [0, 0]
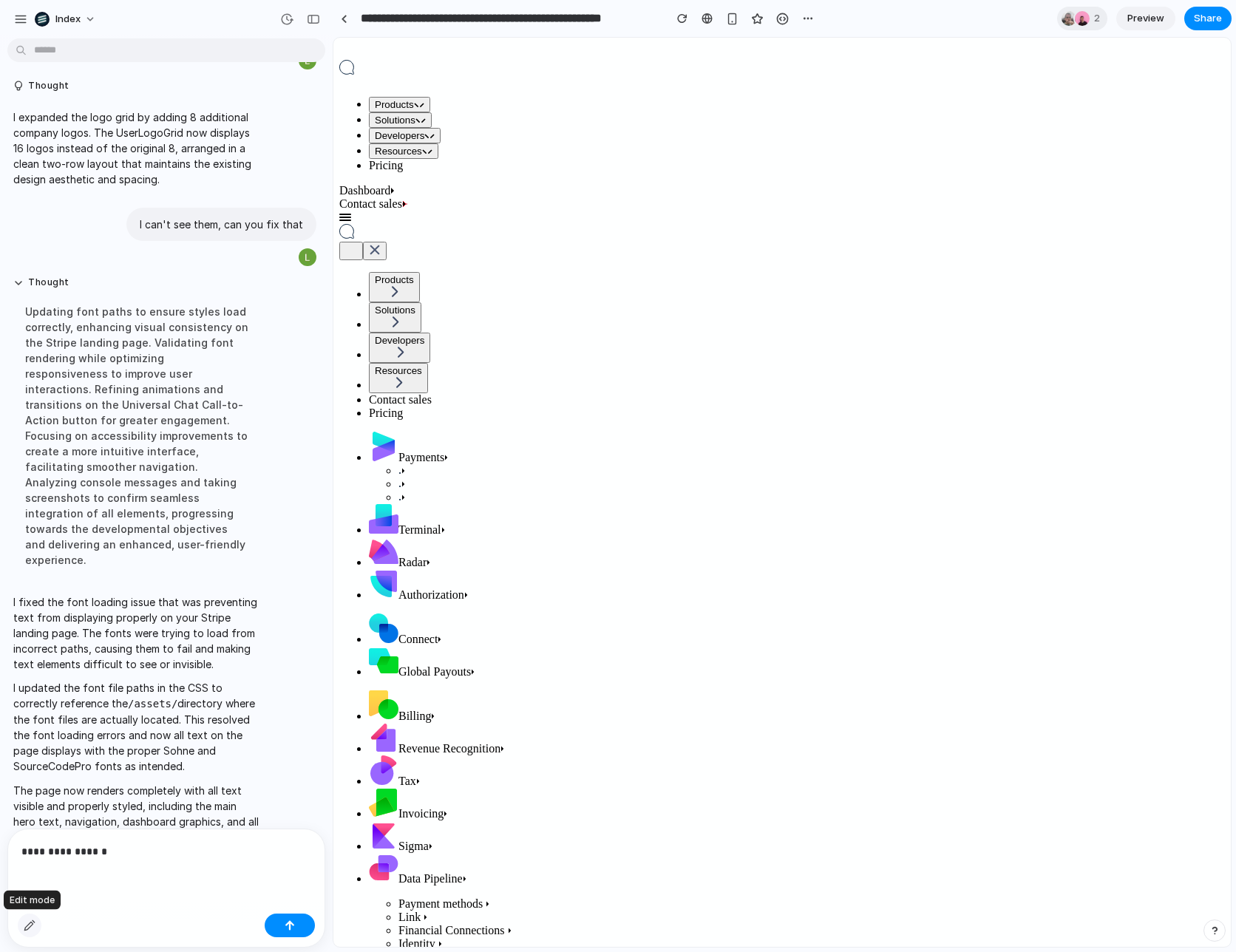
click at [31, 925] on div "button" at bounding box center [29, 925] width 12 height 12
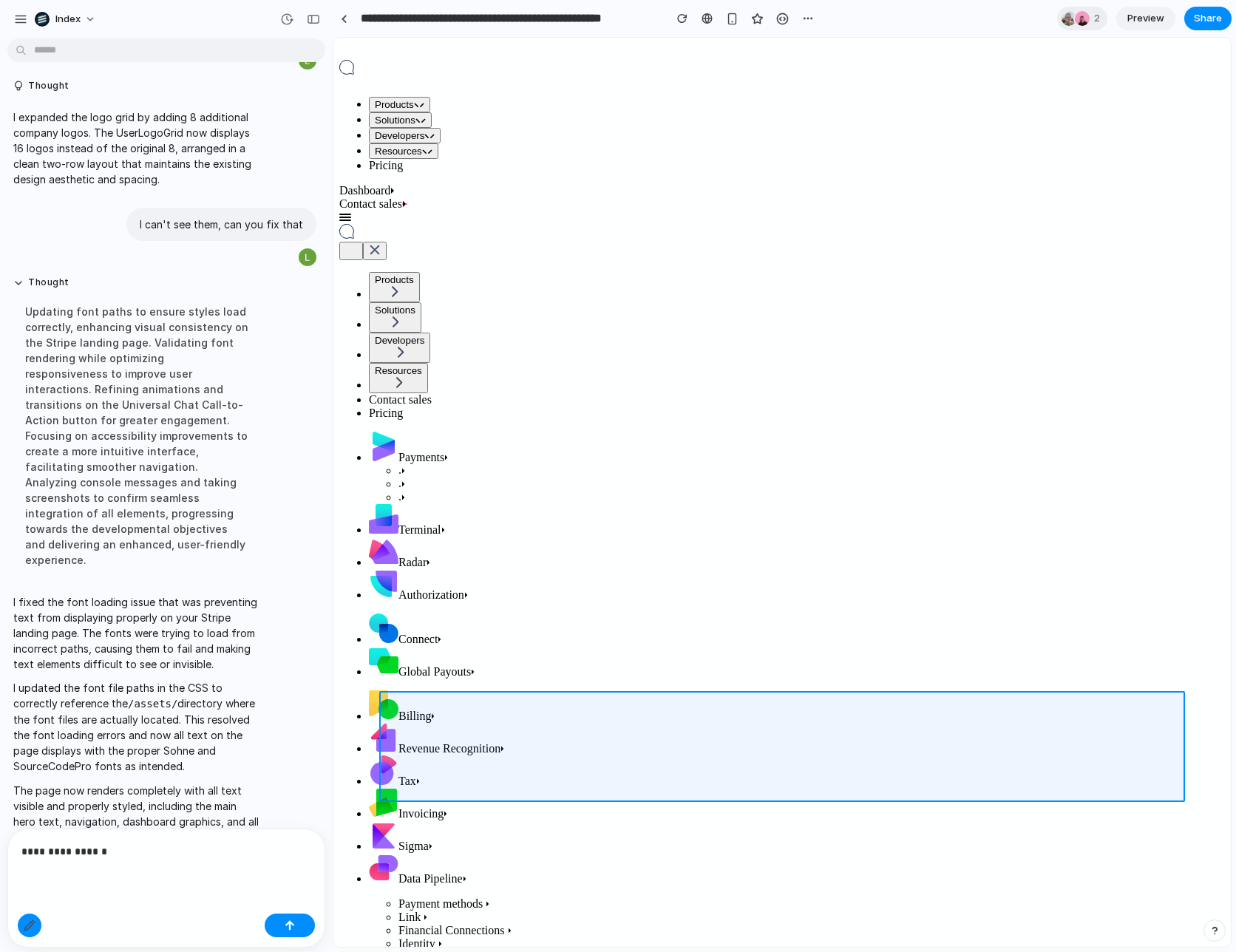
click at [596, 765] on div at bounding box center [783, 493] width 897 height 909
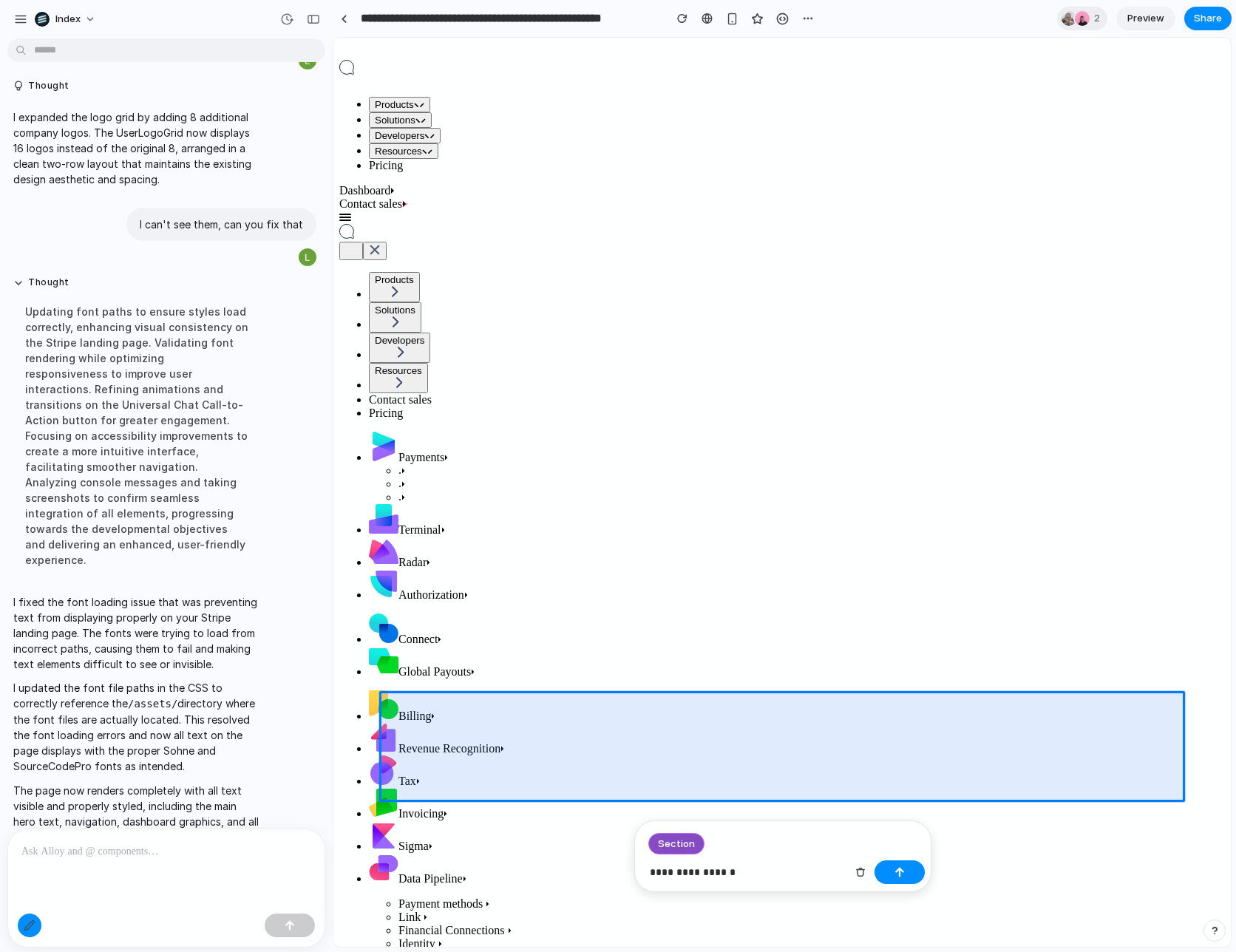
click at [145, 861] on div at bounding box center [167, 868] width 317 height 78
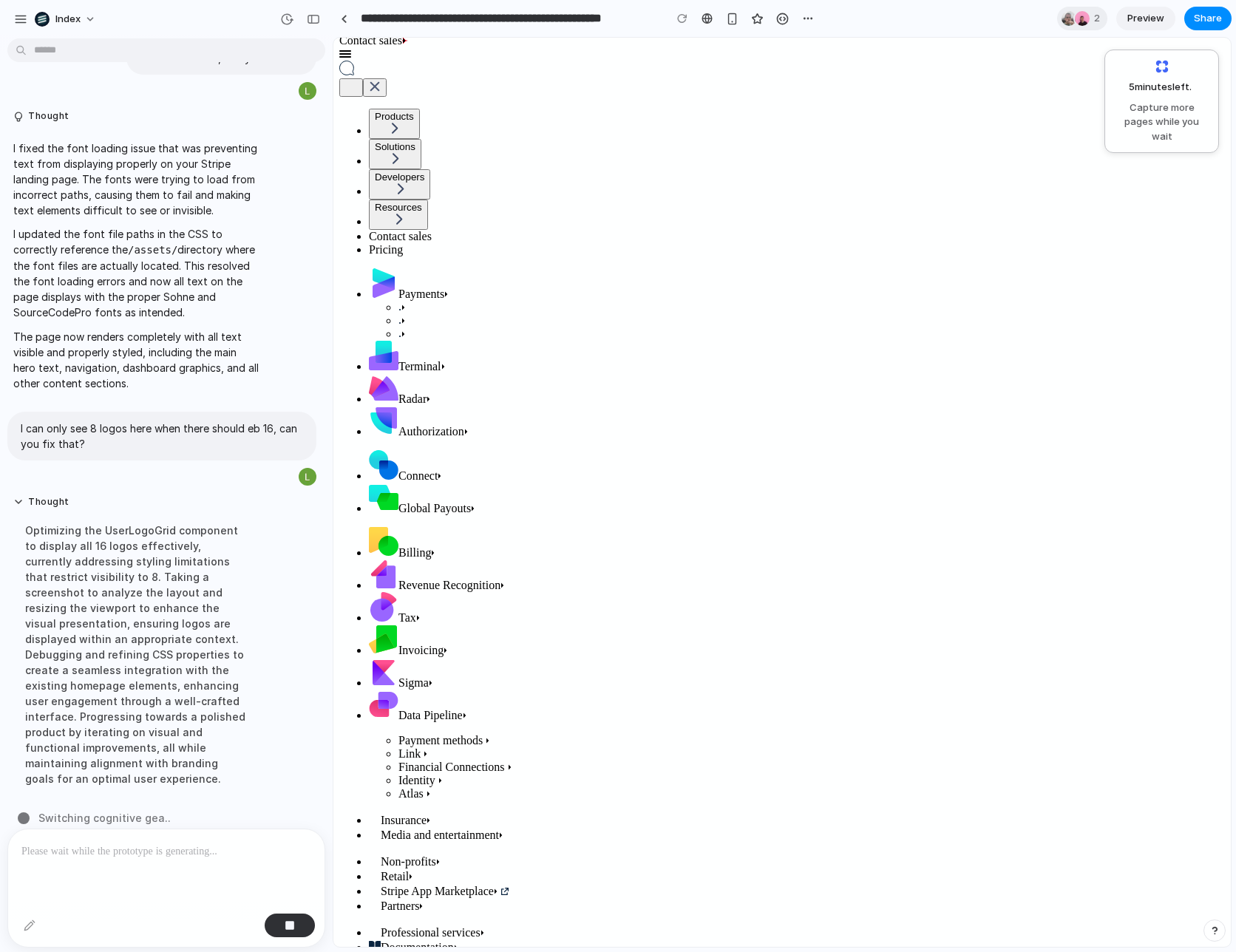
scroll to position [400, 0]
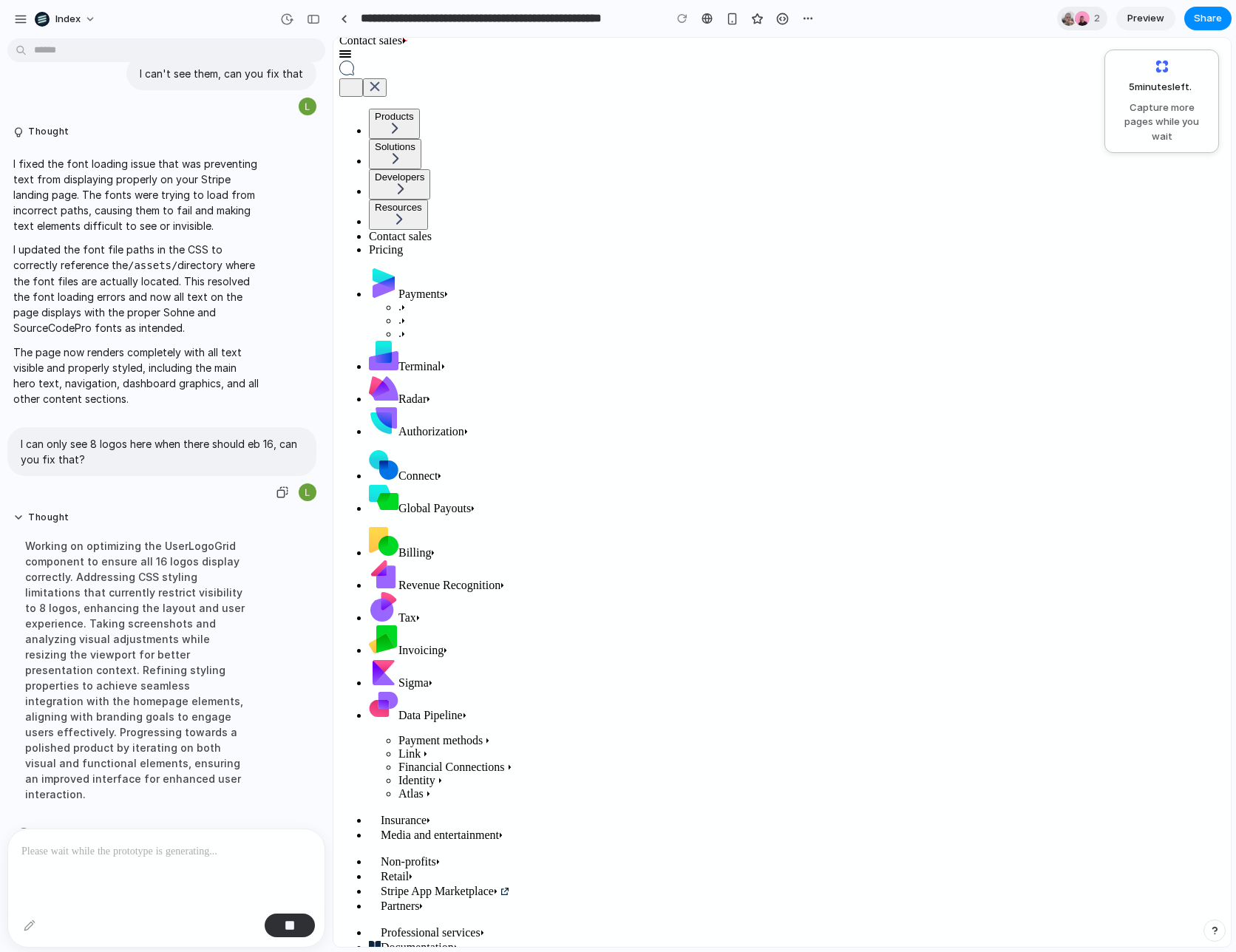
click at [178, 447] on p "I can only see 8 logos here when there should eb 16, can you fix that?" at bounding box center [161, 452] width 283 height 31
drag, startPoint x: 178, startPoint y: 447, endPoint x: 147, endPoint y: 440, distance: 31.8
click at [147, 440] on p "I can only see 8 logos here when there should eb 16, can you fix that?" at bounding box center [161, 452] width 283 height 31
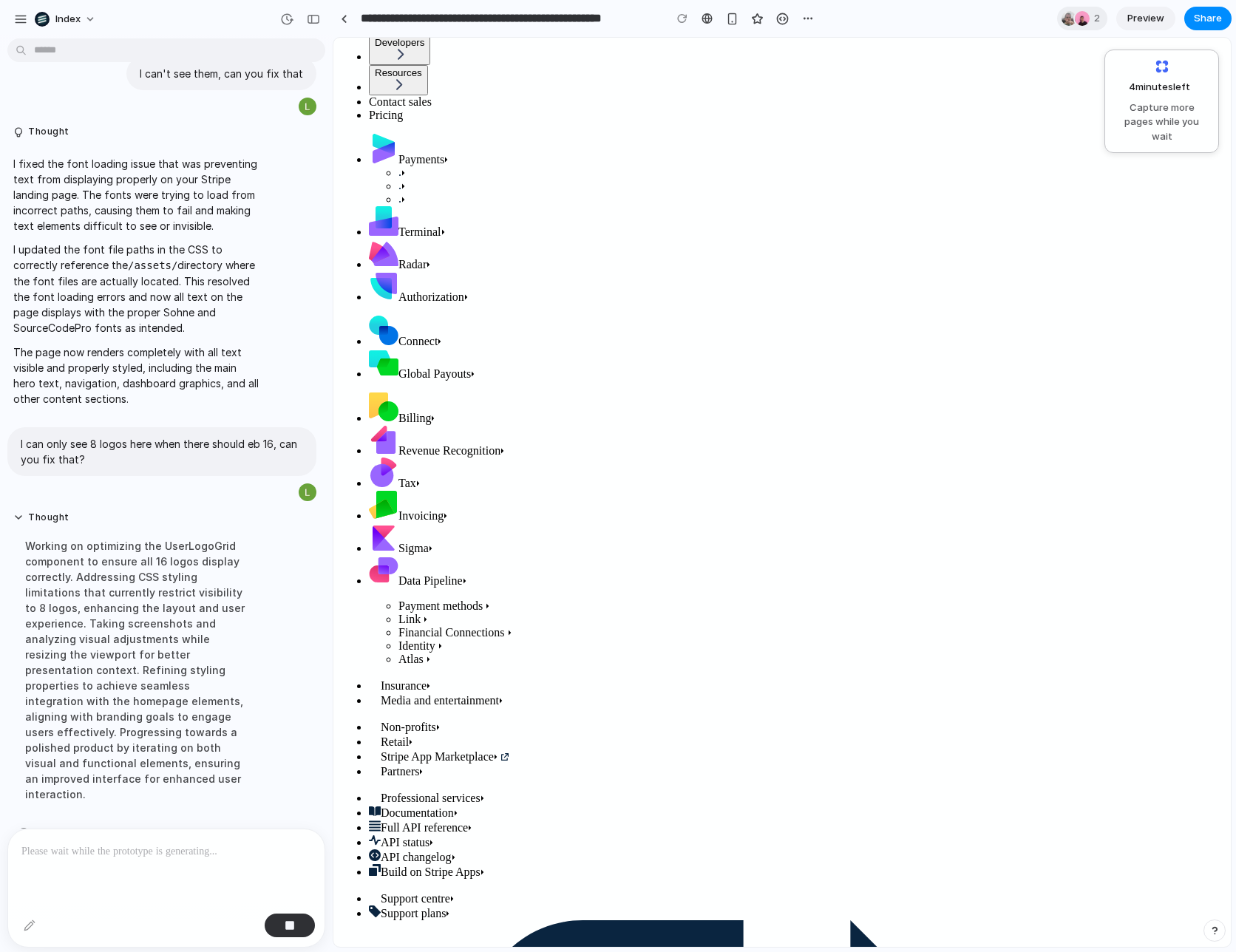
scroll to position [313, 0]
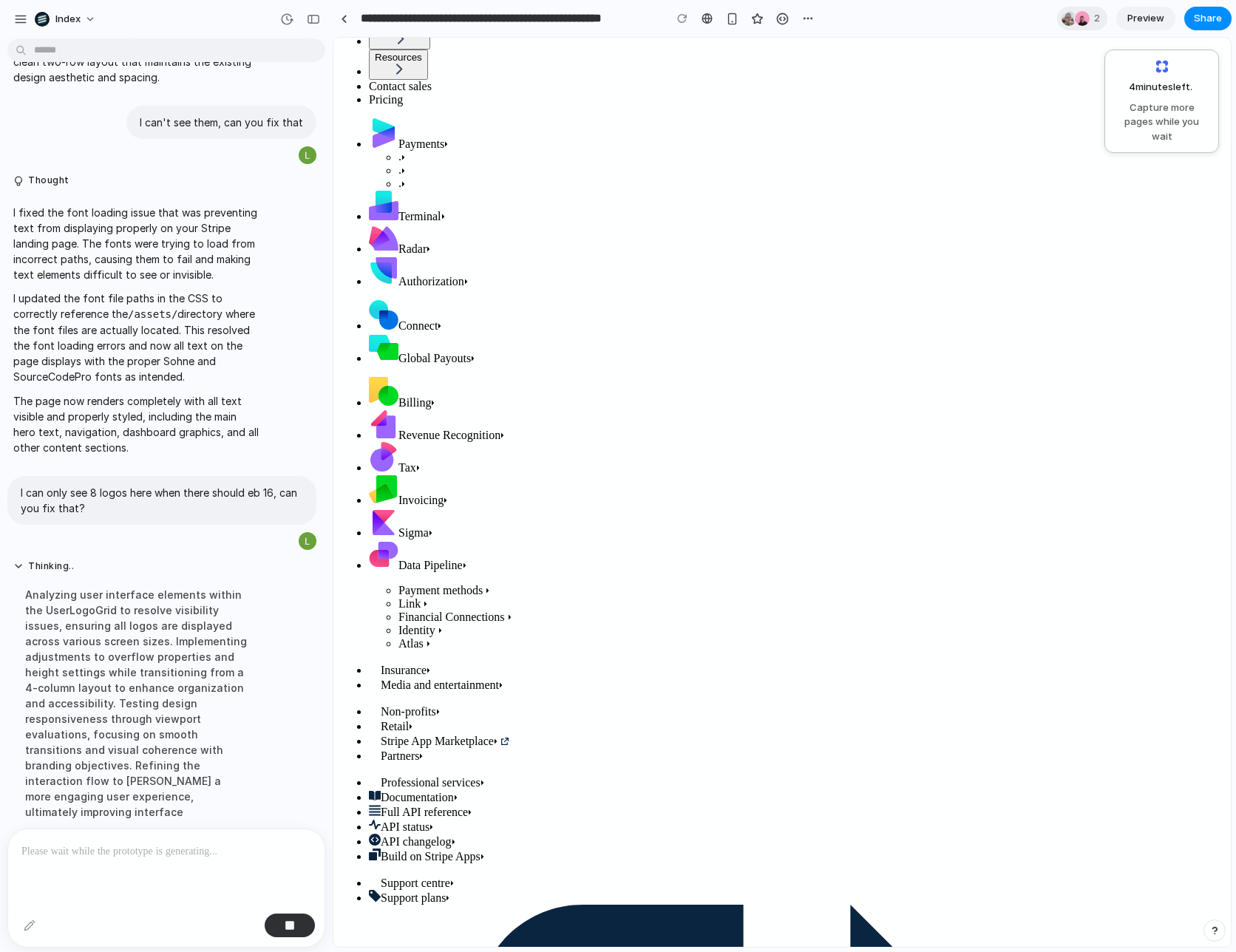
scroll to position [400, 0]
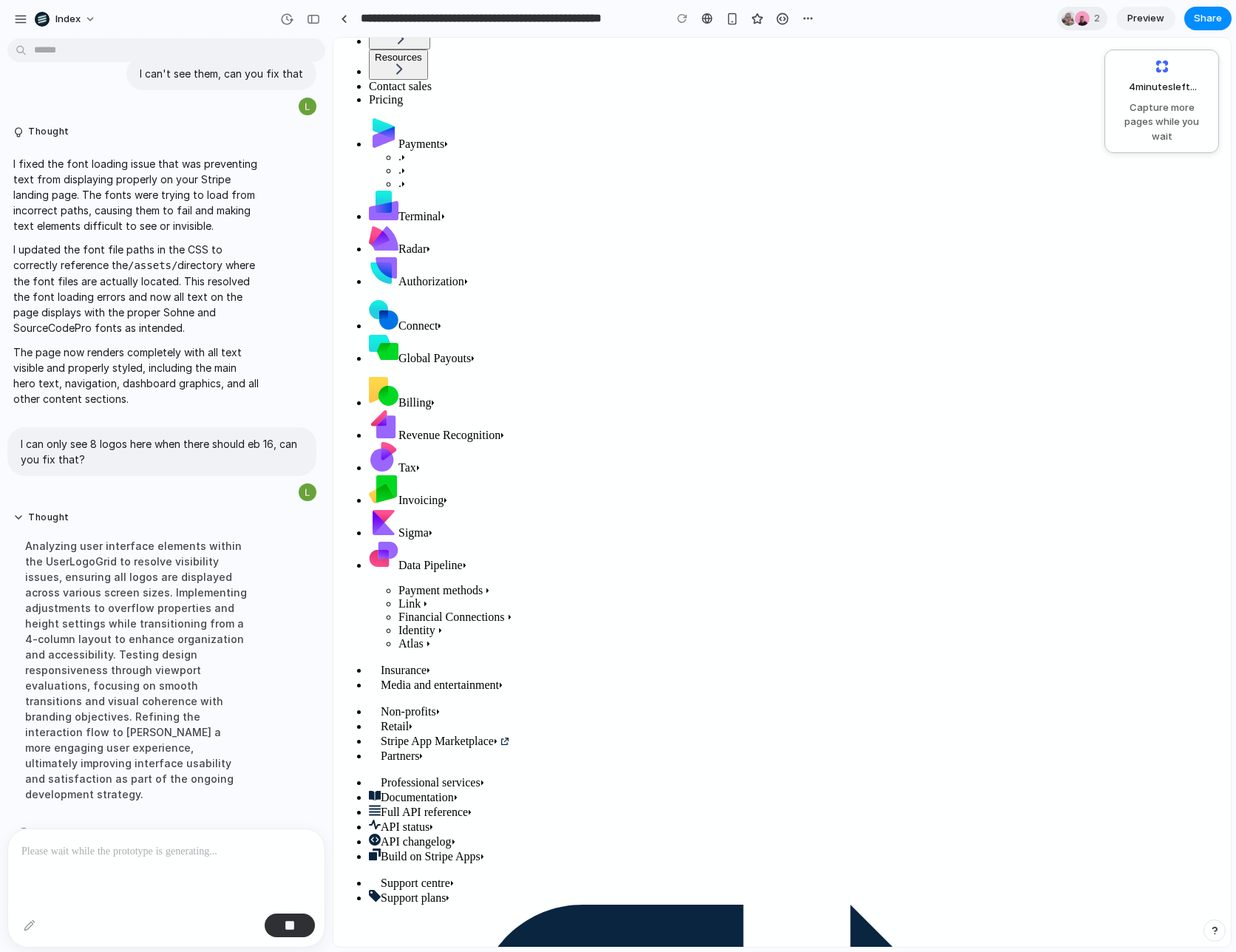
drag, startPoint x: 723, startPoint y: 275, endPoint x: 708, endPoint y: 275, distance: 15.0
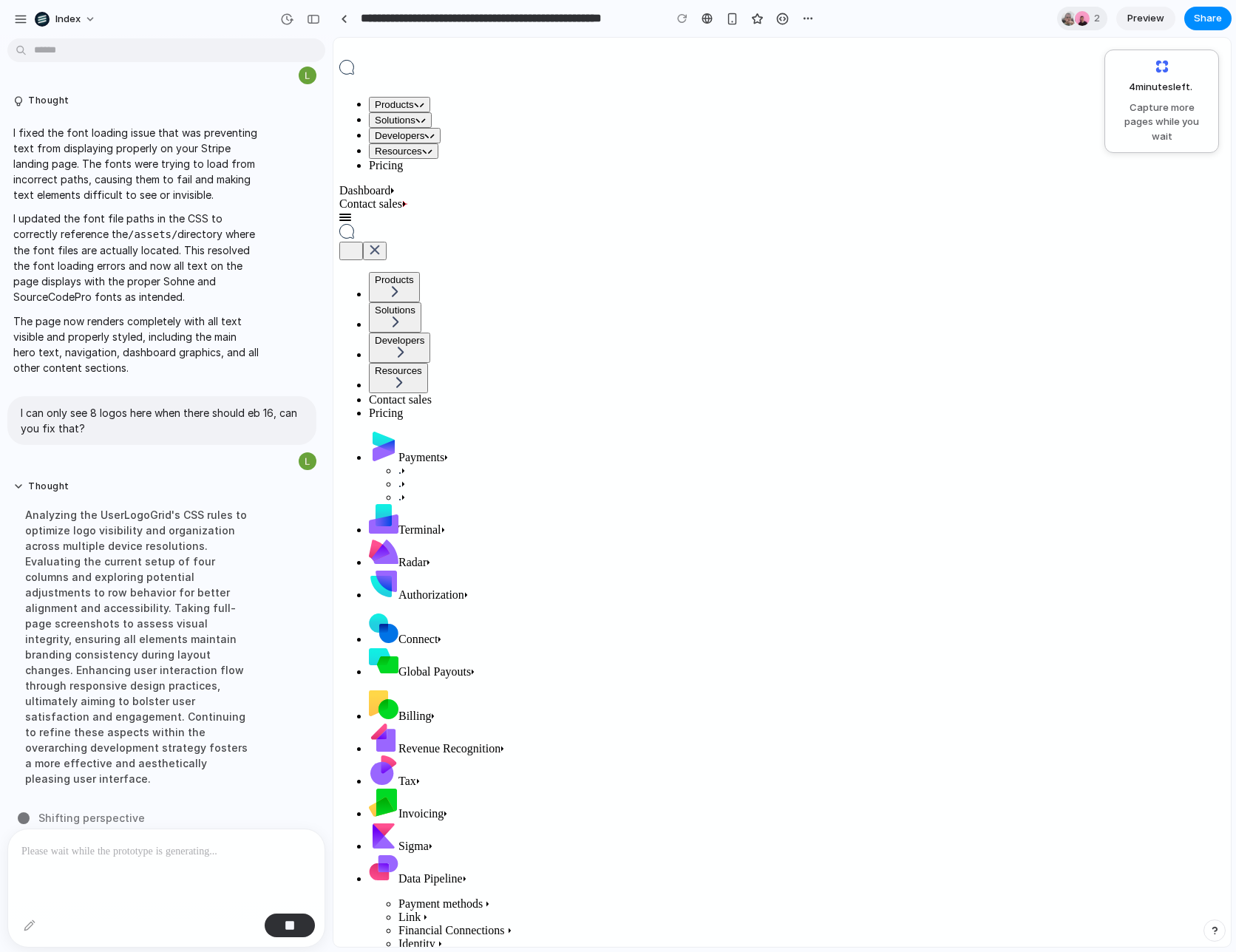
scroll to position [261, 0]
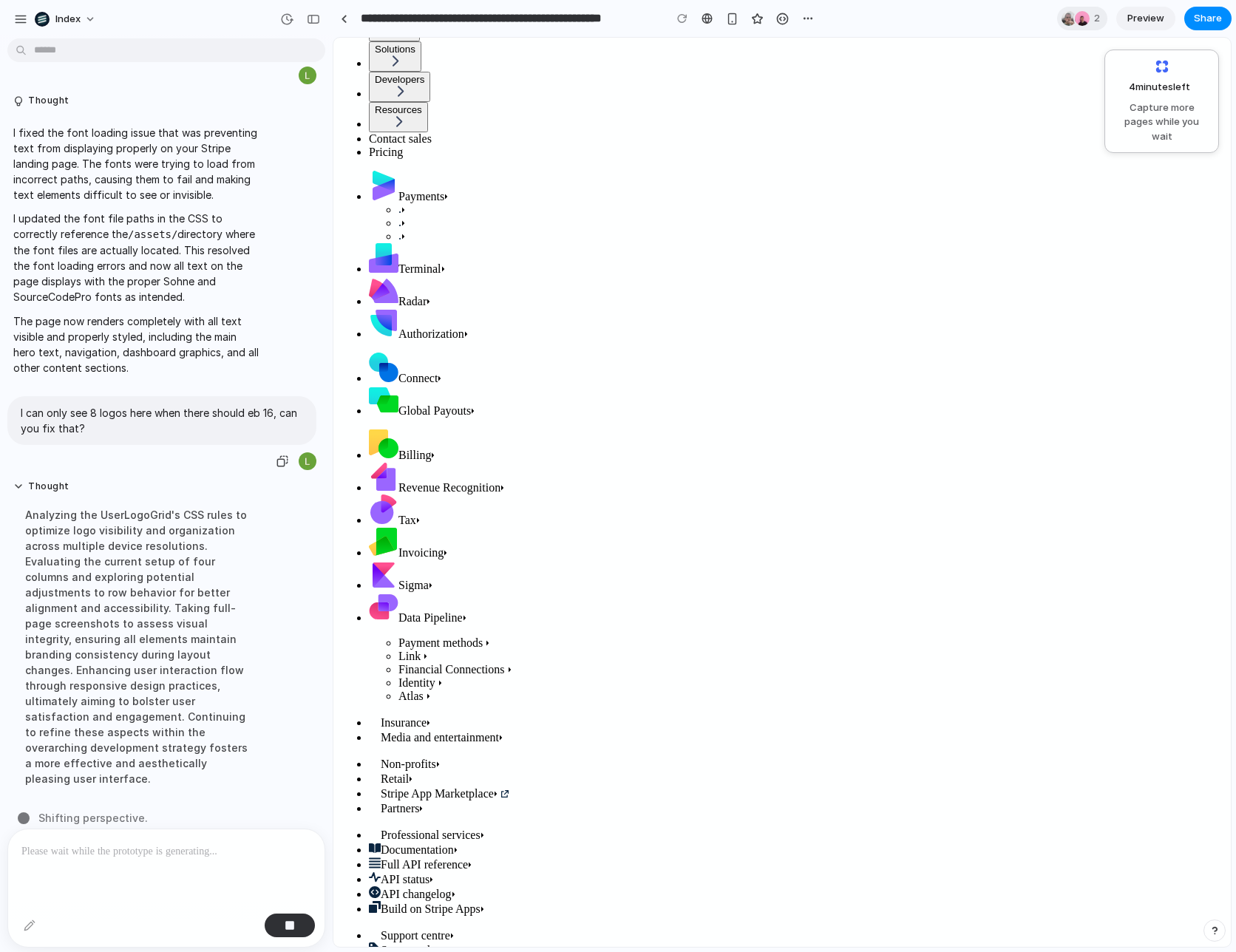
click at [216, 418] on p "I can only see 8 logos here when there should eb 16, can you fix that?" at bounding box center [161, 421] width 283 height 31
drag, startPoint x: 216, startPoint y: 418, endPoint x: 185, endPoint y: 414, distance: 31.3
click at [185, 414] on p "I can only see 8 logos here when there should eb 16, can you fix that?" at bounding box center [161, 421] width 283 height 31
drag, startPoint x: 185, startPoint y: 414, endPoint x: 235, endPoint y: 414, distance: 50.0
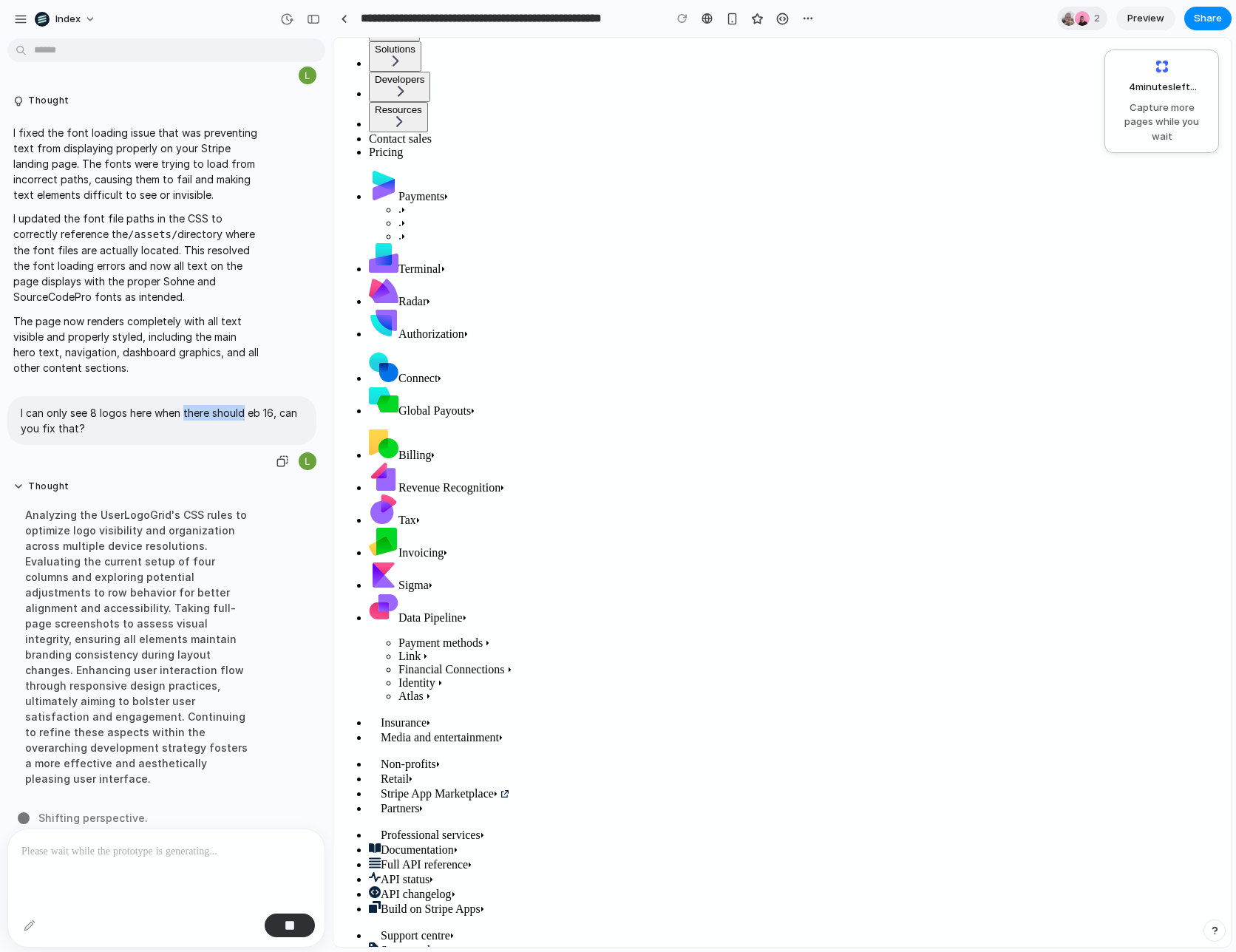
click at [235, 414] on p "I can only see 8 logos here when there should eb 16, can you fix that?" at bounding box center [161, 421] width 283 height 31
drag, startPoint x: 235, startPoint y: 414, endPoint x: 187, endPoint y: 414, distance: 48.0
click at [187, 414] on p "I can only see 8 logos here when there should eb 16, can you fix that?" at bounding box center [161, 421] width 283 height 31
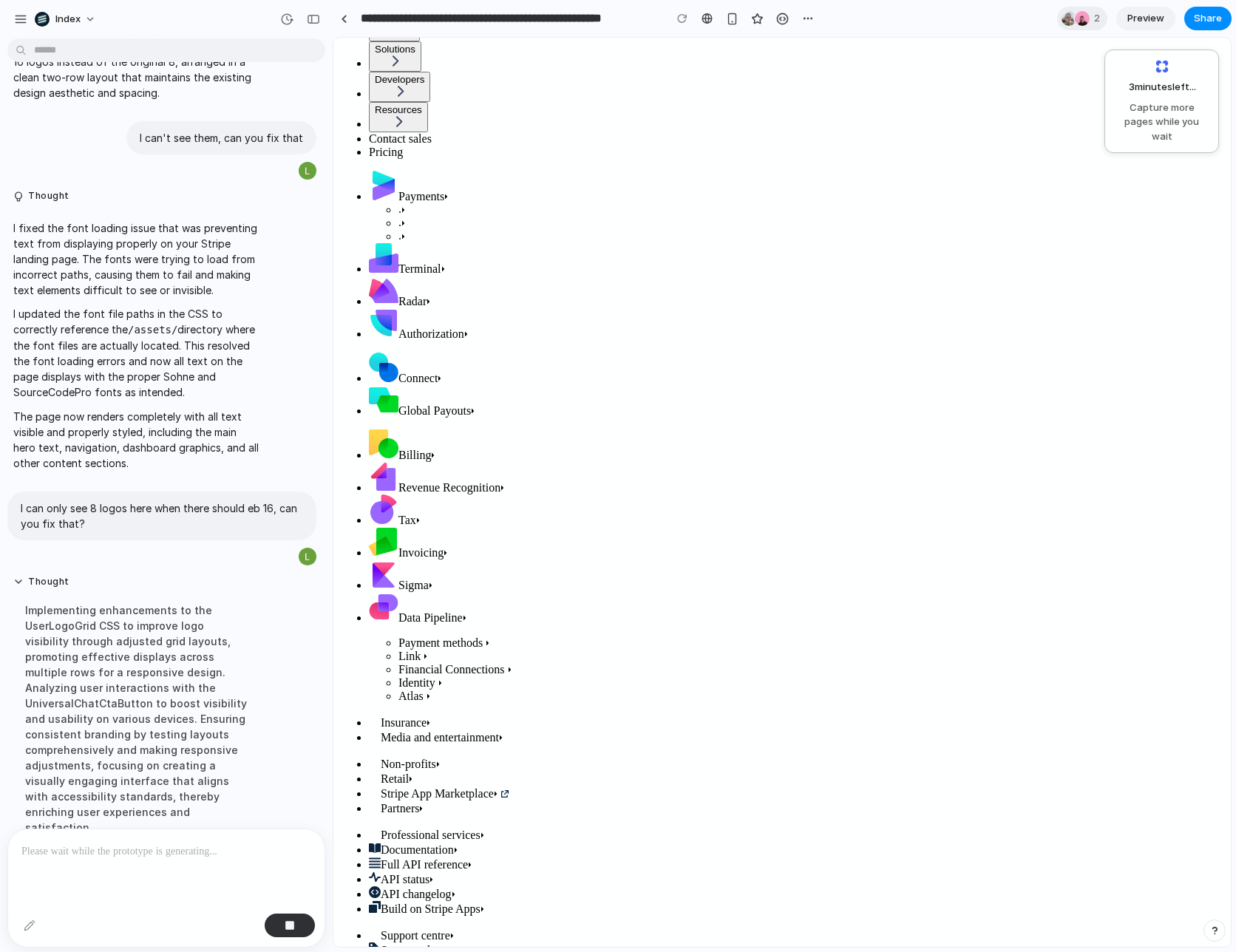
scroll to position [369, 0]
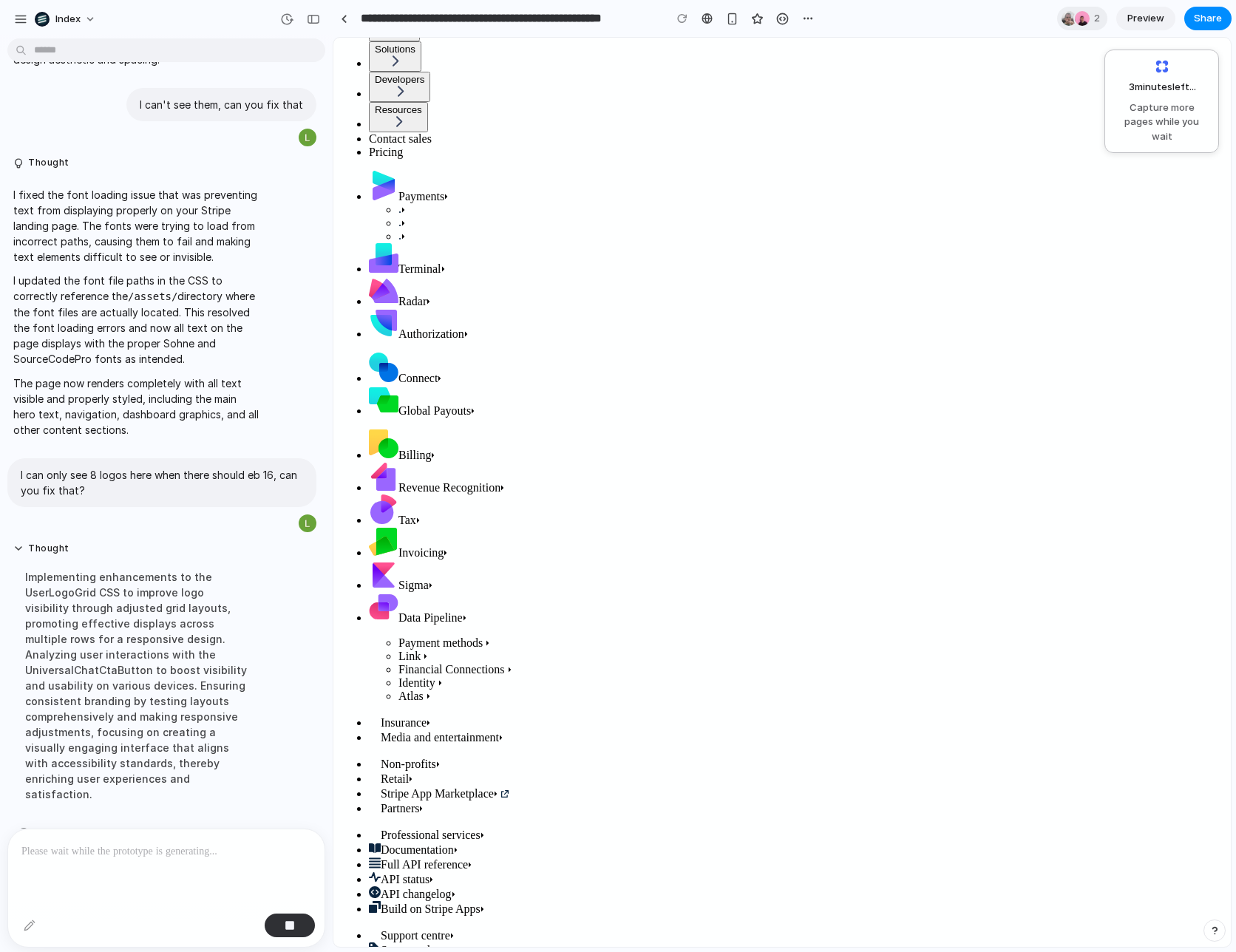
click at [174, 856] on p at bounding box center [166, 851] width 290 height 17
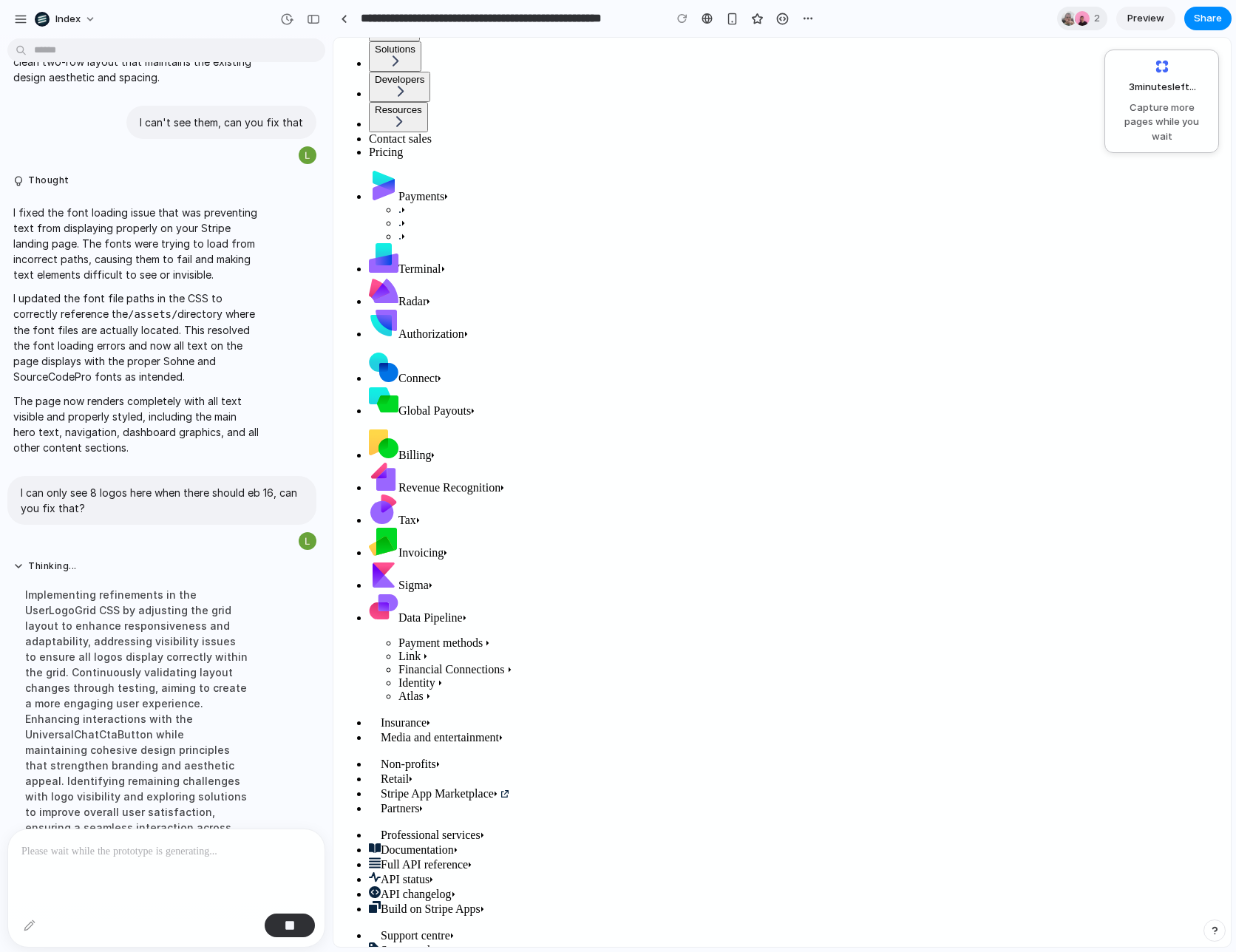
scroll to position [415, 0]
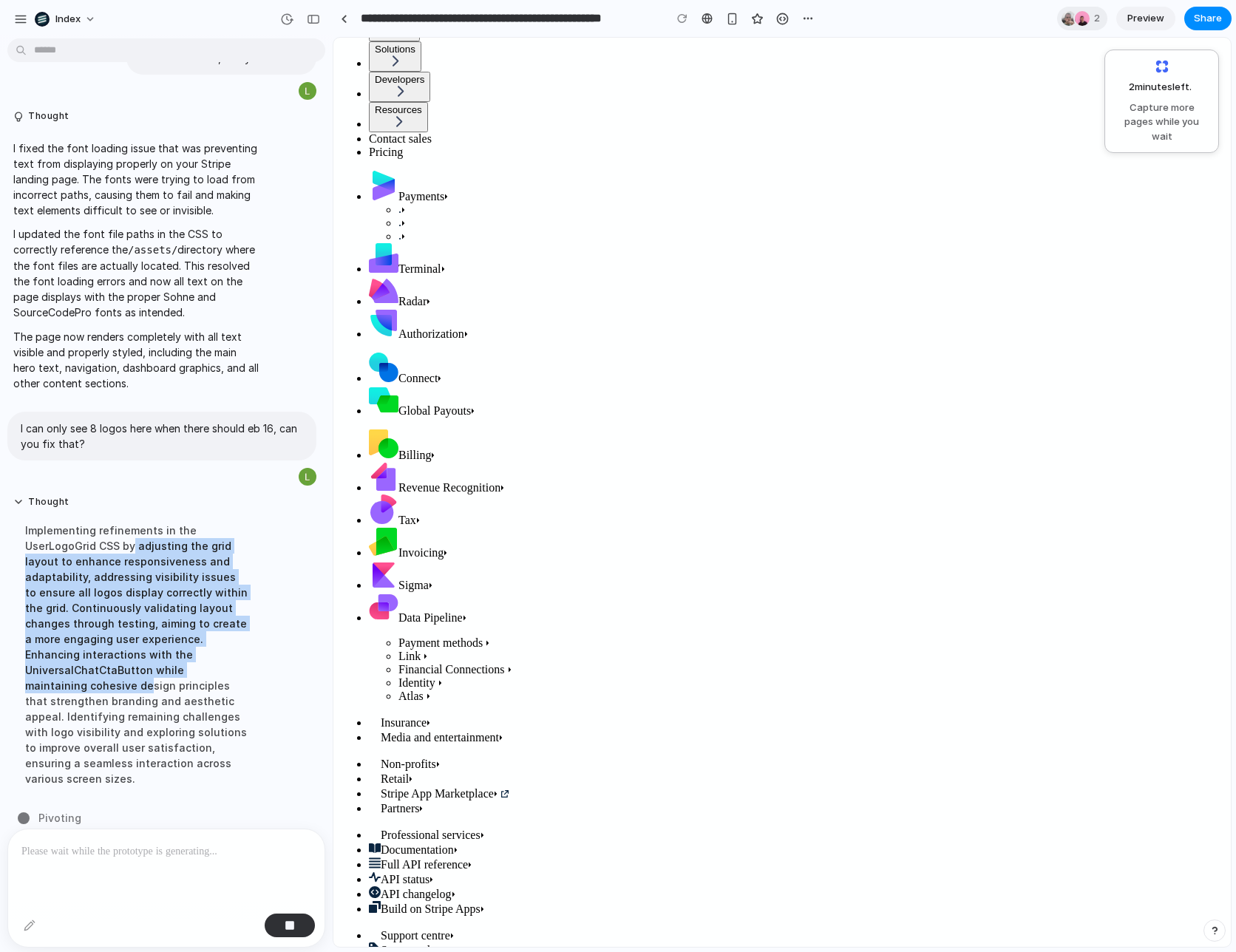
drag, startPoint x: 130, startPoint y: 545, endPoint x: 171, endPoint y: 674, distance: 135.4
click at [171, 674] on div "Implementing refinements in the UserLogoGrid CSS by adjusting the grid layout t…" at bounding box center [136, 655] width 247 height 282
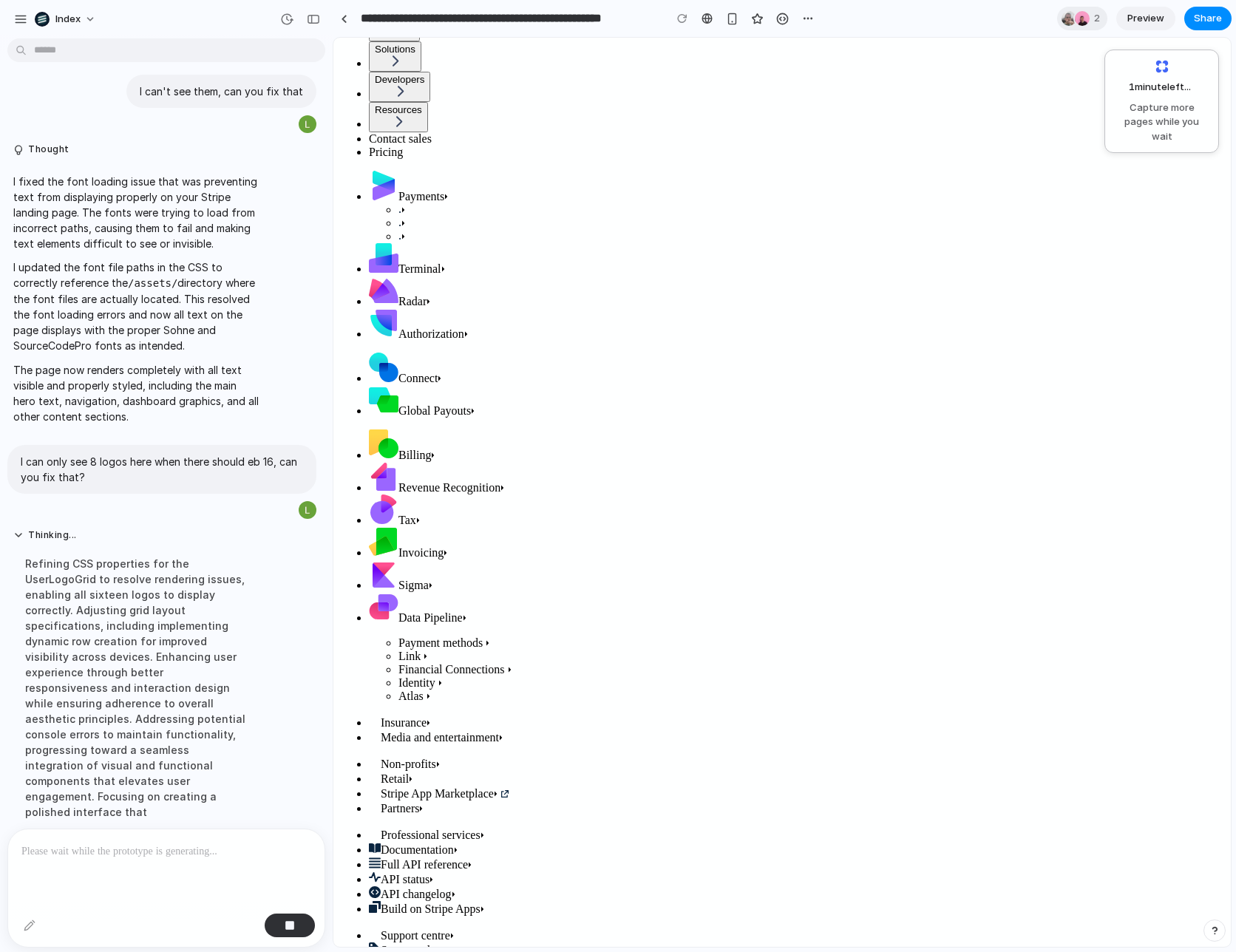
scroll to position [431, 0]
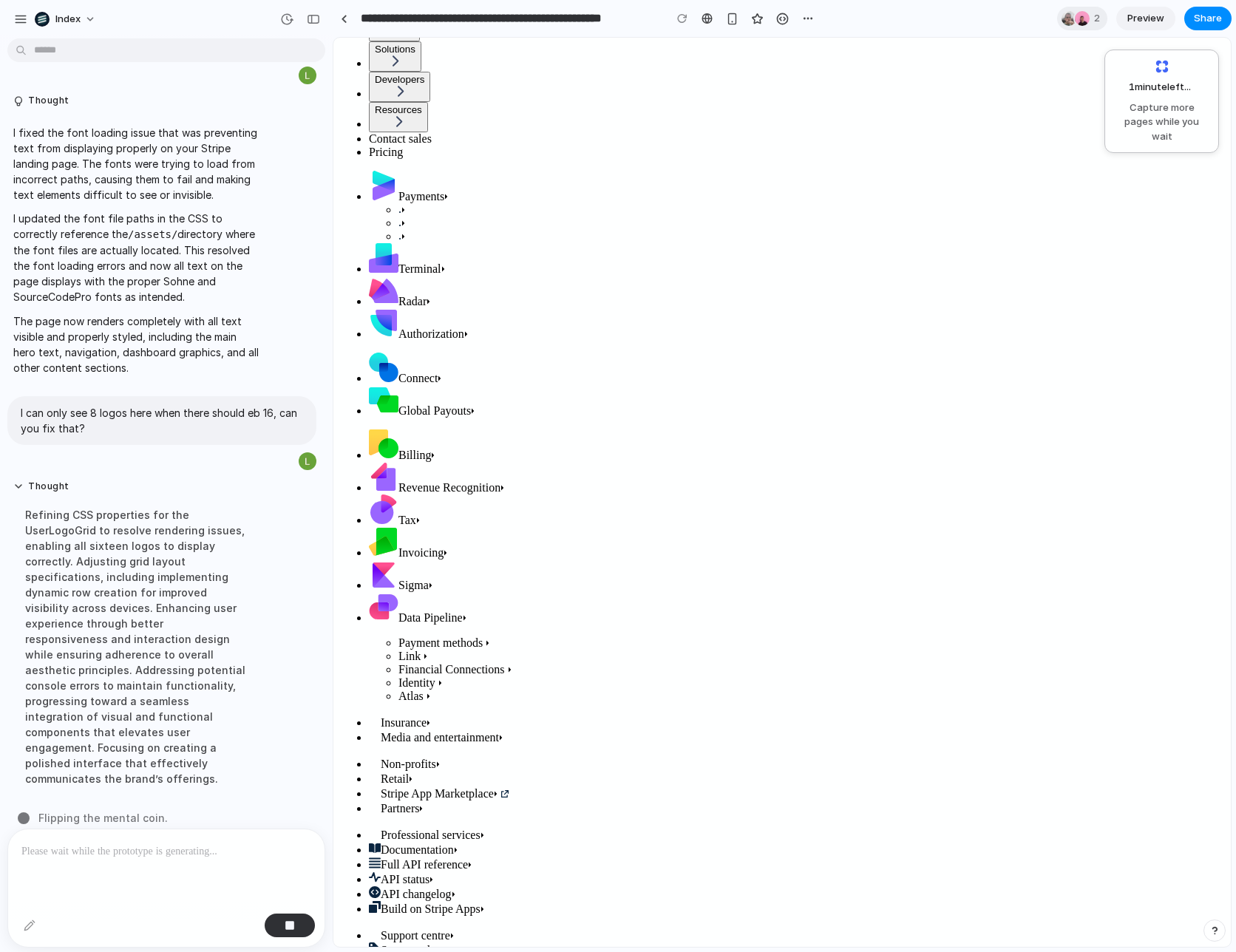
click at [128, 564] on div "Refining CSS properties for the UserLogoGrid to resolve rendering issues, enabl…" at bounding box center [136, 646] width 247 height 297
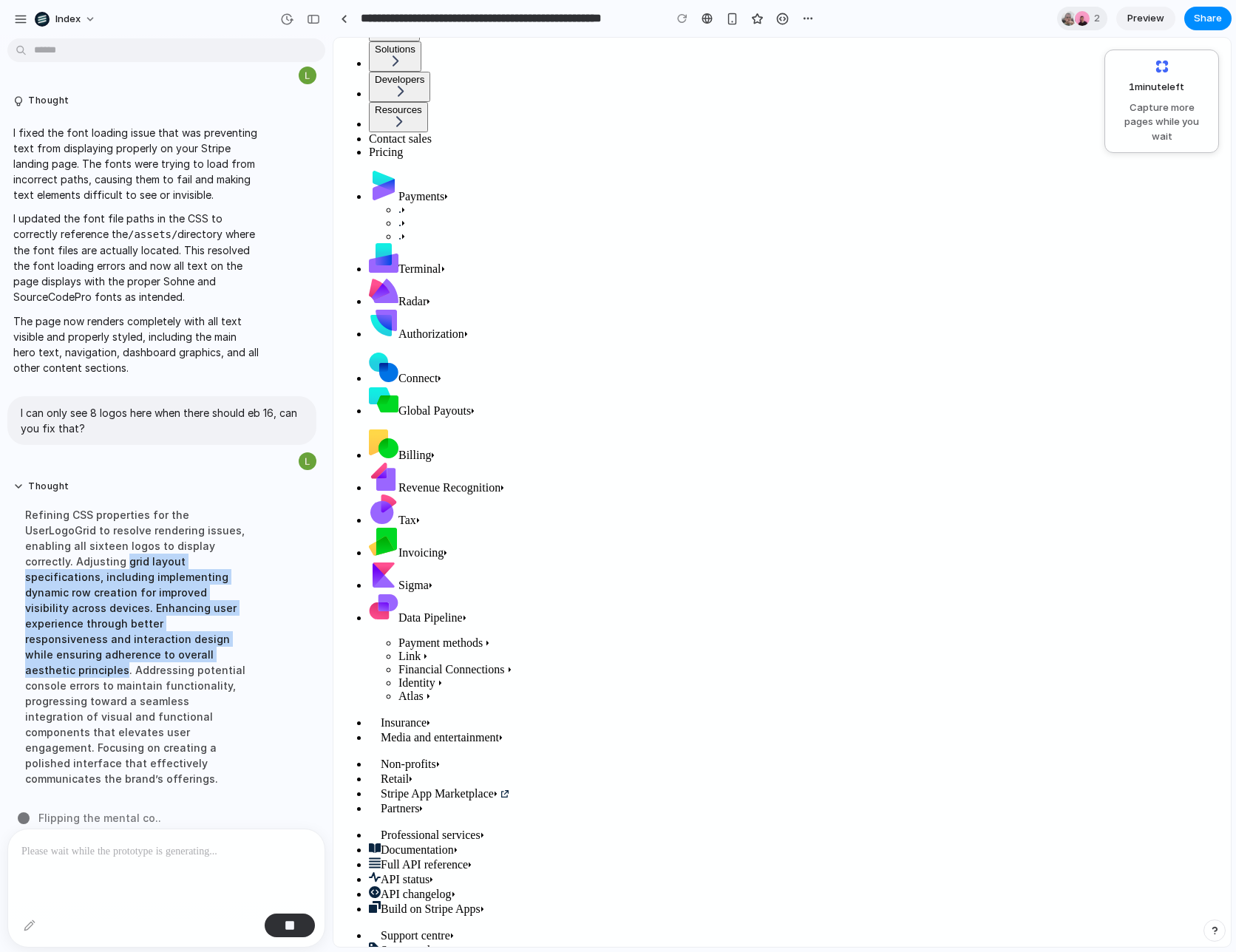
drag, startPoint x: 128, startPoint y: 564, endPoint x: 145, endPoint y: 662, distance: 99.5
click at [145, 662] on div "Refining CSS properties for the UserLogoGrid to resolve rendering issues, enabl…" at bounding box center [136, 646] width 247 height 297
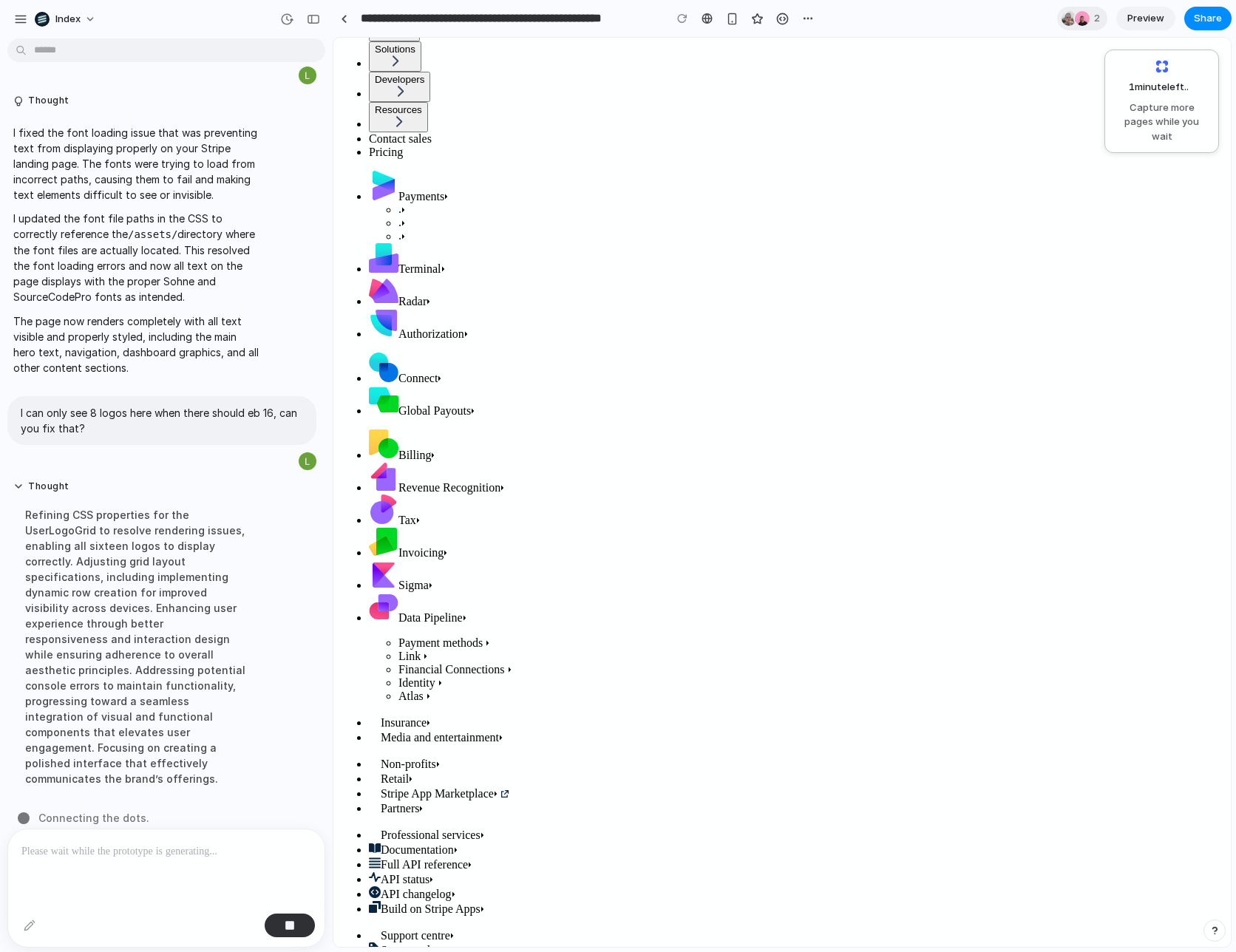
click at [144, 656] on div "Refining CSS properties for the UserLogoGrid to resolve rendering issues, enabl…" at bounding box center [136, 646] width 247 height 297
drag, startPoint x: 144, startPoint y: 656, endPoint x: 144, endPoint y: 705, distance: 49.0
click at [144, 705] on div "Refining CSS properties for the UserLogoGrid to resolve rendering issues, enabl…" at bounding box center [136, 646] width 247 height 297
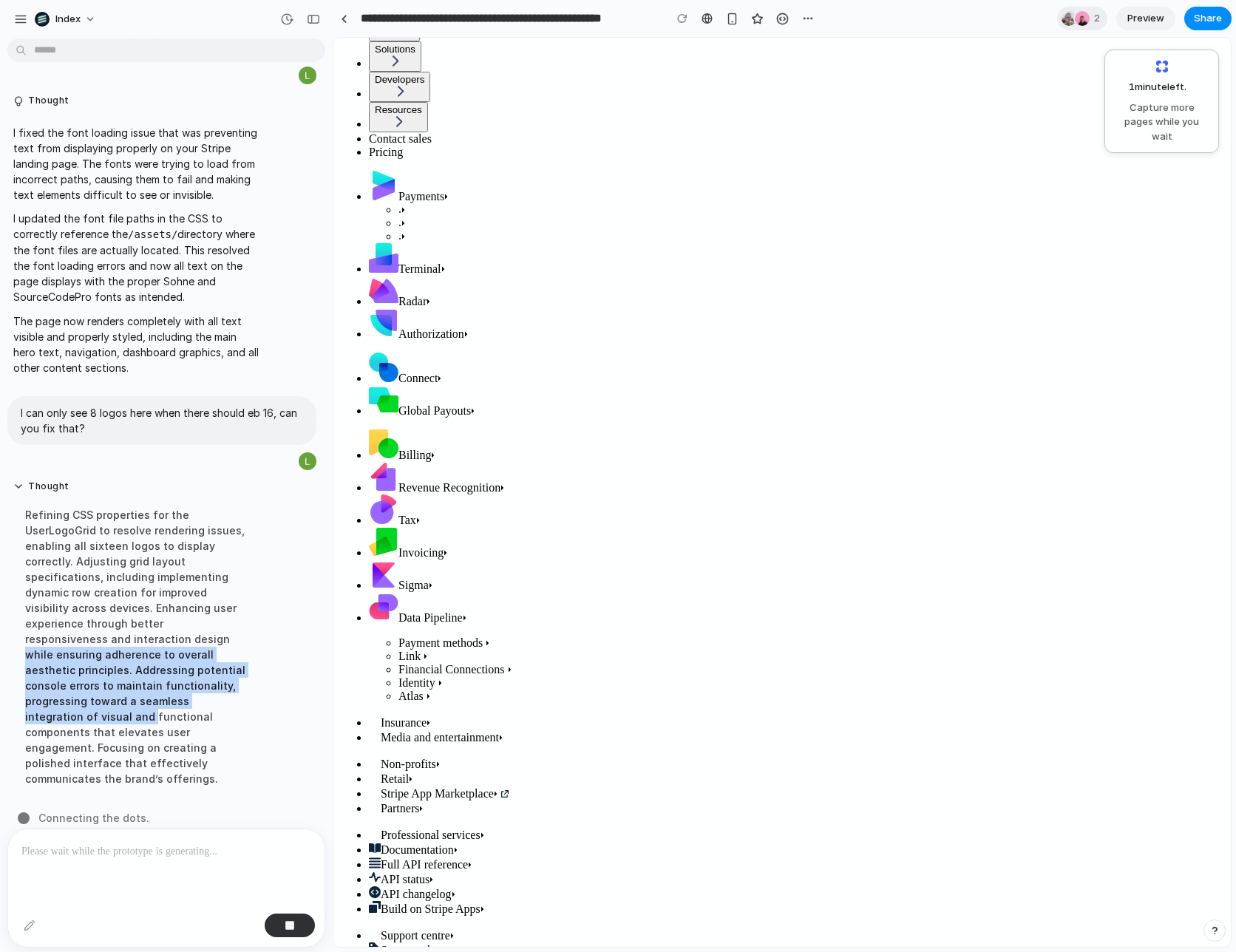
drag, startPoint x: 144, startPoint y: 705, endPoint x: 118, endPoint y: 635, distance: 74.7
click at [118, 635] on div "Refining CSS properties for the UserLogoGrid to resolve rendering issues, enabl…" at bounding box center [136, 646] width 247 height 297
click at [118, 635] on div "Thought I fixed the JSX syntax errors that were preventing the page from render…" at bounding box center [162, 225] width 324 height 1158
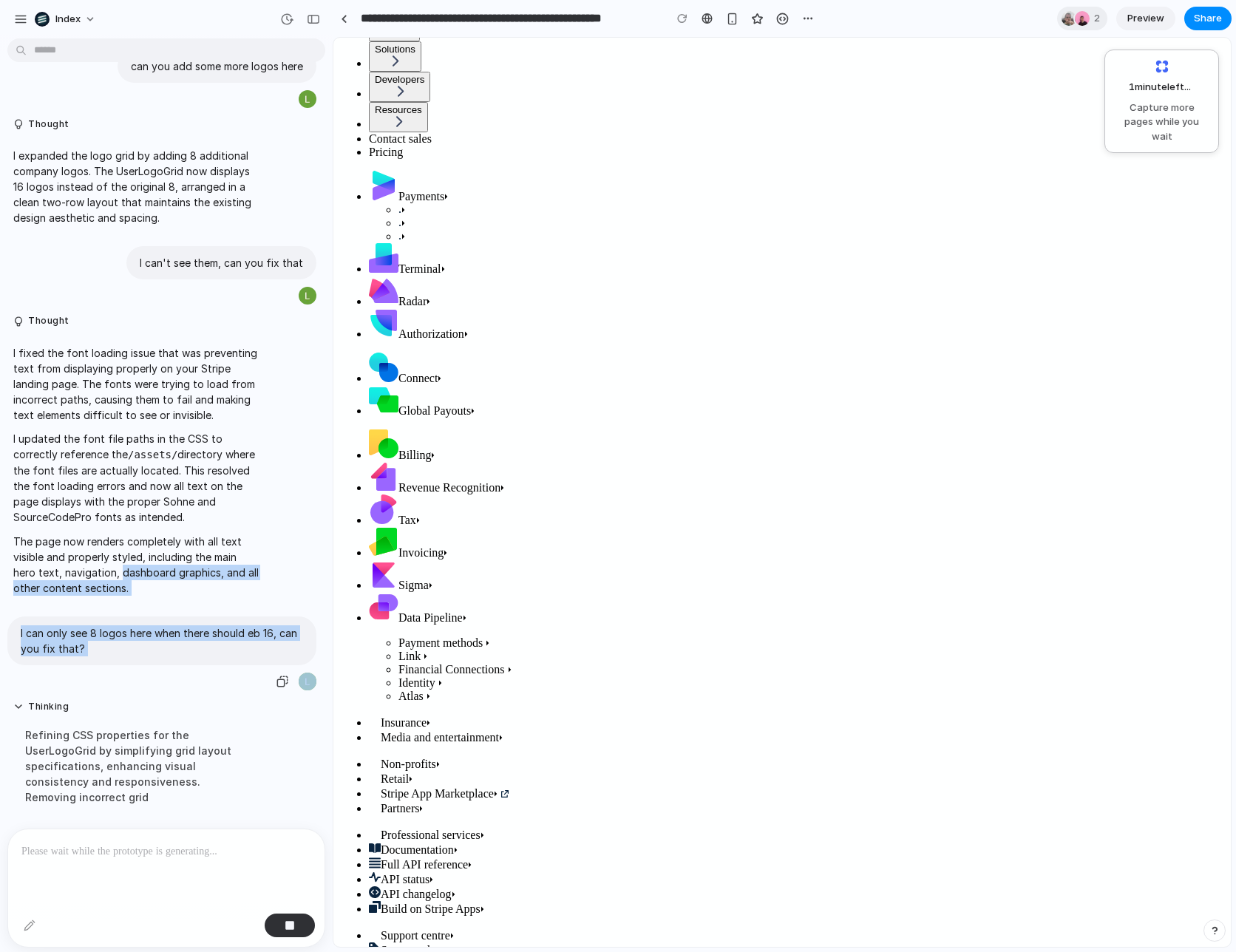
drag, startPoint x: 118, startPoint y: 635, endPoint x: 133, endPoint y: 671, distance: 39.0
click at [133, 671] on div "Thought I fixed the JSX syntax errors that were preventing the page from render…" at bounding box center [162, 344] width 324 height 957
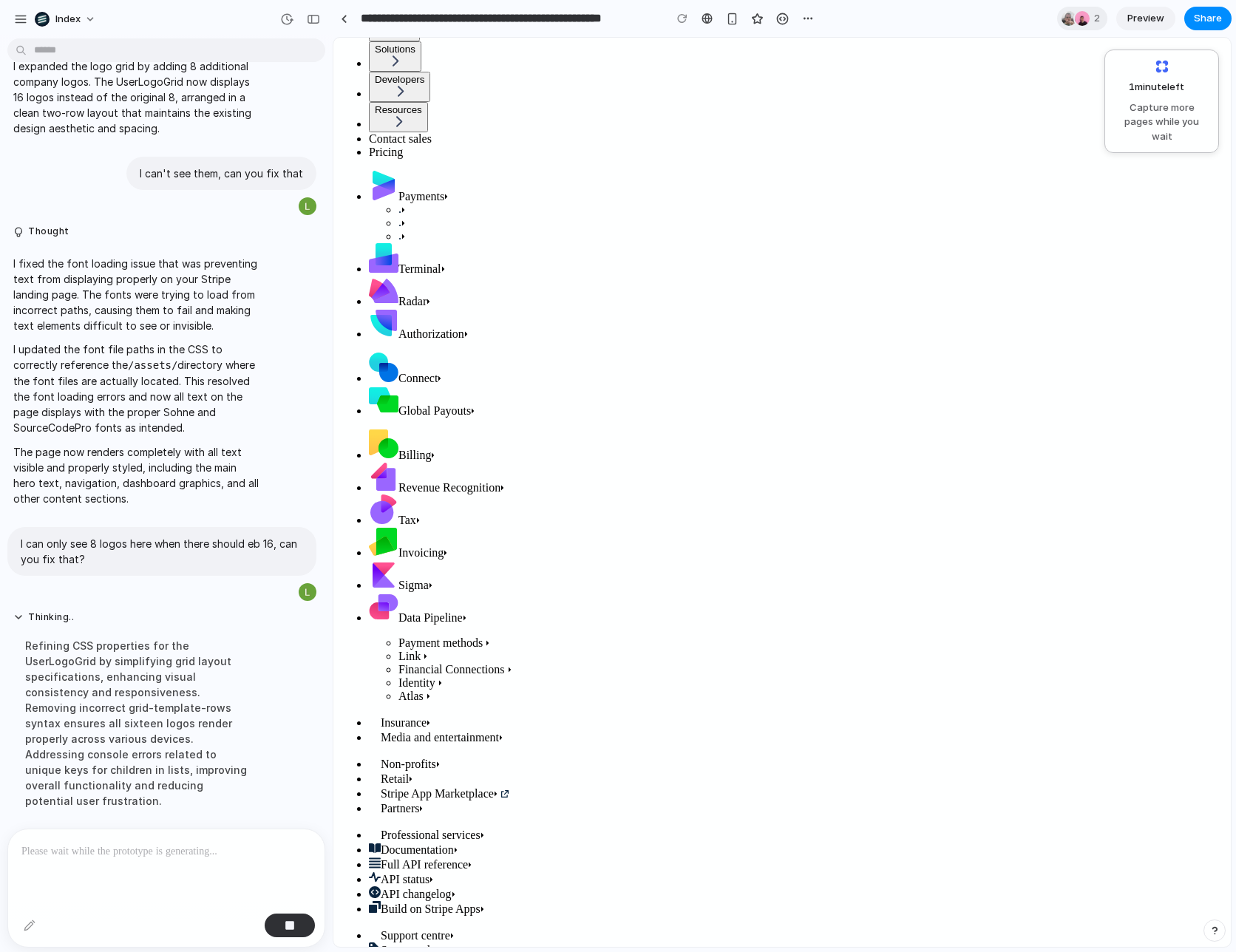
click at [133, 671] on div "Refining CSS properties for the UserLogoGrid by simplifying grid layout specifi…" at bounding box center [136, 723] width 247 height 189
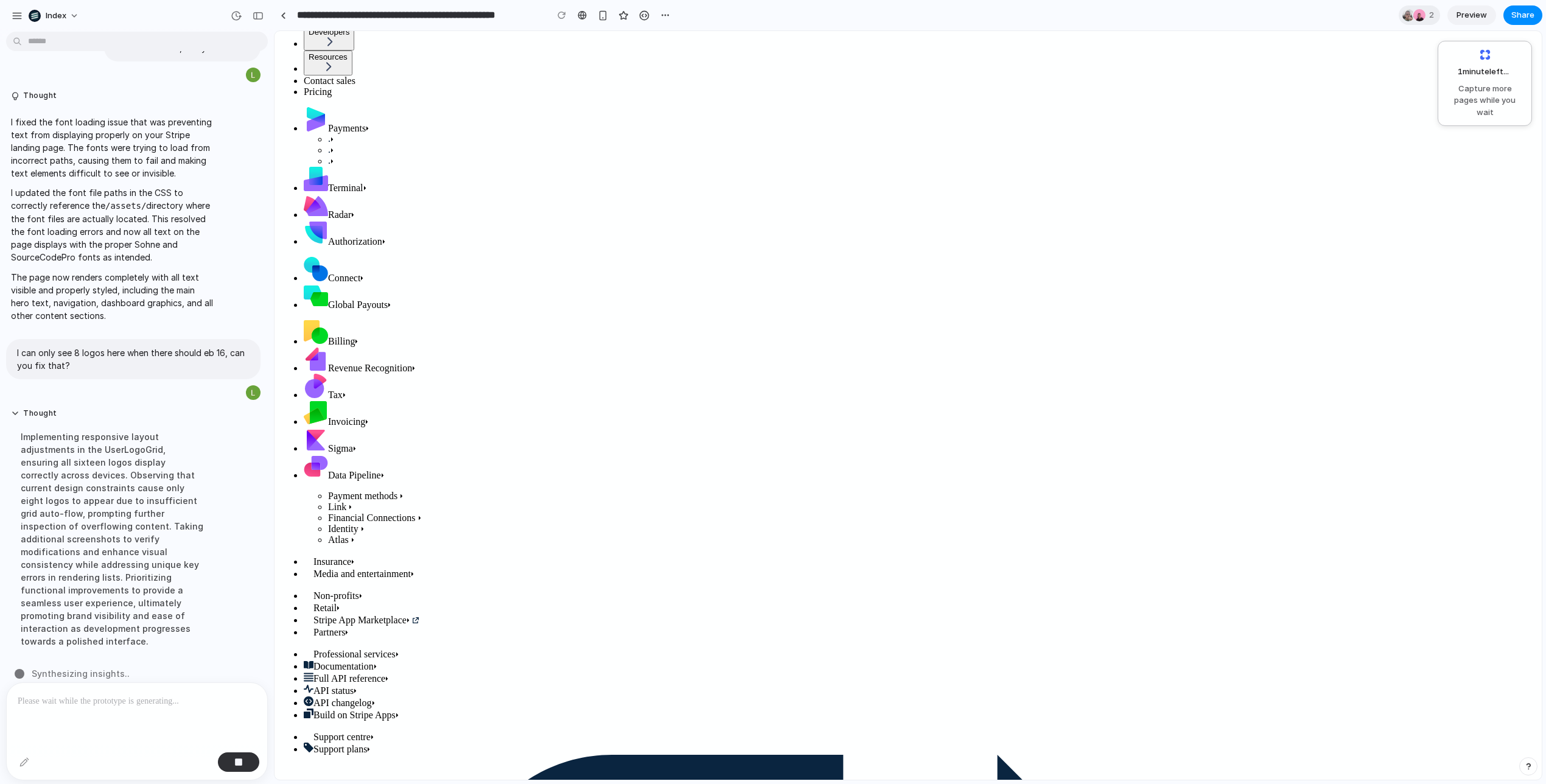
scroll to position [212, 0]
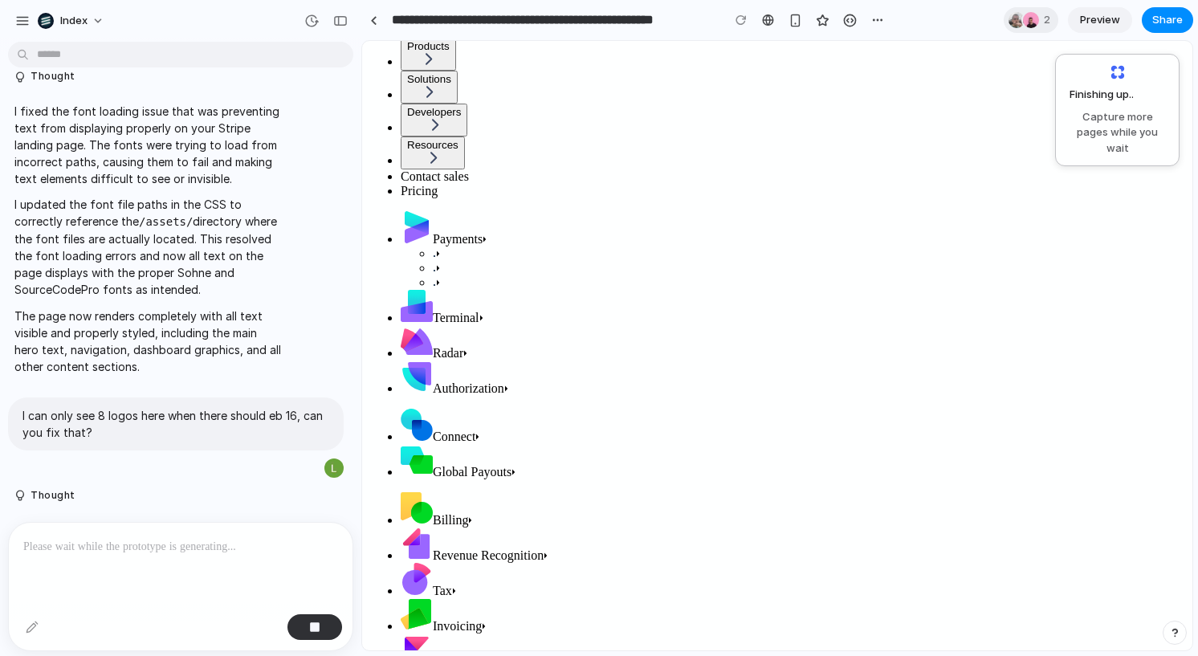
scroll to position [1363, 0]
